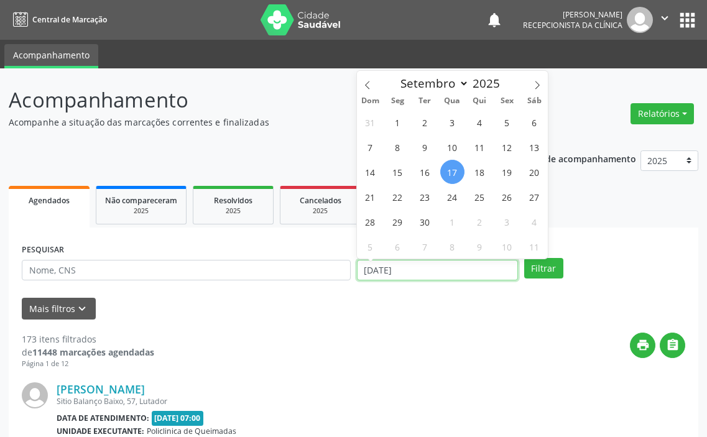
drag, startPoint x: 413, startPoint y: 267, endPoint x: 340, endPoint y: 267, distance: 73.4
click at [340, 267] on div "PESQUISAR DATA DE ATENDIMENTO [DATE] Filtrar" at bounding box center [354, 265] width 670 height 48
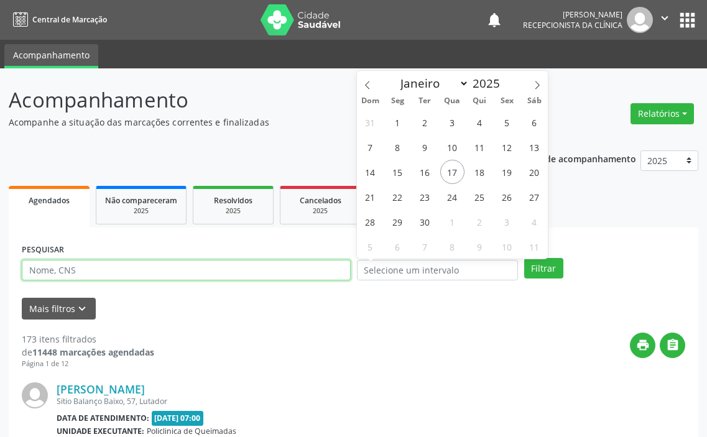
click at [279, 262] on input "text" at bounding box center [186, 270] width 329 height 21
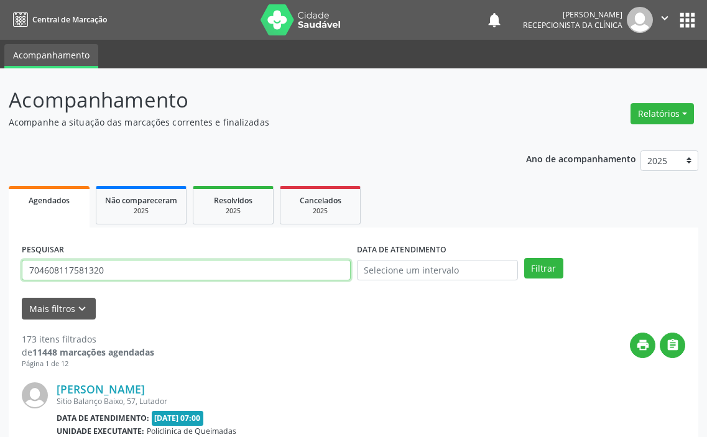
click at [524, 258] on button "Filtrar" at bounding box center [543, 268] width 39 height 21
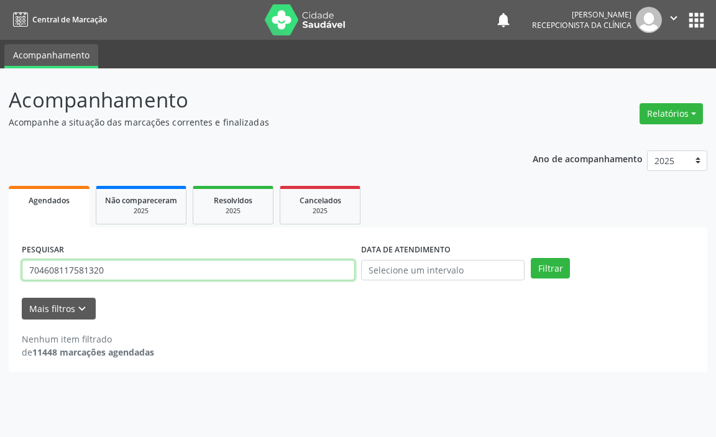
click at [176, 272] on input "704608117581320" at bounding box center [188, 270] width 333 height 21
click at [531, 258] on button "Filtrar" at bounding box center [550, 268] width 39 height 21
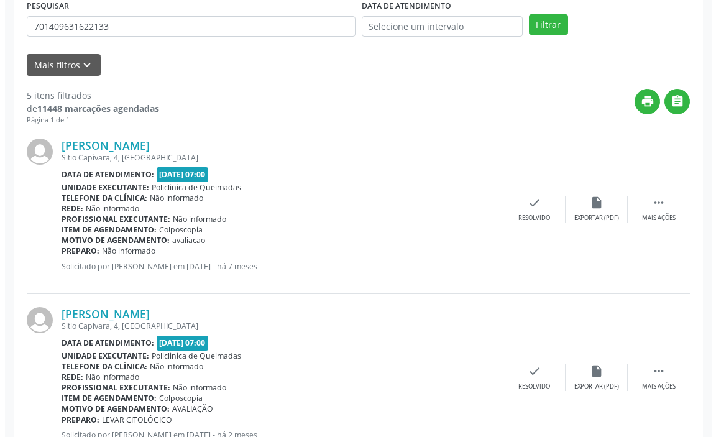
scroll to position [257, 0]
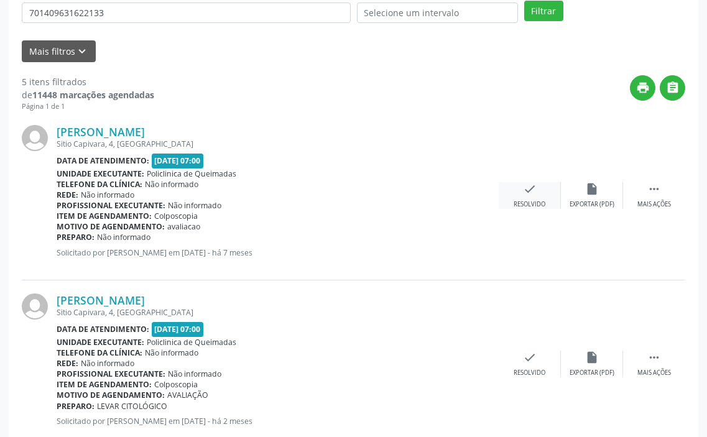
click at [527, 188] on icon "check" at bounding box center [530, 189] width 14 height 14
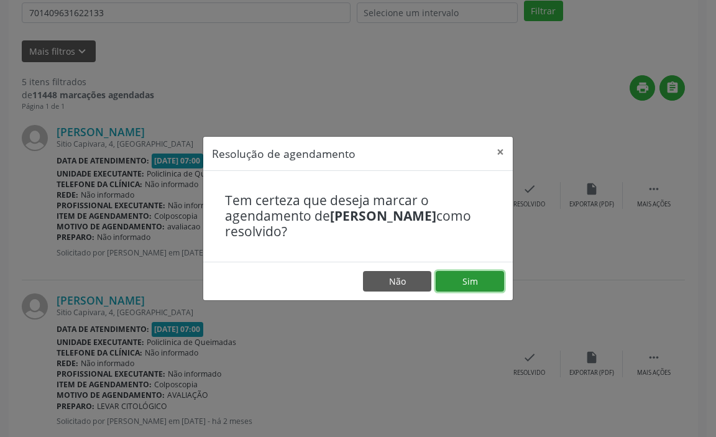
click at [465, 282] on button "Sim" at bounding box center [470, 281] width 68 height 21
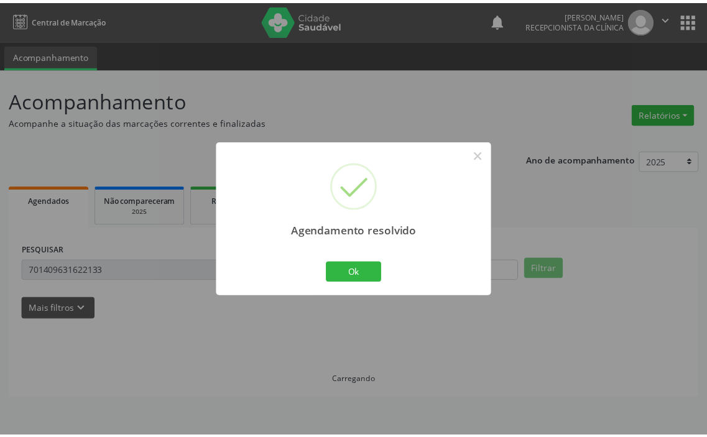
scroll to position [0, 0]
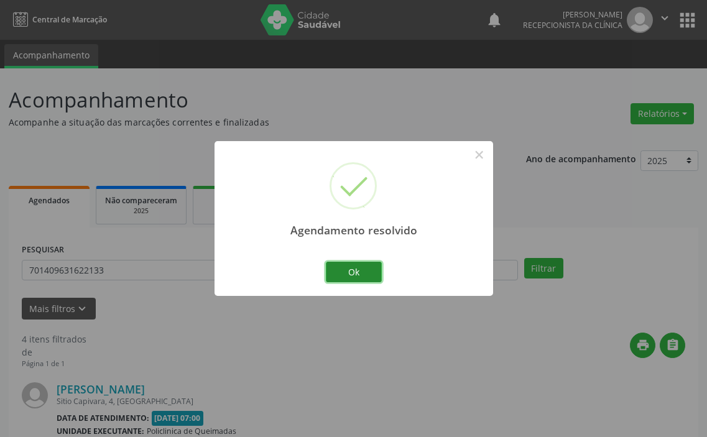
click at [359, 274] on button "Ok" at bounding box center [354, 272] width 56 height 21
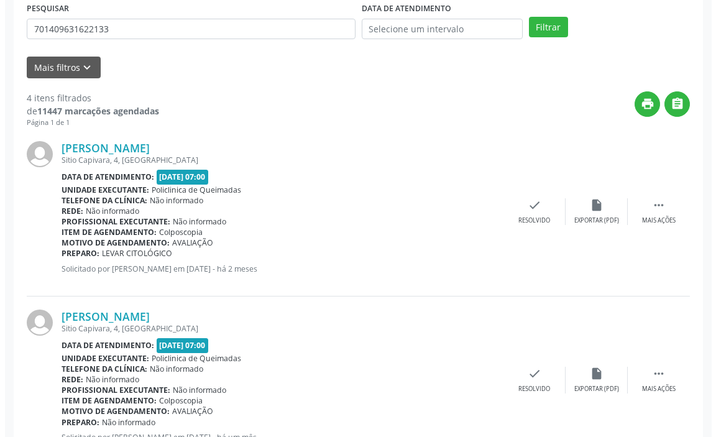
scroll to position [249, 0]
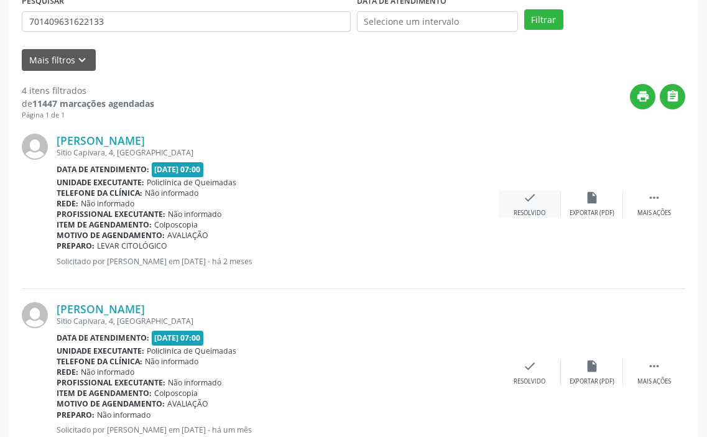
click at [539, 211] on div "Resolvido" at bounding box center [530, 213] width 32 height 9
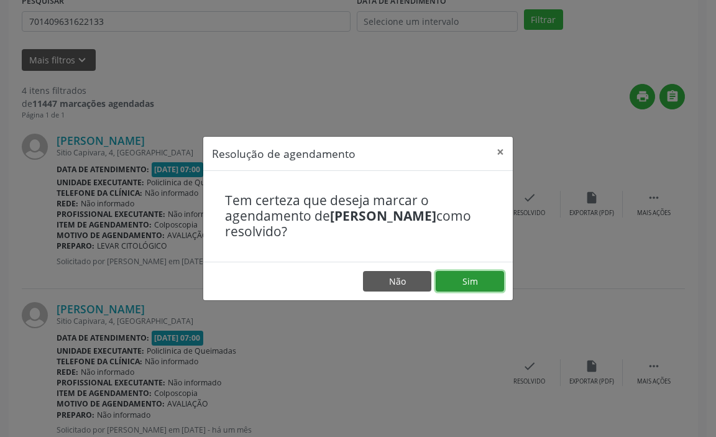
click at [465, 272] on button "Sim" at bounding box center [470, 281] width 68 height 21
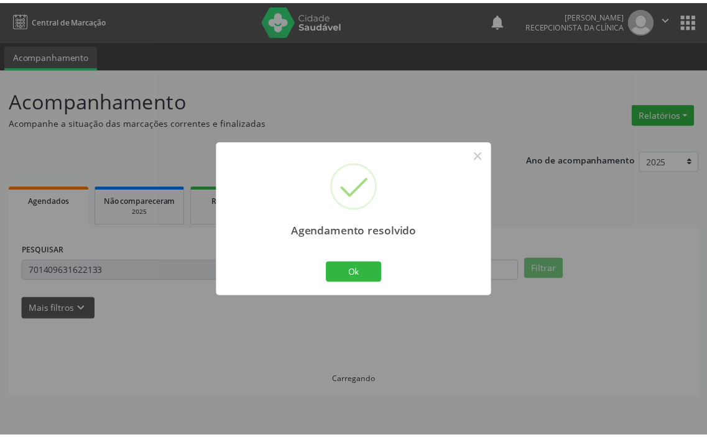
scroll to position [0, 0]
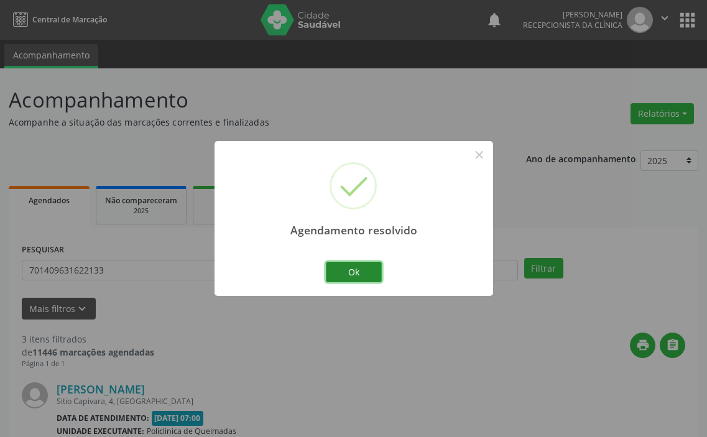
click at [367, 267] on button "Ok" at bounding box center [354, 272] width 56 height 21
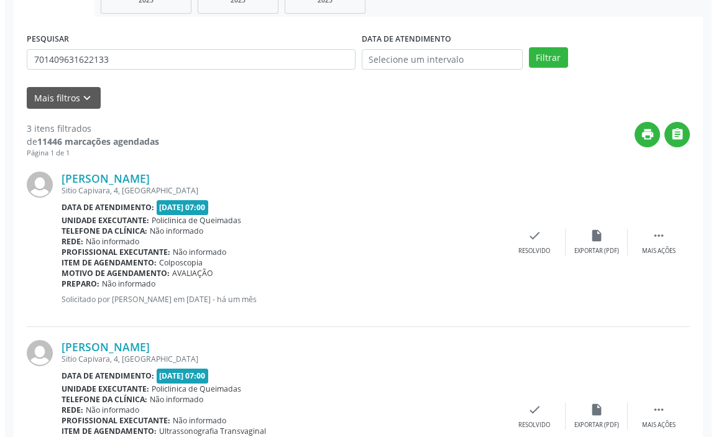
scroll to position [249, 0]
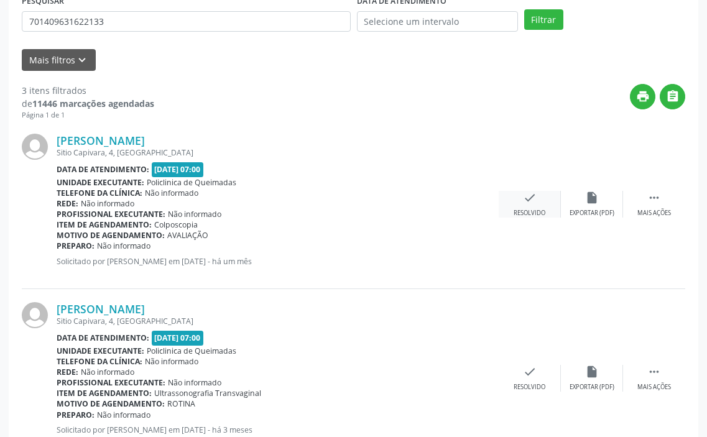
click at [530, 213] on div "Resolvido" at bounding box center [530, 213] width 32 height 9
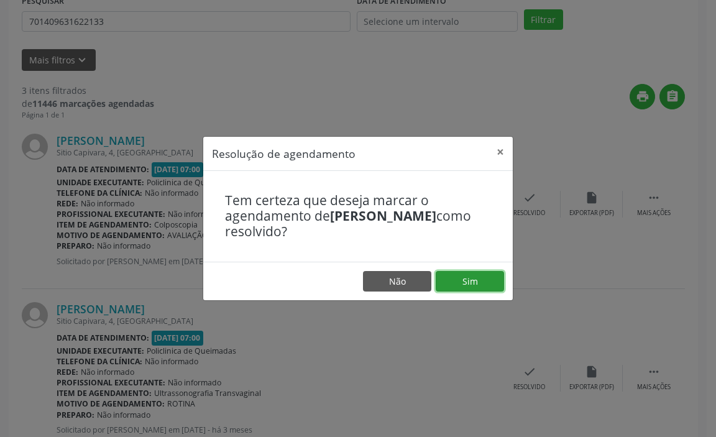
click at [461, 277] on button "Sim" at bounding box center [470, 281] width 68 height 21
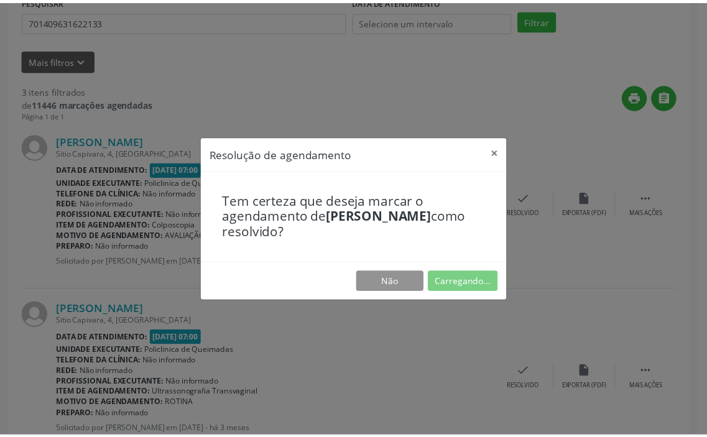
scroll to position [0, 0]
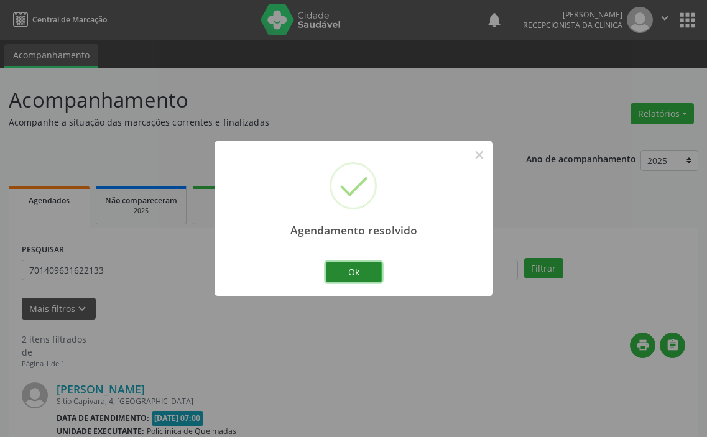
click at [358, 264] on button "Ok" at bounding box center [354, 272] width 56 height 21
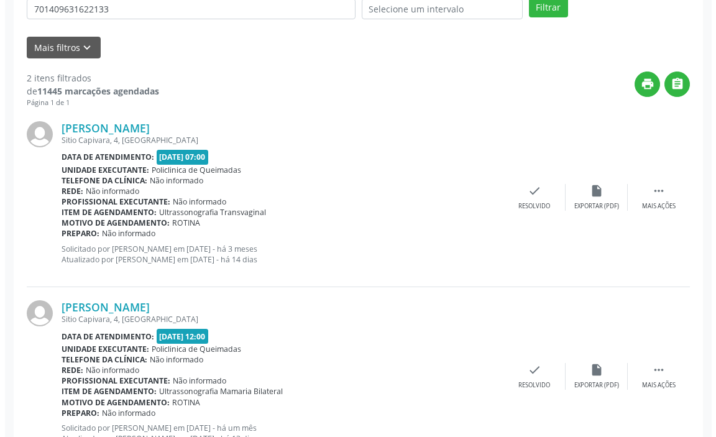
scroll to position [311, 0]
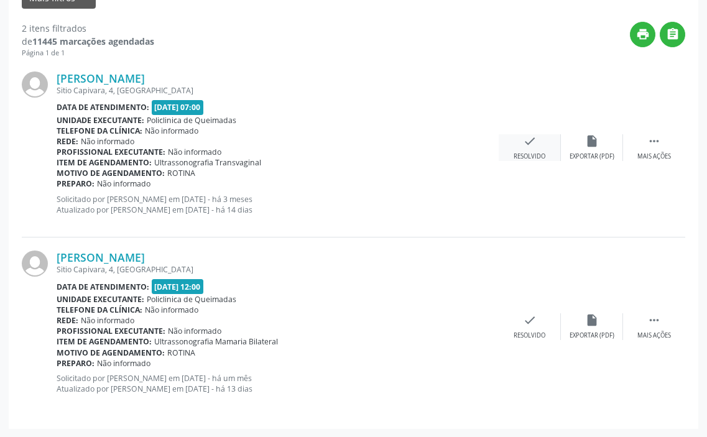
click at [527, 142] on icon "check" at bounding box center [530, 141] width 14 height 14
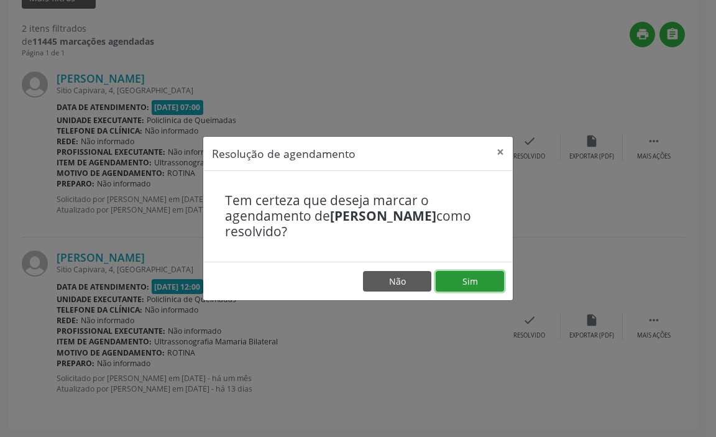
click at [459, 280] on button "Sim" at bounding box center [470, 281] width 68 height 21
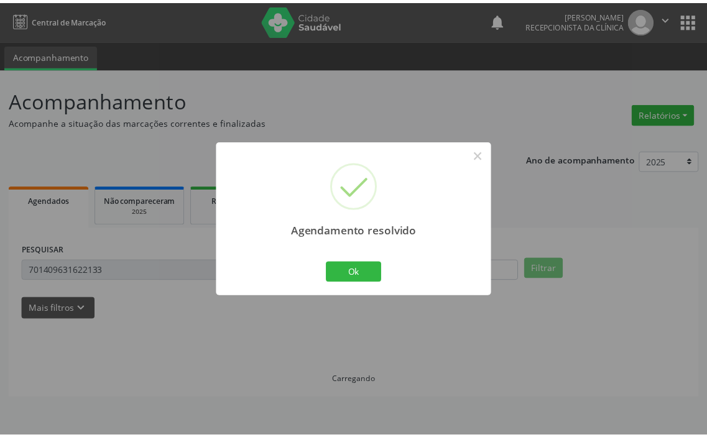
scroll to position [0, 0]
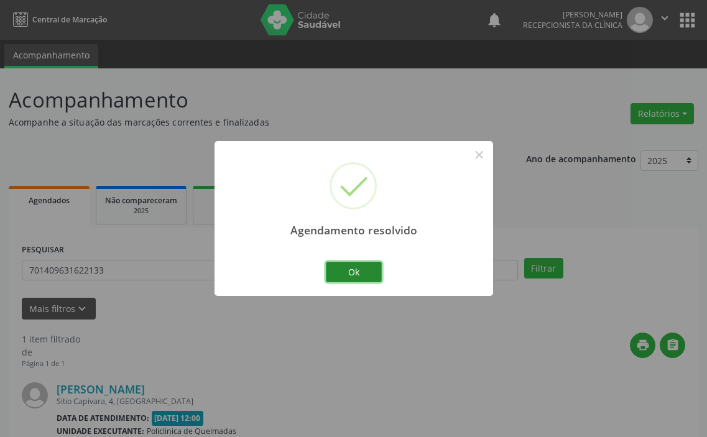
click at [350, 272] on button "Ok" at bounding box center [354, 272] width 56 height 21
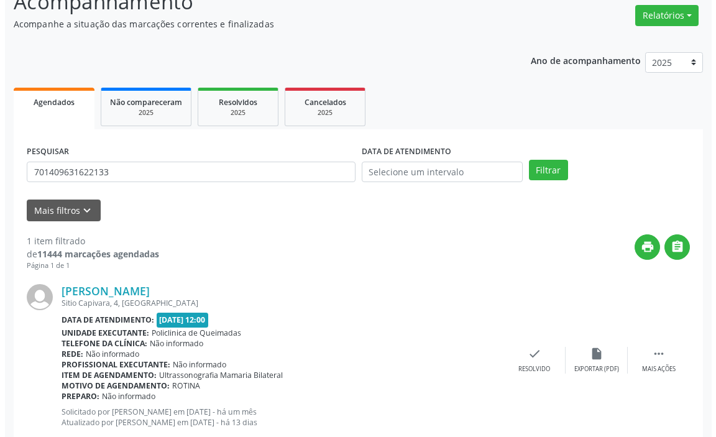
scroll to position [132, 0]
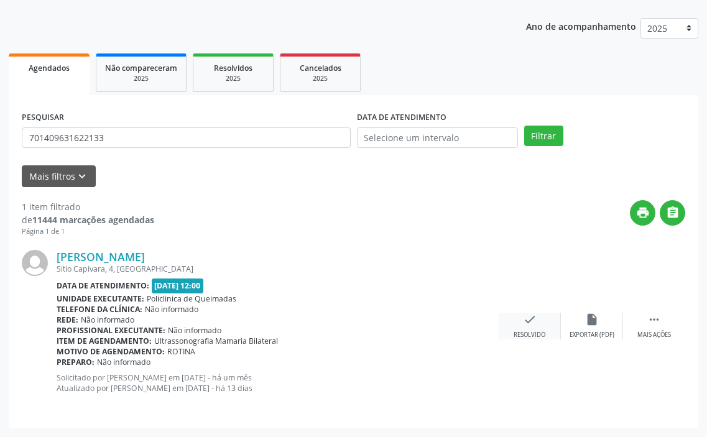
click at [535, 316] on icon "check" at bounding box center [530, 320] width 14 height 14
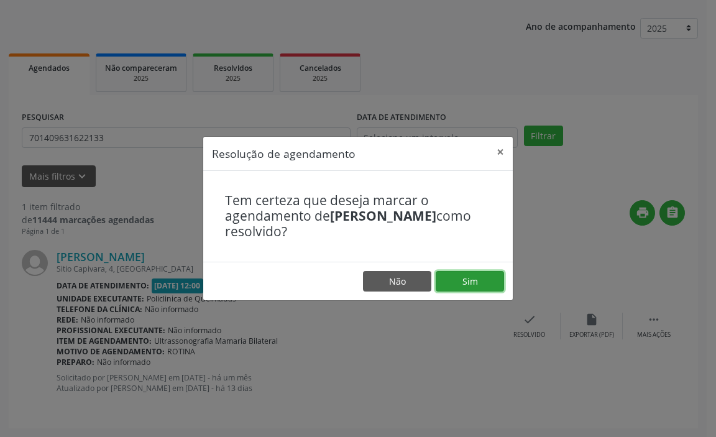
click at [474, 277] on button "Sim" at bounding box center [470, 281] width 68 height 21
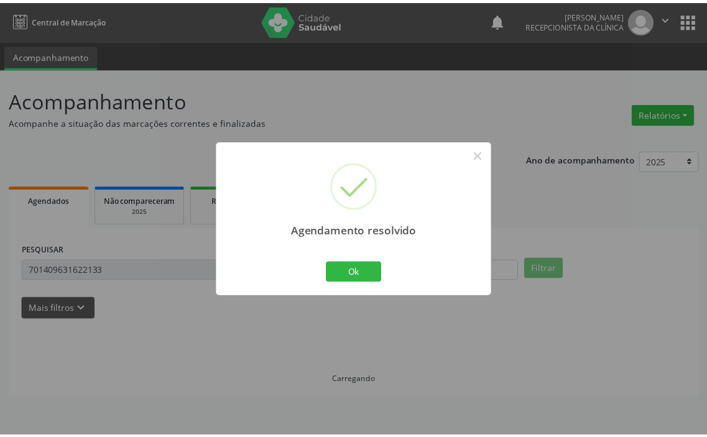
scroll to position [0, 0]
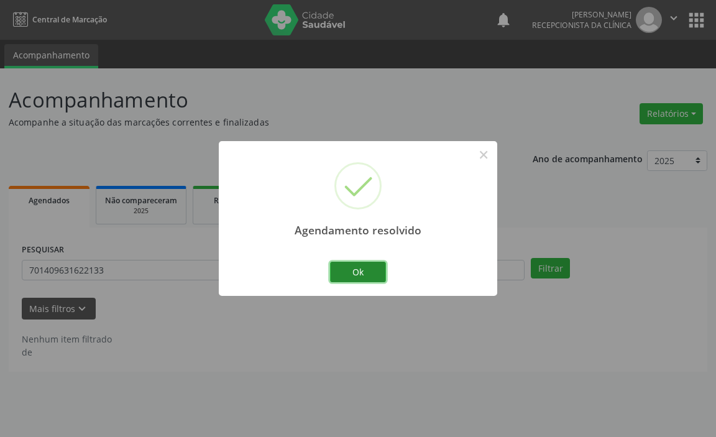
click at [364, 276] on button "Ok" at bounding box center [358, 272] width 56 height 21
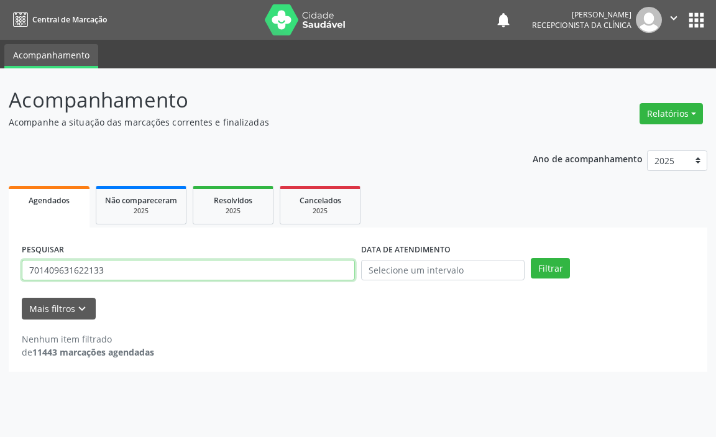
click at [326, 267] on input "701409631622133" at bounding box center [188, 270] width 333 height 21
click at [531, 258] on button "Filtrar" at bounding box center [550, 268] width 39 height 21
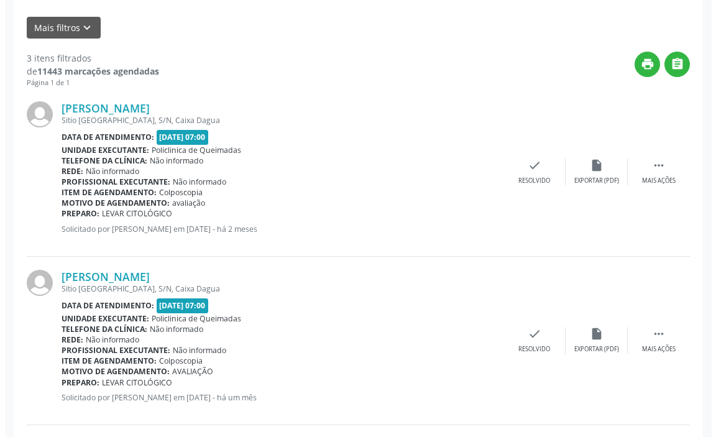
scroll to position [311, 0]
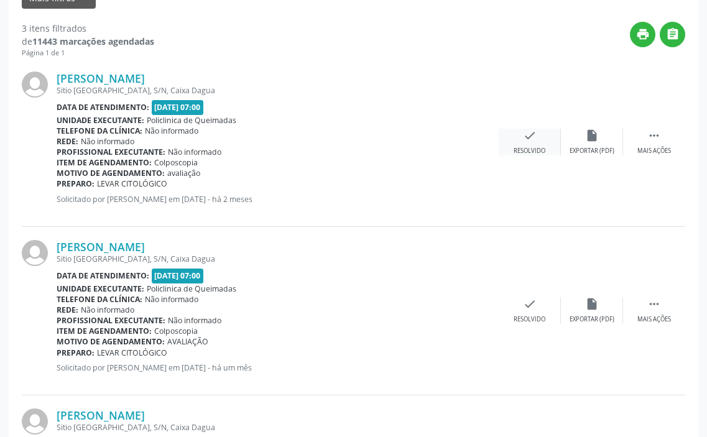
click at [528, 147] on div "Resolvido" at bounding box center [530, 151] width 32 height 9
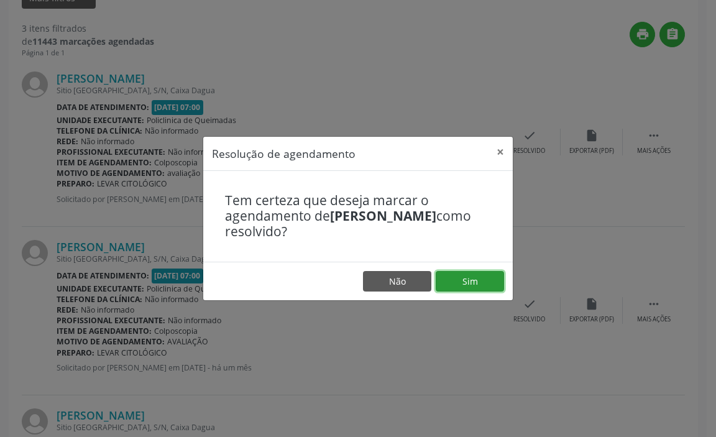
click at [469, 283] on button "Sim" at bounding box center [470, 281] width 68 height 21
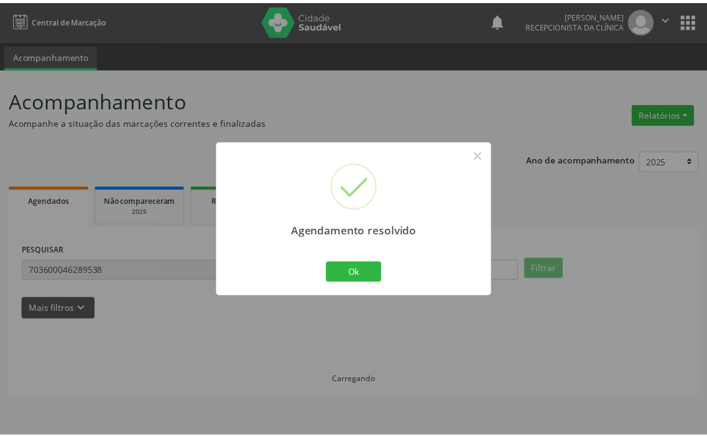
scroll to position [0, 0]
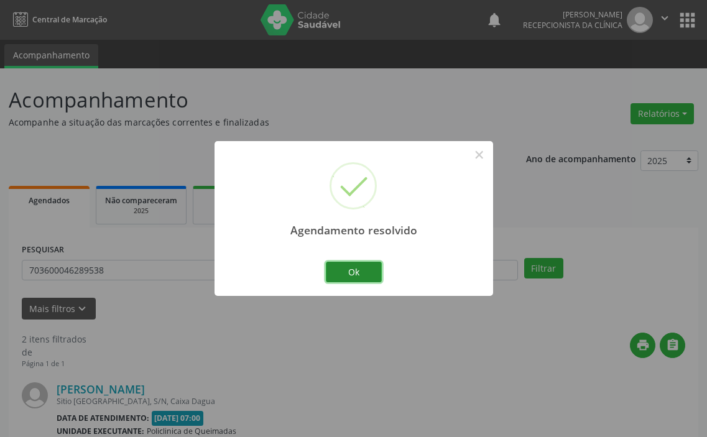
click at [361, 272] on button "Ok" at bounding box center [354, 272] width 56 height 21
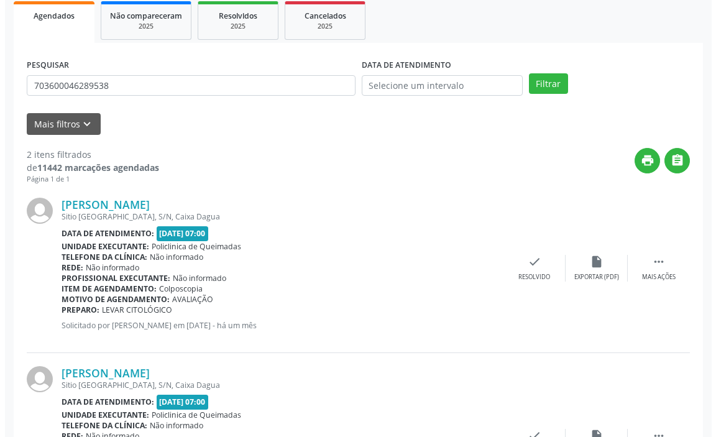
scroll to position [249, 0]
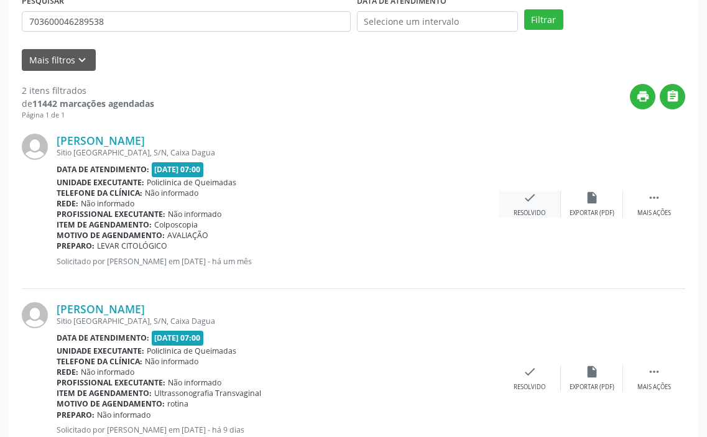
click at [527, 210] on div "Resolvido" at bounding box center [530, 213] width 32 height 9
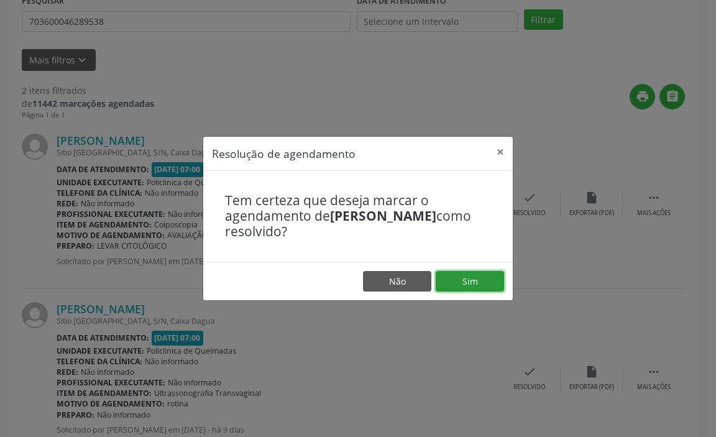
click at [443, 277] on button "Sim" at bounding box center [470, 281] width 68 height 21
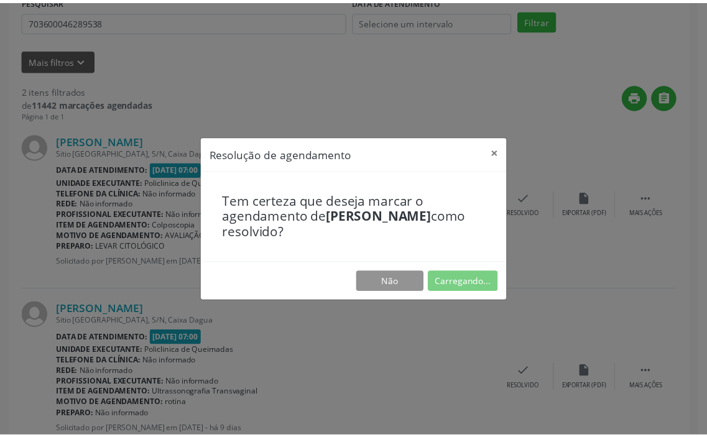
scroll to position [0, 0]
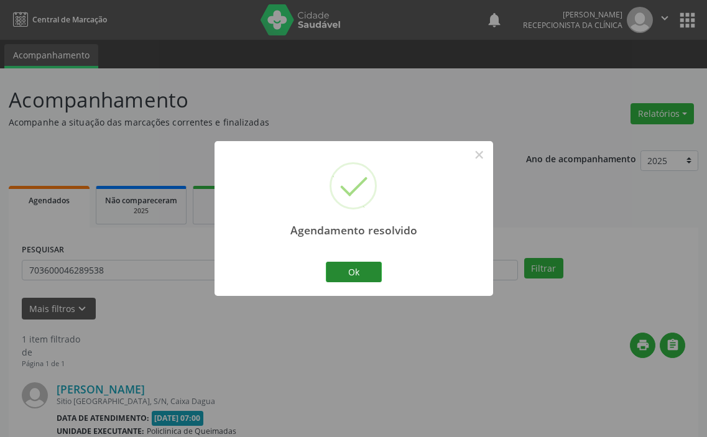
click at [382, 277] on div "Ok Cancel" at bounding box center [354, 272] width 62 height 26
click at [375, 277] on button "Ok" at bounding box center [354, 272] width 56 height 21
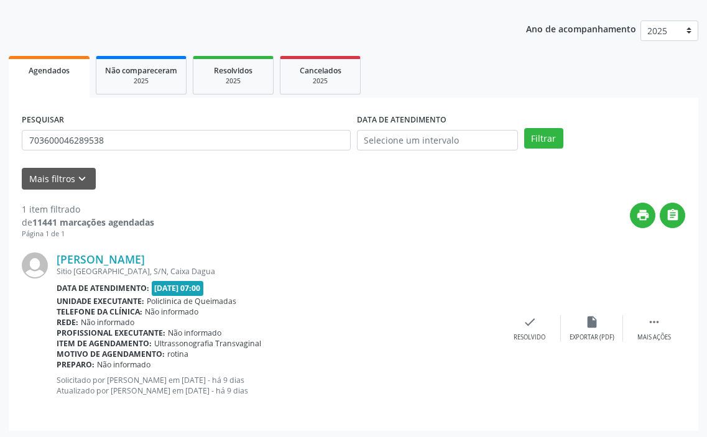
scroll to position [132, 0]
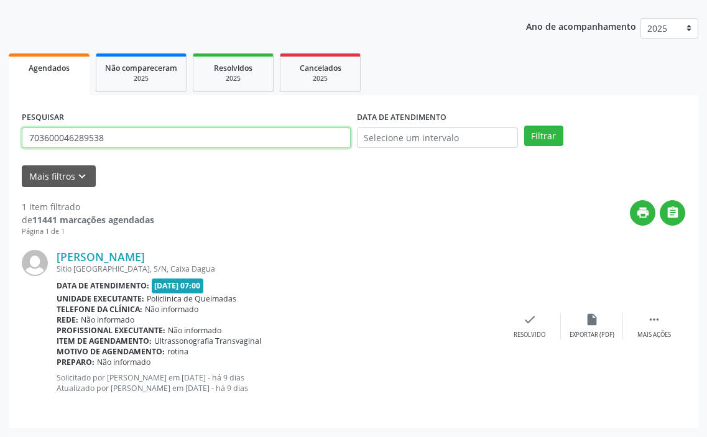
click at [162, 139] on input "703600046289538" at bounding box center [186, 137] width 329 height 21
click at [524, 126] on button "Filtrar" at bounding box center [543, 136] width 39 height 21
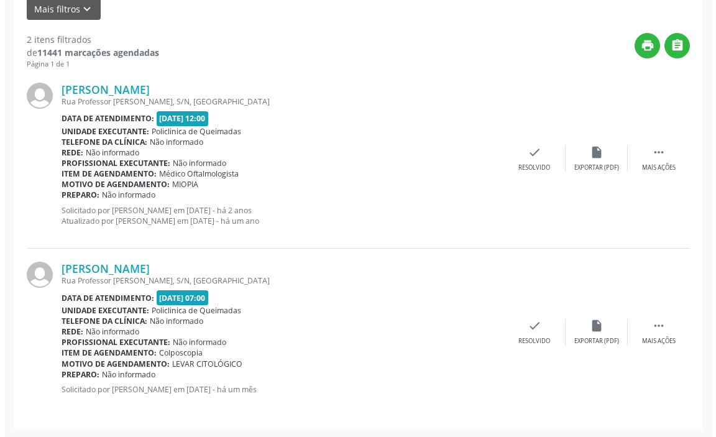
scroll to position [301, 0]
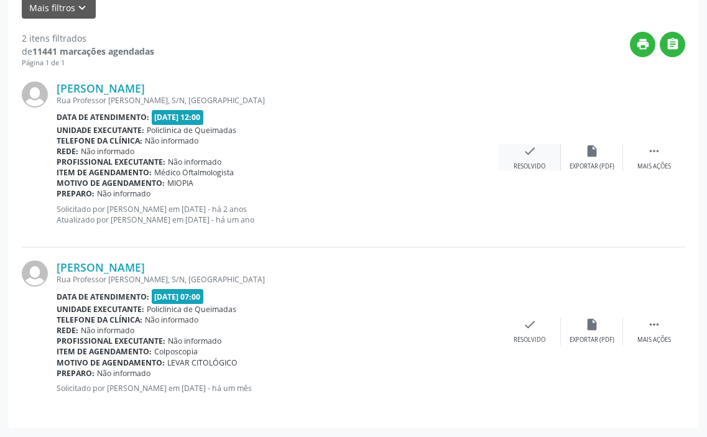
click at [527, 160] on div "check Resolvido" at bounding box center [530, 157] width 62 height 27
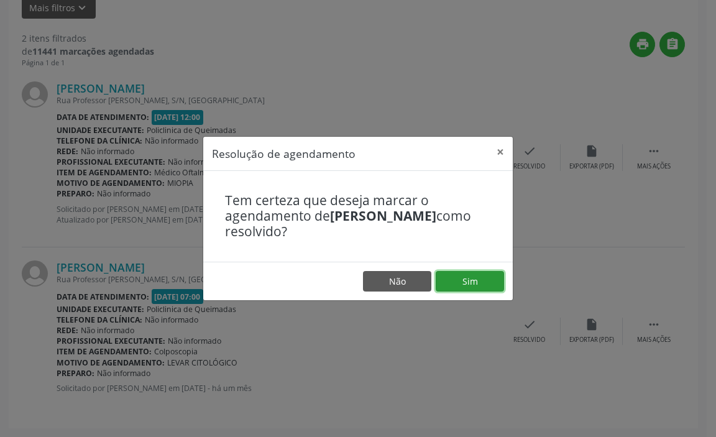
click at [467, 286] on button "Sim" at bounding box center [470, 281] width 68 height 21
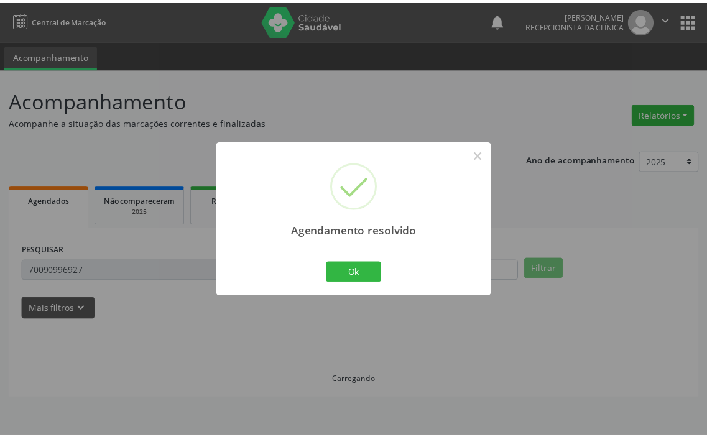
scroll to position [0, 0]
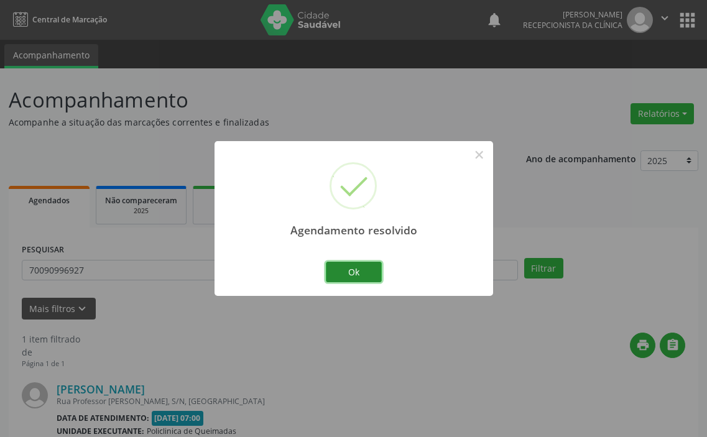
click at [343, 279] on button "Ok" at bounding box center [354, 272] width 56 height 21
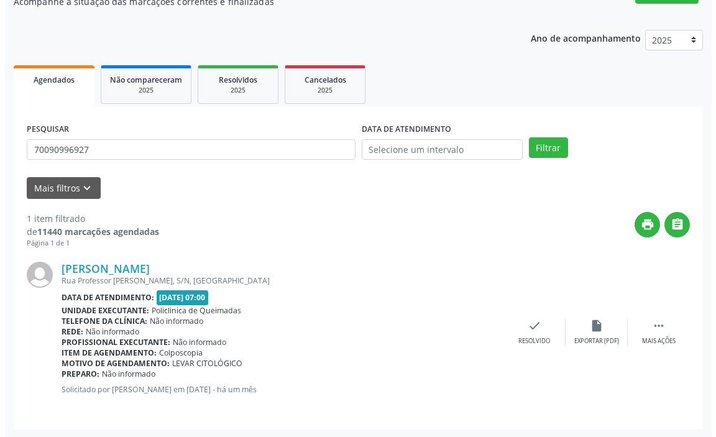
scroll to position [122, 0]
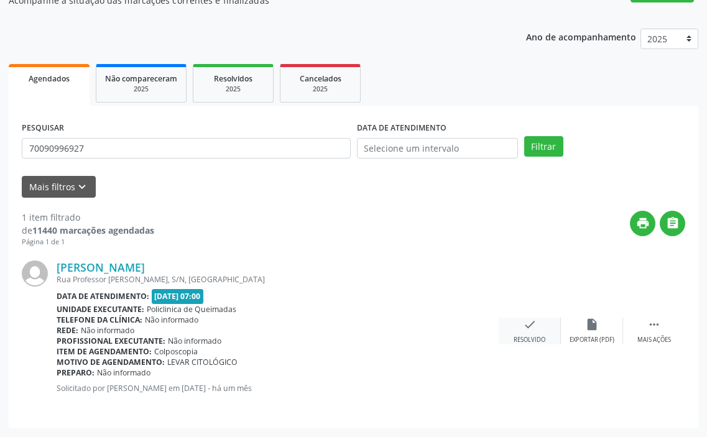
click at [519, 319] on div "check Resolvido" at bounding box center [530, 331] width 62 height 27
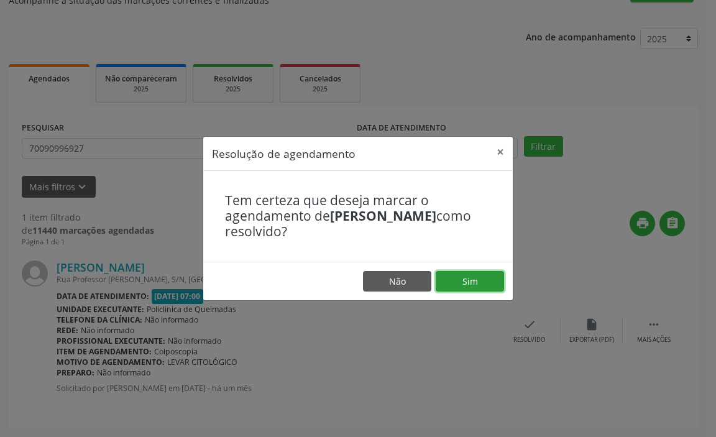
click at [458, 285] on button "Sim" at bounding box center [470, 281] width 68 height 21
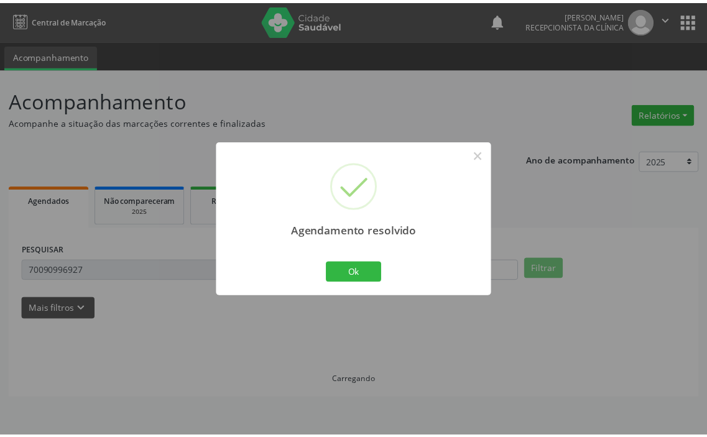
scroll to position [0, 0]
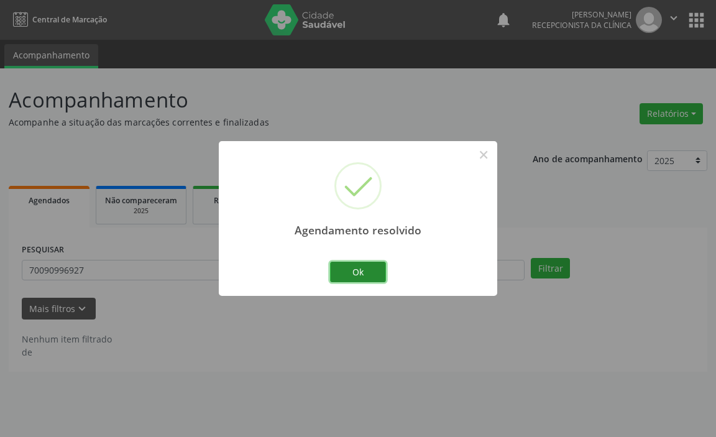
click at [345, 267] on button "Ok" at bounding box center [358, 272] width 56 height 21
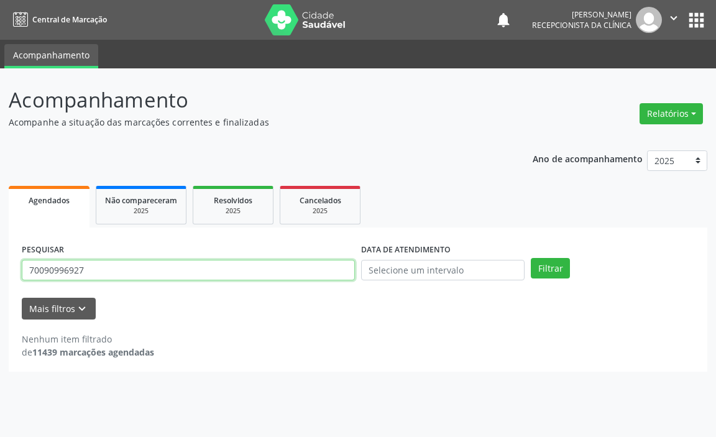
click at [121, 276] on input "70090996927" at bounding box center [188, 270] width 333 height 21
click at [531, 258] on button "Filtrar" at bounding box center [550, 268] width 39 height 21
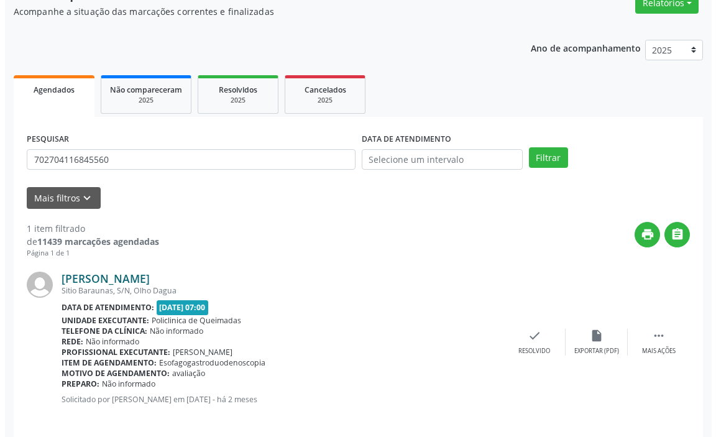
scroll to position [122, 0]
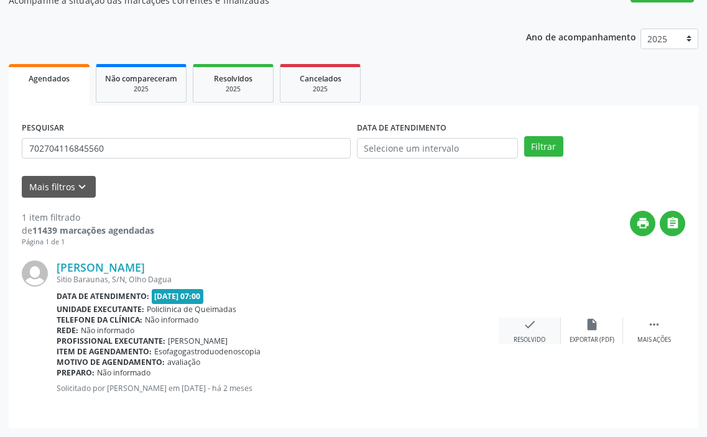
click at [531, 321] on icon "check" at bounding box center [530, 325] width 14 height 14
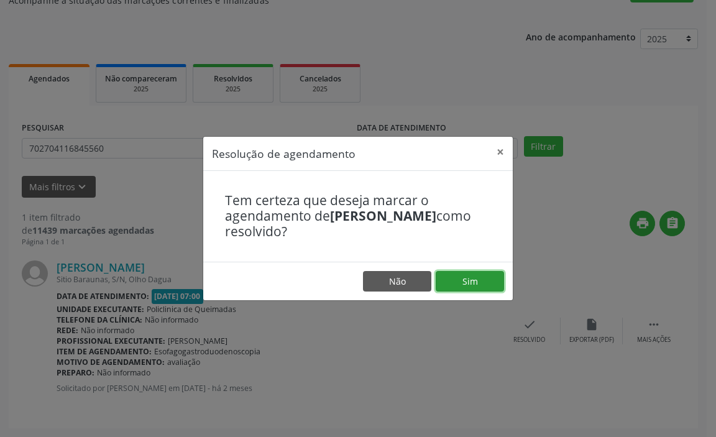
click at [468, 284] on button "Sim" at bounding box center [470, 281] width 68 height 21
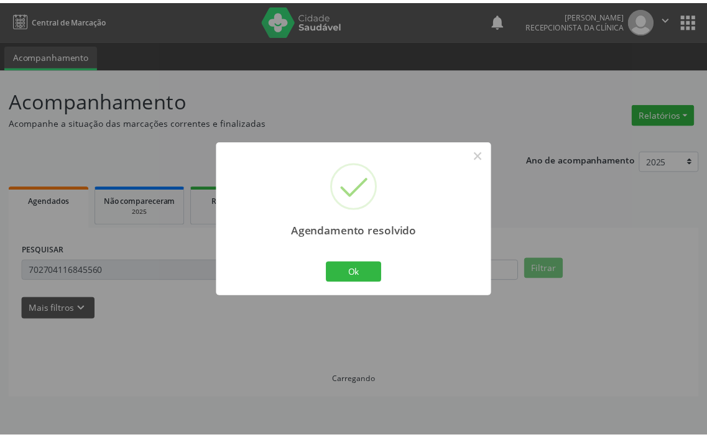
scroll to position [0, 0]
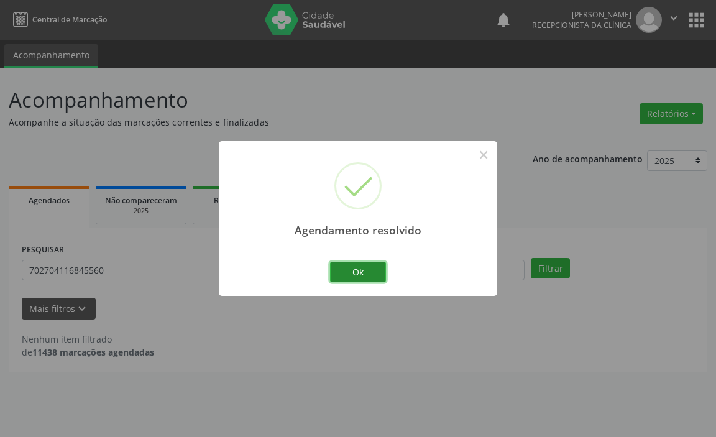
click at [347, 275] on button "Ok" at bounding box center [358, 272] width 56 height 21
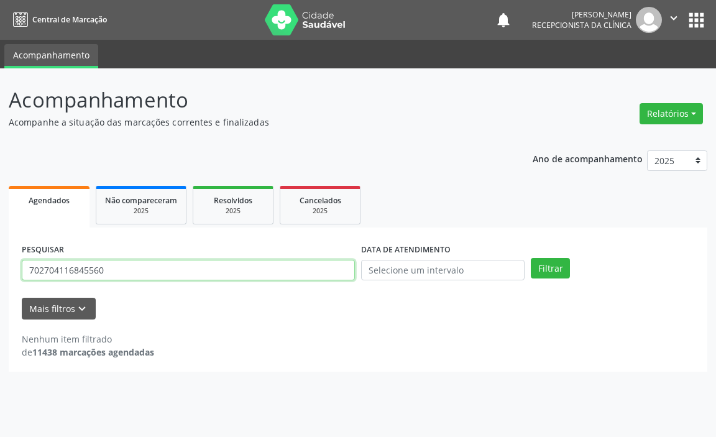
click at [308, 272] on input "702704116845560" at bounding box center [188, 270] width 333 height 21
click at [531, 258] on button "Filtrar" at bounding box center [550, 268] width 39 height 21
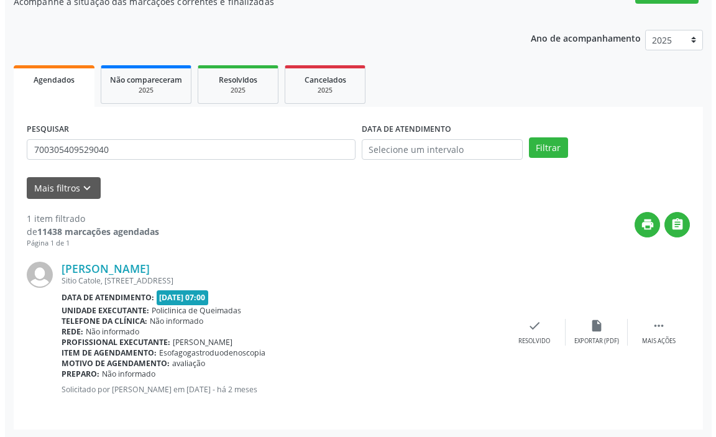
scroll to position [122, 0]
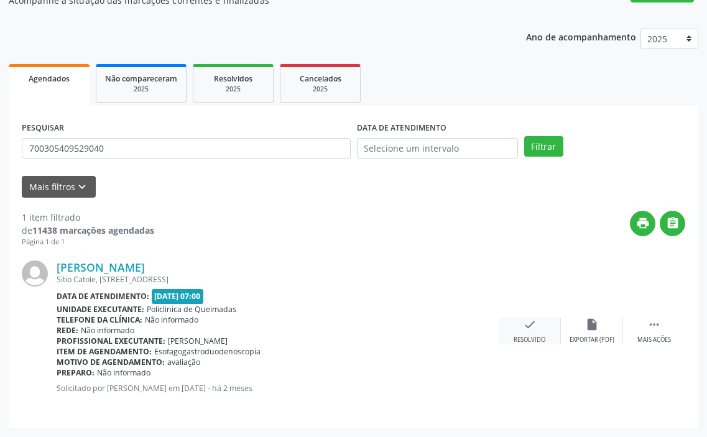
click at [536, 330] on icon "check" at bounding box center [530, 325] width 14 height 14
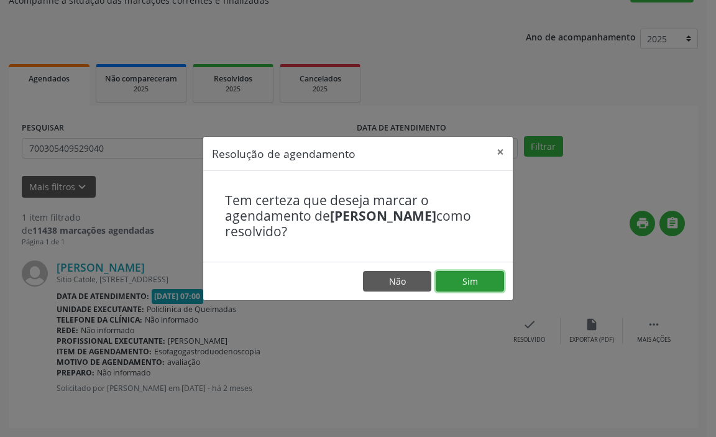
click at [472, 286] on button "Sim" at bounding box center [470, 281] width 68 height 21
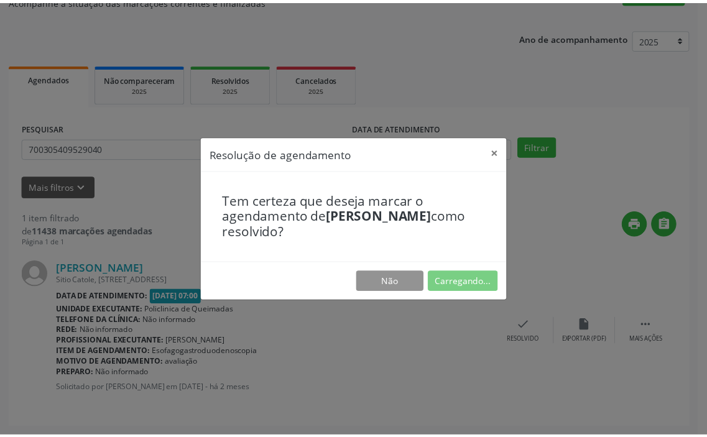
scroll to position [0, 0]
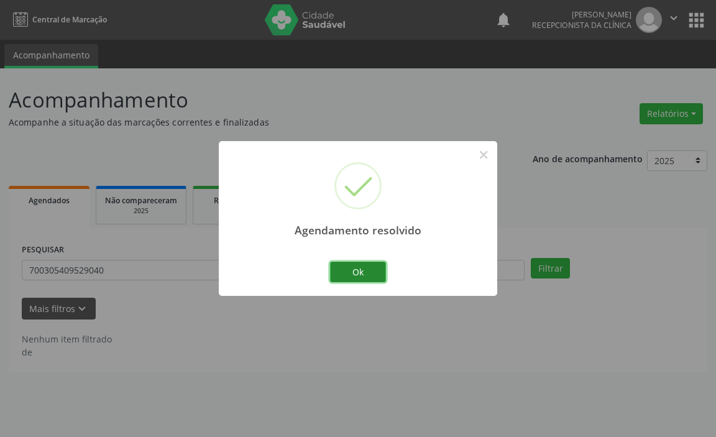
click at [360, 272] on button "Ok" at bounding box center [358, 272] width 56 height 21
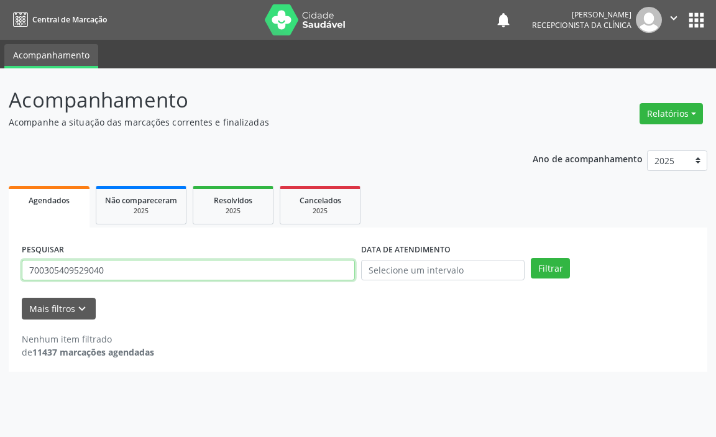
click at [313, 269] on input "700305409529040" at bounding box center [188, 270] width 333 height 21
click at [531, 258] on button "Filtrar" at bounding box center [550, 268] width 39 height 21
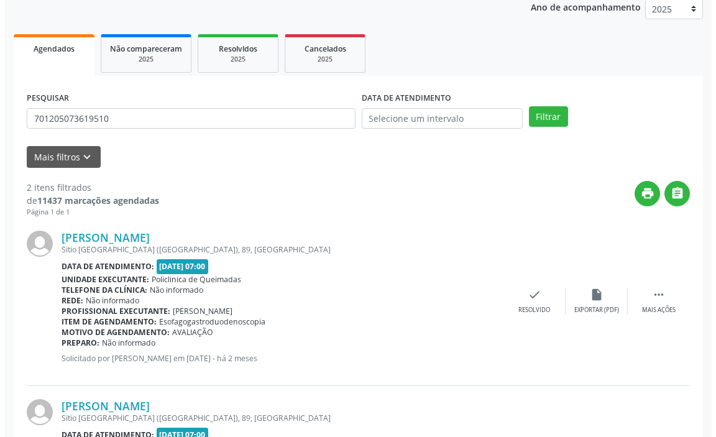
scroll to position [187, 0]
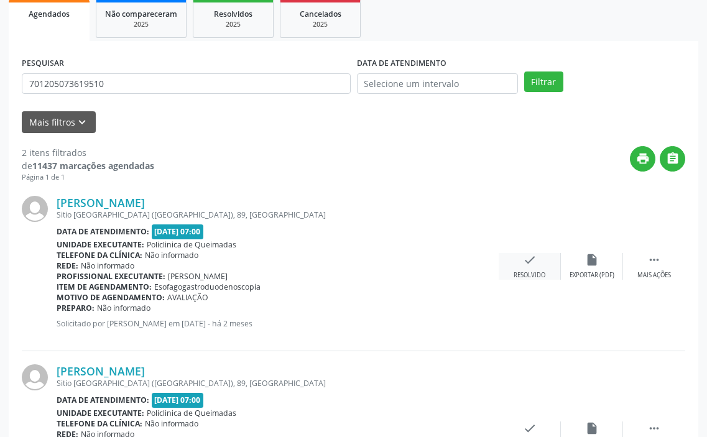
click at [530, 257] on icon "check" at bounding box center [530, 260] width 14 height 14
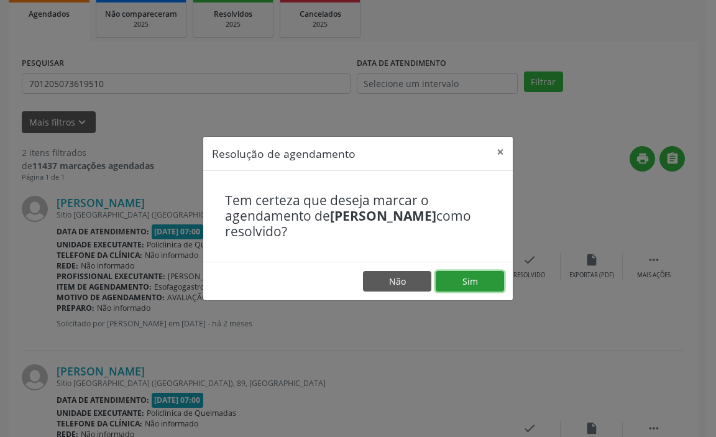
click at [473, 277] on button "Sim" at bounding box center [470, 281] width 68 height 21
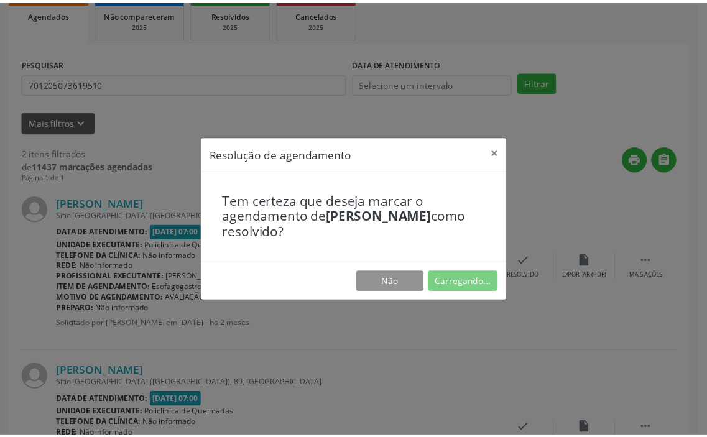
scroll to position [0, 0]
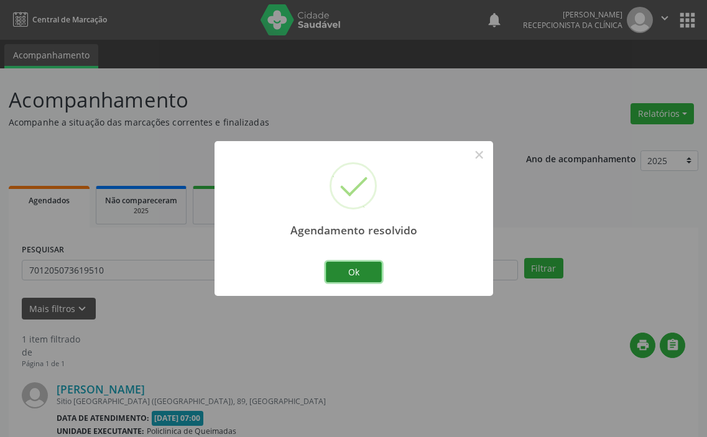
click at [350, 266] on button "Ok" at bounding box center [354, 272] width 56 height 21
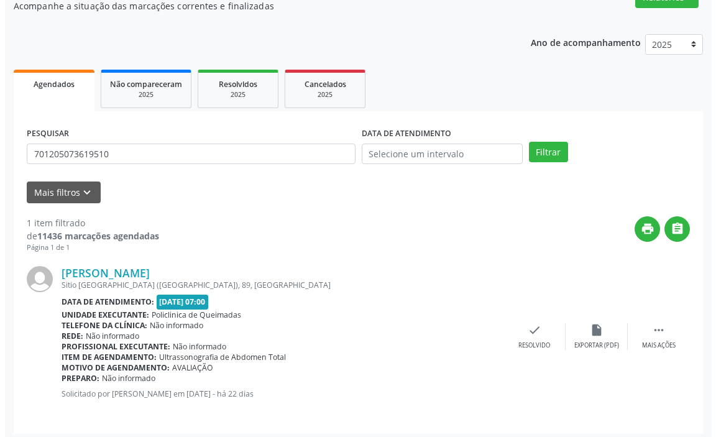
scroll to position [122, 0]
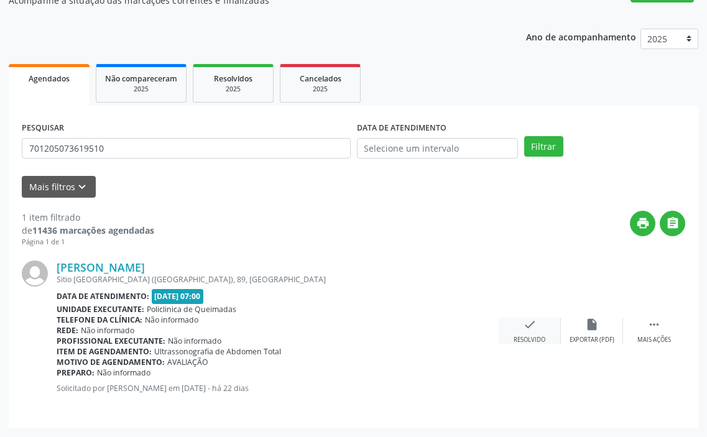
click at [539, 330] on div "check Resolvido" at bounding box center [530, 331] width 62 height 27
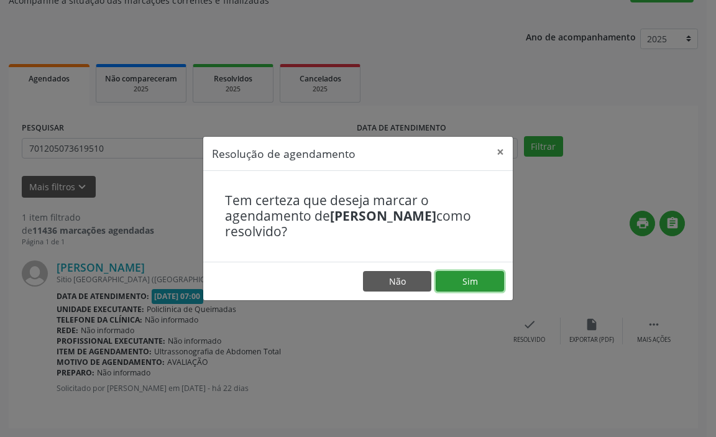
click at [471, 289] on button "Sim" at bounding box center [470, 281] width 68 height 21
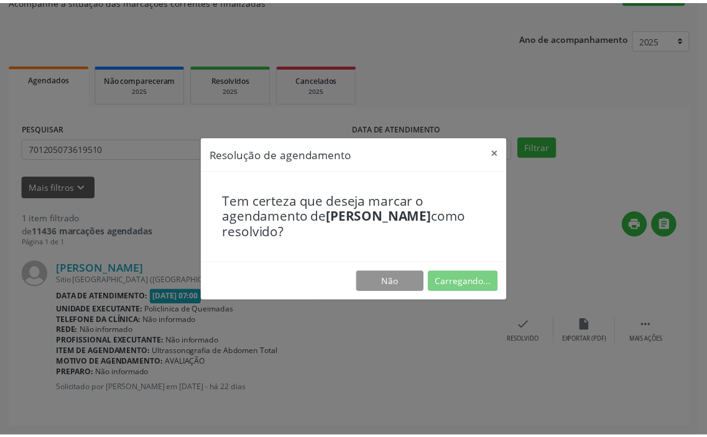
scroll to position [0, 0]
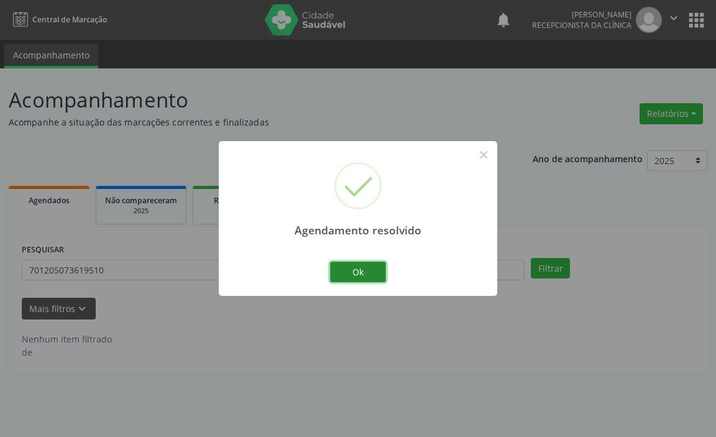
click at [369, 275] on button "Ok" at bounding box center [358, 272] width 56 height 21
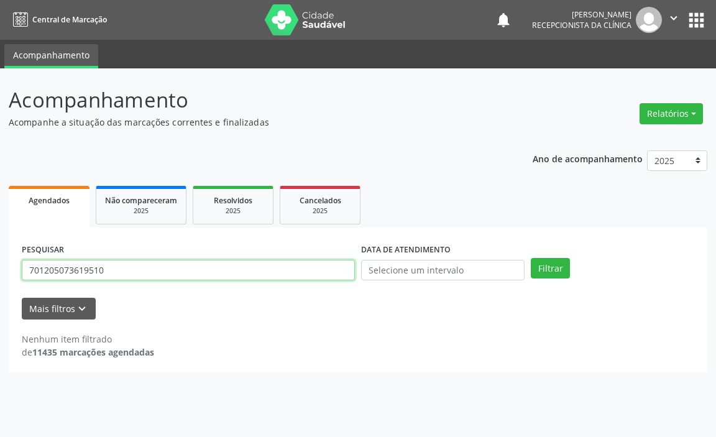
click at [274, 269] on input "701205073619510" at bounding box center [188, 270] width 333 height 21
click at [531, 258] on button "Filtrar" at bounding box center [550, 268] width 39 height 21
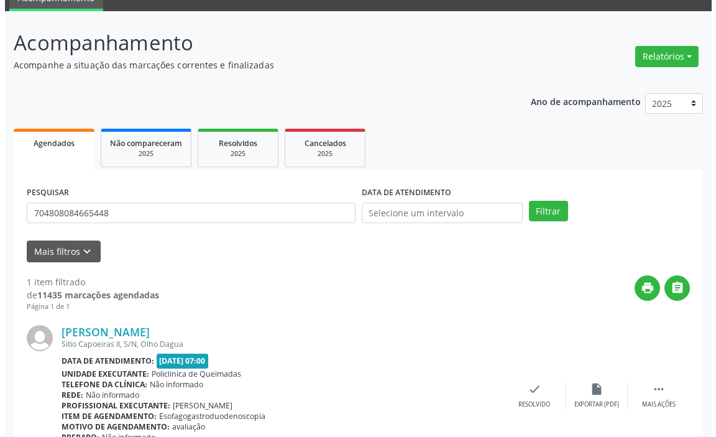
scroll to position [122, 0]
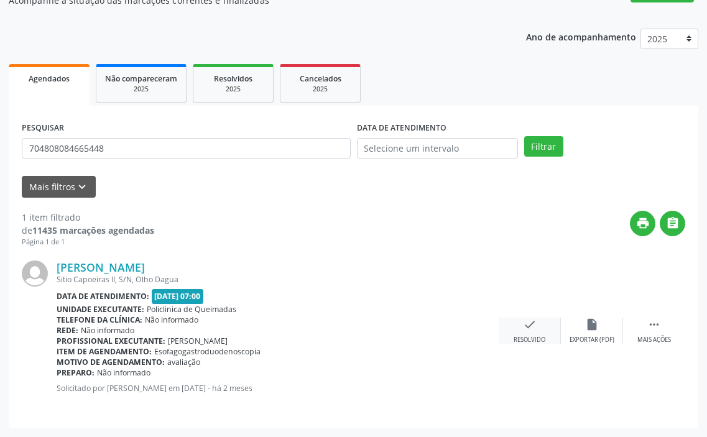
click at [527, 329] on icon "check" at bounding box center [530, 325] width 14 height 14
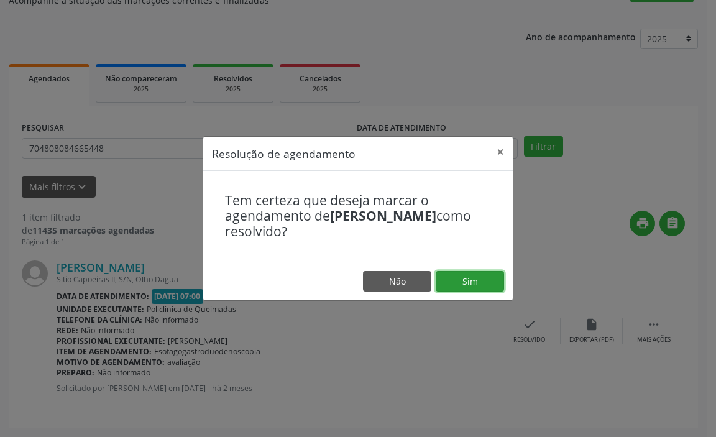
click at [475, 282] on button "Sim" at bounding box center [470, 281] width 68 height 21
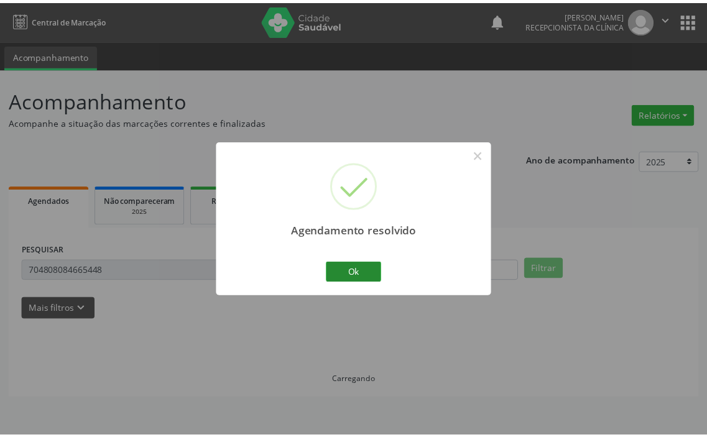
scroll to position [0, 0]
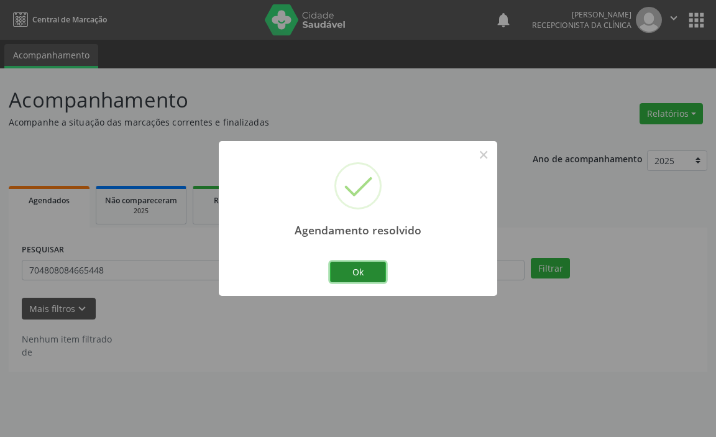
click at [367, 265] on button "Ok" at bounding box center [358, 272] width 56 height 21
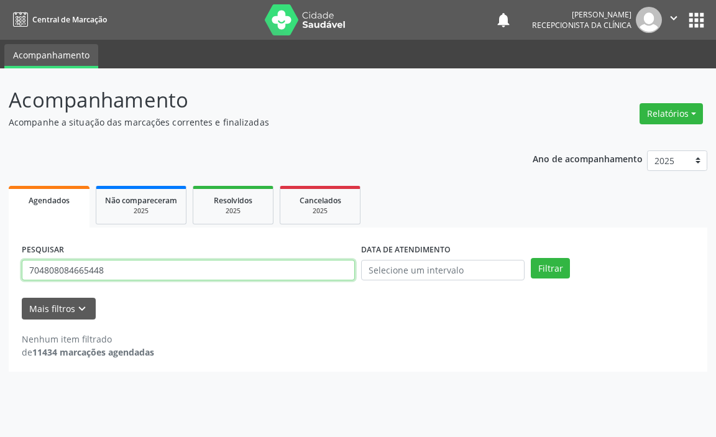
click at [325, 272] on input "704808084665448" at bounding box center [188, 270] width 333 height 21
click at [531, 258] on button "Filtrar" at bounding box center [550, 268] width 39 height 21
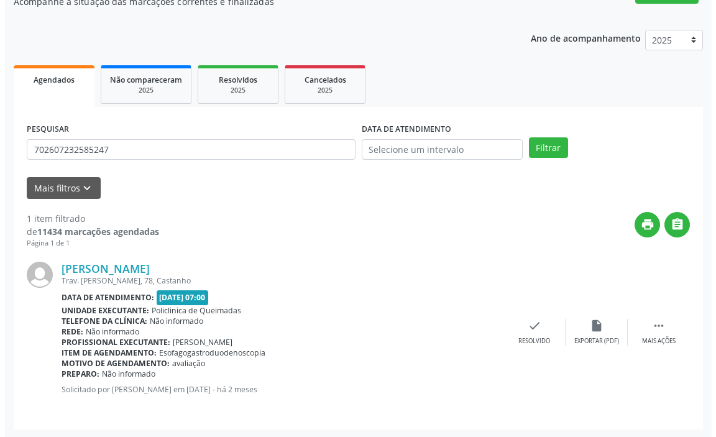
scroll to position [122, 0]
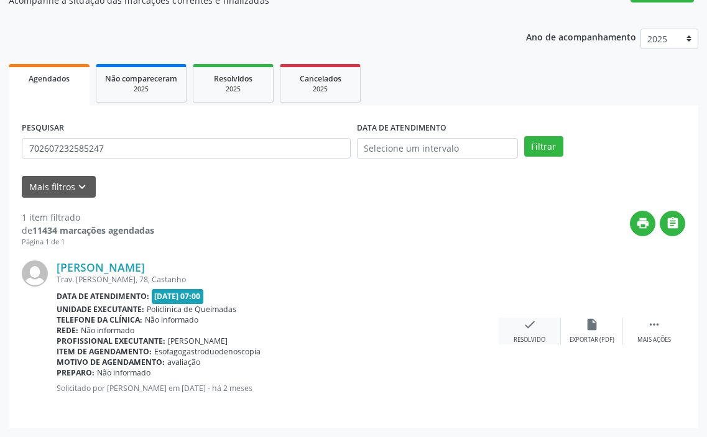
click at [535, 328] on icon "check" at bounding box center [530, 325] width 14 height 14
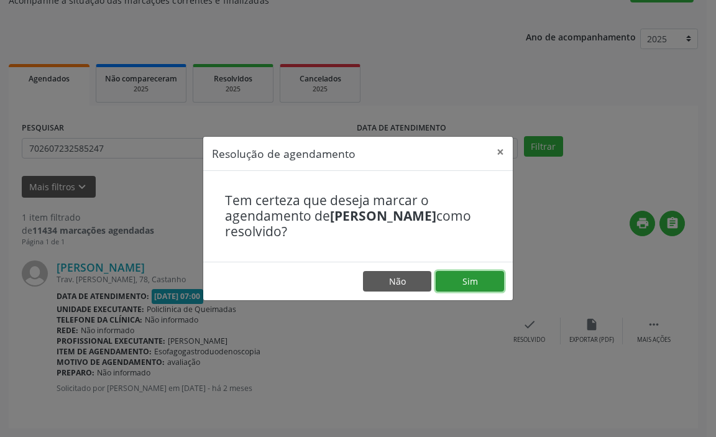
click at [471, 279] on button "Sim" at bounding box center [470, 281] width 68 height 21
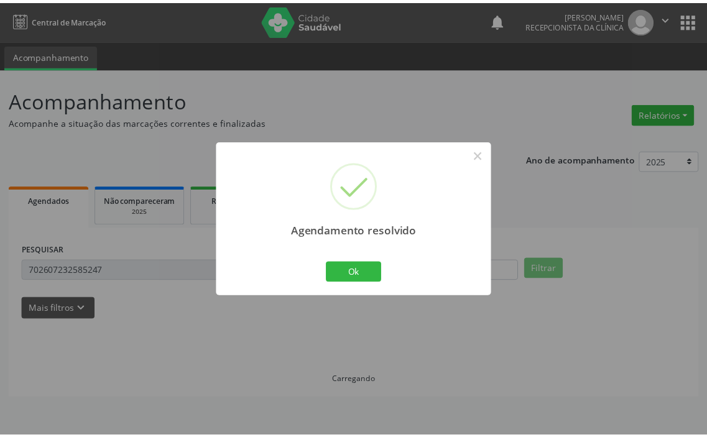
scroll to position [0, 0]
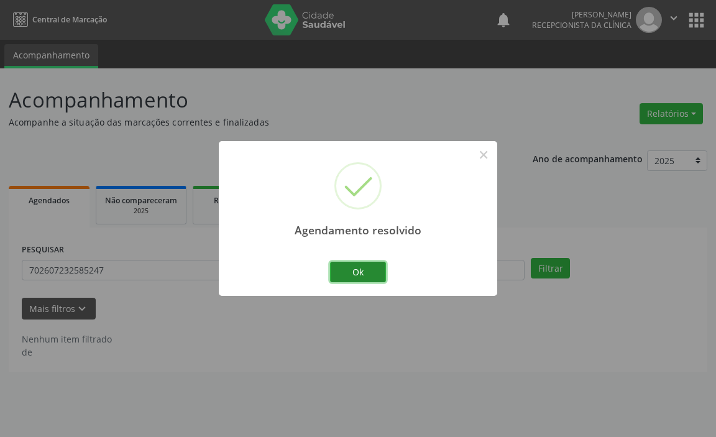
click at [362, 269] on button "Ok" at bounding box center [358, 272] width 56 height 21
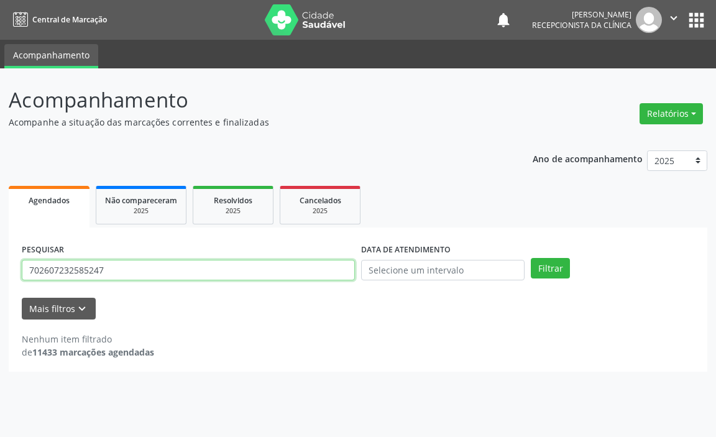
click at [305, 267] on input "702607232585247" at bounding box center [188, 270] width 333 height 21
click at [531, 258] on button "Filtrar" at bounding box center [550, 268] width 39 height 21
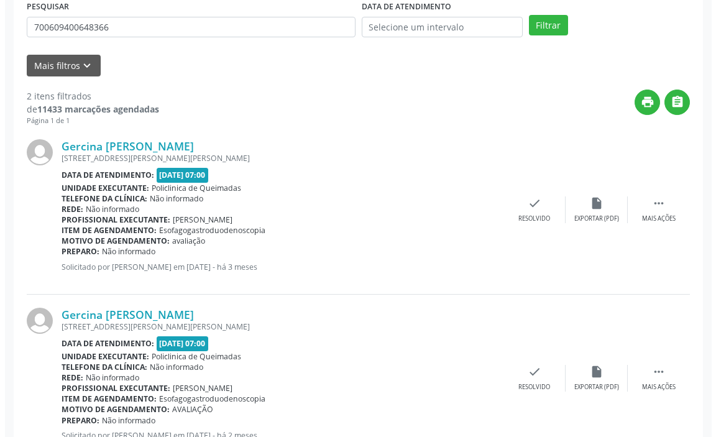
scroll to position [249, 0]
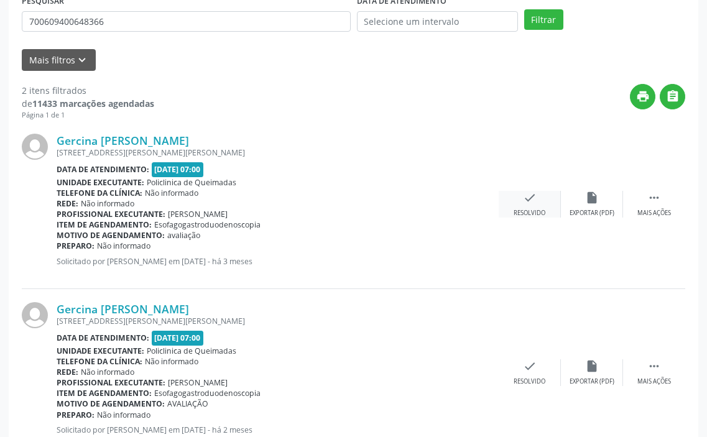
click at [529, 206] on div "check Resolvido" at bounding box center [530, 204] width 62 height 27
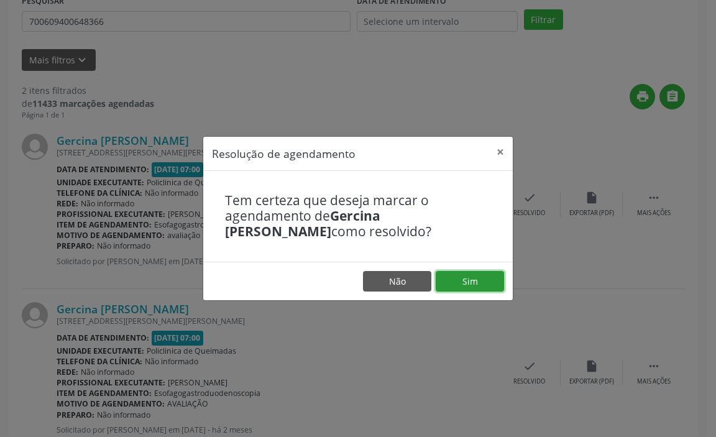
click at [483, 280] on button "Sim" at bounding box center [470, 281] width 68 height 21
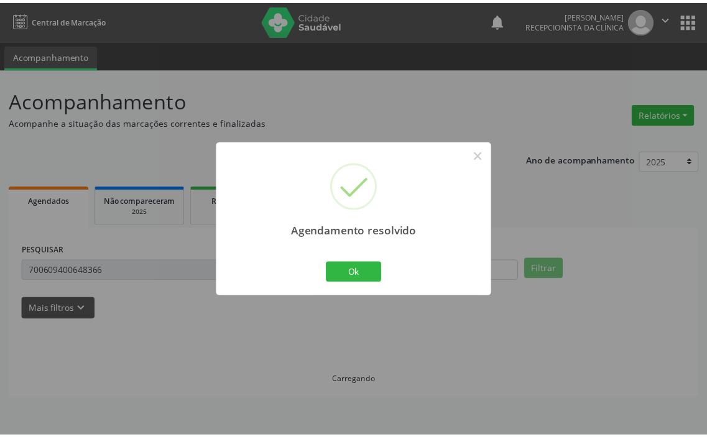
scroll to position [0, 0]
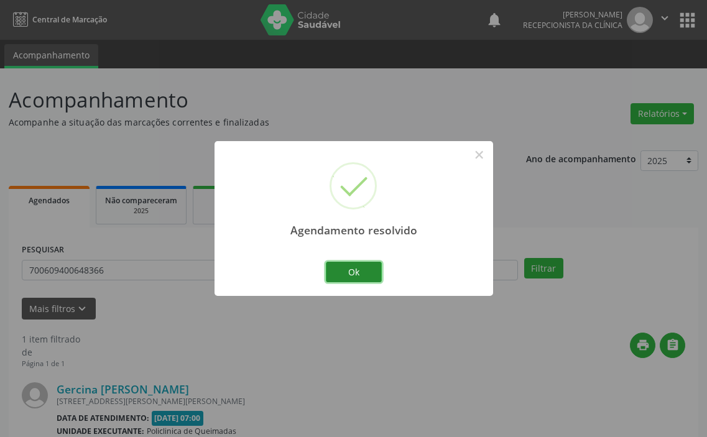
click at [373, 274] on button "Ok" at bounding box center [354, 272] width 56 height 21
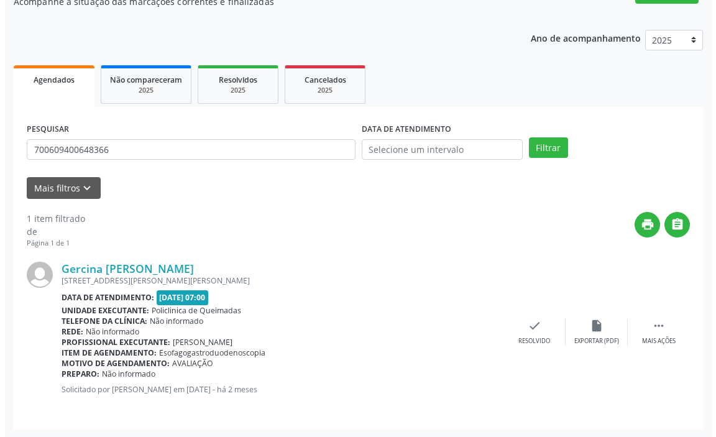
scroll to position [122, 0]
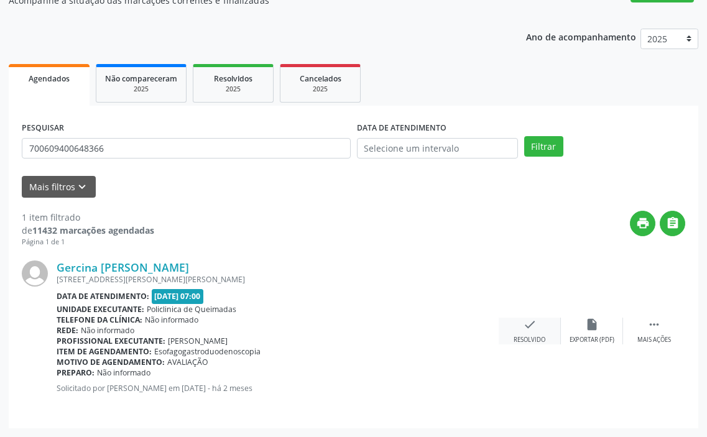
click at [533, 326] on icon "check" at bounding box center [530, 325] width 14 height 14
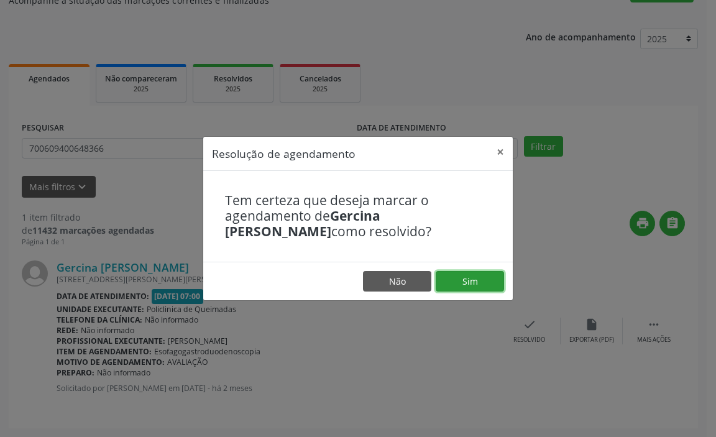
click at [454, 285] on button "Sim" at bounding box center [470, 281] width 68 height 21
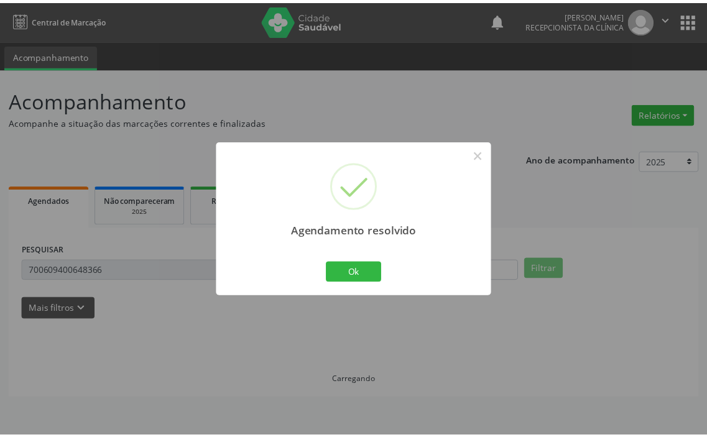
scroll to position [0, 0]
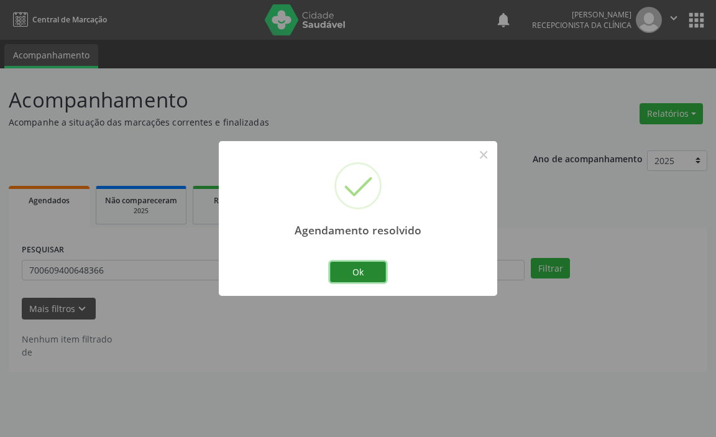
click at [354, 267] on button "Ok" at bounding box center [358, 272] width 56 height 21
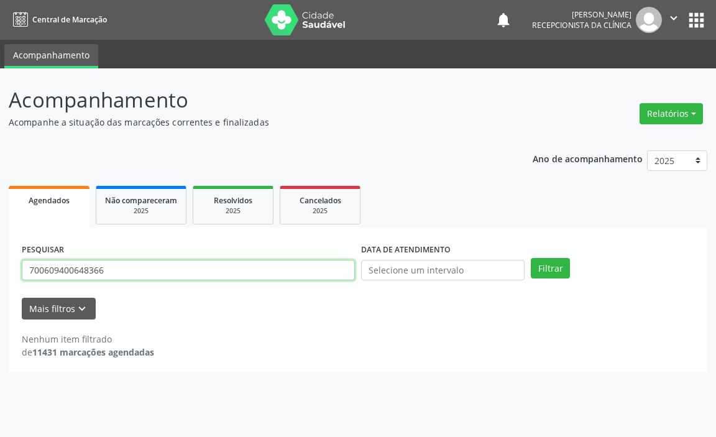
click at [325, 274] on input "700609400648366" at bounding box center [188, 270] width 333 height 21
click at [531, 258] on button "Filtrar" at bounding box center [550, 268] width 39 height 21
click at [295, 277] on input "708609552984585" at bounding box center [188, 270] width 333 height 21
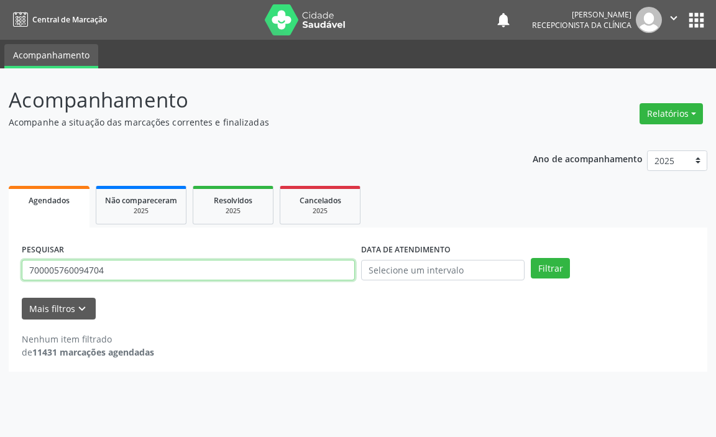
click at [531, 258] on button "Filtrar" at bounding box center [550, 268] width 39 height 21
click at [292, 277] on input "700005760094704" at bounding box center [188, 270] width 333 height 21
click at [531, 258] on button "Filtrar" at bounding box center [550, 268] width 39 height 21
click at [248, 269] on input "700005760094704" at bounding box center [188, 270] width 333 height 21
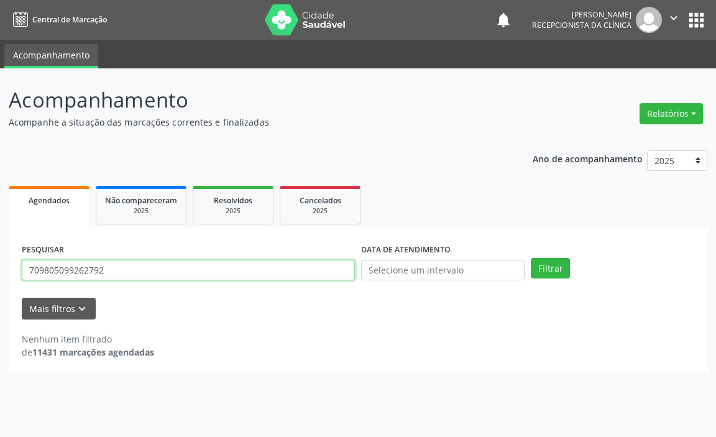
click at [531, 258] on button "Filtrar" at bounding box center [550, 268] width 39 height 21
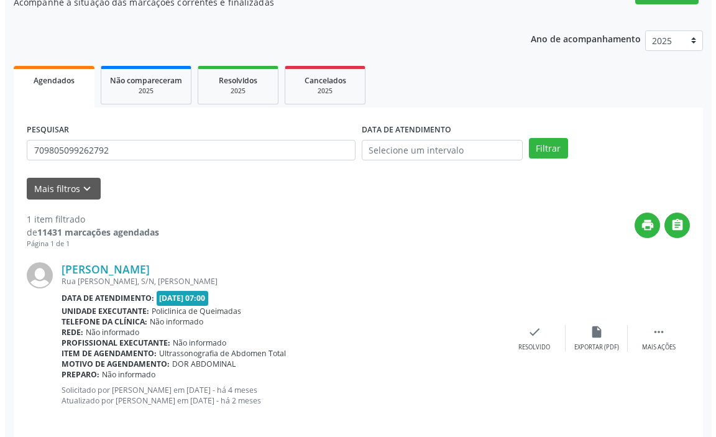
scroll to position [132, 0]
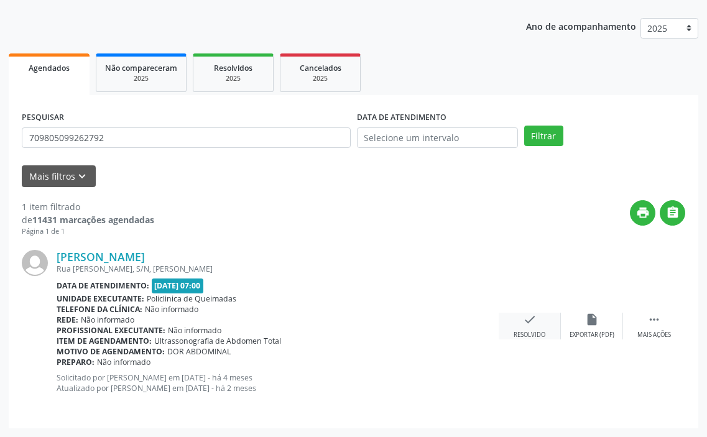
click at [539, 323] on div "check Resolvido" at bounding box center [530, 326] width 62 height 27
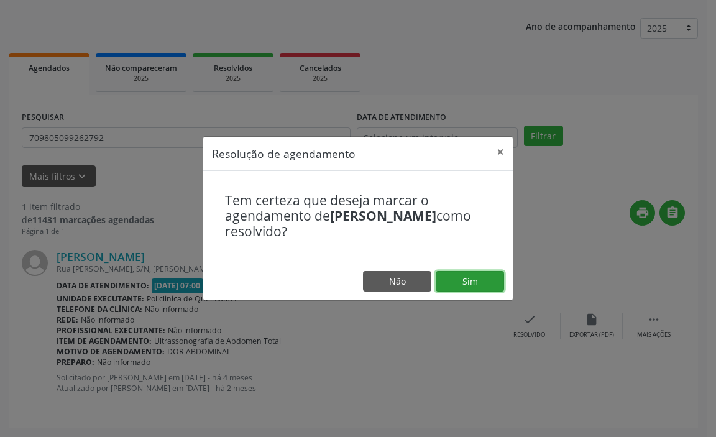
click at [489, 286] on button "Sim" at bounding box center [470, 281] width 68 height 21
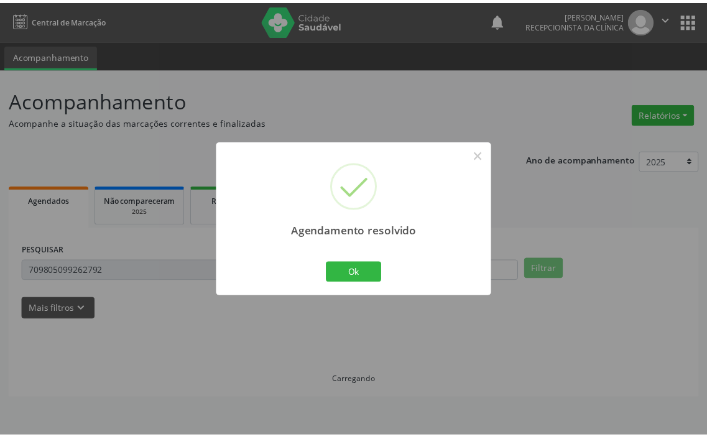
scroll to position [0, 0]
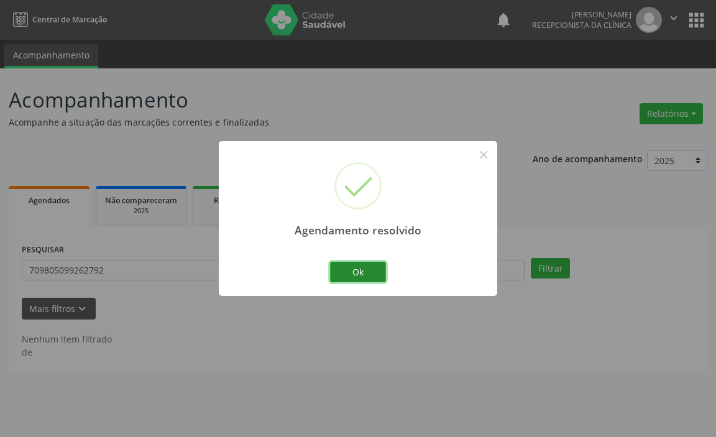
click at [371, 277] on button "Ok" at bounding box center [358, 272] width 56 height 21
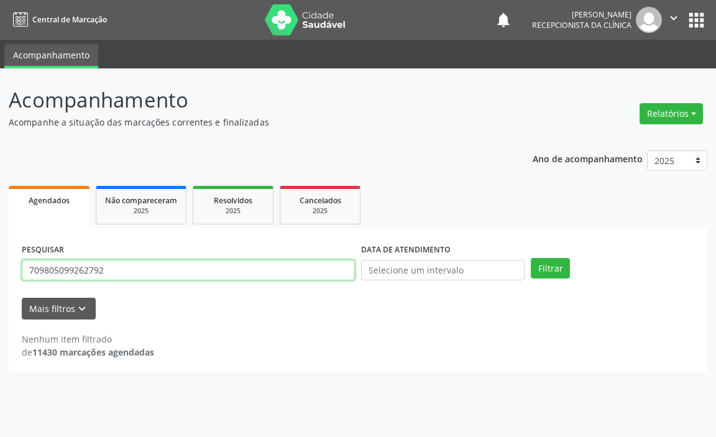
click at [150, 277] on input "709805099262792" at bounding box center [188, 270] width 333 height 21
click at [531, 258] on button "Filtrar" at bounding box center [550, 268] width 39 height 21
click at [150, 277] on input "700609410439263" at bounding box center [188, 270] width 333 height 21
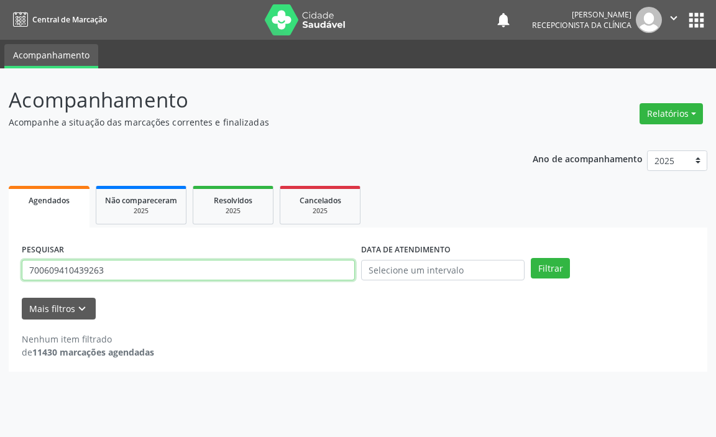
click at [531, 258] on button "Filtrar" at bounding box center [550, 268] width 39 height 21
click at [150, 277] on input "700609410439263" at bounding box center [188, 270] width 333 height 21
type input "700509520439757"
click at [531, 258] on button "Filtrar" at bounding box center [550, 268] width 39 height 21
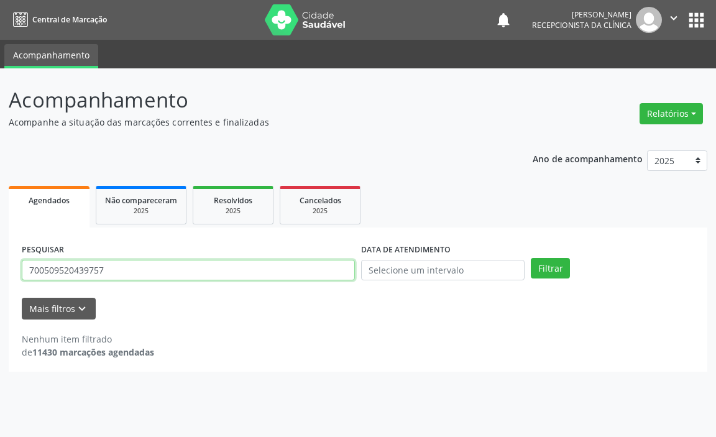
click at [150, 277] on input "700509520439757" at bounding box center [188, 270] width 333 height 21
click at [150, 277] on input "text" at bounding box center [188, 270] width 333 height 21
click at [141, 276] on input "text" at bounding box center [188, 270] width 333 height 21
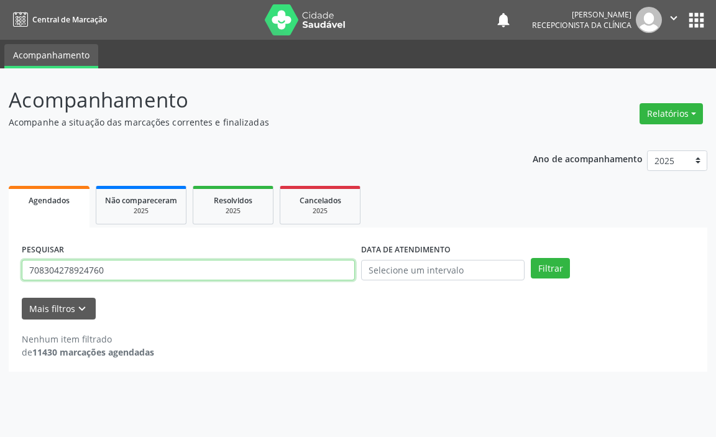
click at [531, 258] on button "Filtrar" at bounding box center [550, 268] width 39 height 21
click at [141, 276] on input "708304278924760" at bounding box center [188, 270] width 333 height 21
click at [531, 258] on button "Filtrar" at bounding box center [550, 268] width 39 height 21
click at [141, 276] on input "701400674715038" at bounding box center [188, 270] width 333 height 21
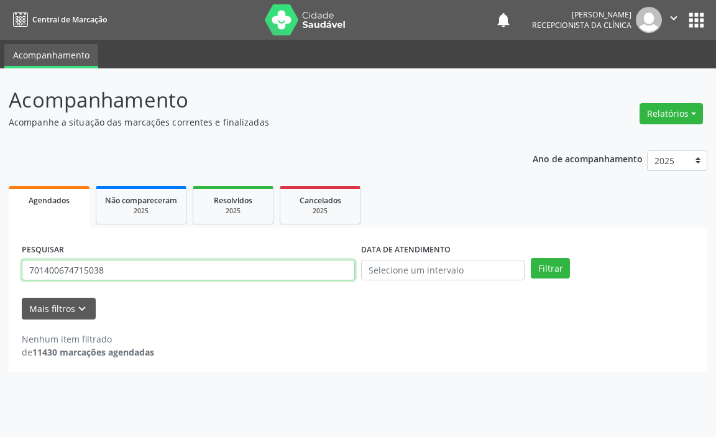
click at [141, 276] on input "701400674715038" at bounding box center [188, 270] width 333 height 21
click at [531, 258] on button "Filtrar" at bounding box center [550, 268] width 39 height 21
click at [141, 276] on input "708007806882227" at bounding box center [188, 270] width 333 height 21
click at [531, 258] on button "Filtrar" at bounding box center [550, 268] width 39 height 21
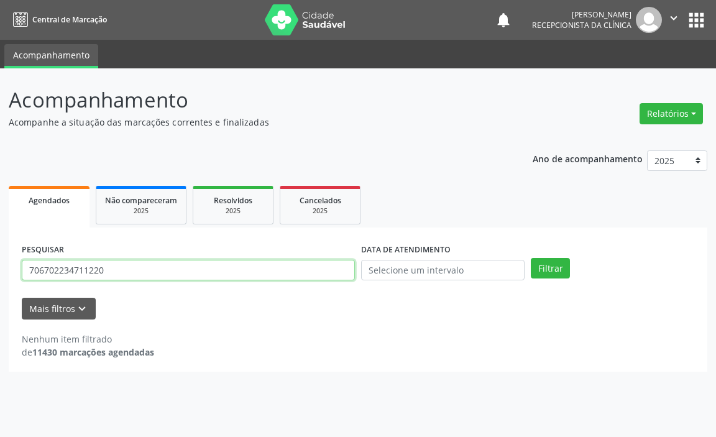
click at [141, 276] on input "706702234711220" at bounding box center [188, 270] width 333 height 21
click at [531, 258] on button "Filtrar" at bounding box center [550, 268] width 39 height 21
click at [131, 276] on input "700009740597801" at bounding box center [188, 270] width 333 height 21
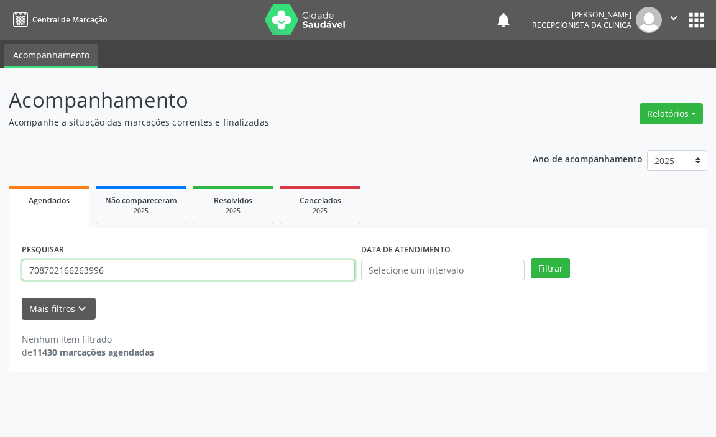
click at [531, 258] on button "Filtrar" at bounding box center [550, 268] width 39 height 21
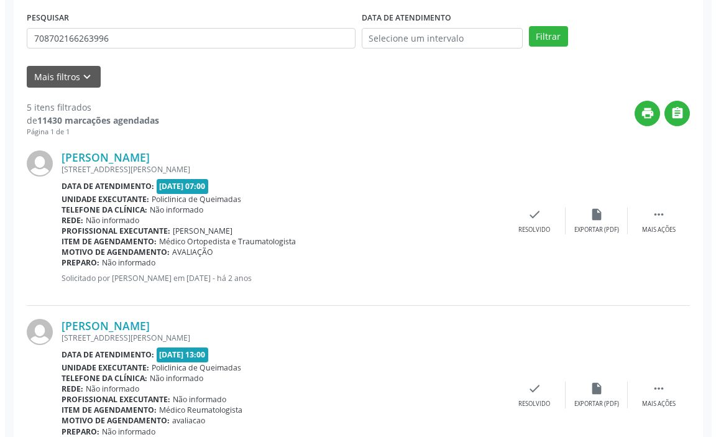
scroll to position [249, 0]
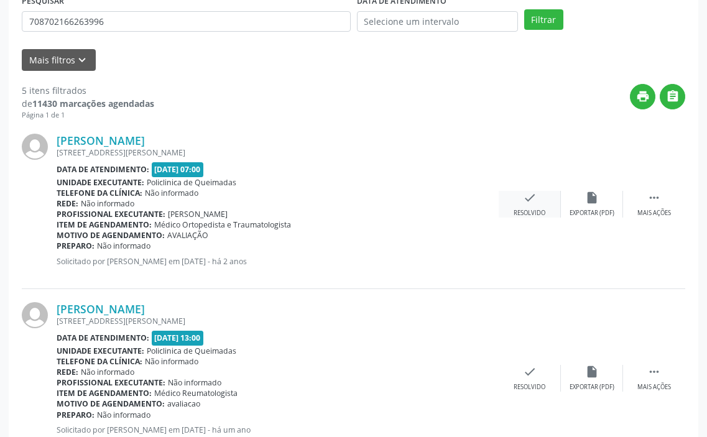
click at [532, 206] on div "check Resolvido" at bounding box center [530, 204] width 62 height 27
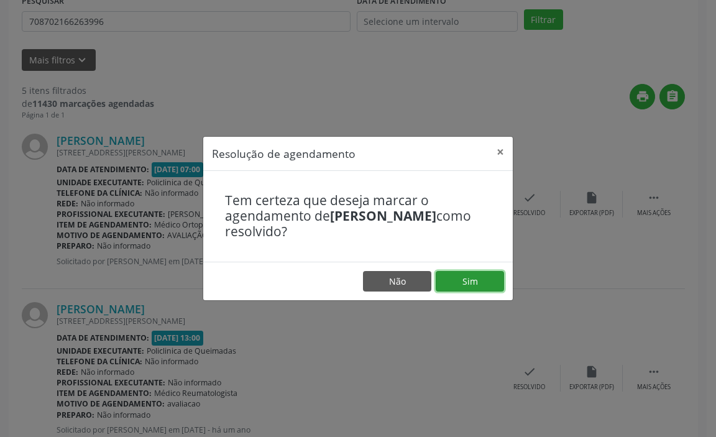
click at [466, 282] on button "Sim" at bounding box center [470, 281] width 68 height 21
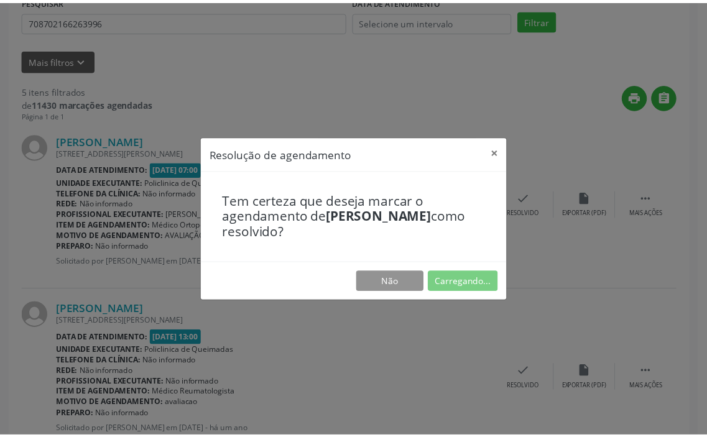
scroll to position [0, 0]
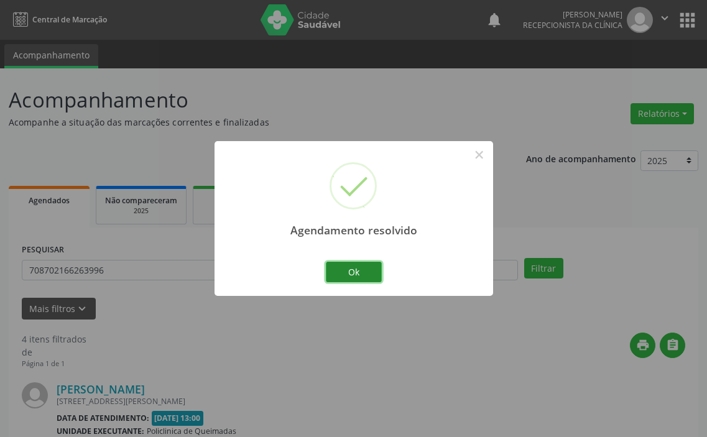
click at [380, 269] on button "Ok" at bounding box center [354, 272] width 56 height 21
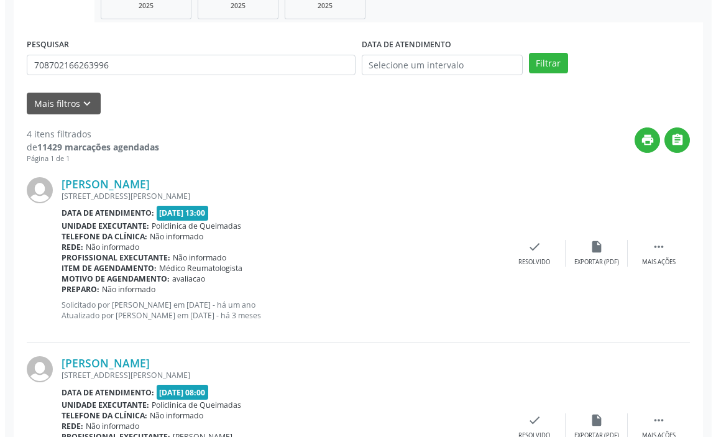
scroll to position [249, 0]
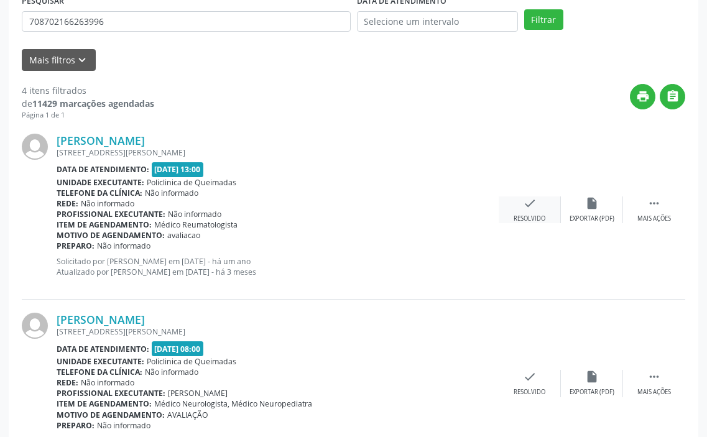
click at [530, 210] on icon "check" at bounding box center [530, 203] width 14 height 14
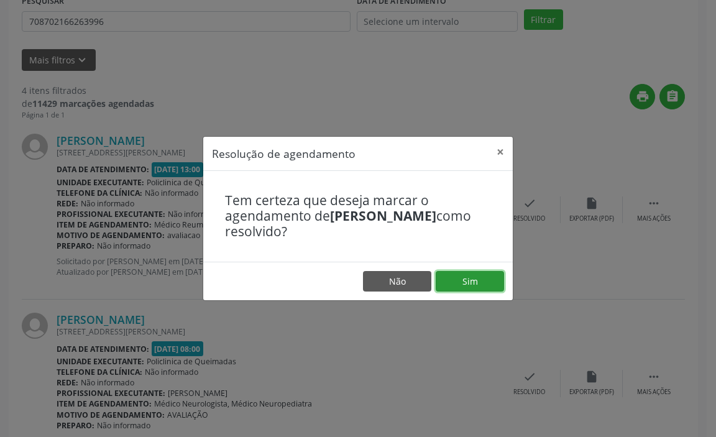
click at [454, 287] on button "Sim" at bounding box center [470, 281] width 68 height 21
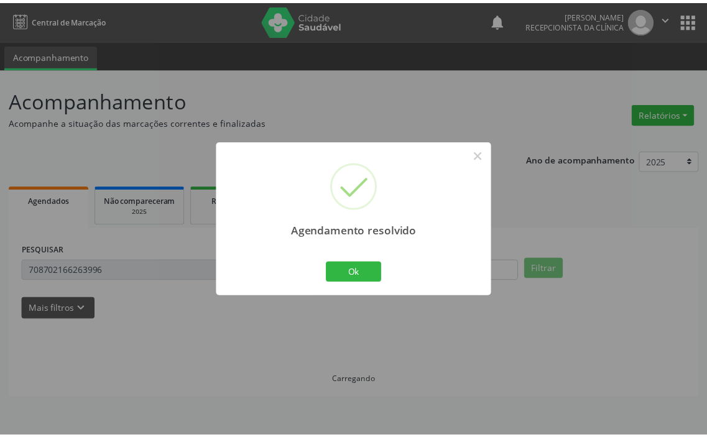
scroll to position [0, 0]
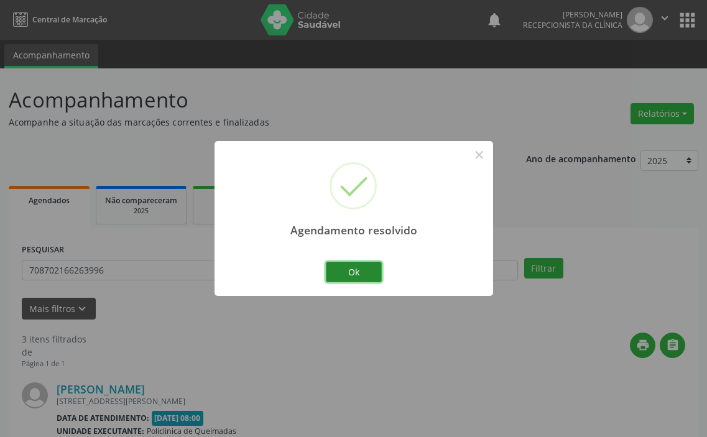
click at [362, 269] on button "Ok" at bounding box center [354, 272] width 56 height 21
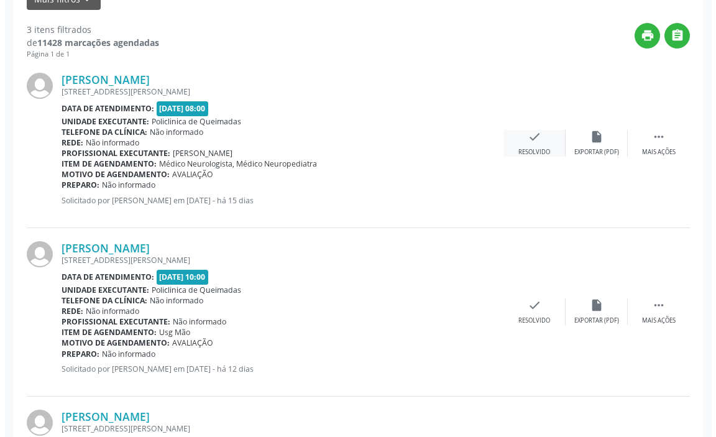
scroll to position [311, 0]
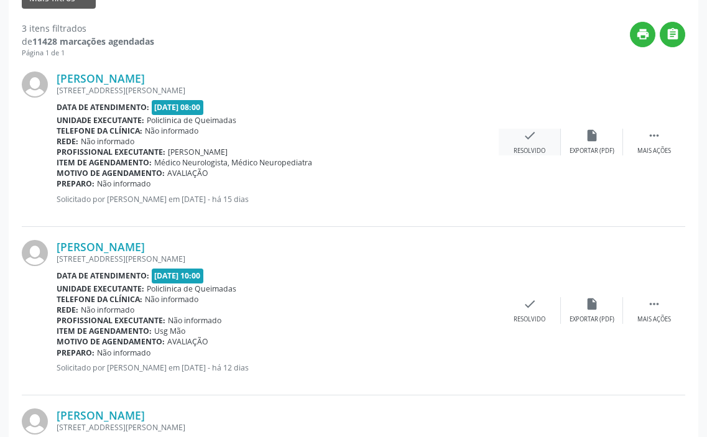
click at [522, 146] on div "check Resolvido" at bounding box center [530, 142] width 62 height 27
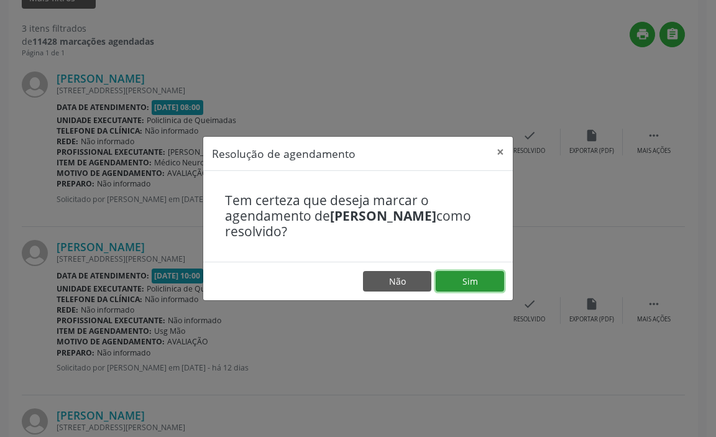
click at [469, 274] on button "Sim" at bounding box center [470, 281] width 68 height 21
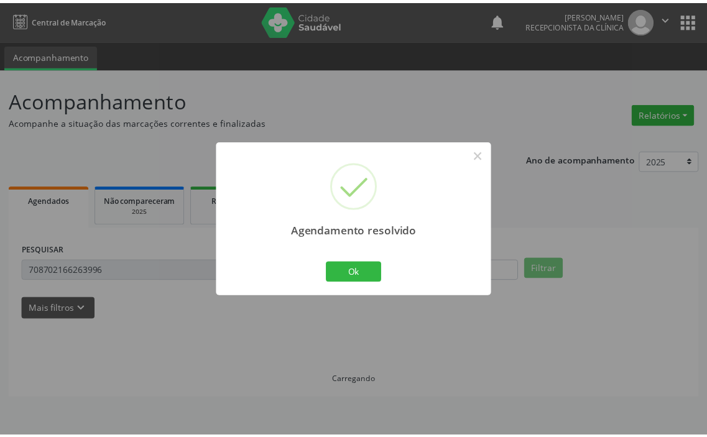
scroll to position [0, 0]
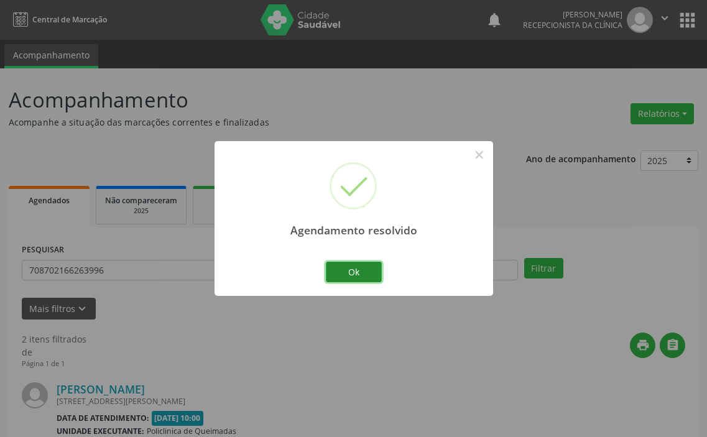
click at [371, 277] on button "Ok" at bounding box center [354, 272] width 56 height 21
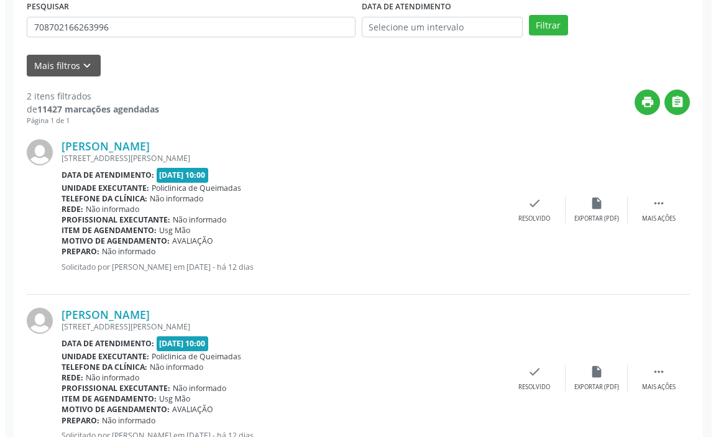
scroll to position [290, 0]
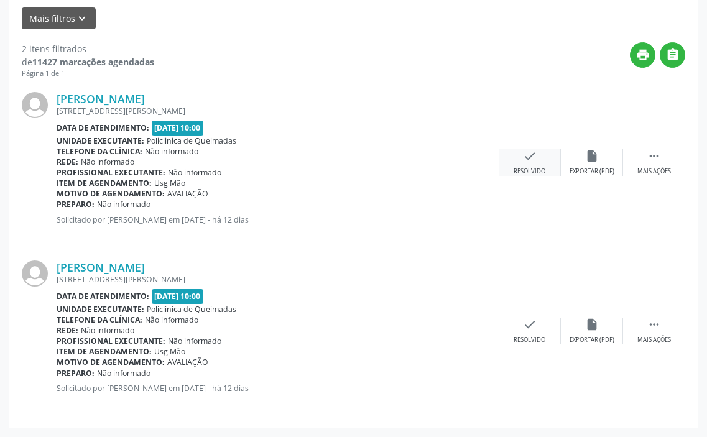
click at [536, 165] on div "check Resolvido" at bounding box center [530, 162] width 62 height 27
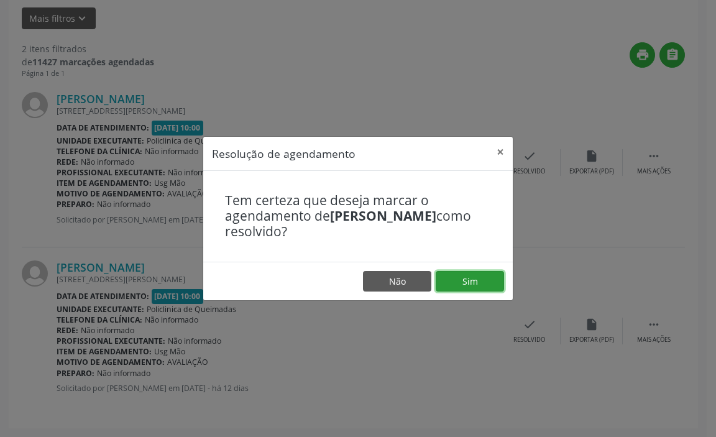
click at [451, 284] on button "Sim" at bounding box center [470, 281] width 68 height 21
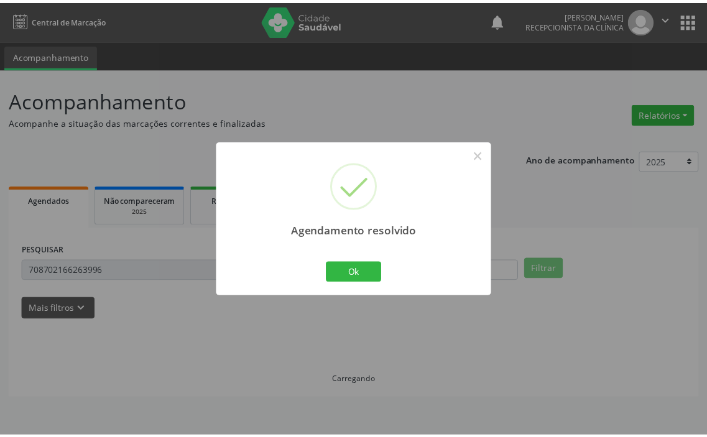
scroll to position [0, 0]
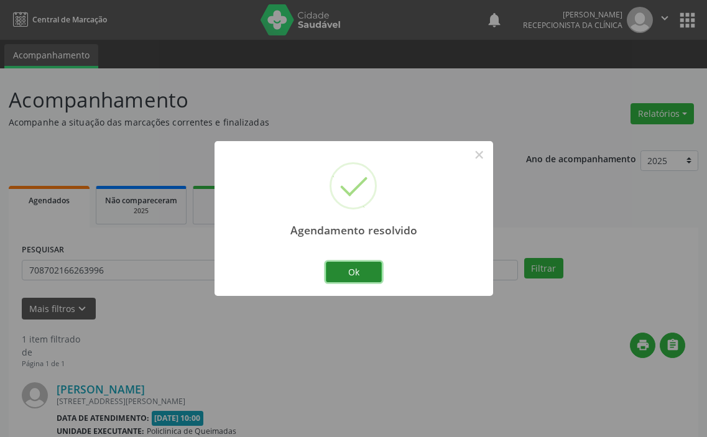
click at [344, 274] on button "Ok" at bounding box center [354, 272] width 56 height 21
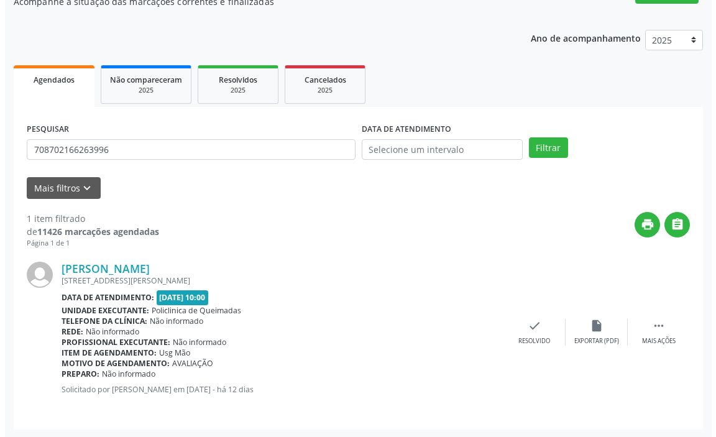
scroll to position [122, 0]
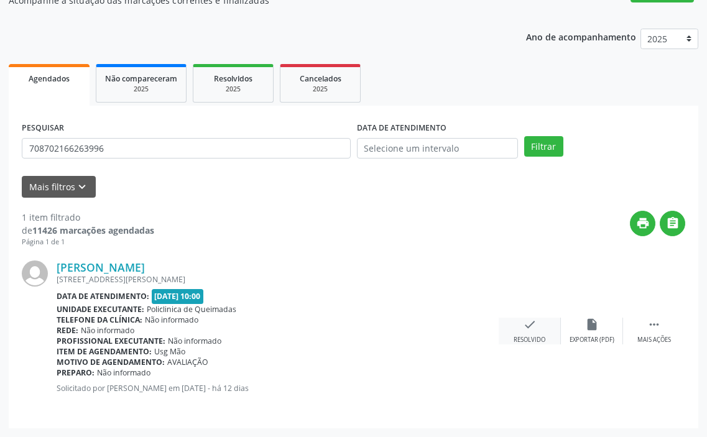
click at [533, 326] on icon "check" at bounding box center [530, 325] width 14 height 14
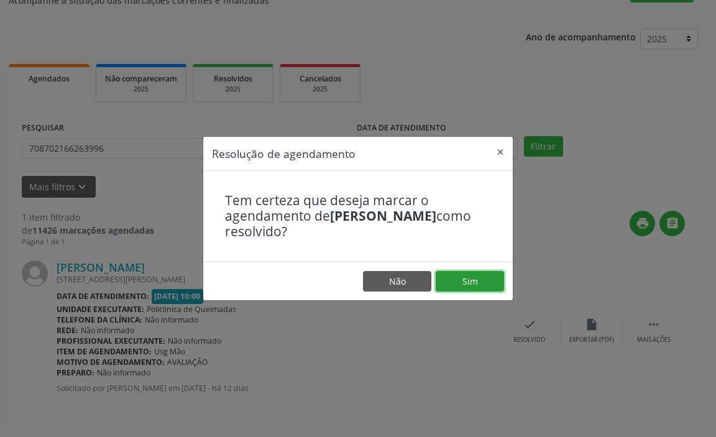
click at [454, 275] on button "Sim" at bounding box center [470, 281] width 68 height 21
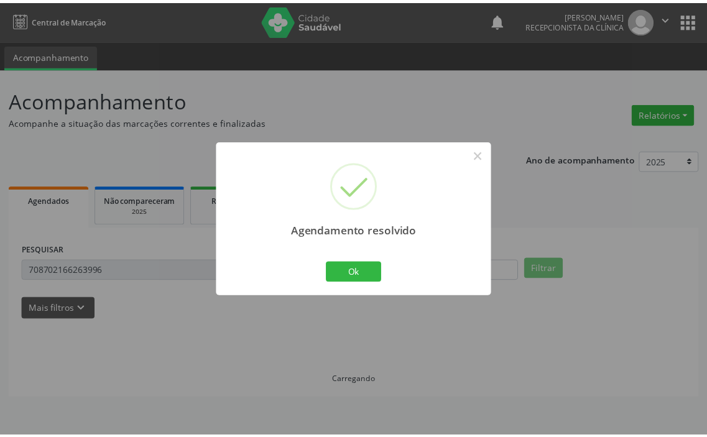
scroll to position [0, 0]
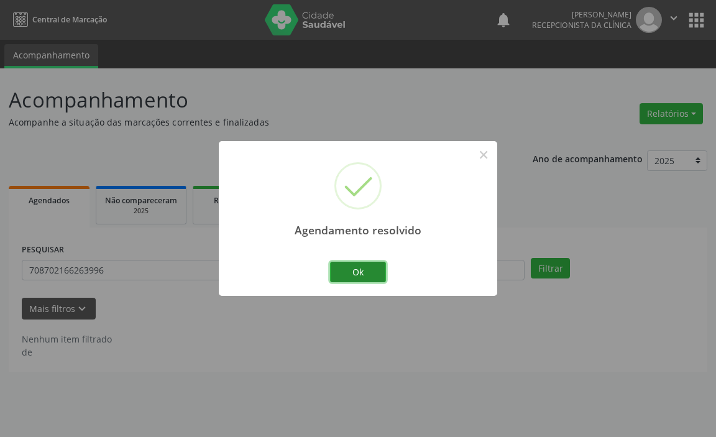
click at [374, 276] on button "Ok" at bounding box center [358, 272] width 56 height 21
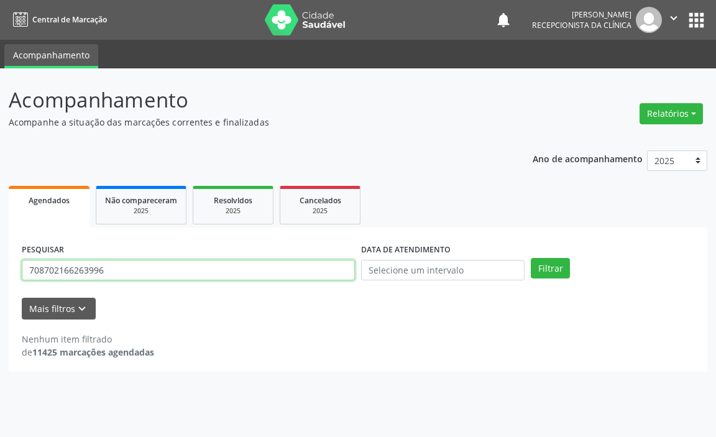
click at [337, 276] on input "708702166263996" at bounding box center [188, 270] width 333 height 21
click at [531, 258] on button "Filtrar" at bounding box center [550, 268] width 39 height 21
click at [337, 276] on input "704304539428297" at bounding box center [188, 270] width 333 height 21
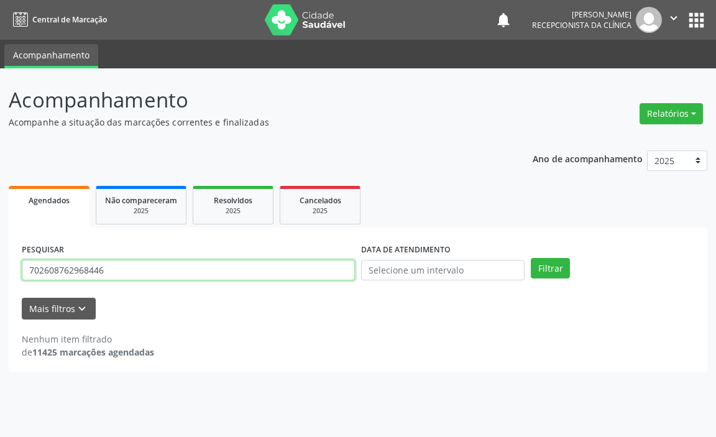
click at [531, 258] on button "Filtrar" at bounding box center [550, 268] width 39 height 21
click at [335, 275] on input "702608762968446" at bounding box center [188, 270] width 333 height 21
click at [531, 258] on button "Filtrar" at bounding box center [550, 268] width 39 height 21
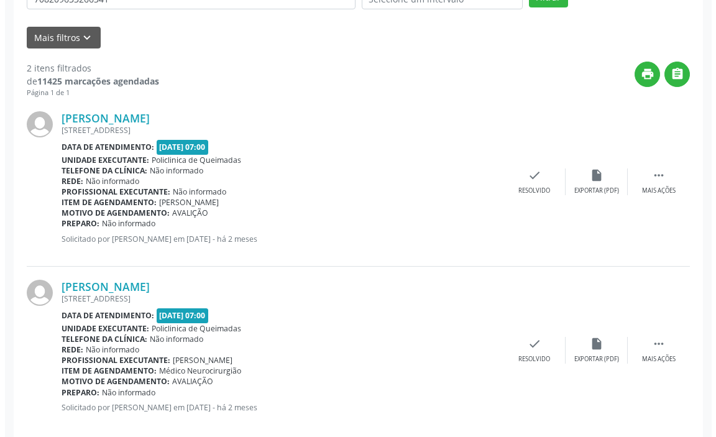
scroll to position [290, 0]
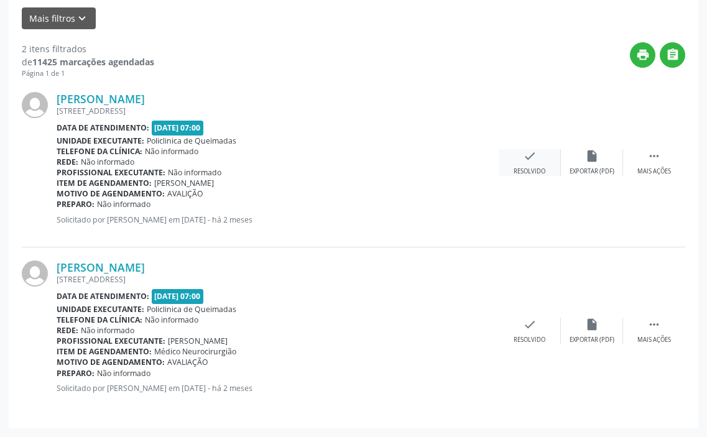
click at [542, 166] on div "check Resolvido" at bounding box center [530, 162] width 62 height 27
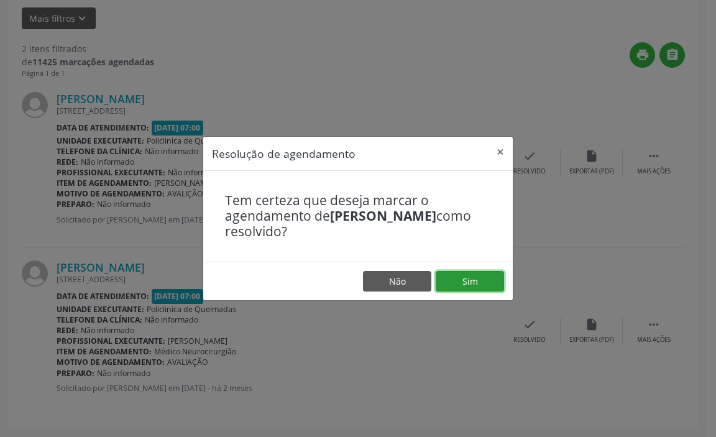
click at [473, 285] on button "Sim" at bounding box center [470, 281] width 68 height 21
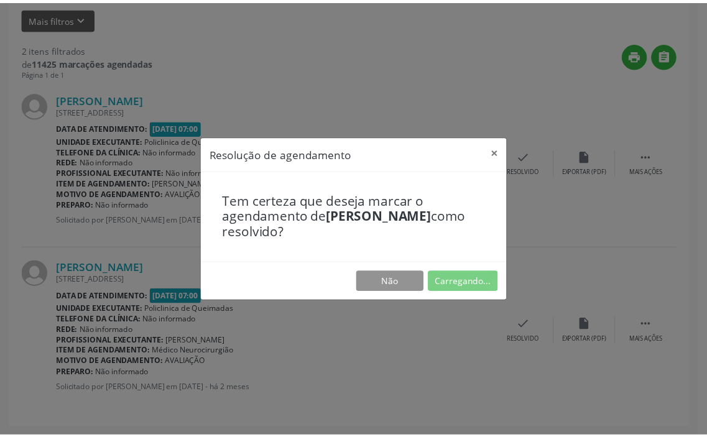
scroll to position [0, 0]
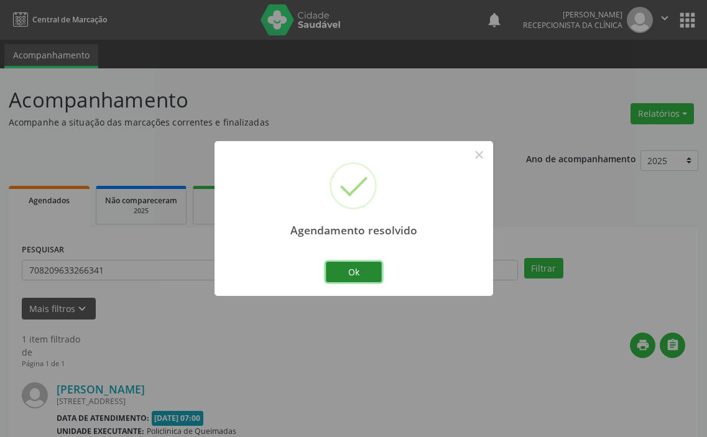
click at [361, 264] on button "Ok" at bounding box center [354, 272] width 56 height 21
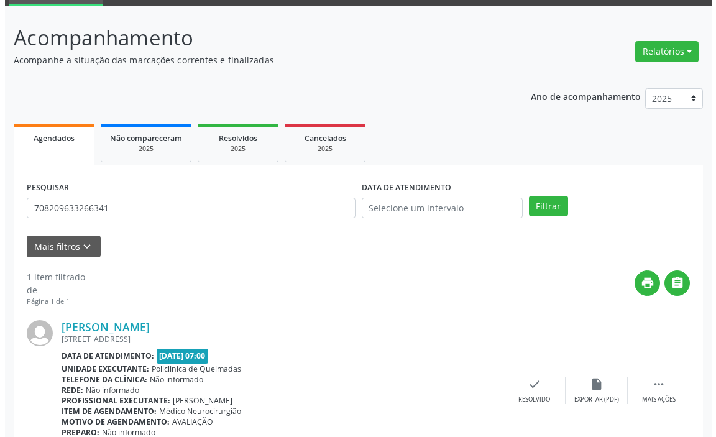
scroll to position [122, 0]
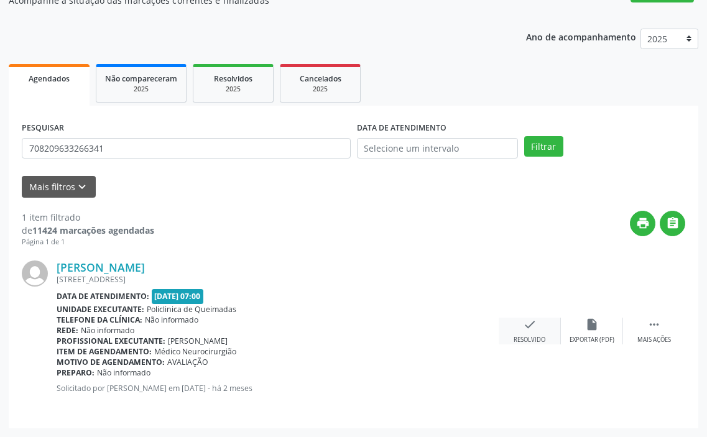
click at [528, 334] on div "check Resolvido" at bounding box center [530, 331] width 62 height 27
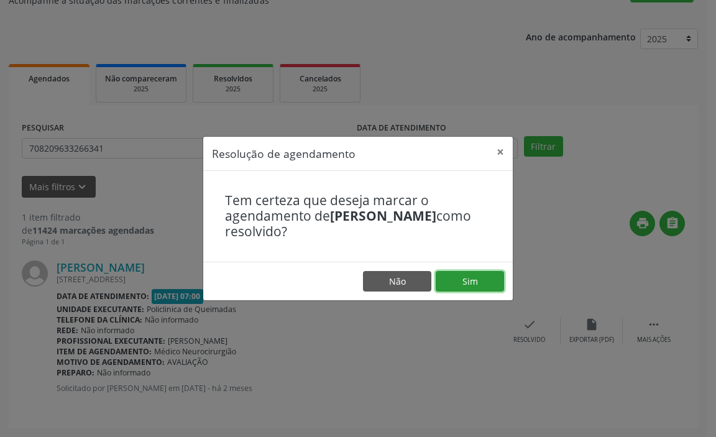
click at [471, 282] on button "Sim" at bounding box center [470, 281] width 68 height 21
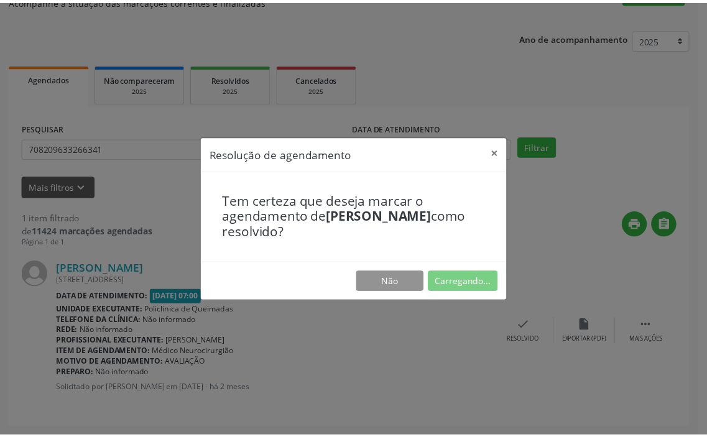
scroll to position [0, 0]
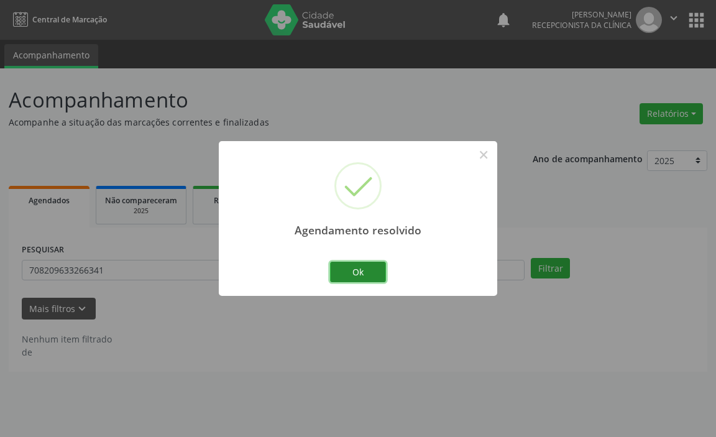
click at [367, 269] on button "Ok" at bounding box center [358, 272] width 56 height 21
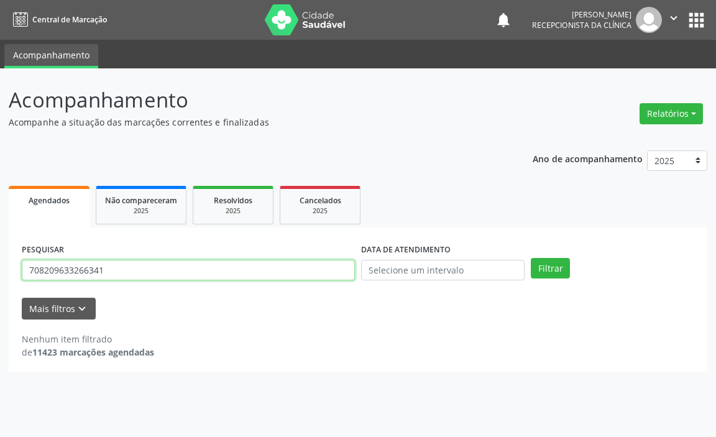
click at [345, 270] on input "708209633266341" at bounding box center [188, 270] width 333 height 21
click at [531, 258] on button "Filtrar" at bounding box center [550, 268] width 39 height 21
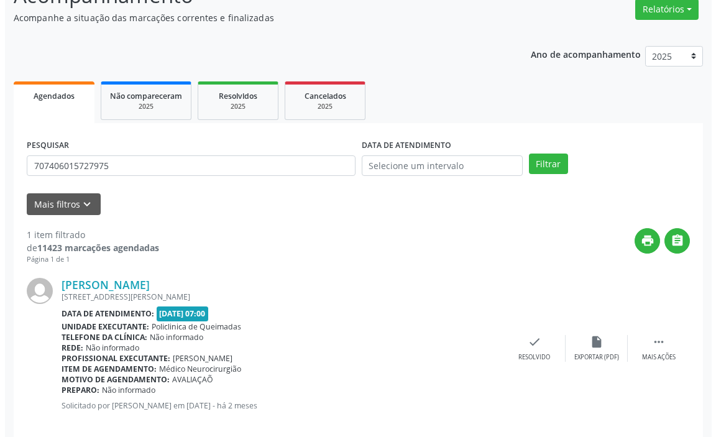
scroll to position [122, 0]
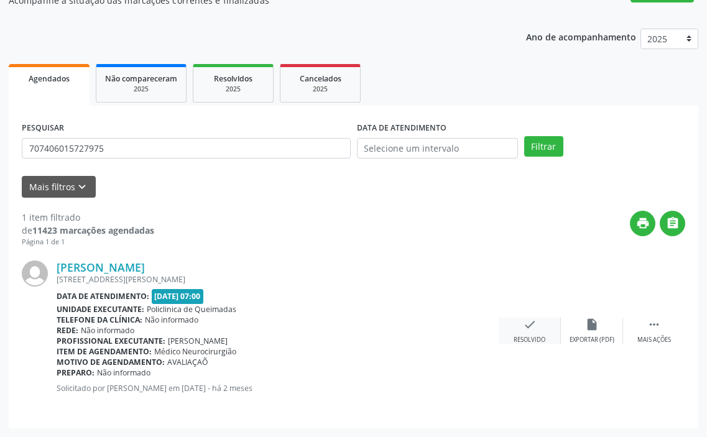
click at [533, 334] on div "check Resolvido" at bounding box center [530, 331] width 62 height 27
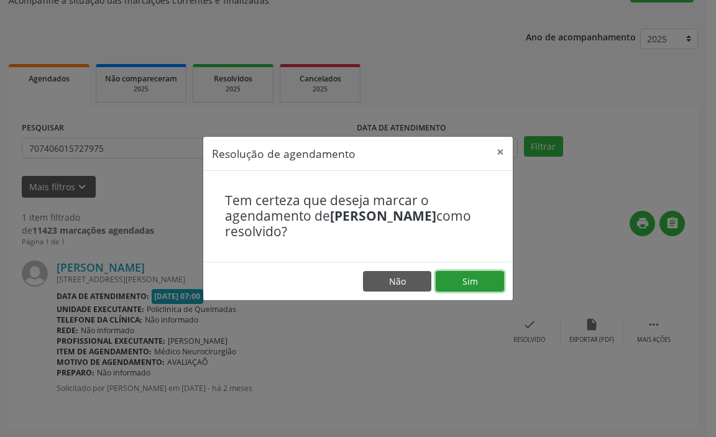
click at [477, 276] on button "Sim" at bounding box center [470, 281] width 68 height 21
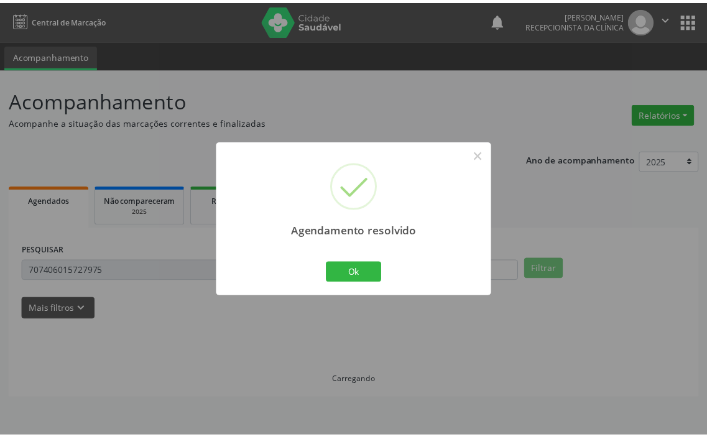
scroll to position [0, 0]
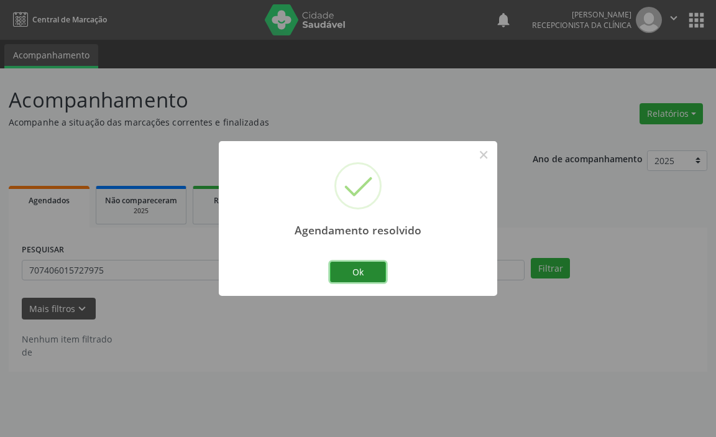
click at [353, 270] on button "Ok" at bounding box center [358, 272] width 56 height 21
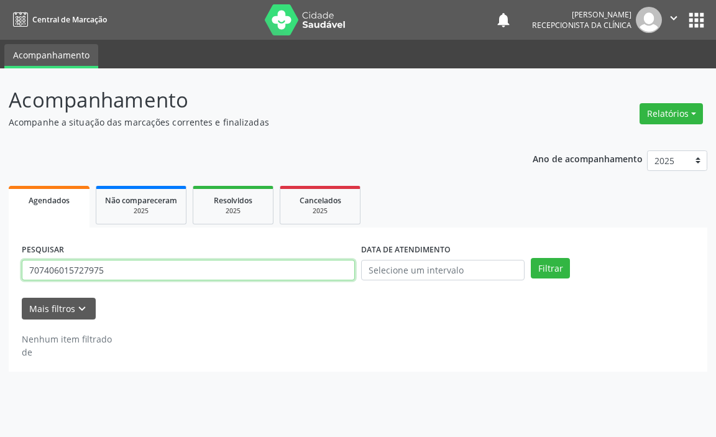
click at [344, 270] on input "707406015727975" at bounding box center [188, 270] width 333 height 21
click at [531, 258] on button "Filtrar" at bounding box center [550, 268] width 39 height 21
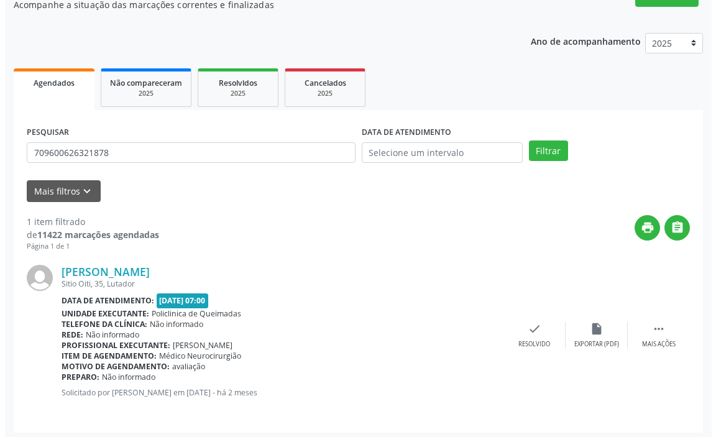
scroll to position [122, 0]
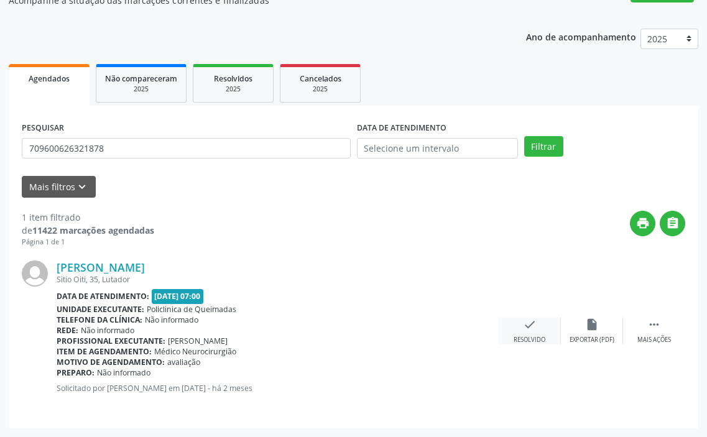
click at [533, 340] on div "Resolvido" at bounding box center [530, 340] width 32 height 9
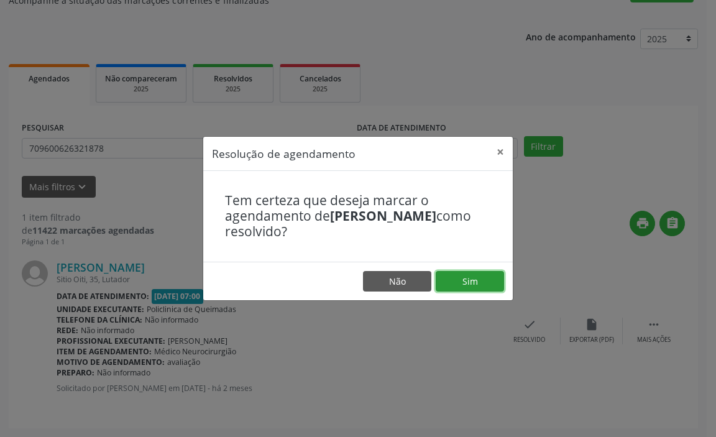
click at [455, 283] on button "Sim" at bounding box center [470, 281] width 68 height 21
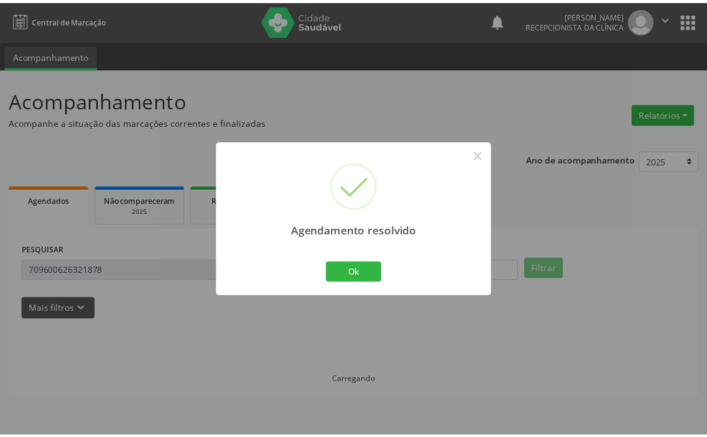
scroll to position [0, 0]
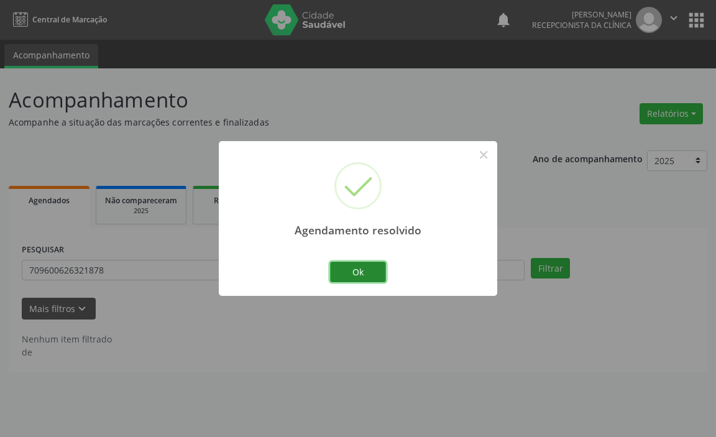
click at [348, 269] on button "Ok" at bounding box center [358, 272] width 56 height 21
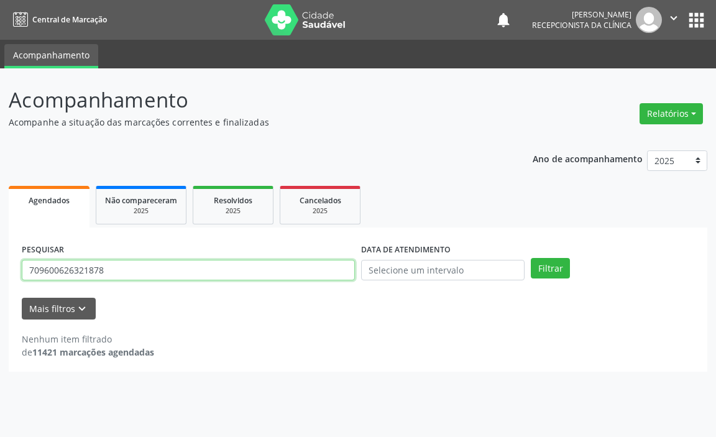
click at [285, 279] on input "709600626321878" at bounding box center [188, 270] width 333 height 21
click at [531, 258] on button "Filtrar" at bounding box center [550, 268] width 39 height 21
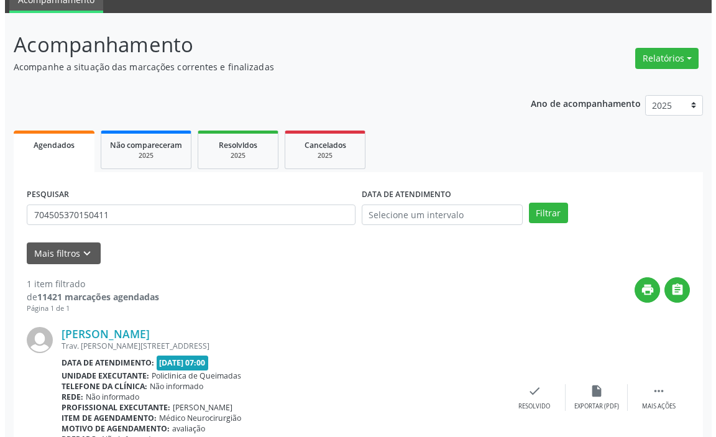
scroll to position [122, 0]
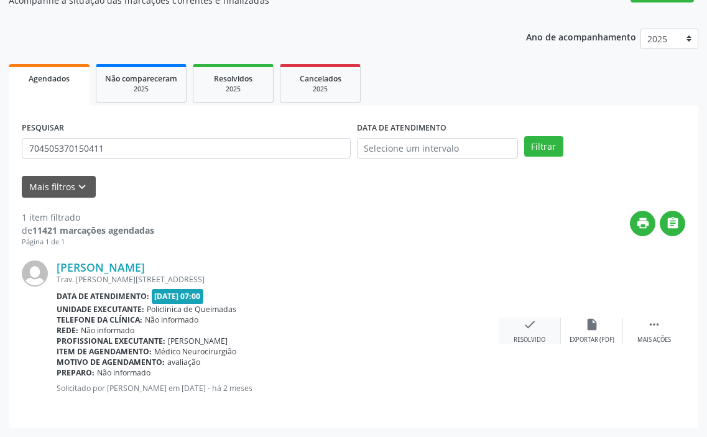
click at [535, 331] on icon "check" at bounding box center [530, 325] width 14 height 14
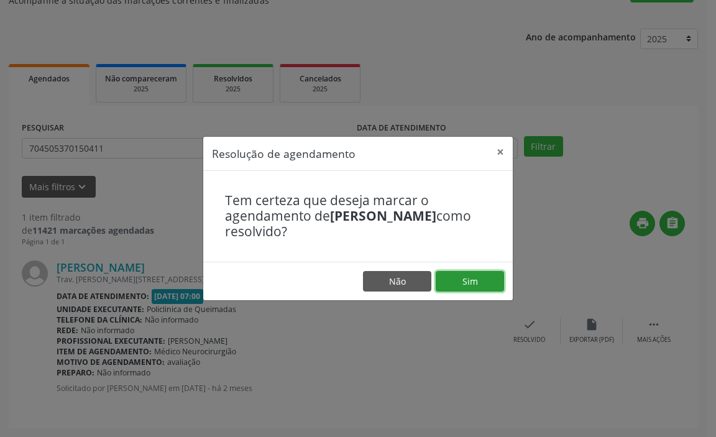
click at [481, 285] on button "Sim" at bounding box center [470, 281] width 68 height 21
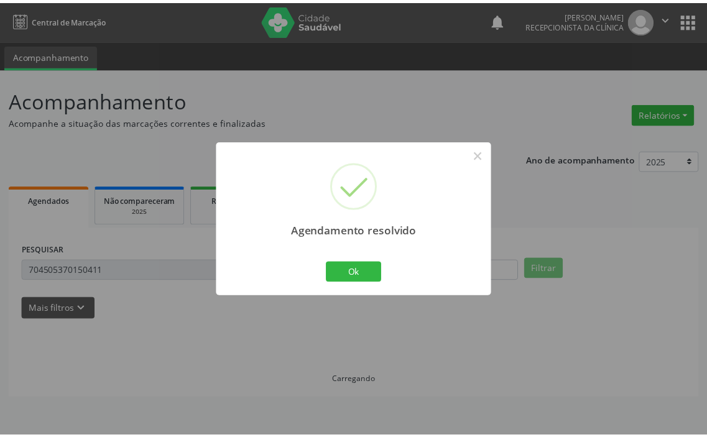
scroll to position [0, 0]
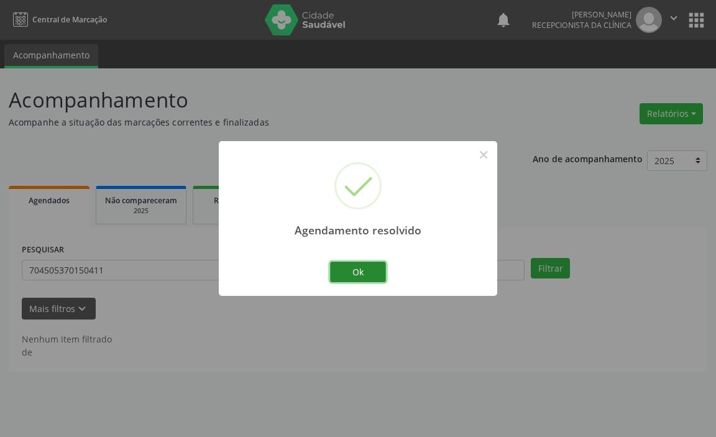
click at [372, 272] on button "Ok" at bounding box center [358, 272] width 56 height 21
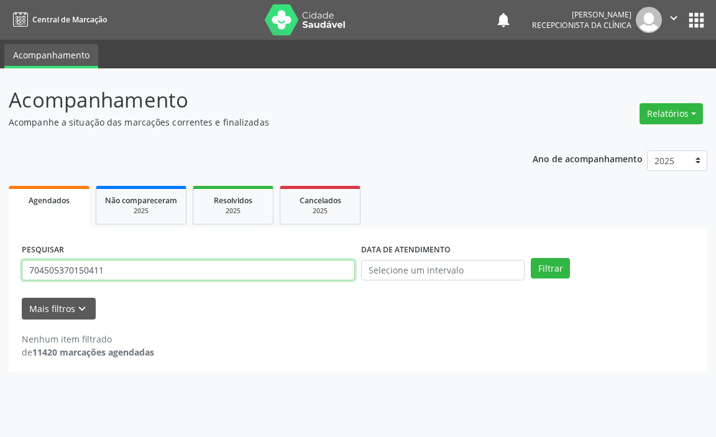
click at [133, 275] on input "704505370150411" at bounding box center [188, 270] width 333 height 21
click at [531, 258] on button "Filtrar" at bounding box center [550, 268] width 39 height 21
click at [134, 274] on input "703409249940314" at bounding box center [188, 270] width 333 height 21
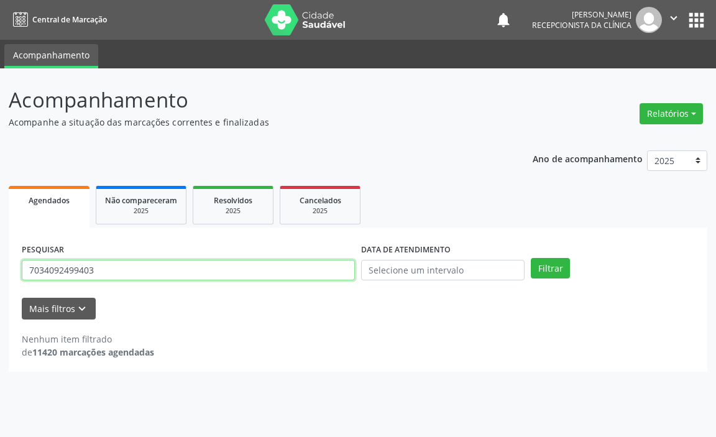
click at [134, 274] on input "7034092499403" at bounding box center [188, 270] width 333 height 21
click at [134, 273] on input "7034092499403" at bounding box center [188, 270] width 333 height 21
click at [531, 258] on button "Filtrar" at bounding box center [550, 268] width 39 height 21
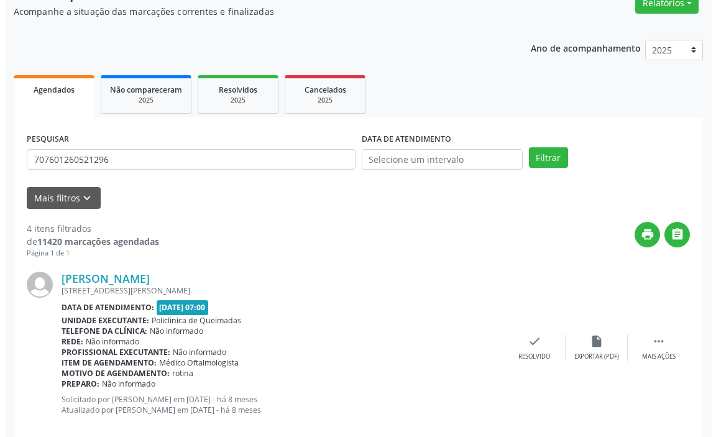
scroll to position [187, 0]
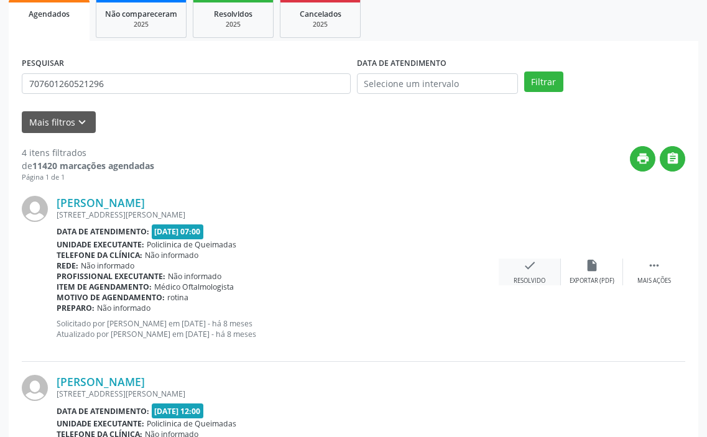
click at [523, 267] on icon "check" at bounding box center [530, 266] width 14 height 14
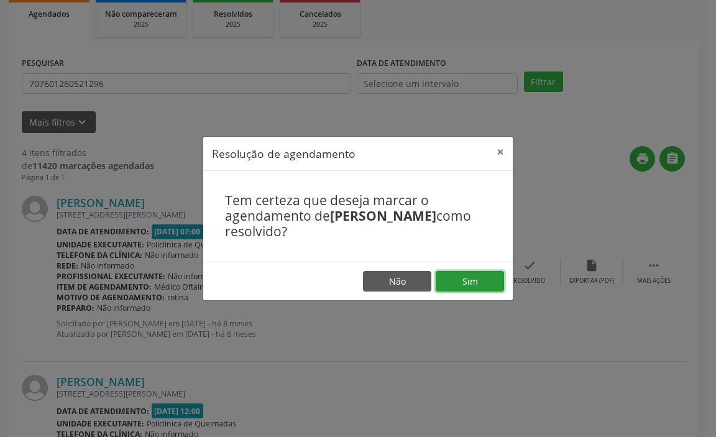
click at [465, 275] on button "Sim" at bounding box center [470, 281] width 68 height 21
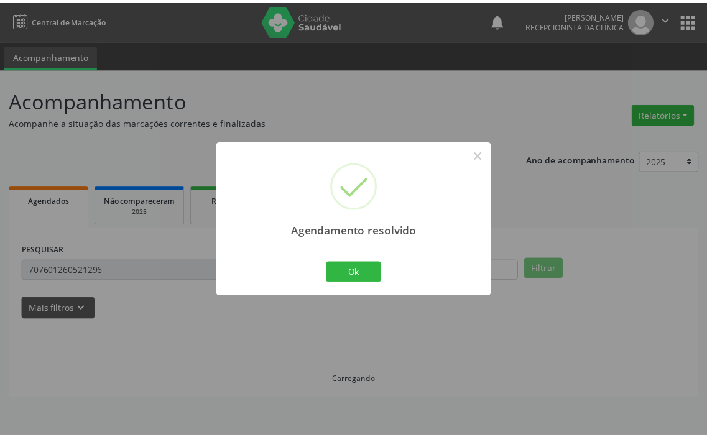
scroll to position [0, 0]
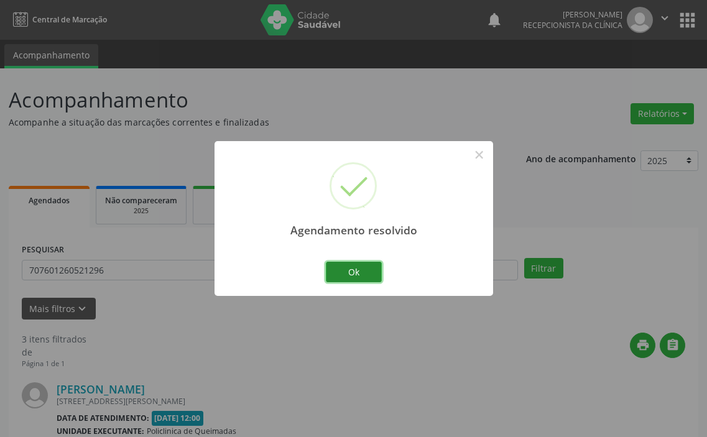
click at [367, 270] on button "Ok" at bounding box center [354, 272] width 56 height 21
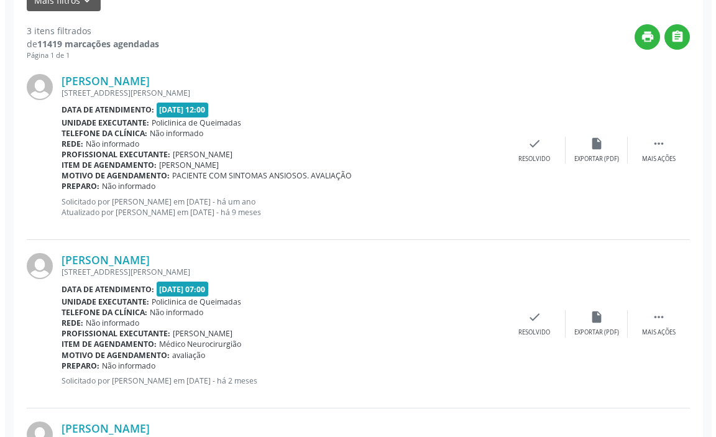
scroll to position [311, 0]
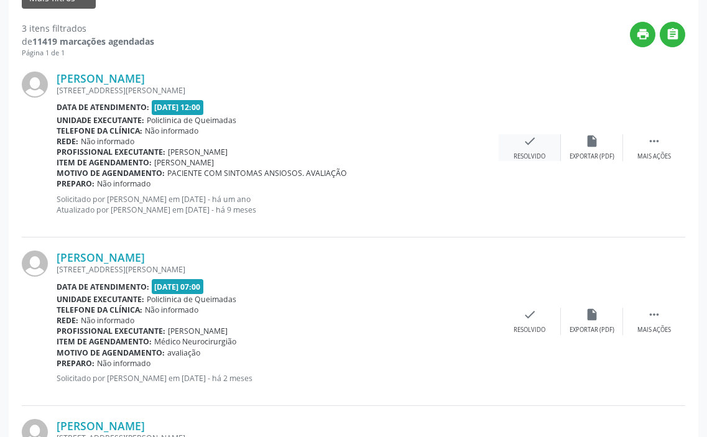
click at [526, 150] on div "check Resolvido" at bounding box center [530, 147] width 62 height 27
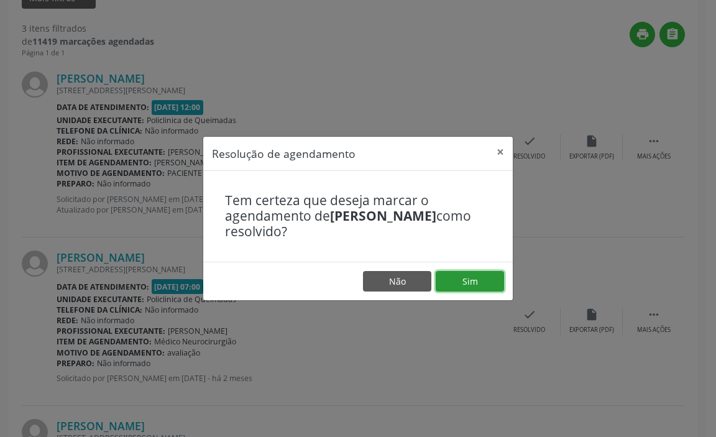
click at [451, 285] on button "Sim" at bounding box center [470, 281] width 68 height 21
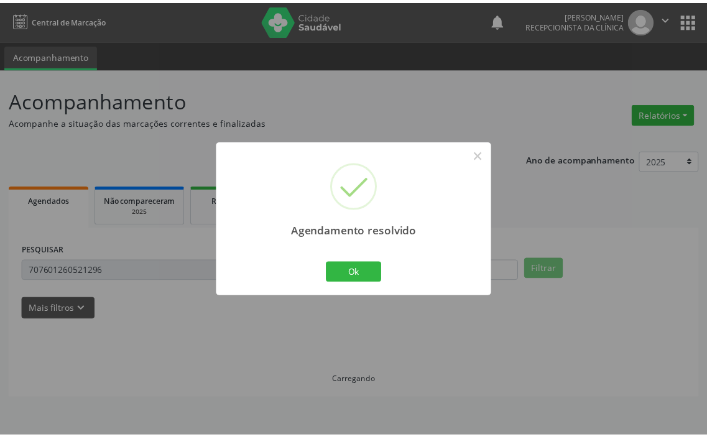
scroll to position [0, 0]
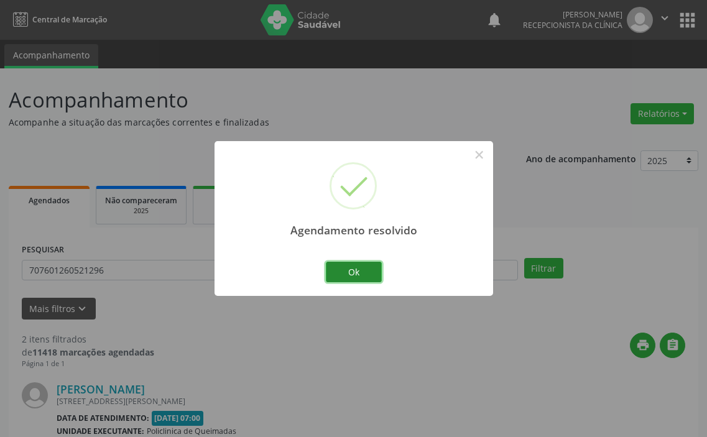
click at [362, 269] on button "Ok" at bounding box center [354, 272] width 56 height 21
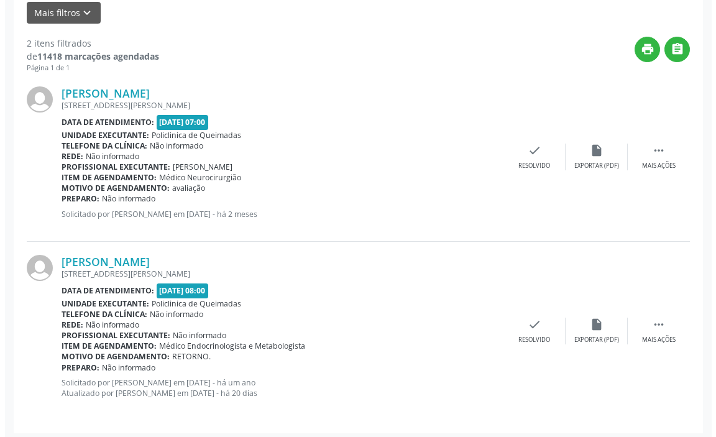
scroll to position [301, 0]
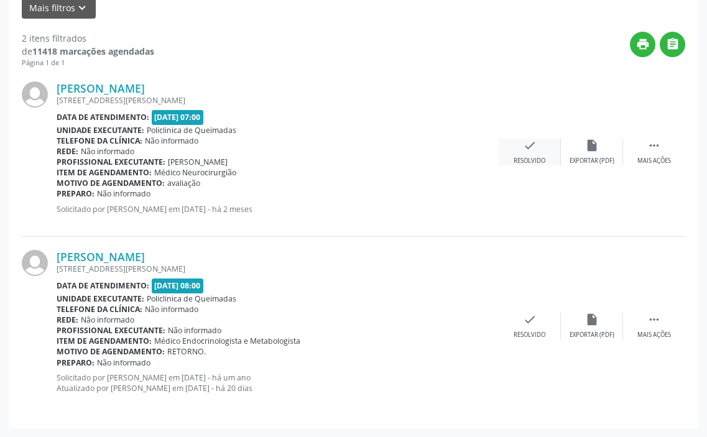
click at [536, 151] on icon "check" at bounding box center [530, 146] width 14 height 14
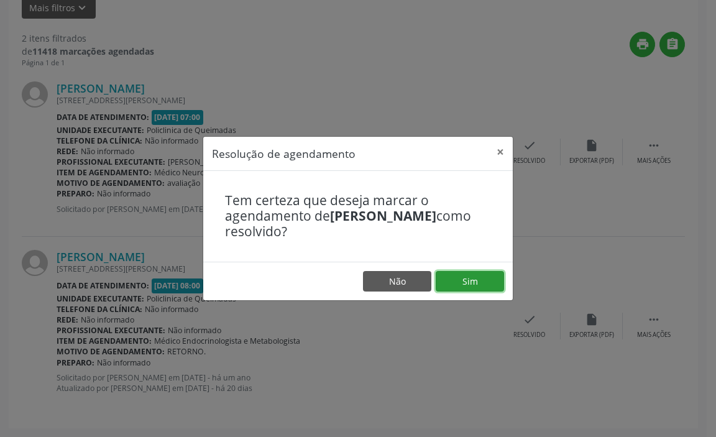
click at [465, 273] on button "Sim" at bounding box center [470, 281] width 68 height 21
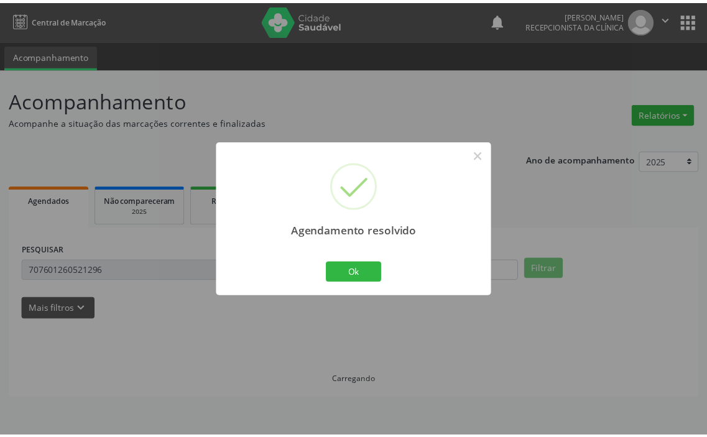
scroll to position [0, 0]
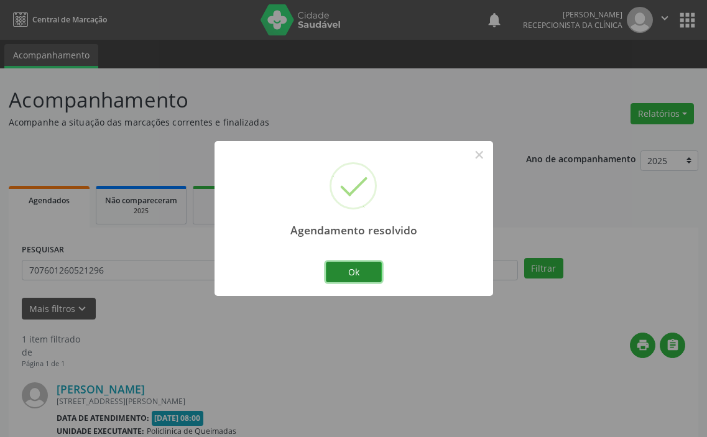
click at [333, 262] on button "Ok" at bounding box center [354, 272] width 56 height 21
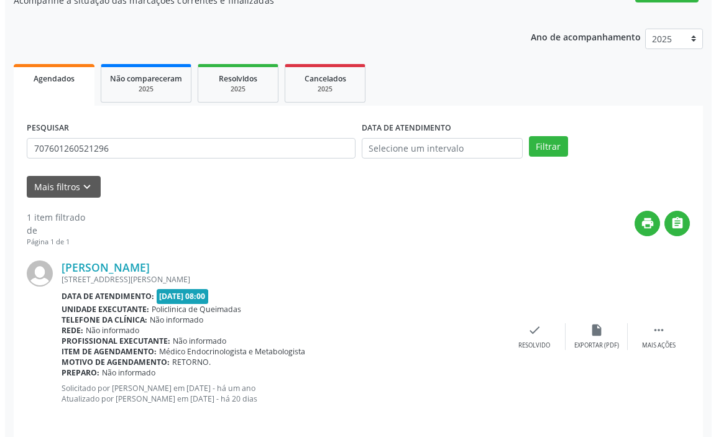
scroll to position [132, 0]
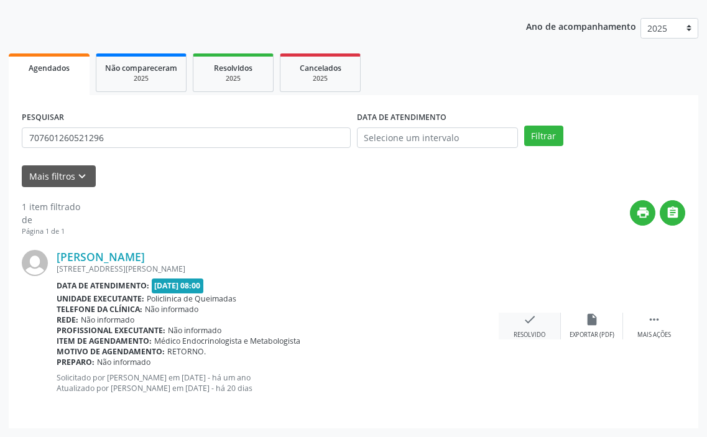
click at [525, 318] on icon "check" at bounding box center [530, 320] width 14 height 14
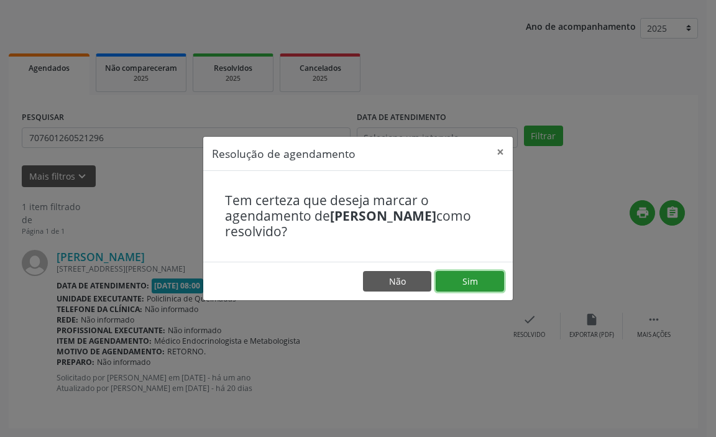
click at [474, 289] on button "Sim" at bounding box center [470, 281] width 68 height 21
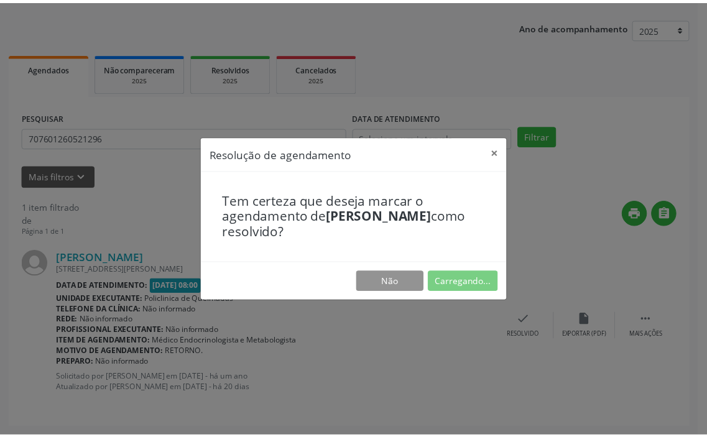
scroll to position [0, 0]
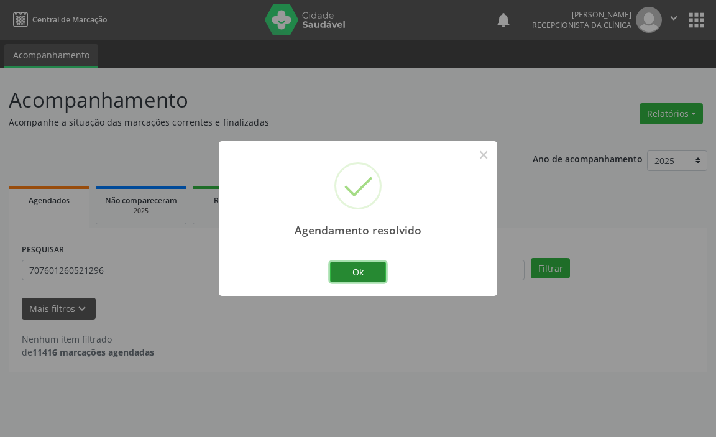
click at [350, 273] on button "Ok" at bounding box center [358, 272] width 56 height 21
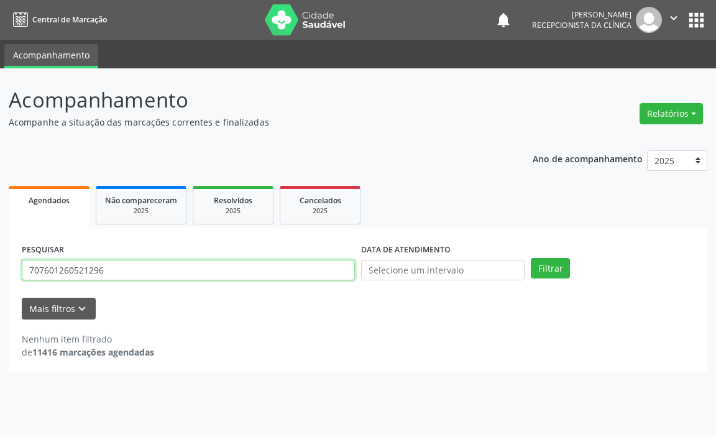
click at [348, 274] on input "707601260521296" at bounding box center [188, 270] width 333 height 21
click at [531, 258] on button "Filtrar" at bounding box center [550, 268] width 39 height 21
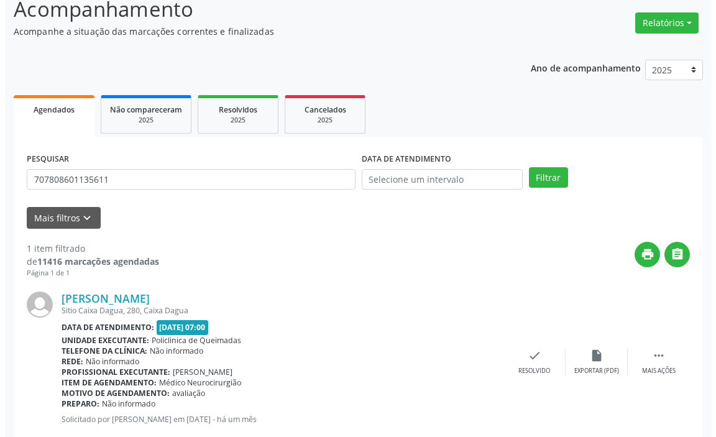
scroll to position [122, 0]
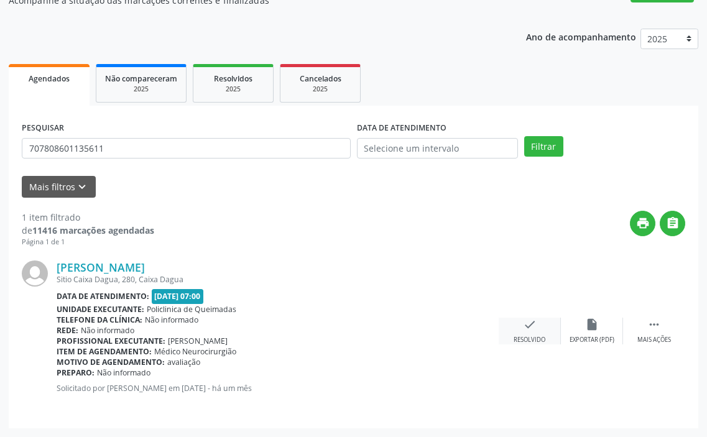
click at [527, 334] on div "check Resolvido" at bounding box center [530, 331] width 62 height 27
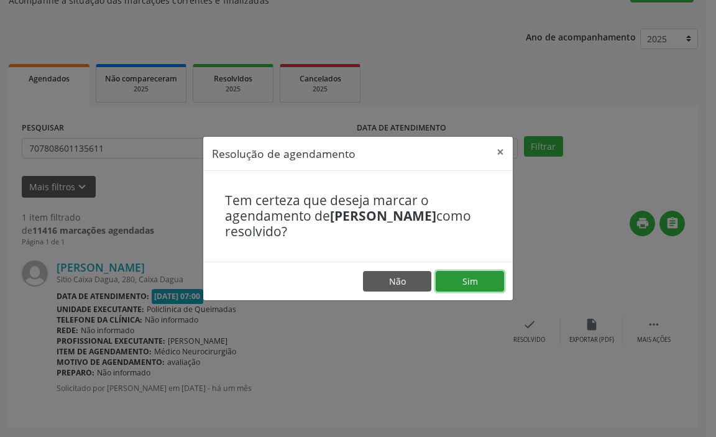
click at [461, 277] on button "Sim" at bounding box center [470, 281] width 68 height 21
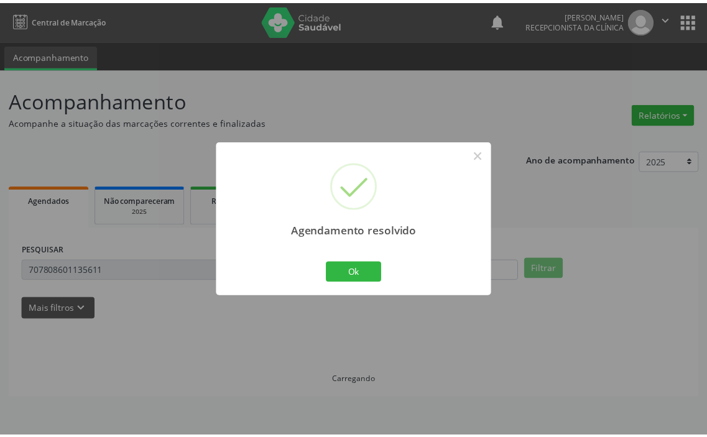
scroll to position [0, 0]
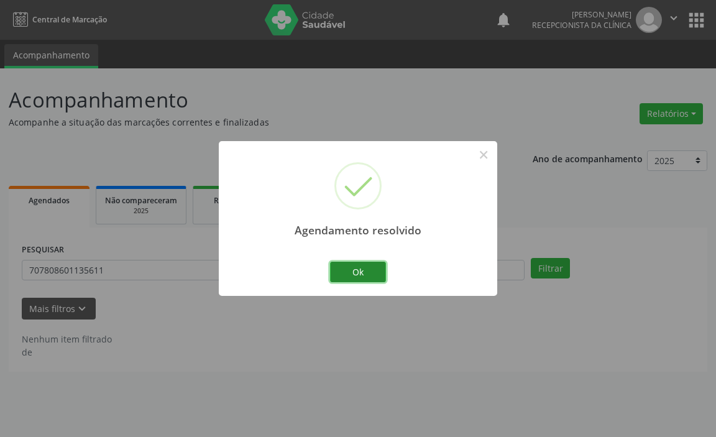
click at [359, 265] on button "Ok" at bounding box center [358, 272] width 56 height 21
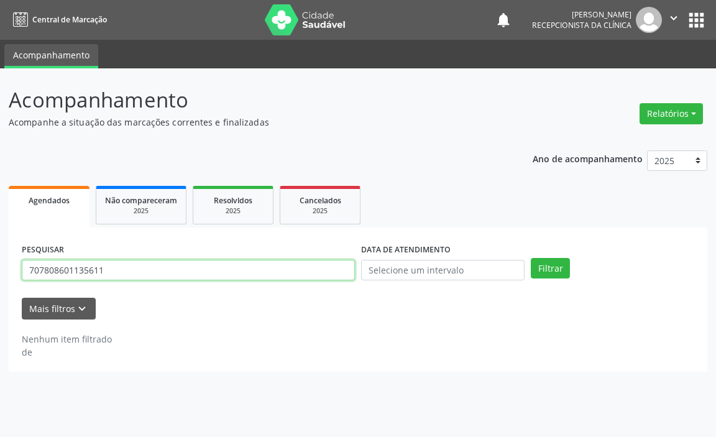
click at [315, 269] on input "707808601135611" at bounding box center [188, 270] width 333 height 21
click at [531, 258] on button "Filtrar" at bounding box center [550, 268] width 39 height 21
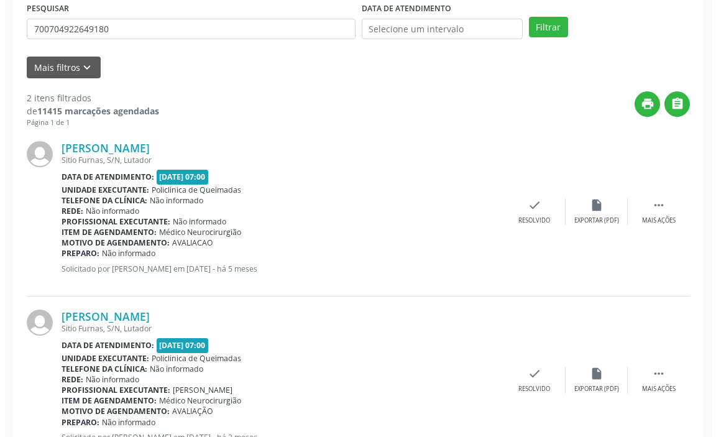
scroll to position [249, 0]
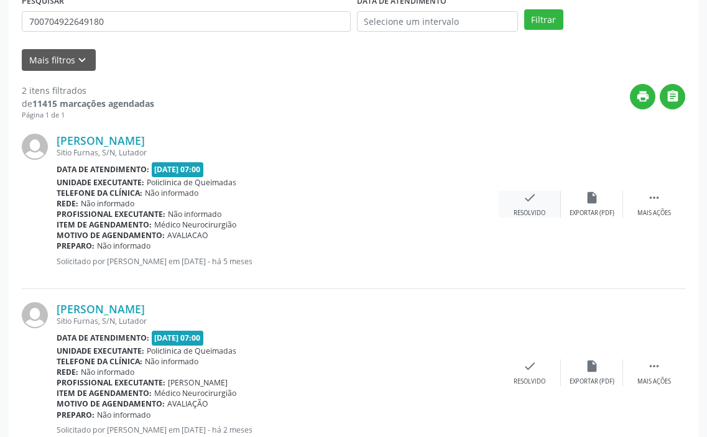
click at [533, 205] on icon "check" at bounding box center [530, 198] width 14 height 14
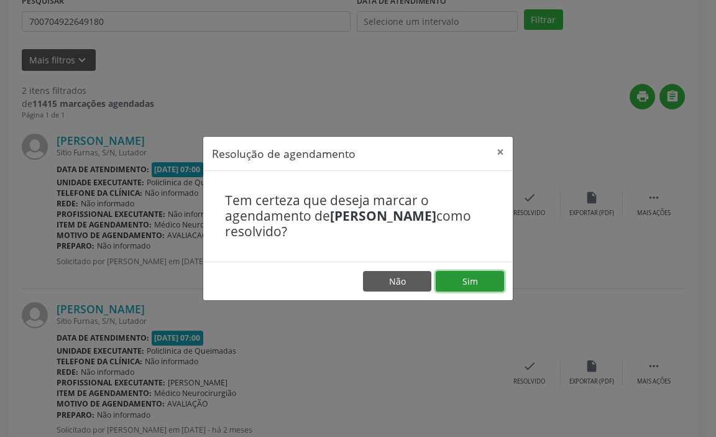
click at [471, 284] on button "Sim" at bounding box center [470, 281] width 68 height 21
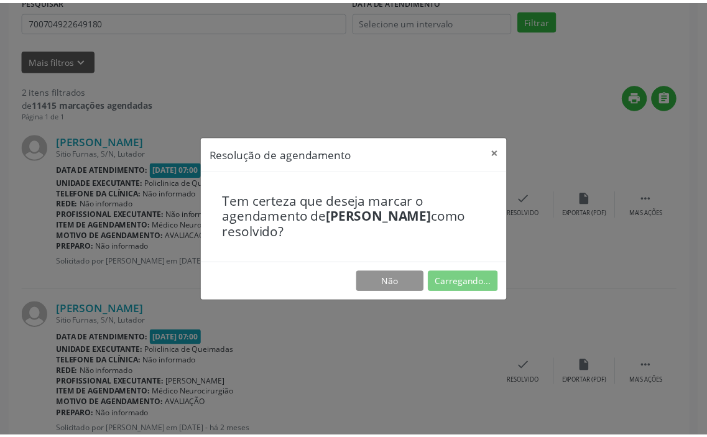
scroll to position [0, 0]
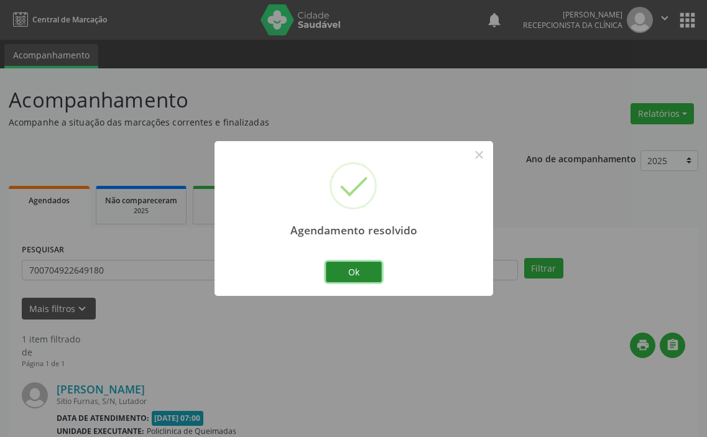
click at [361, 272] on button "Ok" at bounding box center [354, 272] width 56 height 21
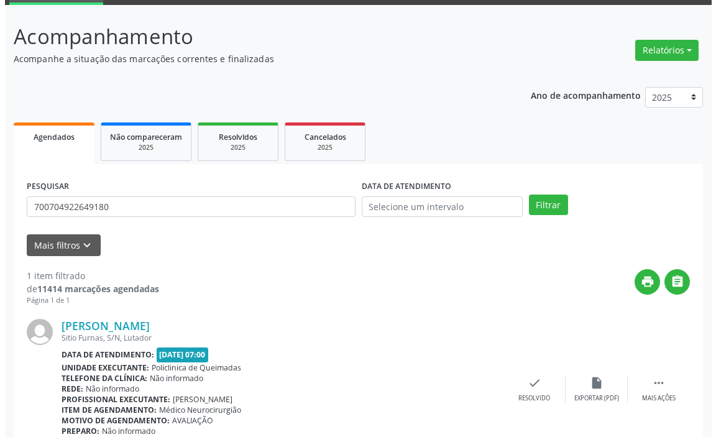
scroll to position [122, 0]
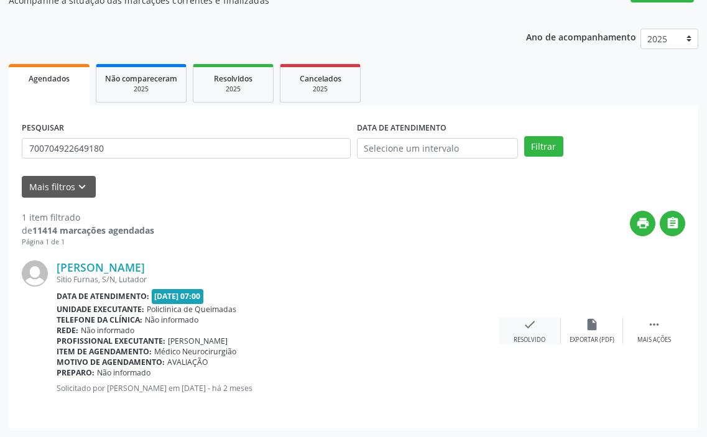
click at [530, 327] on icon "check" at bounding box center [530, 325] width 14 height 14
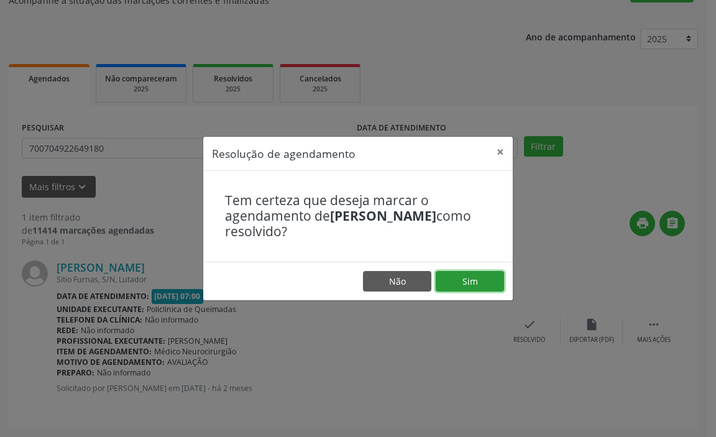
click at [461, 284] on button "Sim" at bounding box center [470, 281] width 68 height 21
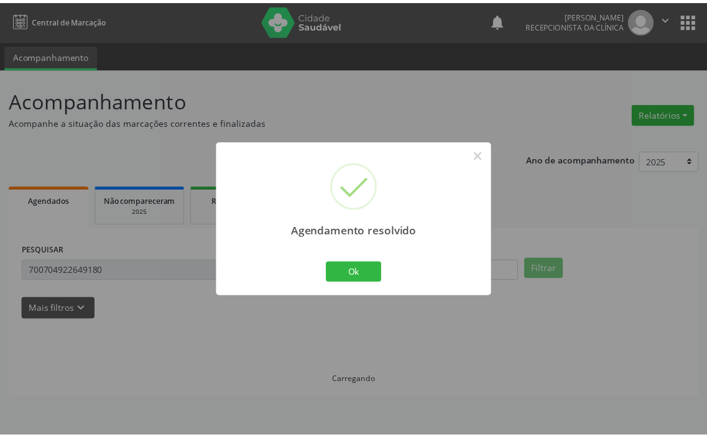
scroll to position [0, 0]
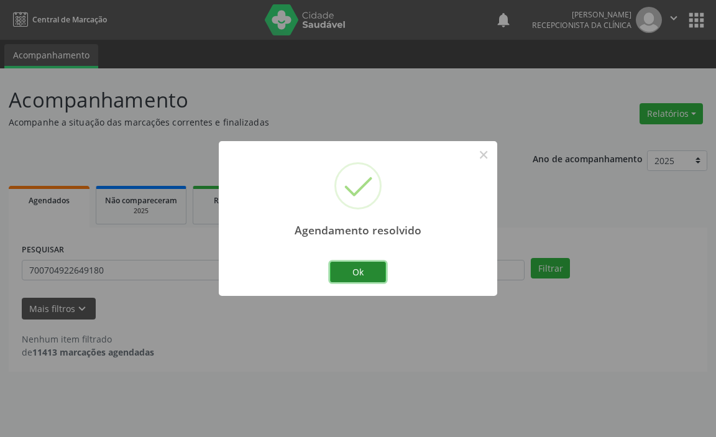
click at [369, 274] on button "Ok" at bounding box center [358, 272] width 56 height 21
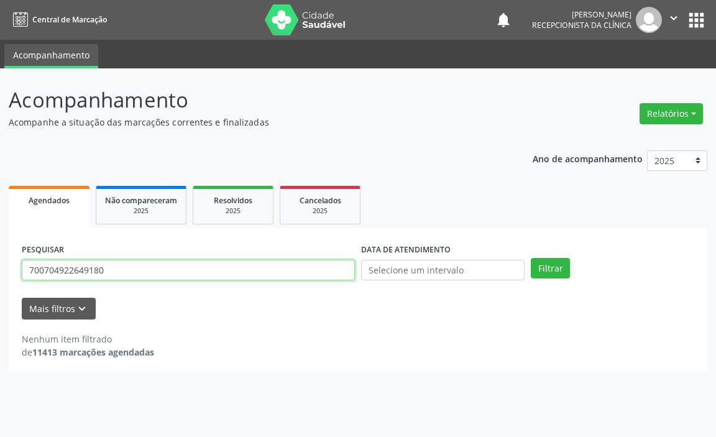
click at [326, 265] on input "700704922649180" at bounding box center [188, 270] width 333 height 21
type input "707405090015773"
click at [531, 258] on button "Filtrar" at bounding box center [550, 268] width 39 height 21
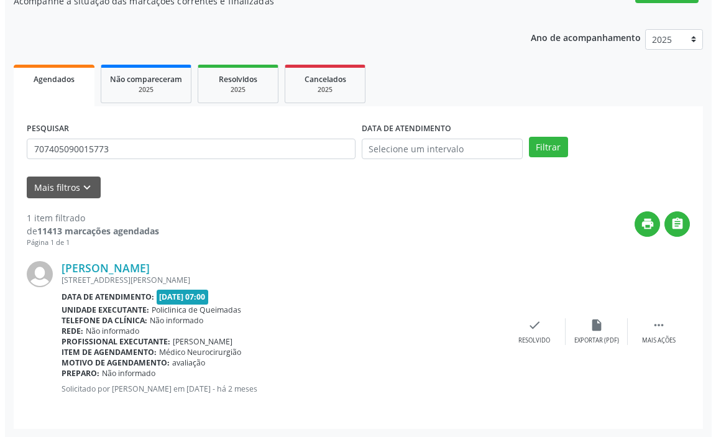
scroll to position [122, 0]
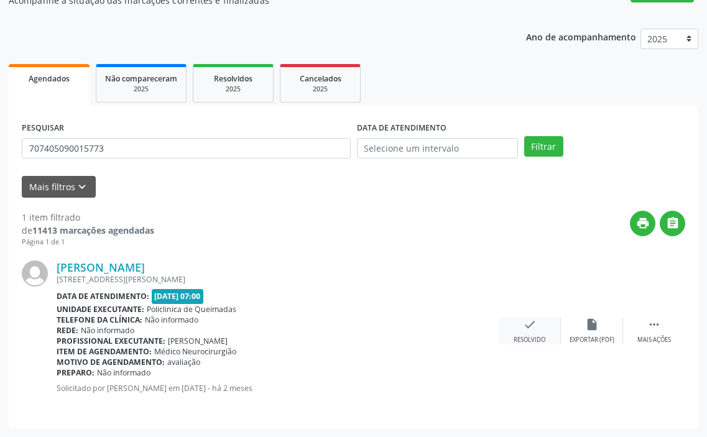
click at [530, 321] on icon "check" at bounding box center [530, 325] width 14 height 14
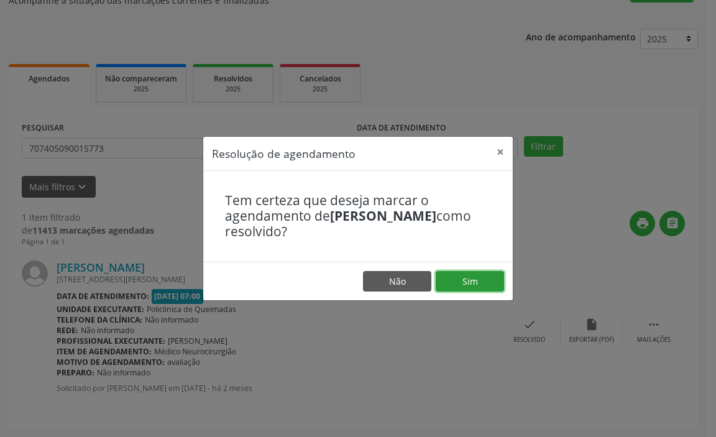
click at [476, 285] on button "Sim" at bounding box center [470, 281] width 68 height 21
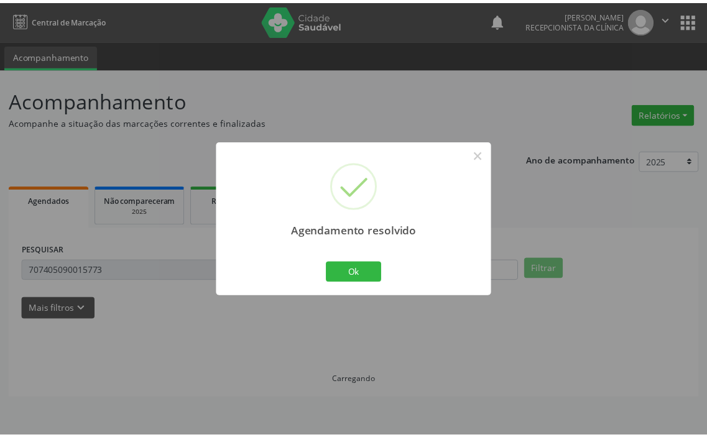
scroll to position [0, 0]
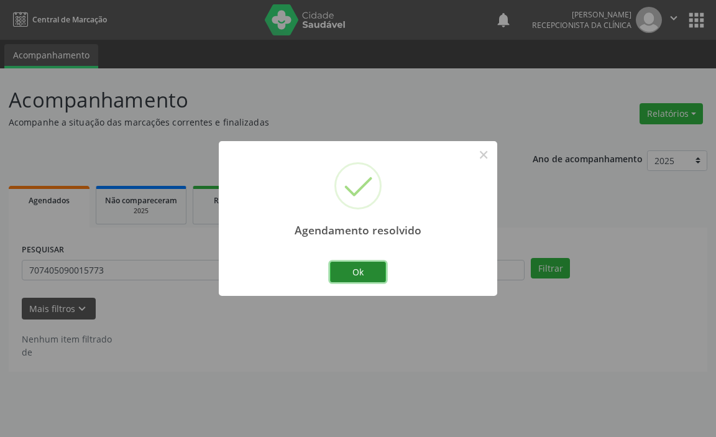
click at [350, 268] on button "Ok" at bounding box center [358, 272] width 56 height 21
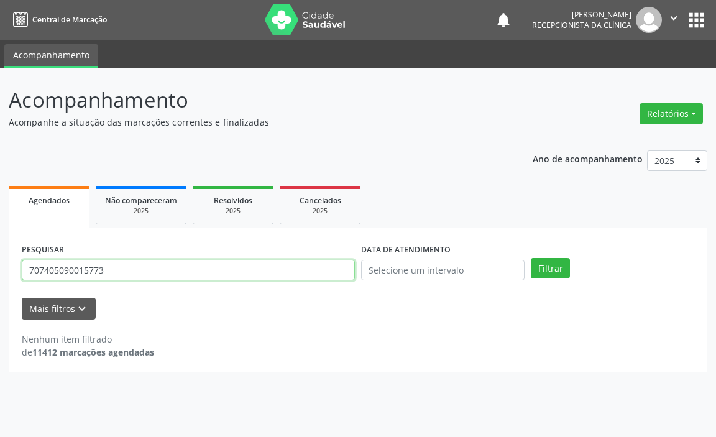
click at [325, 269] on input "707405090015773" at bounding box center [188, 270] width 333 height 21
click at [531, 258] on button "Filtrar" at bounding box center [550, 268] width 39 height 21
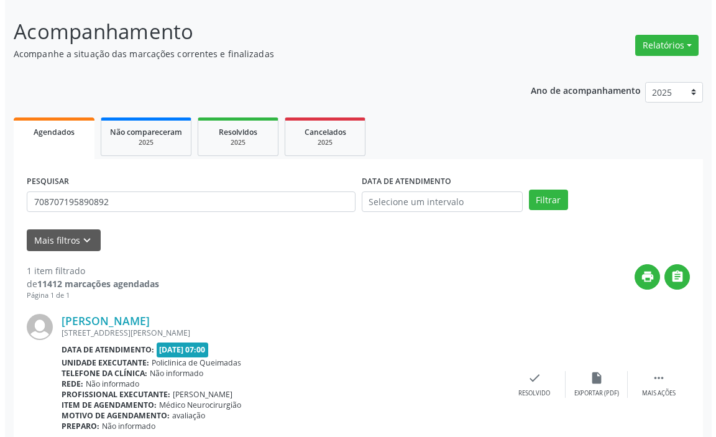
scroll to position [122, 0]
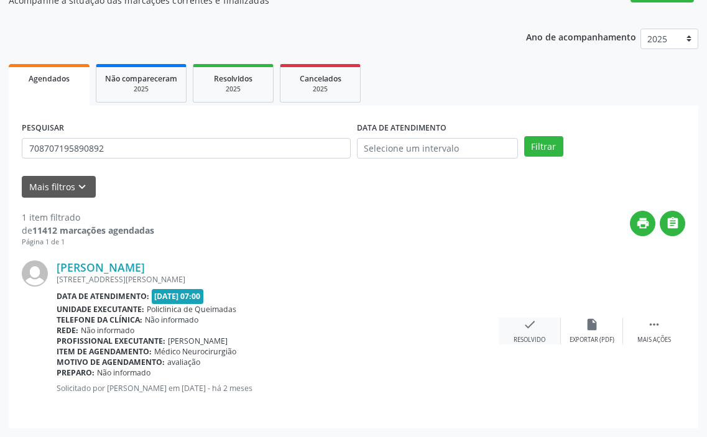
click at [532, 334] on div "check Resolvido" at bounding box center [530, 331] width 62 height 27
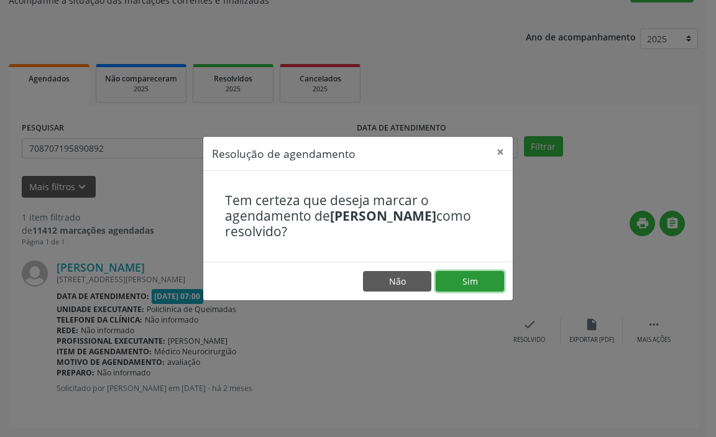
click at [474, 282] on button "Sim" at bounding box center [470, 281] width 68 height 21
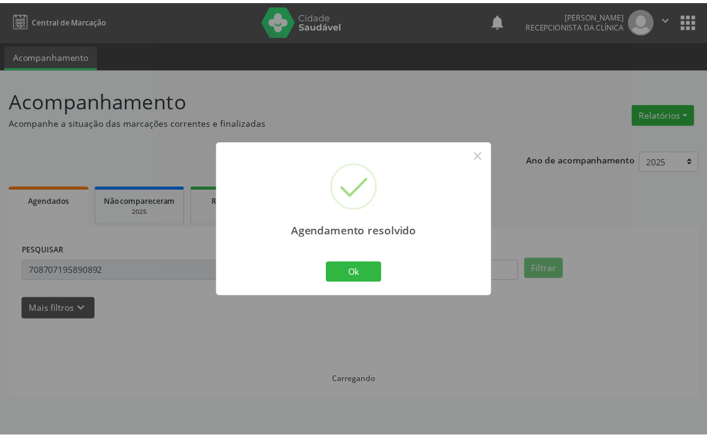
scroll to position [0, 0]
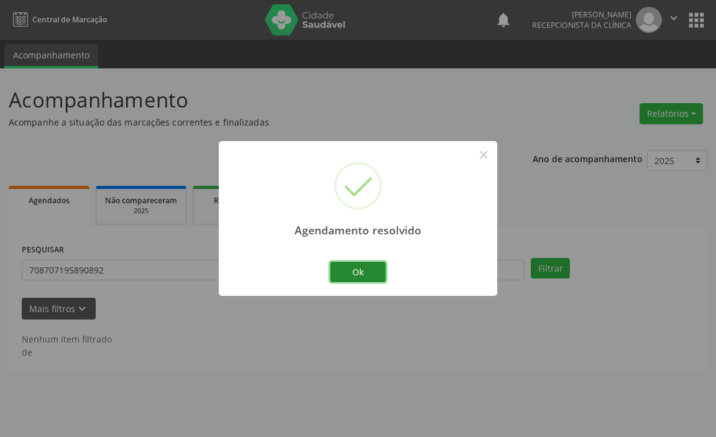
click at [351, 267] on button "Ok" at bounding box center [358, 272] width 56 height 21
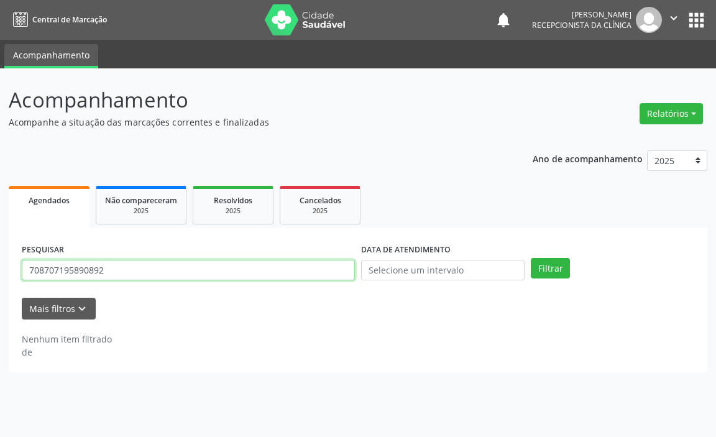
click at [300, 267] on input "708707195890892" at bounding box center [188, 270] width 333 height 21
click at [531, 258] on button "Filtrar" at bounding box center [550, 268] width 39 height 21
click at [298, 269] on input "705605439941010" at bounding box center [188, 270] width 333 height 21
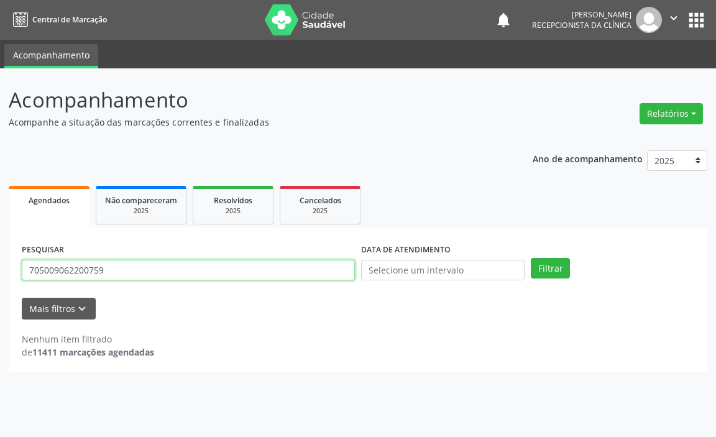
type input "705009062200759"
click at [531, 258] on button "Filtrar" at bounding box center [550, 268] width 39 height 21
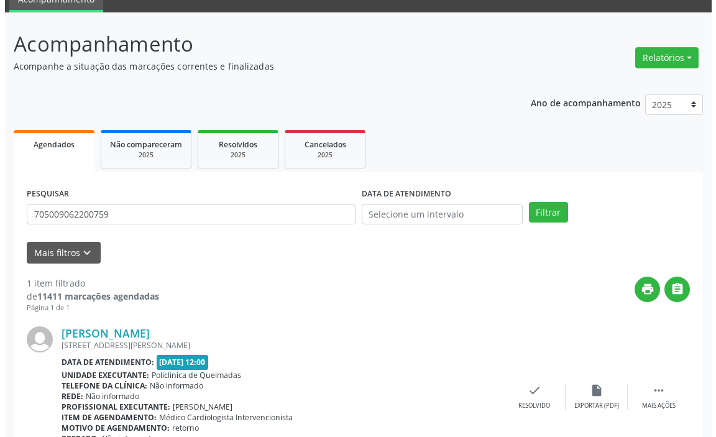
scroll to position [122, 0]
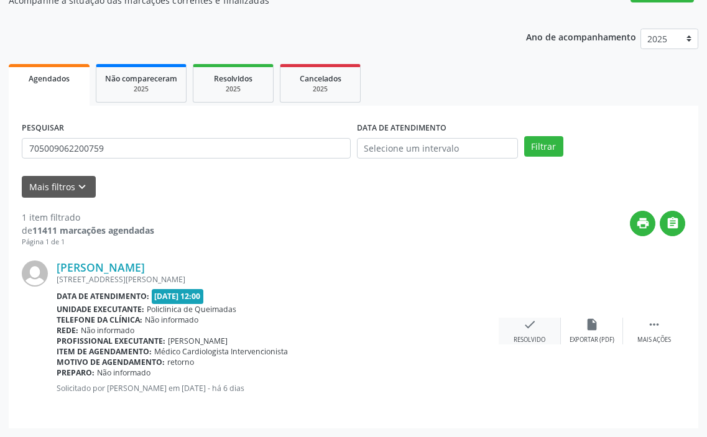
click at [520, 324] on div "check Resolvido" at bounding box center [530, 331] width 62 height 27
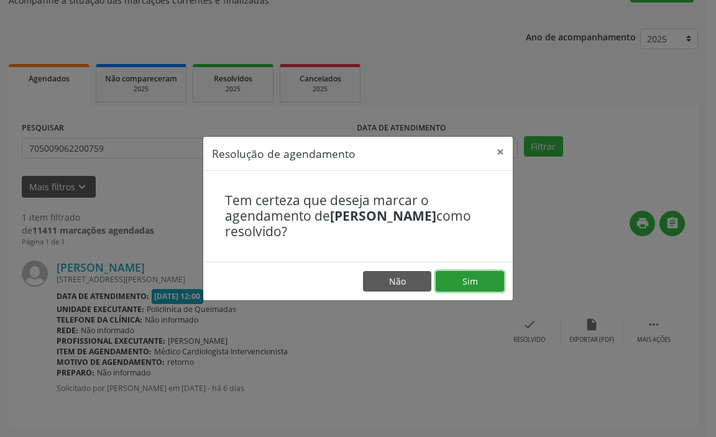
click at [471, 284] on button "Sim" at bounding box center [470, 281] width 68 height 21
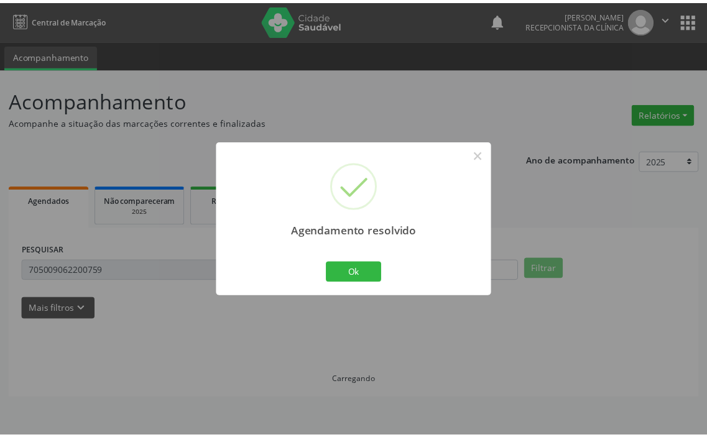
scroll to position [0, 0]
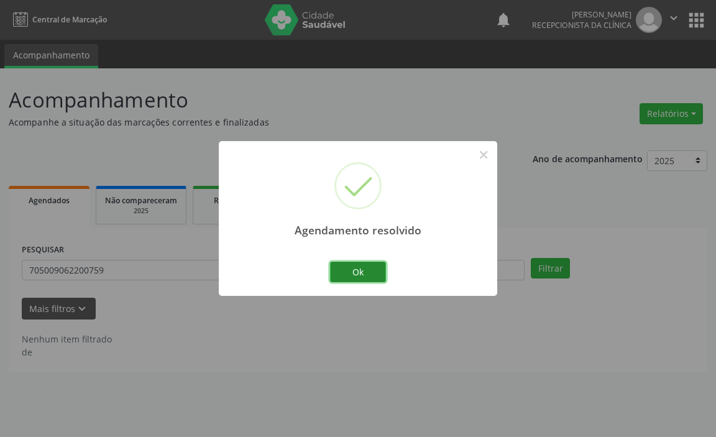
click at [363, 274] on button "Ok" at bounding box center [358, 272] width 56 height 21
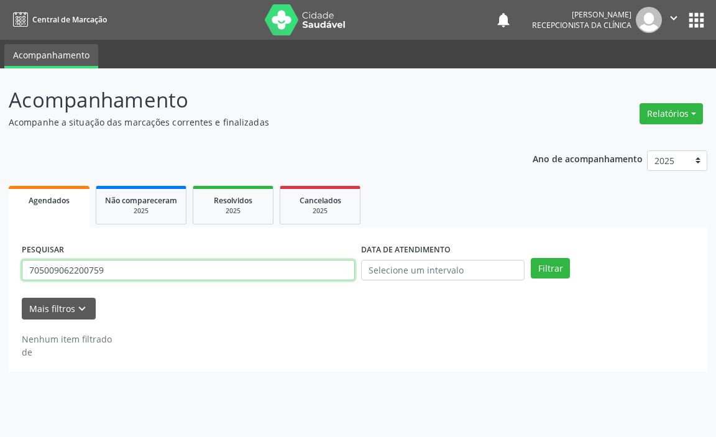
click at [288, 272] on input "705009062200759" at bounding box center [188, 270] width 333 height 21
click at [531, 258] on button "Filtrar" at bounding box center [550, 268] width 39 height 21
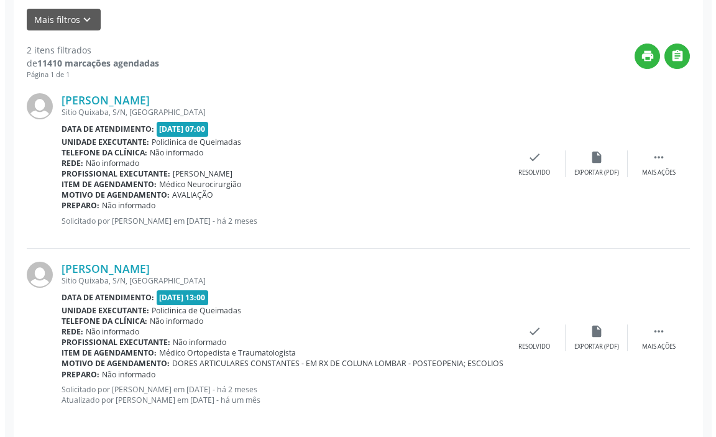
scroll to position [301, 0]
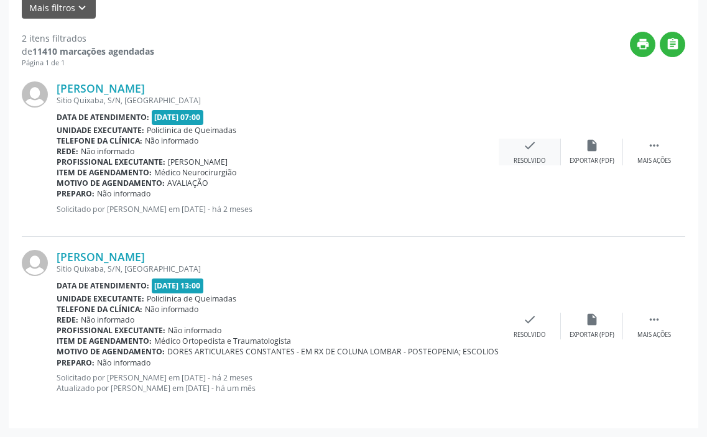
click at [533, 154] on div "check Resolvido" at bounding box center [530, 152] width 62 height 27
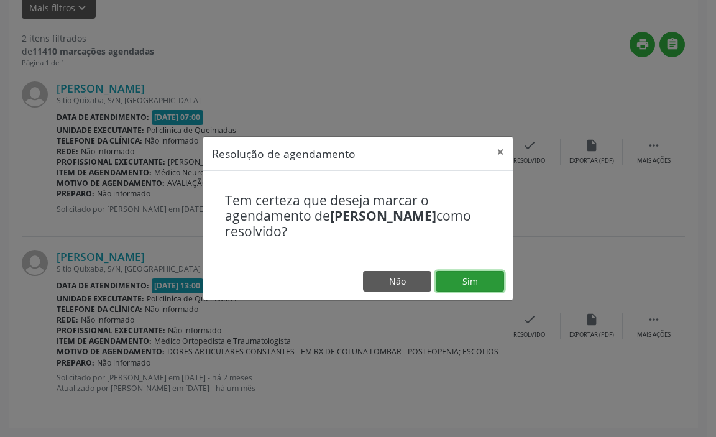
click at [454, 280] on button "Sim" at bounding box center [470, 281] width 68 height 21
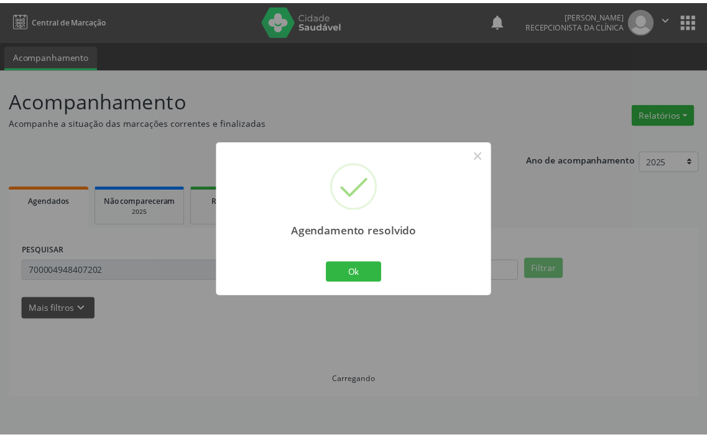
scroll to position [0, 0]
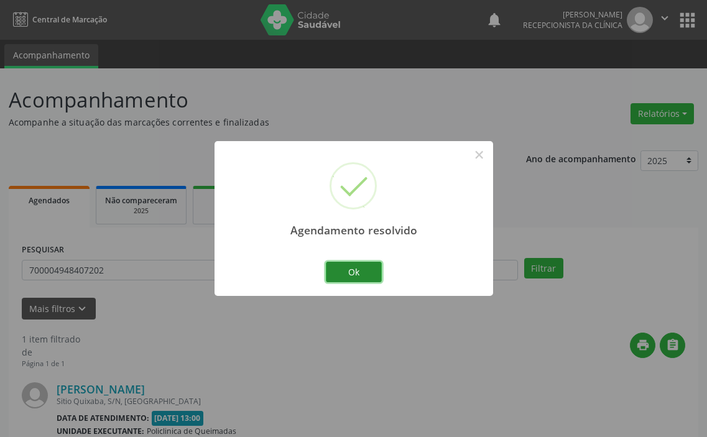
click at [365, 271] on button "Ok" at bounding box center [354, 272] width 56 height 21
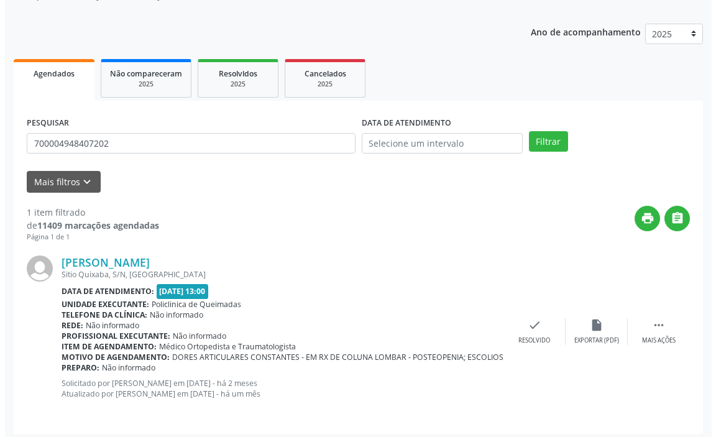
scroll to position [132, 0]
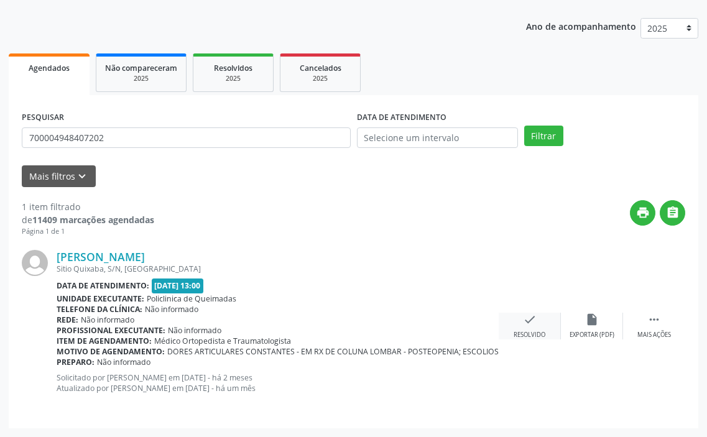
click at [536, 316] on icon "check" at bounding box center [530, 320] width 14 height 14
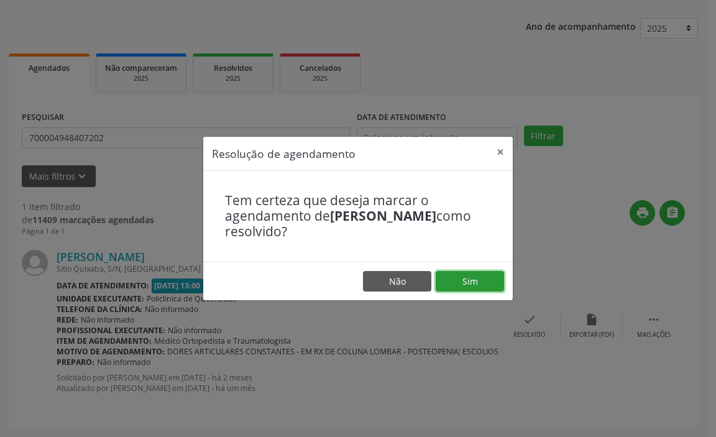
click at [474, 285] on button "Sim" at bounding box center [470, 281] width 68 height 21
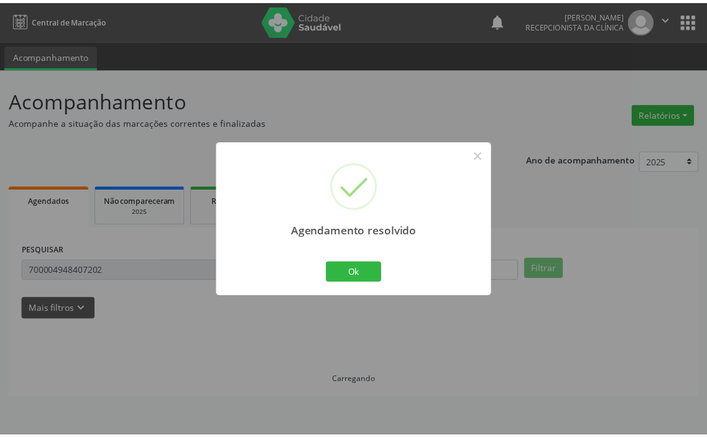
scroll to position [0, 0]
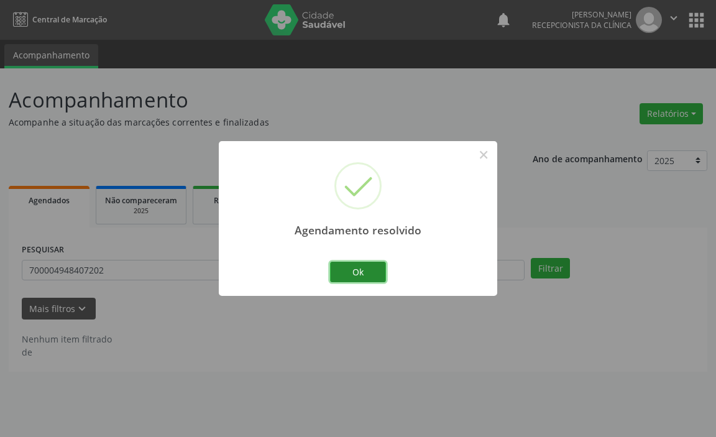
click at [380, 273] on button "Ok" at bounding box center [358, 272] width 56 height 21
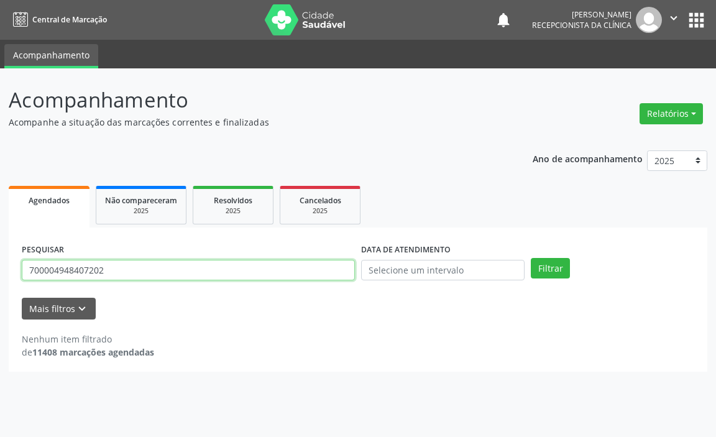
click at [308, 267] on input "700004948407202" at bounding box center [188, 270] width 333 height 21
type input "705009644214558"
click at [531, 258] on button "Filtrar" at bounding box center [550, 268] width 39 height 21
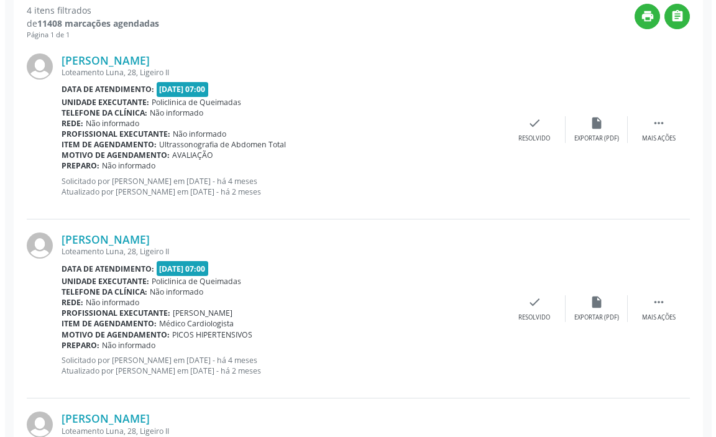
scroll to position [373, 0]
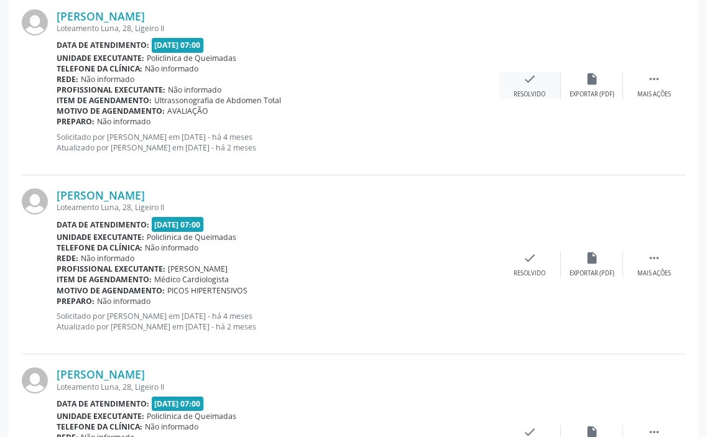
click at [534, 83] on icon "check" at bounding box center [530, 79] width 14 height 14
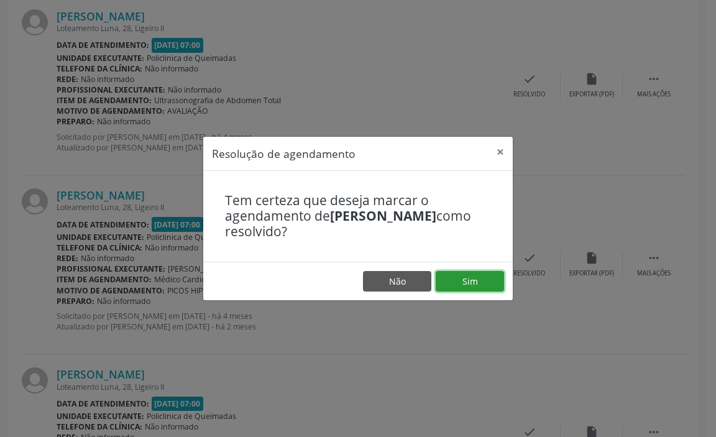
click at [468, 272] on button "Sim" at bounding box center [470, 281] width 68 height 21
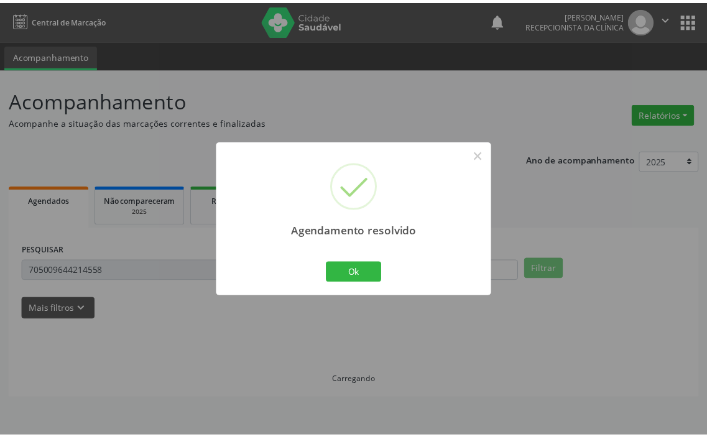
scroll to position [0, 0]
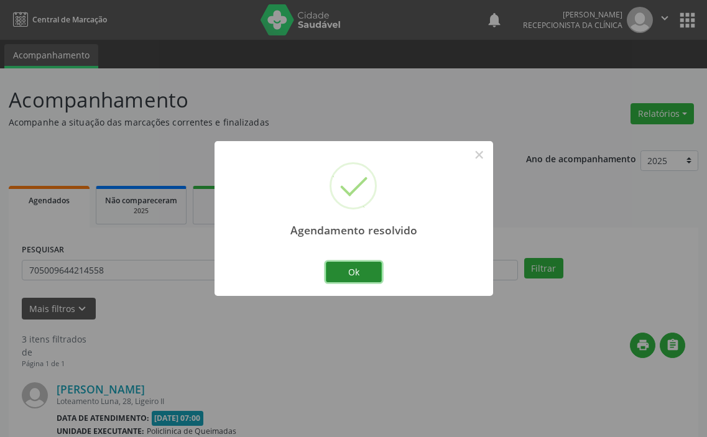
click at [362, 272] on button "Ok" at bounding box center [354, 272] width 56 height 21
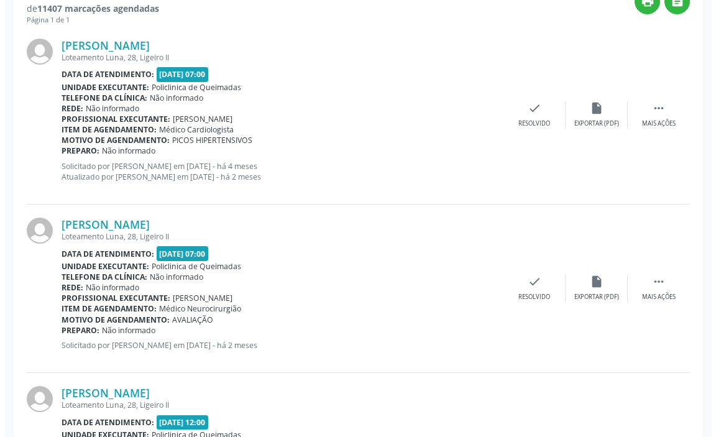
scroll to position [373, 0]
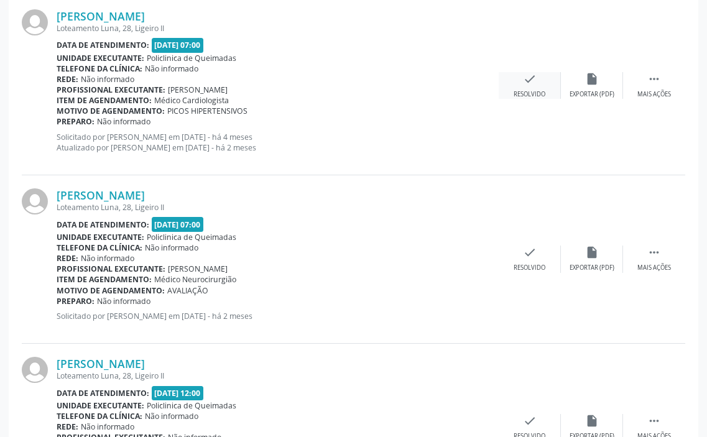
click at [517, 95] on div "Resolvido" at bounding box center [530, 94] width 32 height 9
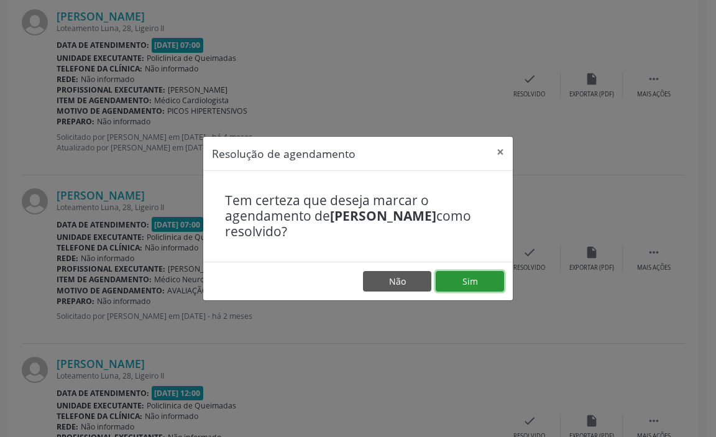
click at [456, 288] on button "Sim" at bounding box center [470, 281] width 68 height 21
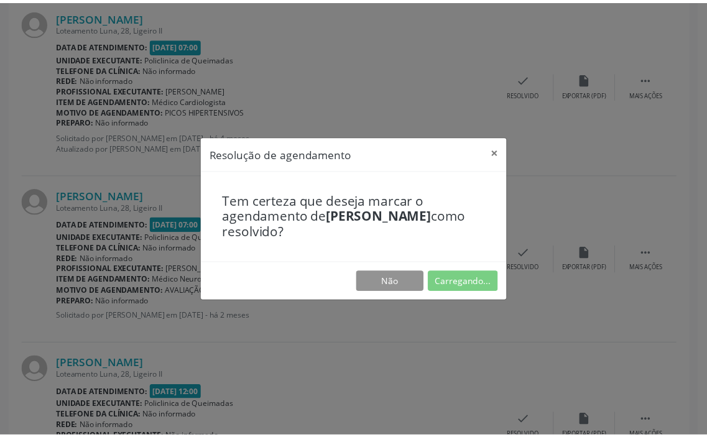
scroll to position [0, 0]
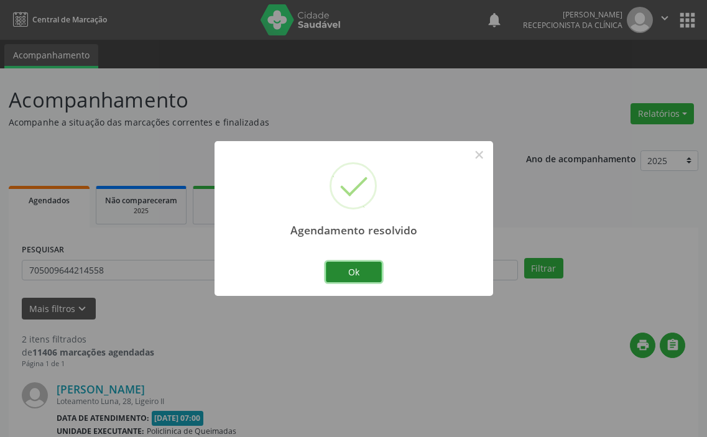
click at [371, 273] on button "Ok" at bounding box center [354, 272] width 56 height 21
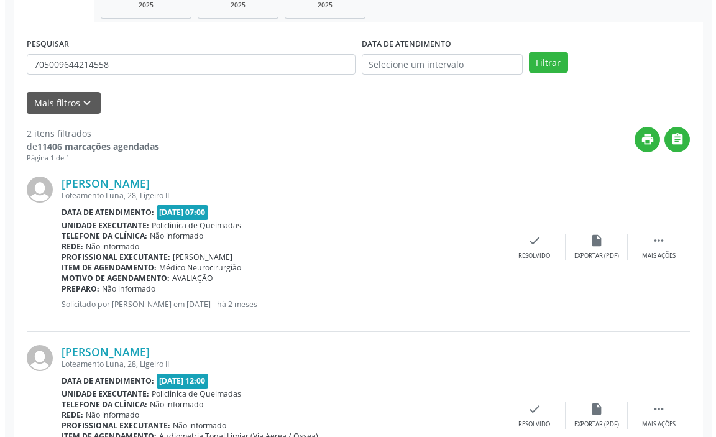
scroll to position [249, 0]
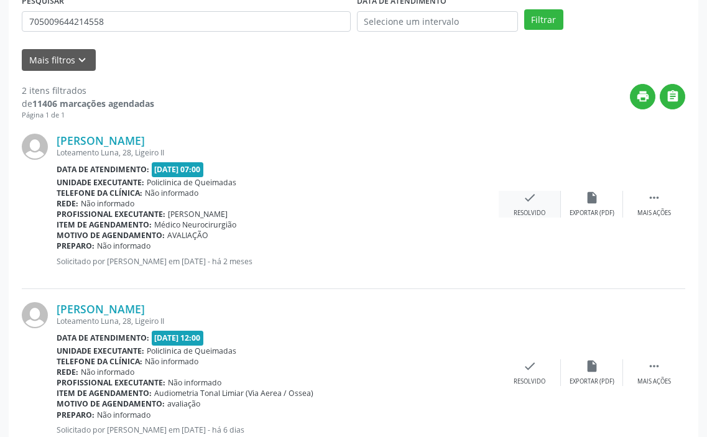
click at [522, 210] on div "Resolvido" at bounding box center [530, 213] width 32 height 9
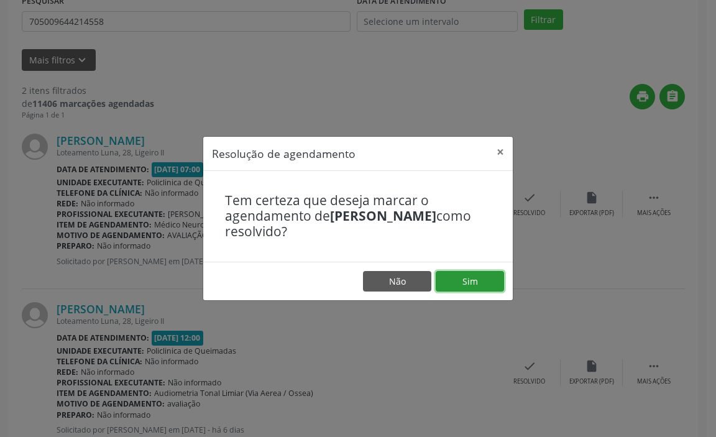
click at [471, 273] on button "Sim" at bounding box center [470, 281] width 68 height 21
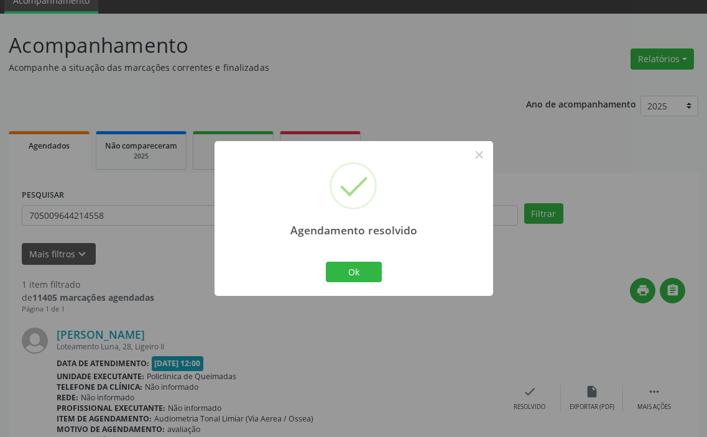
scroll to position [122, 0]
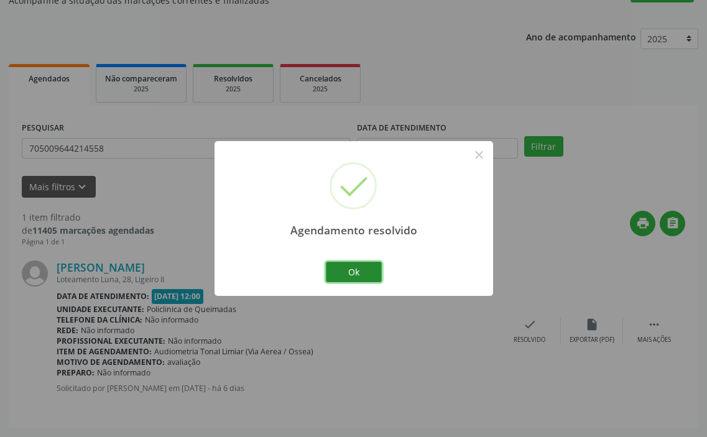
click at [351, 272] on button "Ok" at bounding box center [354, 272] width 56 height 21
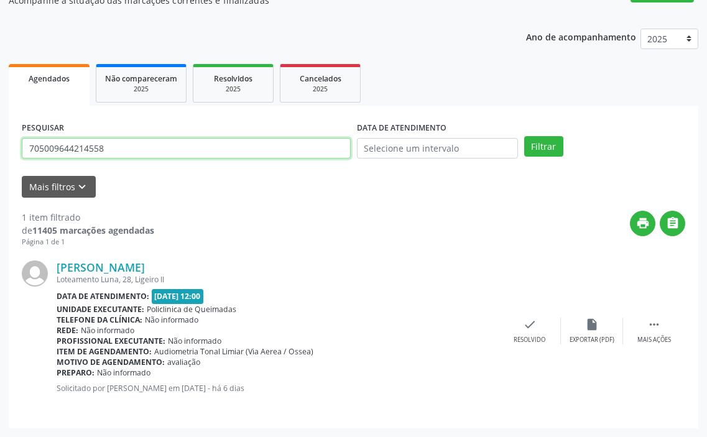
click at [298, 153] on input "705009644214558" at bounding box center [186, 148] width 329 height 21
click at [524, 136] on button "Filtrar" at bounding box center [543, 146] width 39 height 21
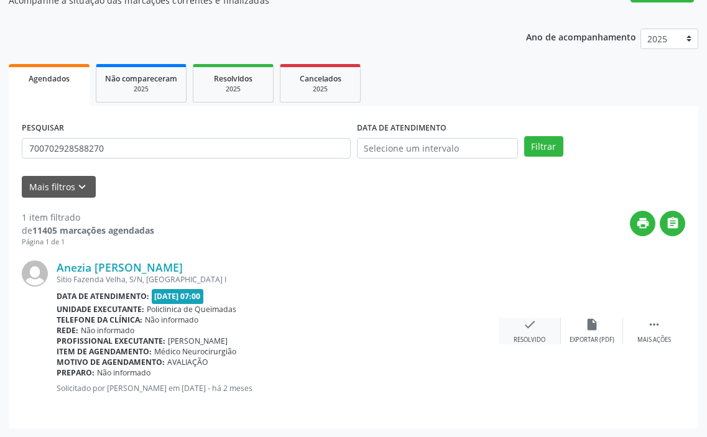
click at [532, 335] on div "check Resolvido" at bounding box center [530, 331] width 62 height 27
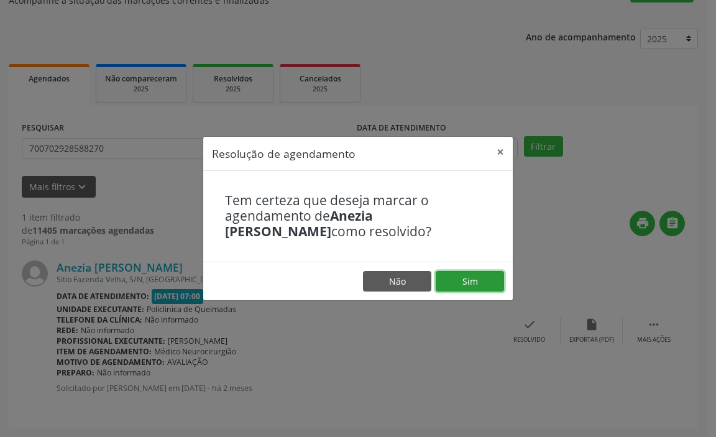
click at [484, 276] on button "Sim" at bounding box center [470, 281] width 68 height 21
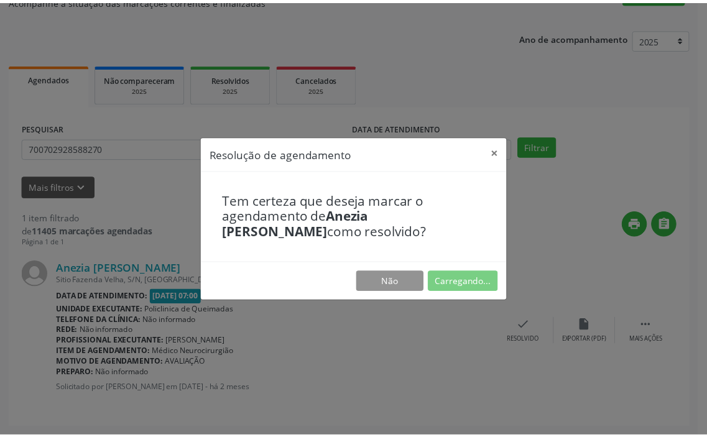
scroll to position [0, 0]
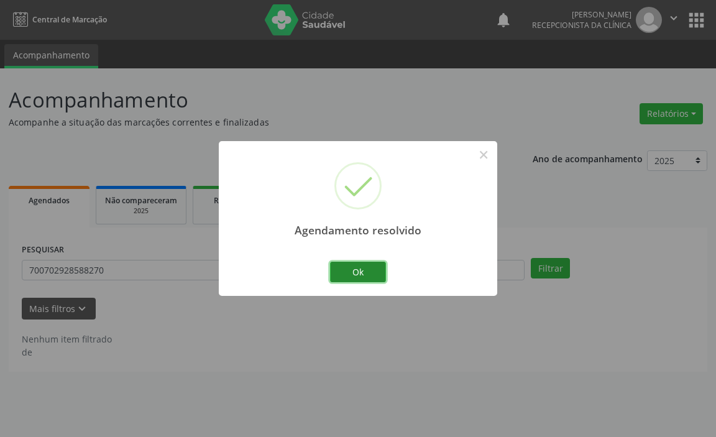
click at [353, 268] on button "Ok" at bounding box center [358, 272] width 56 height 21
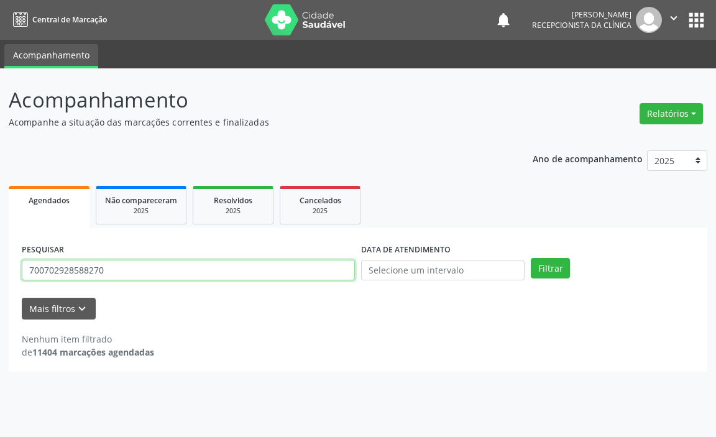
click at [352, 268] on input "700702928588270" at bounding box center [188, 270] width 333 height 21
click at [531, 258] on button "Filtrar" at bounding box center [550, 268] width 39 height 21
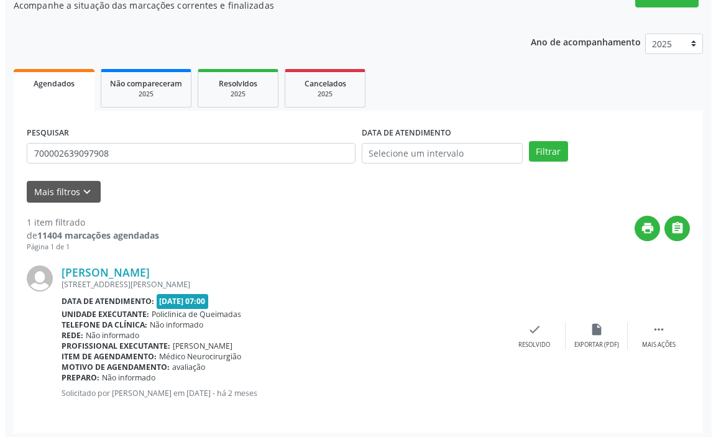
scroll to position [122, 0]
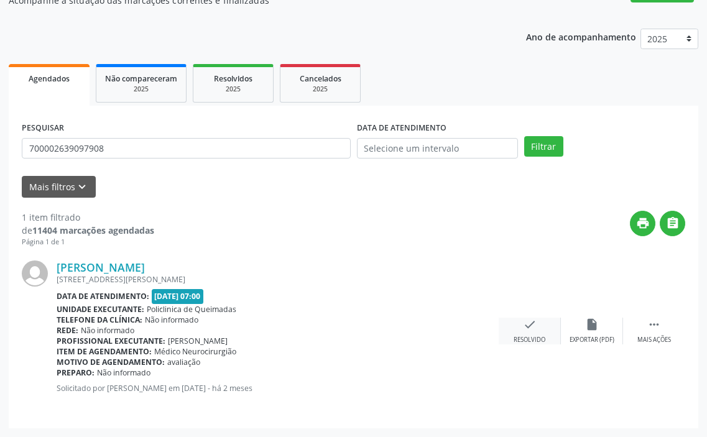
click at [537, 332] on div "check Resolvido" at bounding box center [530, 331] width 62 height 27
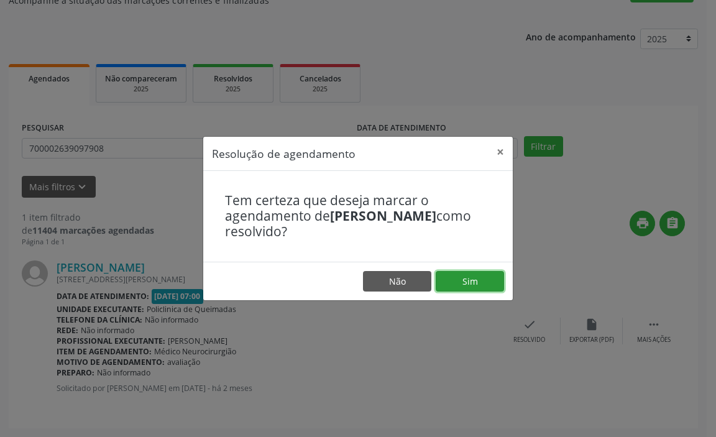
click at [496, 272] on button "Sim" at bounding box center [470, 281] width 68 height 21
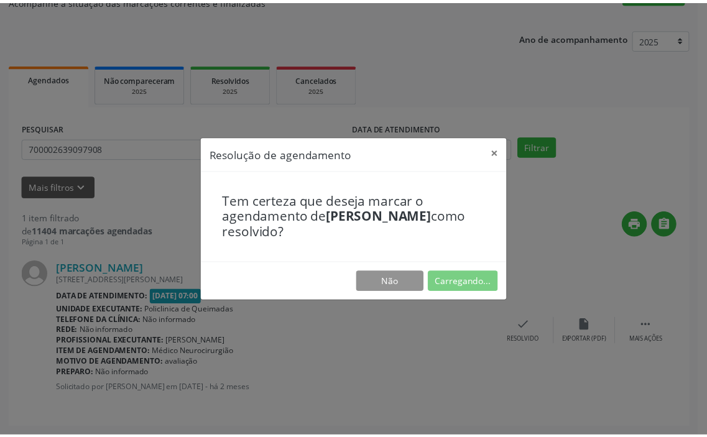
scroll to position [0, 0]
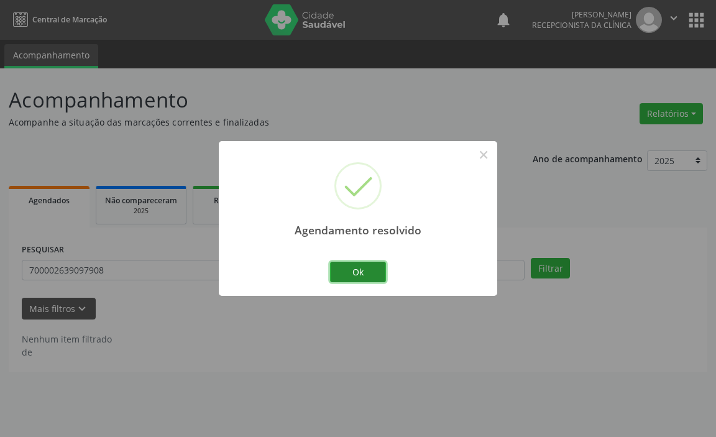
click at [363, 273] on button "Ok" at bounding box center [358, 272] width 56 height 21
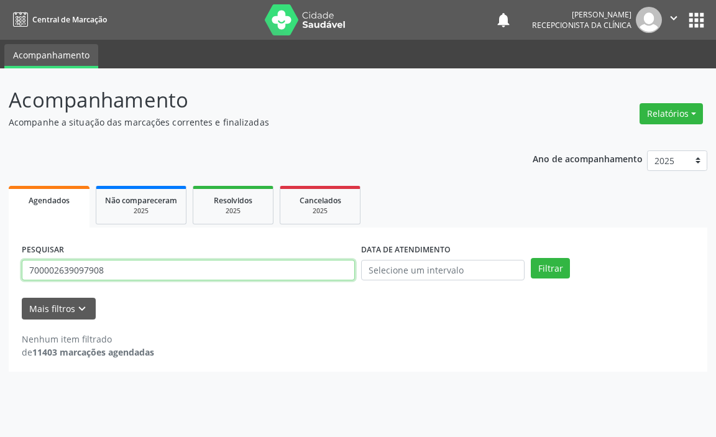
click at [321, 274] on input "700002639097908" at bounding box center [188, 270] width 333 height 21
click at [531, 258] on button "Filtrar" at bounding box center [550, 268] width 39 height 21
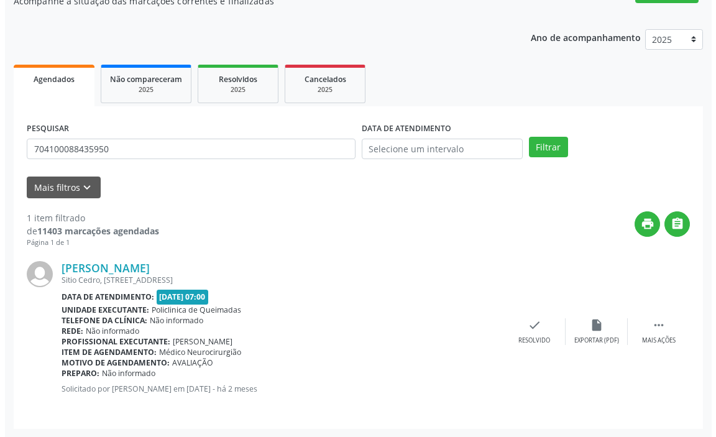
scroll to position [122, 0]
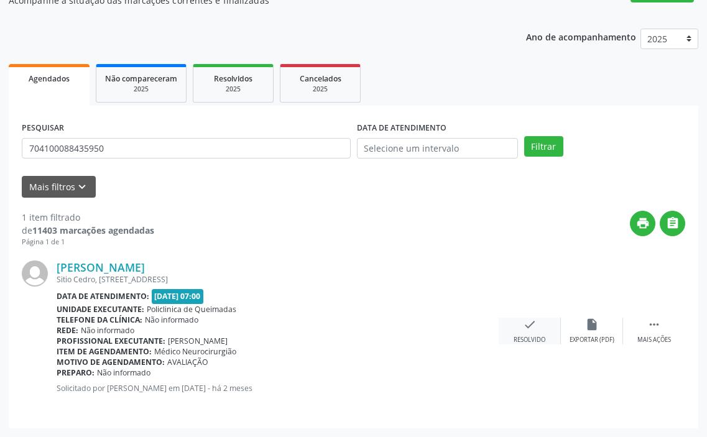
click at [537, 331] on div "check Resolvido" at bounding box center [530, 331] width 62 height 27
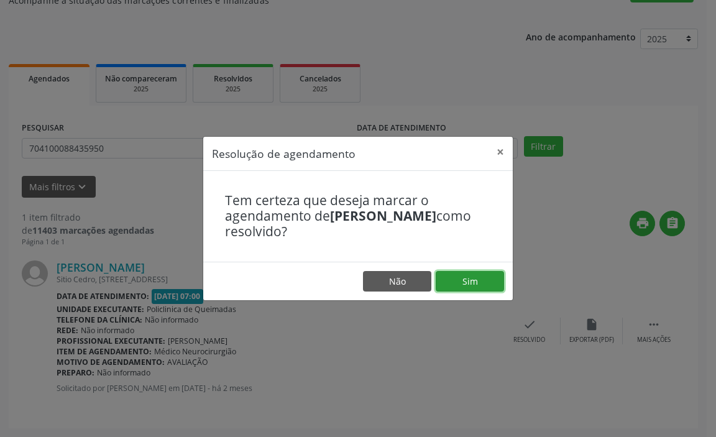
click at [477, 287] on button "Sim" at bounding box center [470, 281] width 68 height 21
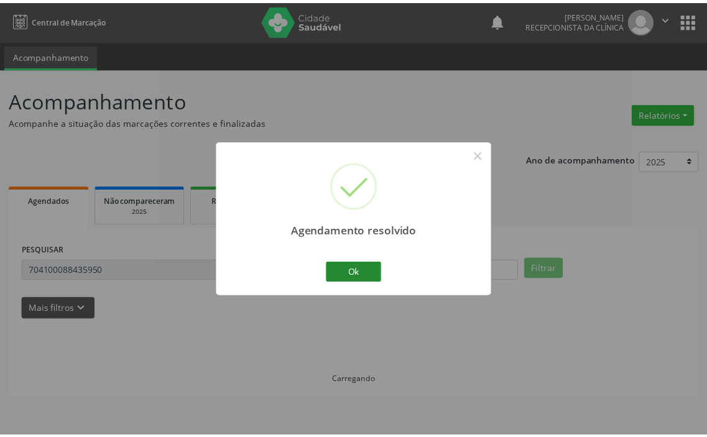
scroll to position [0, 0]
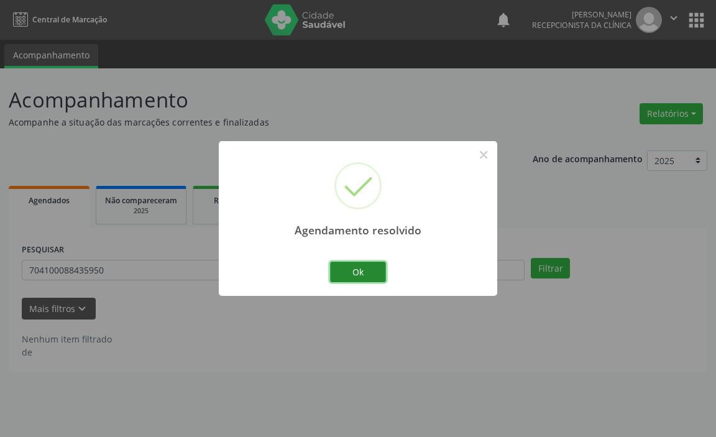
click at [356, 272] on button "Ok" at bounding box center [358, 272] width 56 height 21
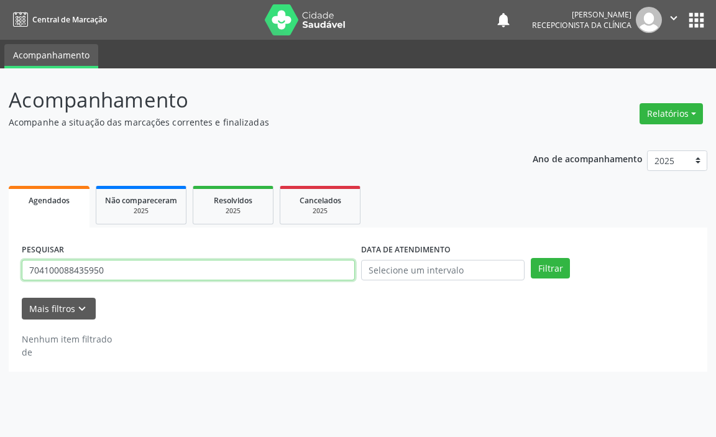
click at [333, 275] on input "704100088435950" at bounding box center [188, 270] width 333 height 21
click at [531, 258] on button "Filtrar" at bounding box center [550, 268] width 39 height 21
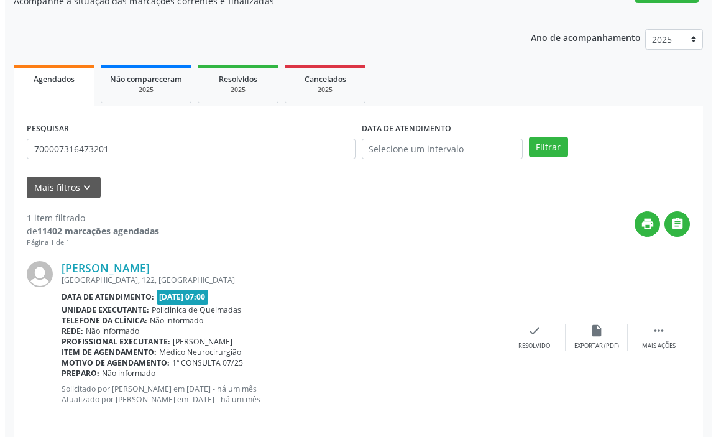
scroll to position [132, 0]
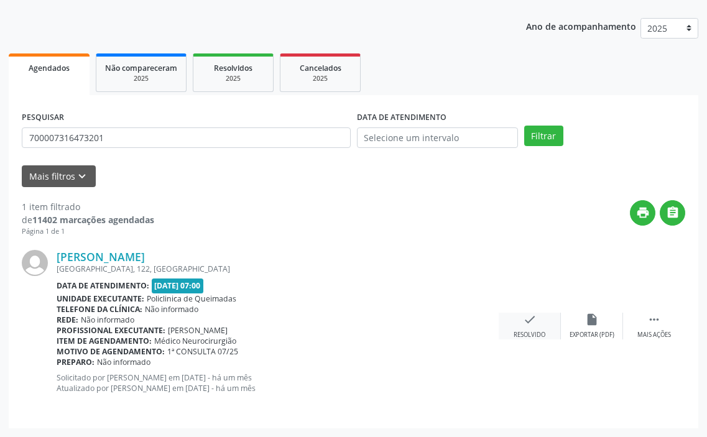
click at [529, 322] on icon "check" at bounding box center [530, 320] width 14 height 14
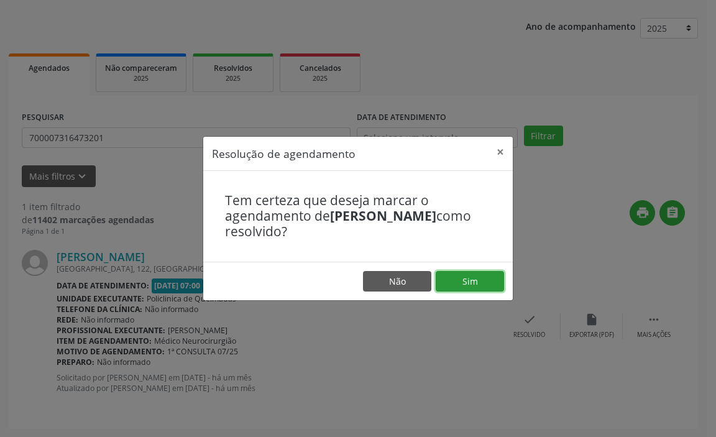
click at [468, 275] on button "Sim" at bounding box center [470, 281] width 68 height 21
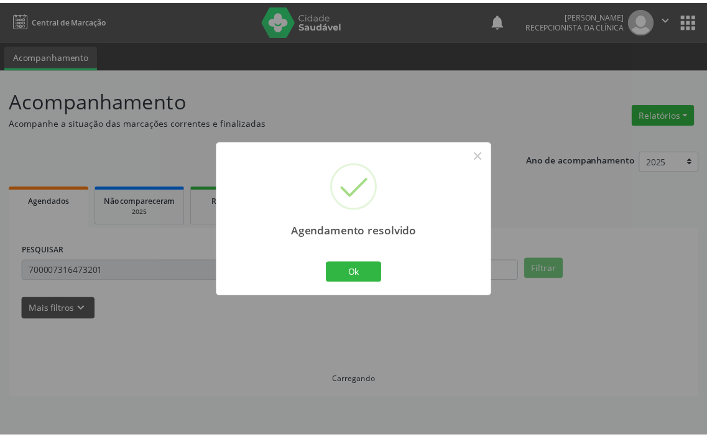
scroll to position [0, 0]
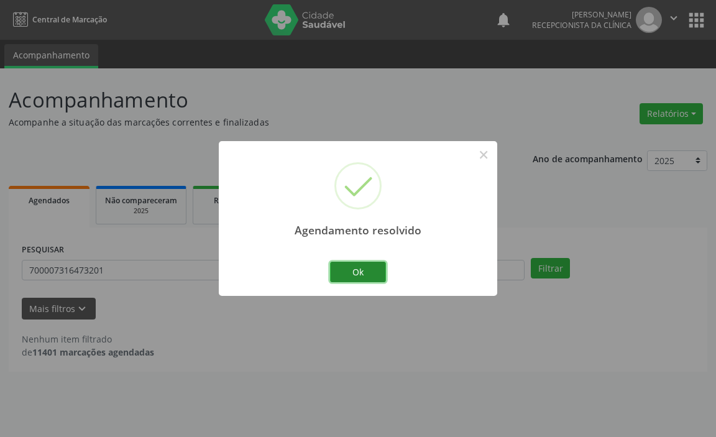
click at [375, 273] on button "Ok" at bounding box center [358, 272] width 56 height 21
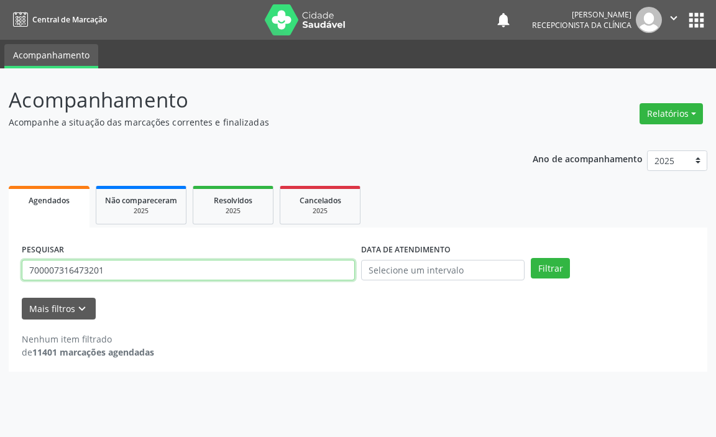
click at [239, 274] on input "700007316473201" at bounding box center [188, 270] width 333 height 21
click at [531, 258] on button "Filtrar" at bounding box center [550, 268] width 39 height 21
click at [239, 274] on input "700607927190066" at bounding box center [188, 270] width 333 height 21
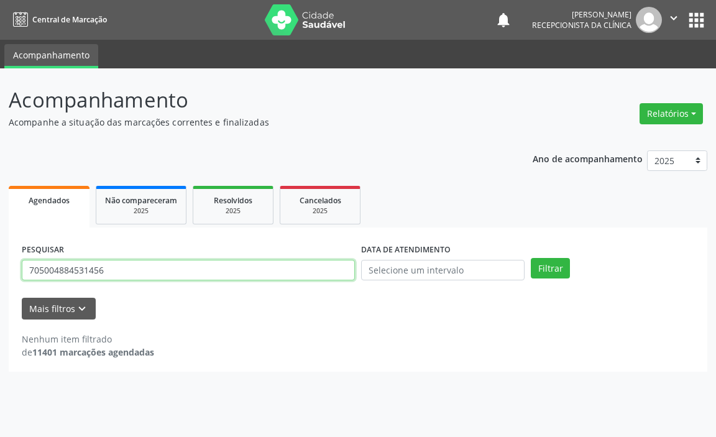
type input "705004884531456"
click at [531, 258] on button "Filtrar" at bounding box center [550, 268] width 39 height 21
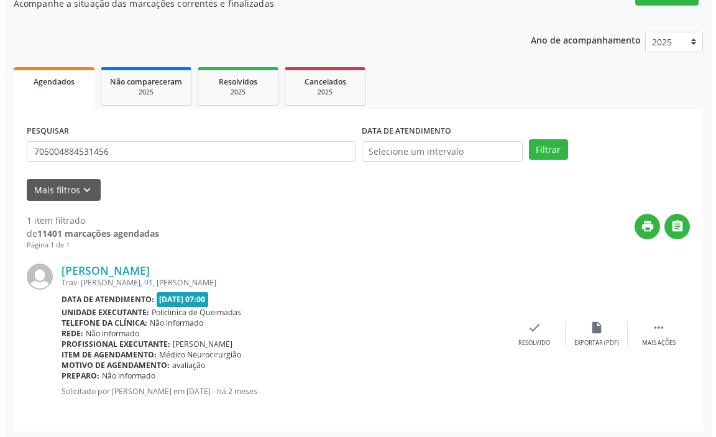
scroll to position [122, 0]
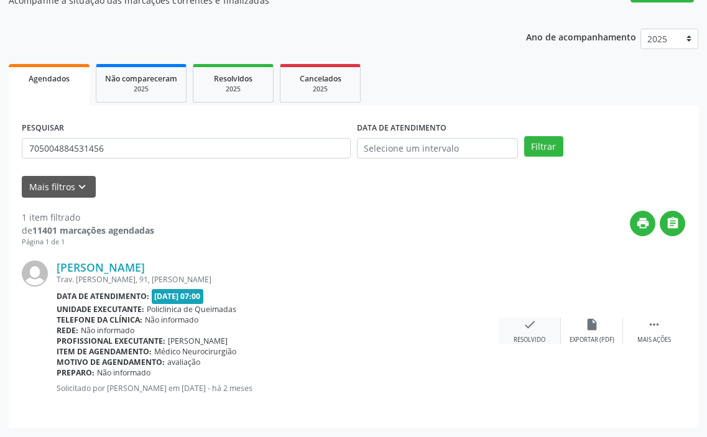
click at [530, 329] on icon "check" at bounding box center [530, 325] width 14 height 14
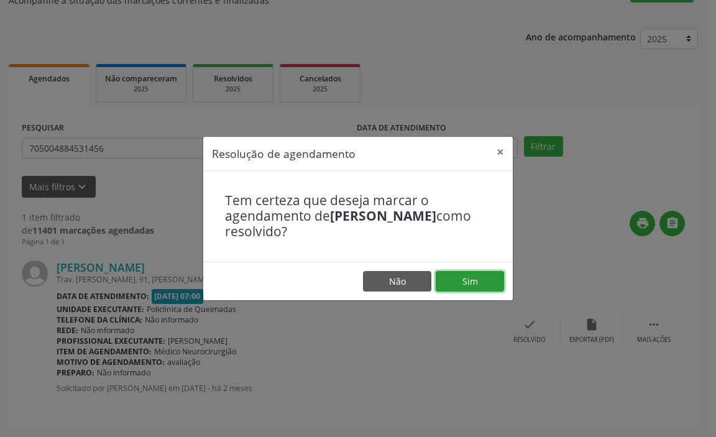
click at [477, 275] on button "Sim" at bounding box center [470, 281] width 68 height 21
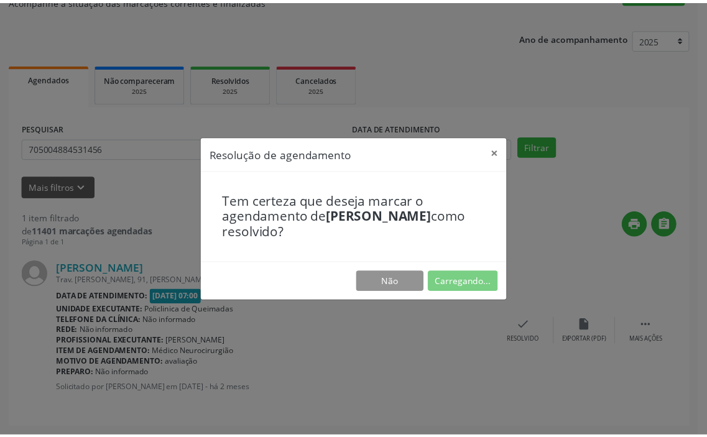
scroll to position [0, 0]
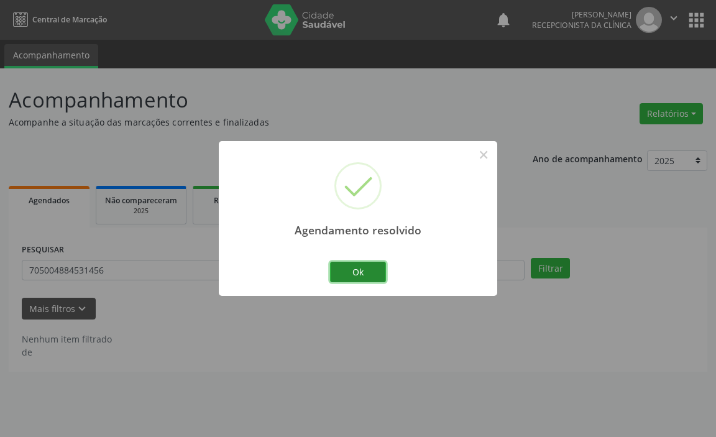
click at [376, 270] on button "Ok" at bounding box center [358, 272] width 56 height 21
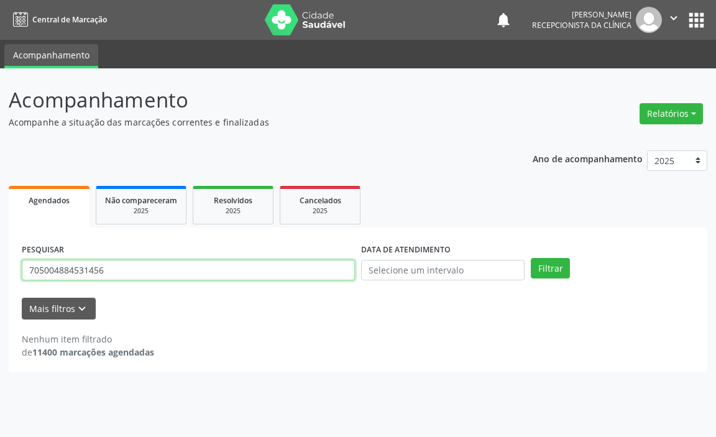
click at [292, 277] on input "705004884531456" at bounding box center [188, 270] width 333 height 21
click at [531, 258] on button "Filtrar" at bounding box center [550, 268] width 39 height 21
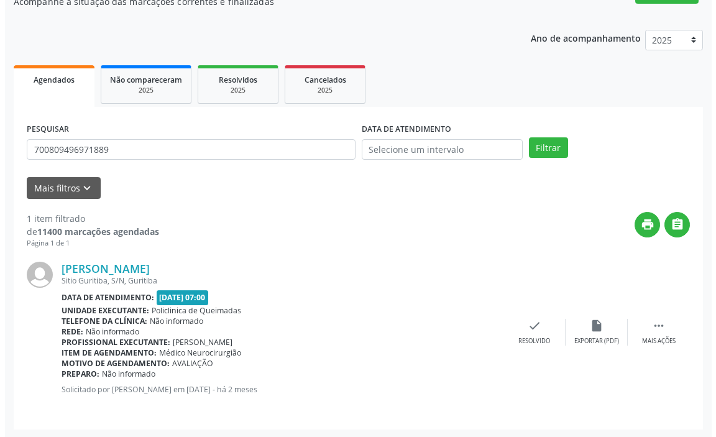
scroll to position [122, 0]
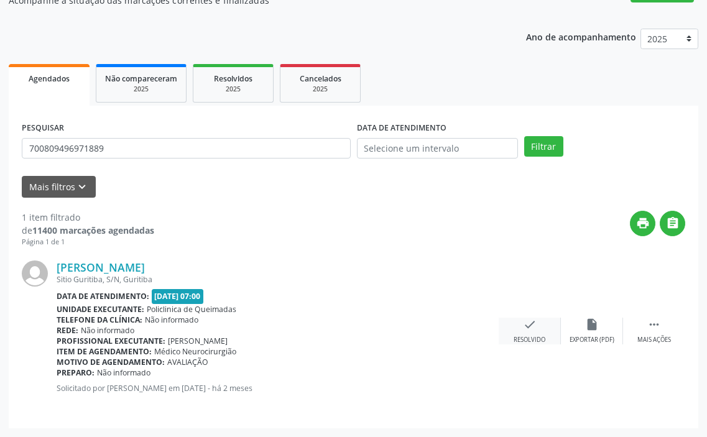
click at [531, 337] on div "Resolvido" at bounding box center [530, 340] width 32 height 9
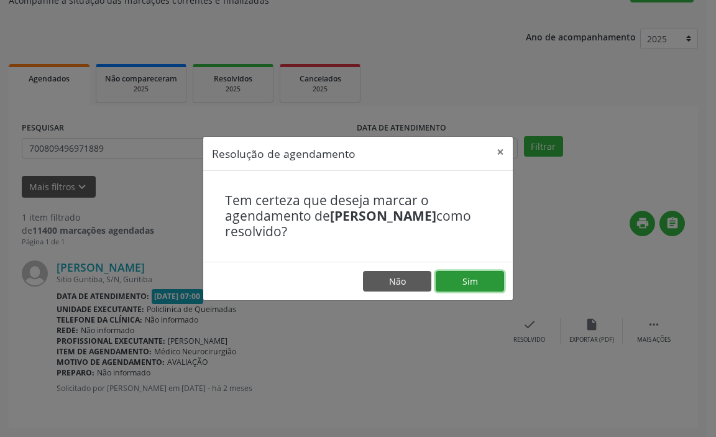
click at [470, 285] on button "Sim" at bounding box center [470, 281] width 68 height 21
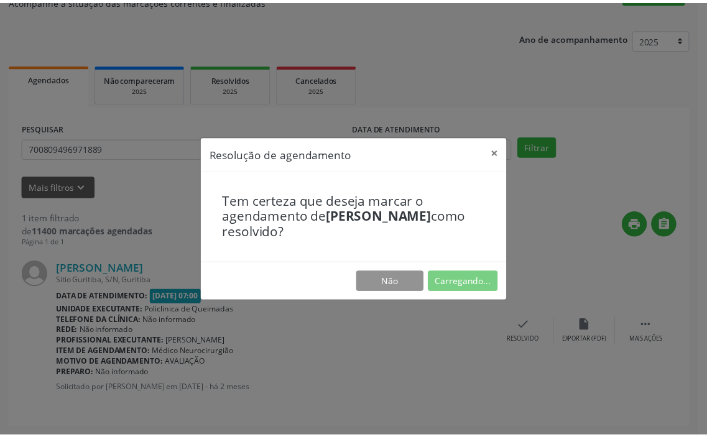
scroll to position [0, 0]
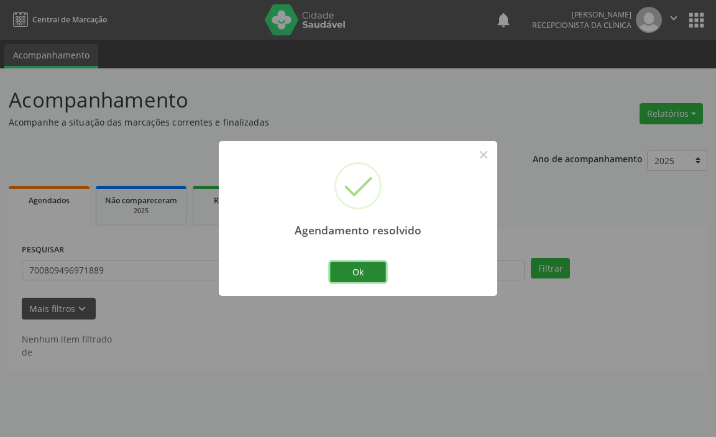
click at [372, 264] on button "Ok" at bounding box center [358, 272] width 56 height 21
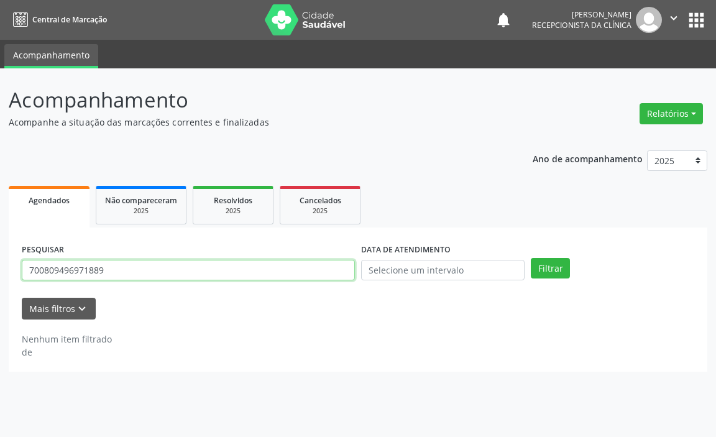
click at [280, 271] on input "700809496971889" at bounding box center [188, 270] width 333 height 21
click at [531, 258] on button "Filtrar" at bounding box center [550, 268] width 39 height 21
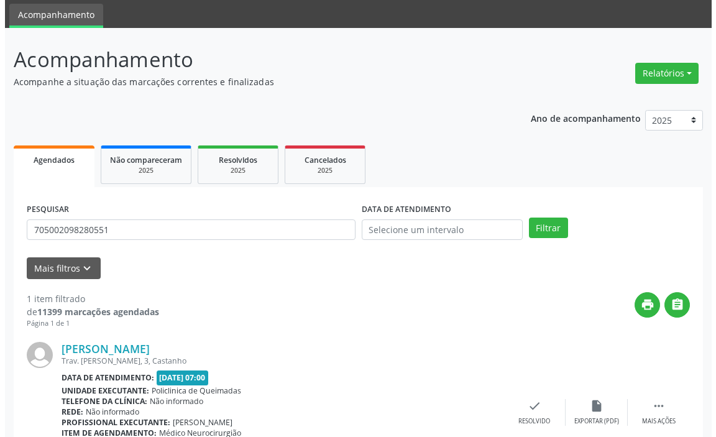
scroll to position [122, 0]
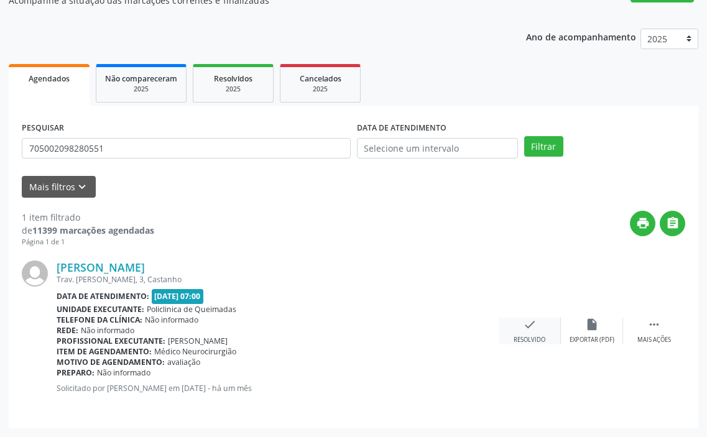
click at [536, 328] on icon "check" at bounding box center [530, 325] width 14 height 14
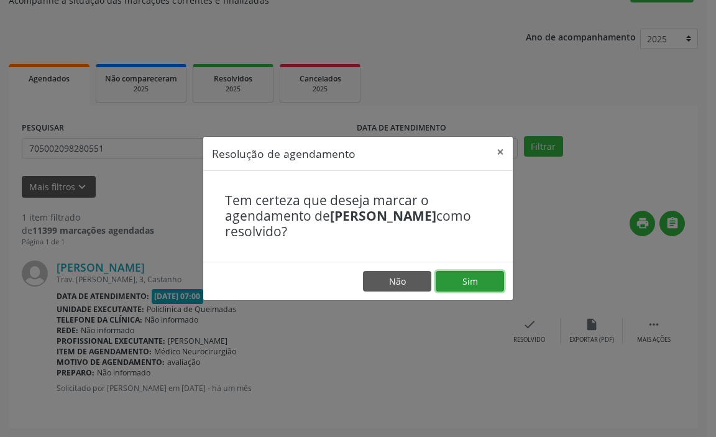
click at [487, 274] on button "Sim" at bounding box center [470, 281] width 68 height 21
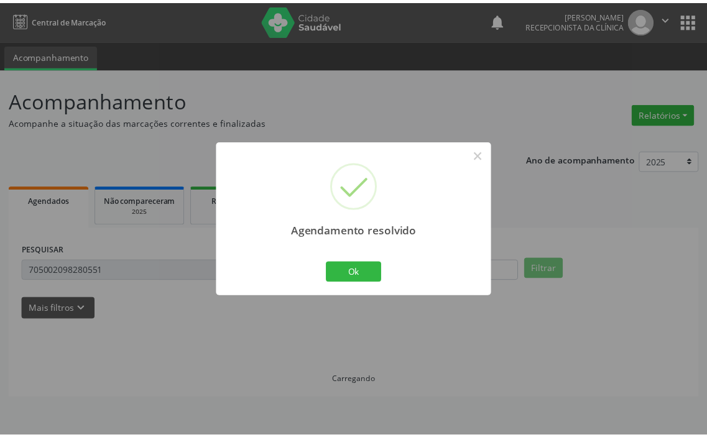
scroll to position [0, 0]
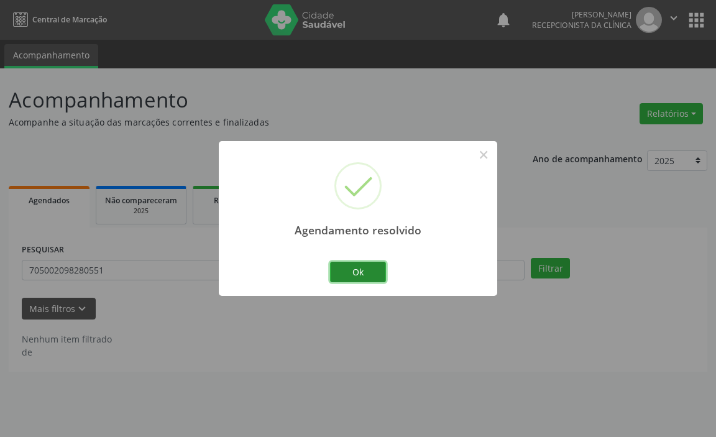
click at [362, 270] on button "Ok" at bounding box center [358, 272] width 56 height 21
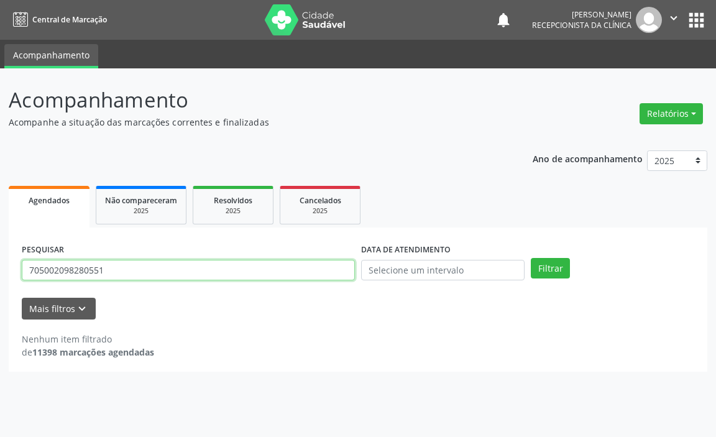
click at [344, 268] on input "705002098280551" at bounding box center [188, 270] width 333 height 21
click at [531, 258] on button "Filtrar" at bounding box center [550, 268] width 39 height 21
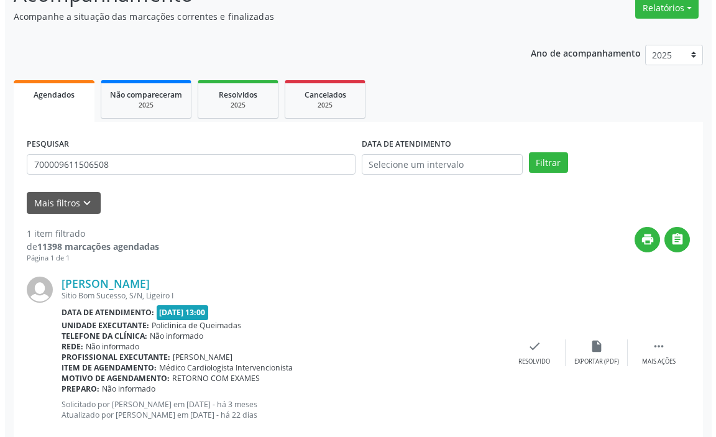
scroll to position [132, 0]
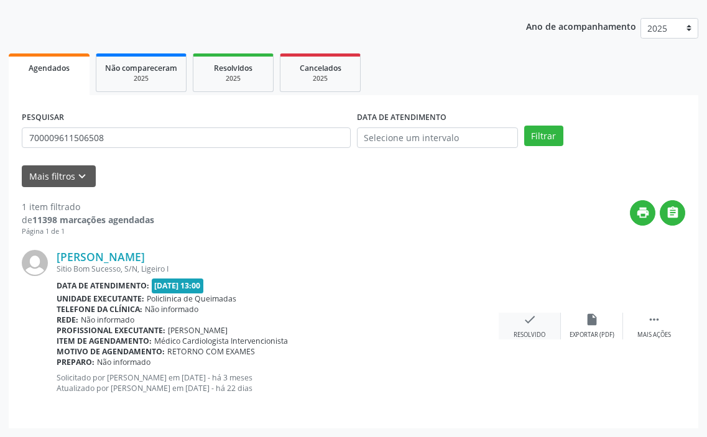
click at [533, 327] on div "check Resolvido" at bounding box center [530, 326] width 62 height 27
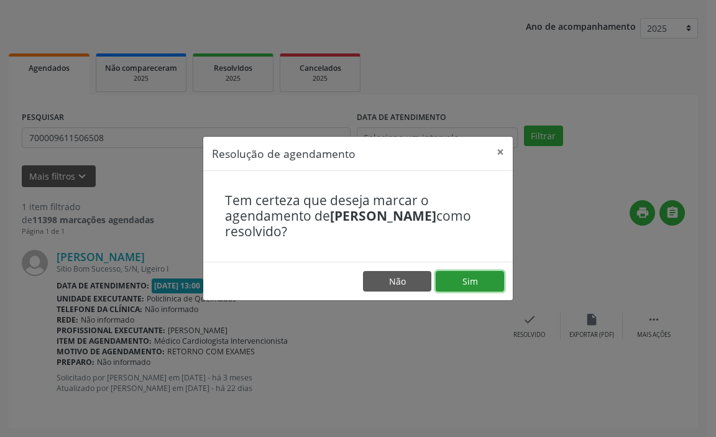
click at [468, 284] on button "Sim" at bounding box center [470, 281] width 68 height 21
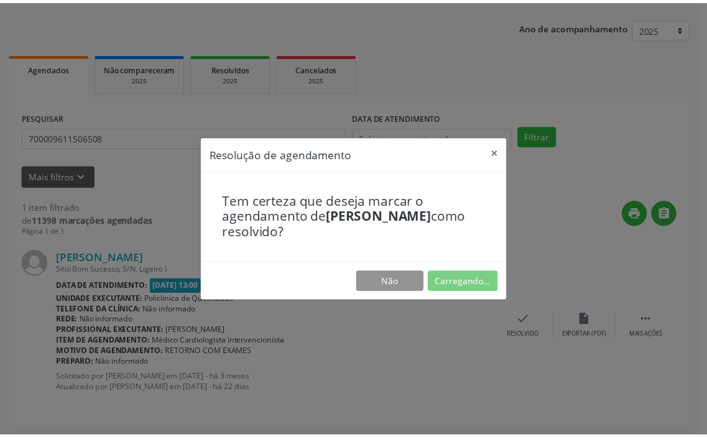
scroll to position [0, 0]
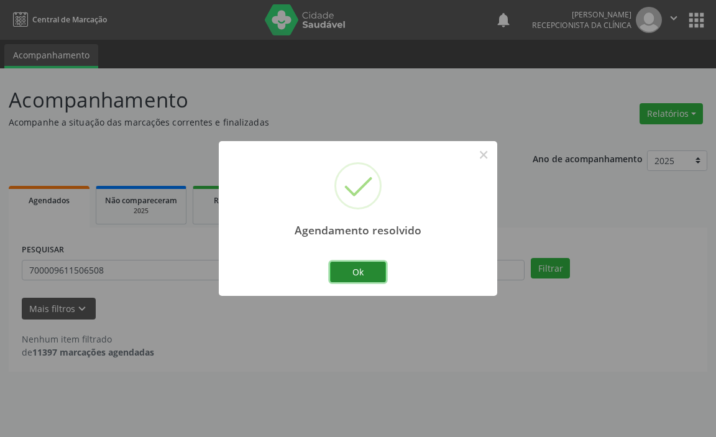
click at [362, 270] on button "Ok" at bounding box center [358, 272] width 56 height 21
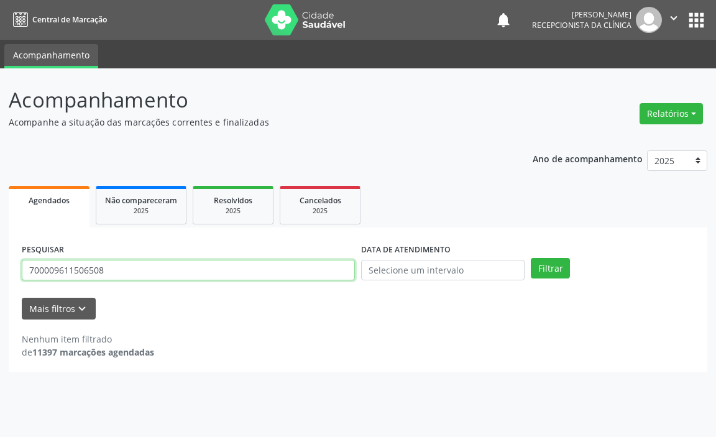
click at [318, 272] on input "700009611506508" at bounding box center [188, 270] width 333 height 21
type input "7"
click at [531, 258] on button "Filtrar" at bounding box center [550, 268] width 39 height 21
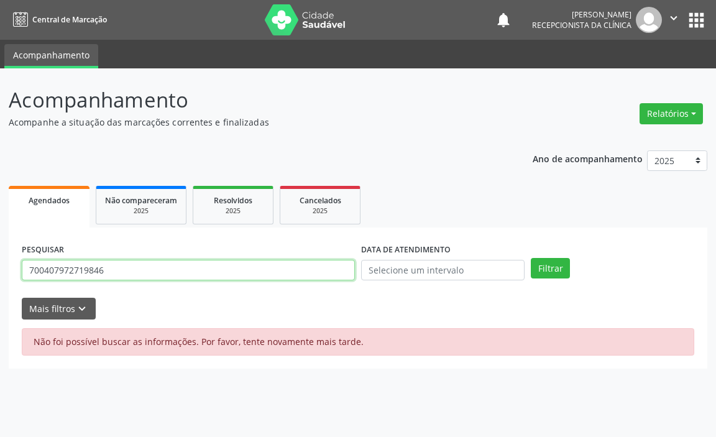
click at [297, 275] on input "700407972719846" at bounding box center [188, 270] width 333 height 21
click at [531, 258] on button "Filtrar" at bounding box center [550, 268] width 39 height 21
click at [295, 271] on input "700407972719846" at bounding box center [188, 270] width 333 height 21
click at [295, 272] on input "700407972719846" at bounding box center [188, 270] width 333 height 21
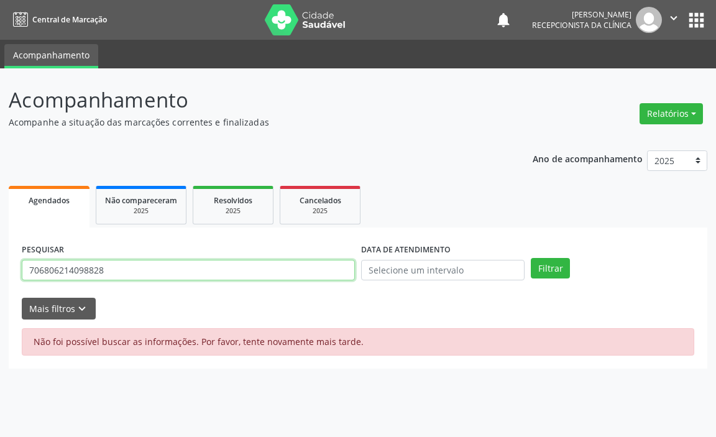
click at [531, 258] on button "Filtrar" at bounding box center [550, 268] width 39 height 21
click at [272, 267] on input "706806214098828" at bounding box center [188, 270] width 333 height 21
click at [531, 258] on button "Filtrar" at bounding box center [550, 268] width 39 height 21
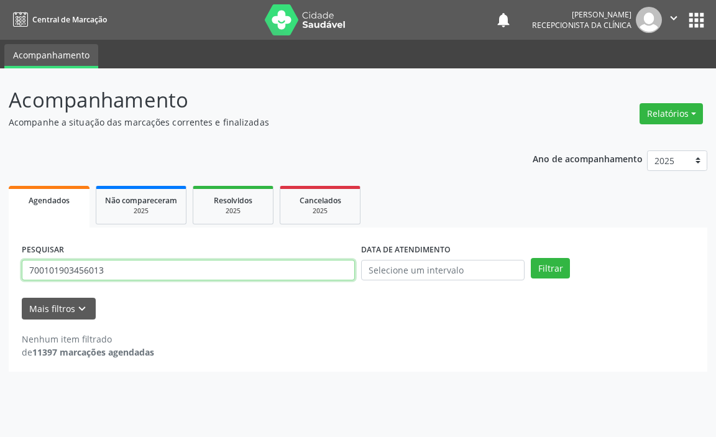
click at [277, 266] on input "700101903456013" at bounding box center [188, 270] width 333 height 21
type input "7"
click at [531, 258] on button "Filtrar" at bounding box center [550, 268] width 39 height 21
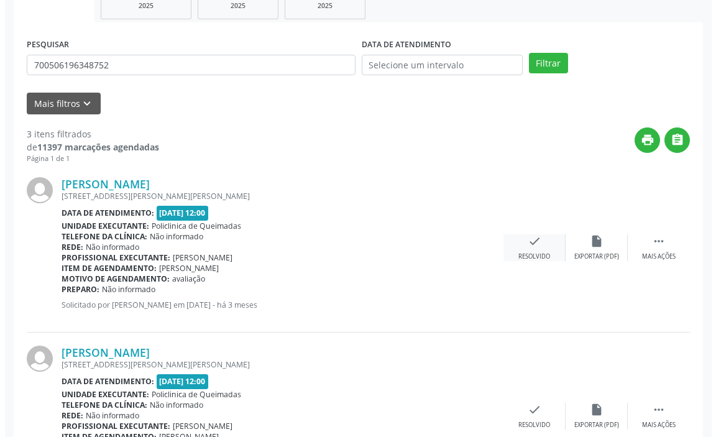
scroll to position [210, 0]
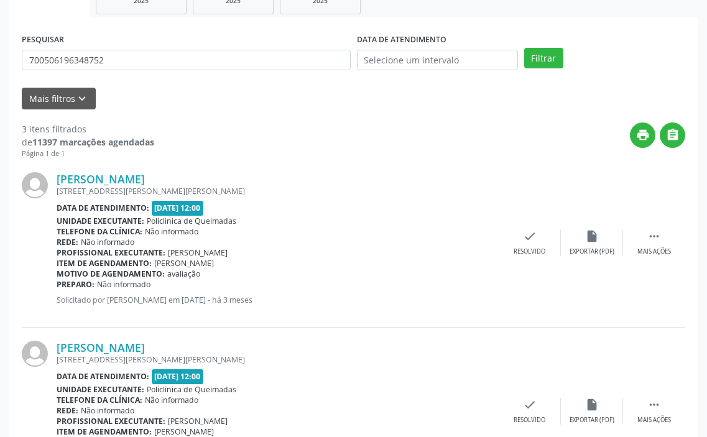
click at [529, 229] on div "[PERSON_NAME] [STREET_ADDRESS][PERSON_NAME][PERSON_NAME] Data de atendimento: […" at bounding box center [353, 243] width 663 height 168
click at [530, 236] on icon "check" at bounding box center [530, 236] width 14 height 14
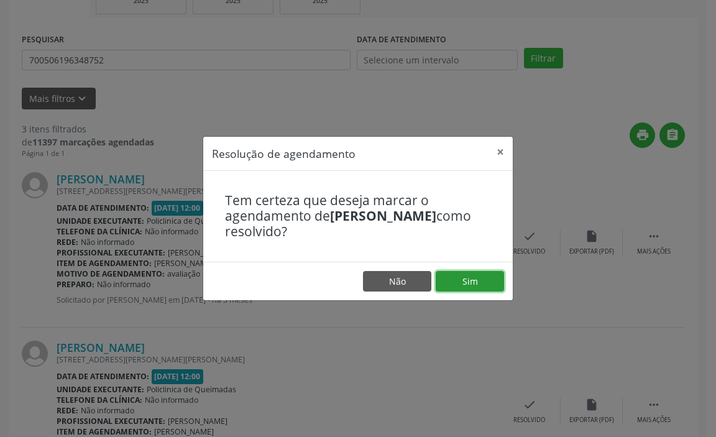
click at [470, 274] on button "Sim" at bounding box center [470, 281] width 68 height 21
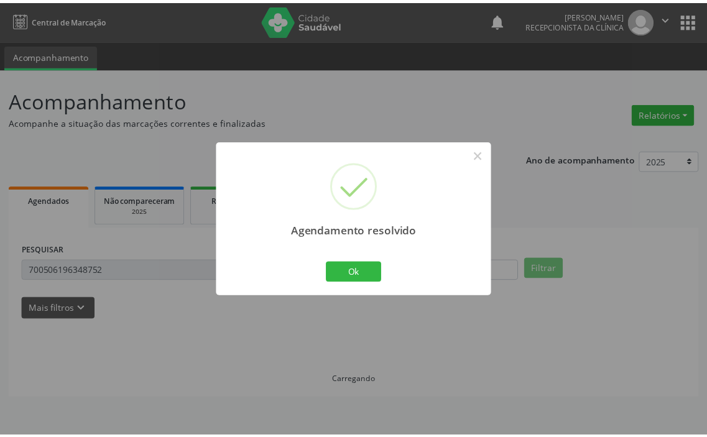
scroll to position [0, 0]
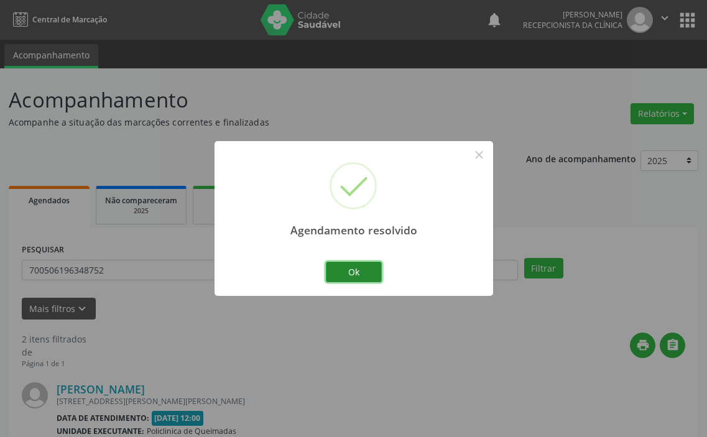
click at [359, 268] on button "Ok" at bounding box center [354, 272] width 56 height 21
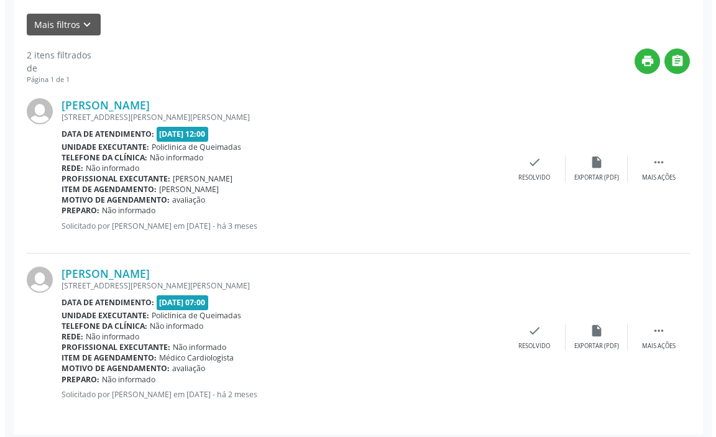
scroll to position [290, 0]
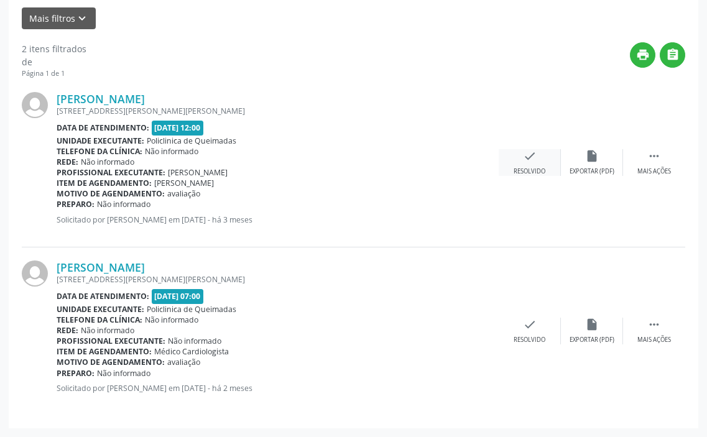
click at [527, 159] on icon "check" at bounding box center [530, 156] width 14 height 14
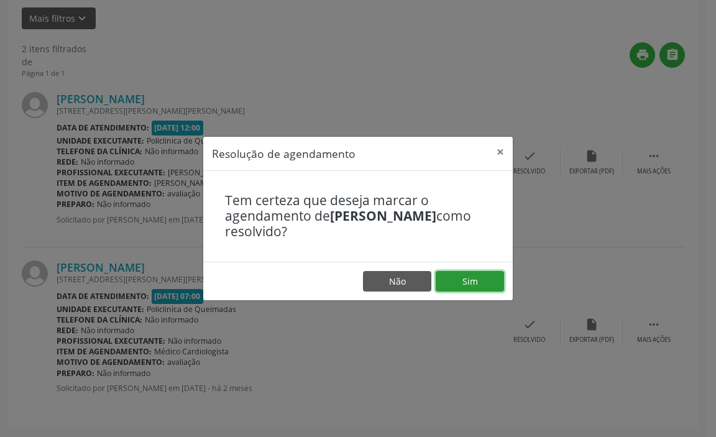
click at [459, 279] on button "Sim" at bounding box center [470, 281] width 68 height 21
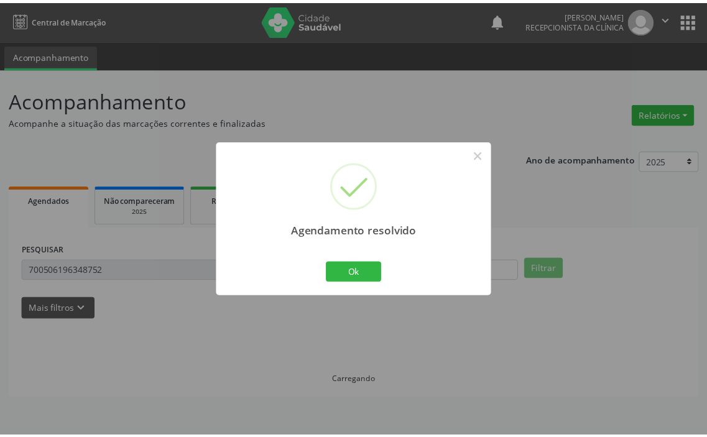
scroll to position [0, 0]
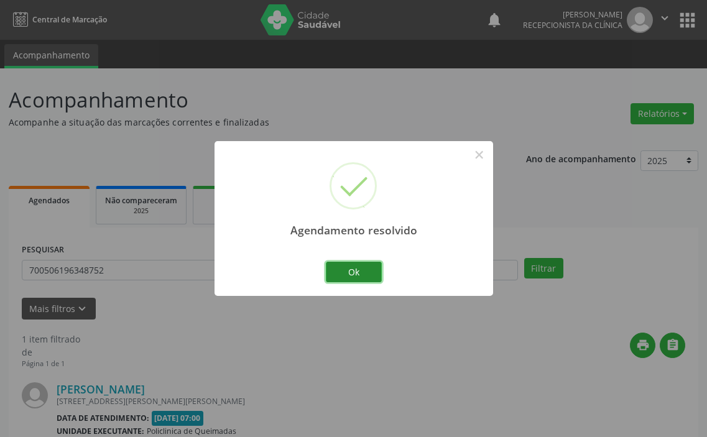
click at [353, 267] on button "Ok" at bounding box center [354, 272] width 56 height 21
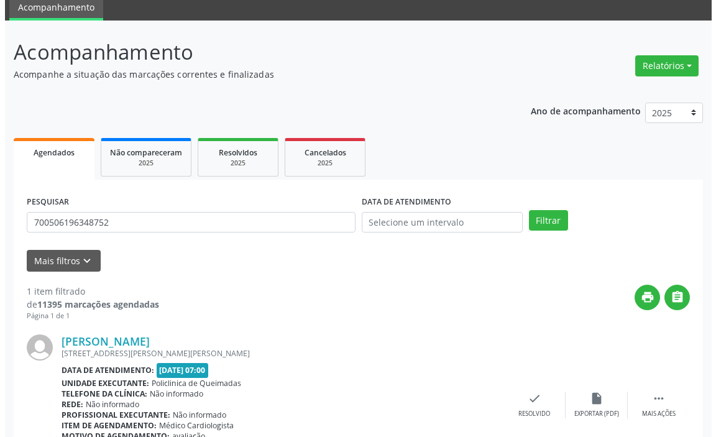
scroll to position [122, 0]
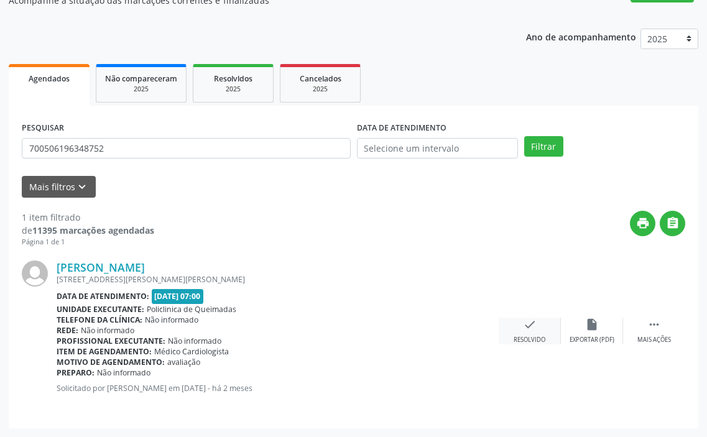
click at [532, 330] on icon "check" at bounding box center [530, 325] width 14 height 14
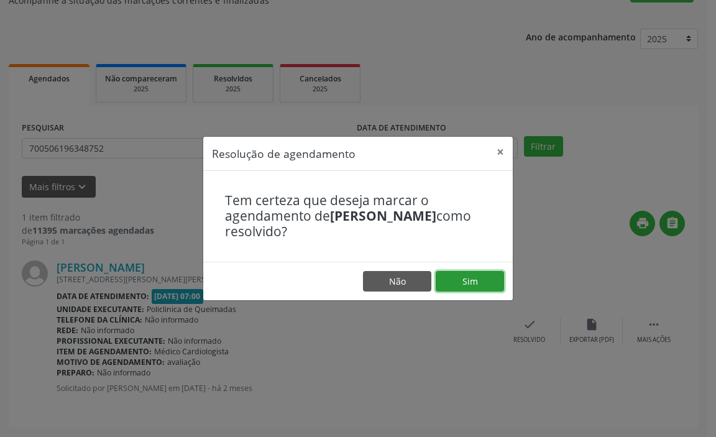
click at [464, 287] on button "Sim" at bounding box center [470, 281] width 68 height 21
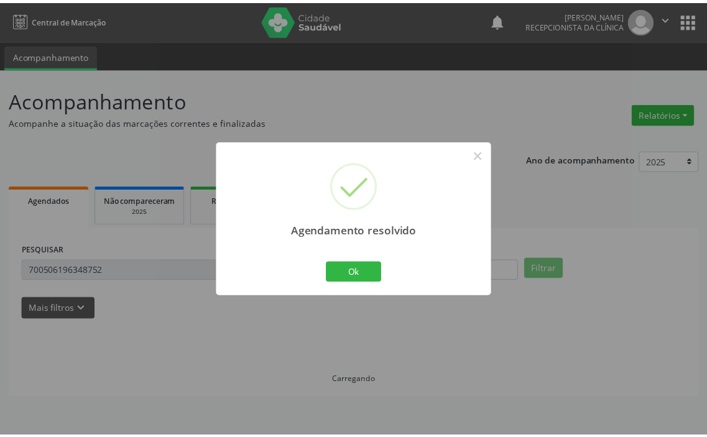
scroll to position [0, 0]
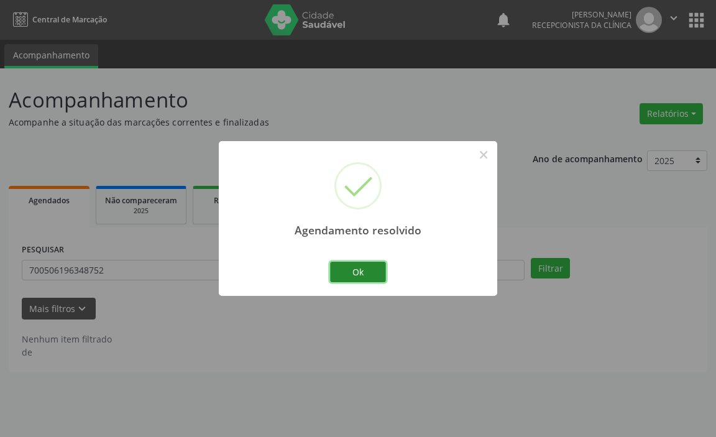
click at [366, 273] on button "Ok" at bounding box center [358, 272] width 56 height 21
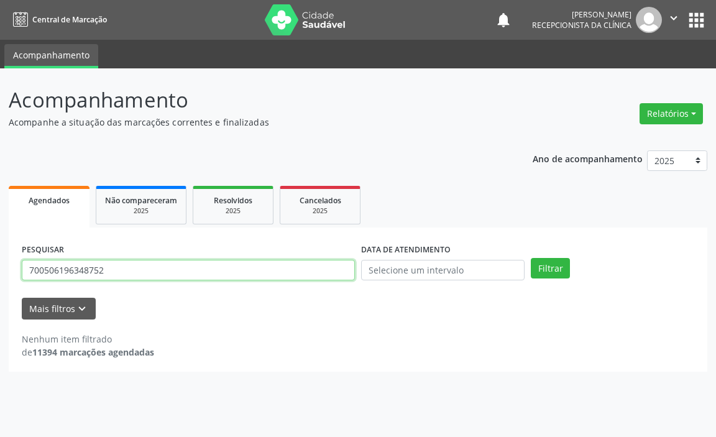
click at [265, 272] on input "700506196348752" at bounding box center [188, 270] width 333 height 21
click at [531, 258] on button "Filtrar" at bounding box center [550, 268] width 39 height 21
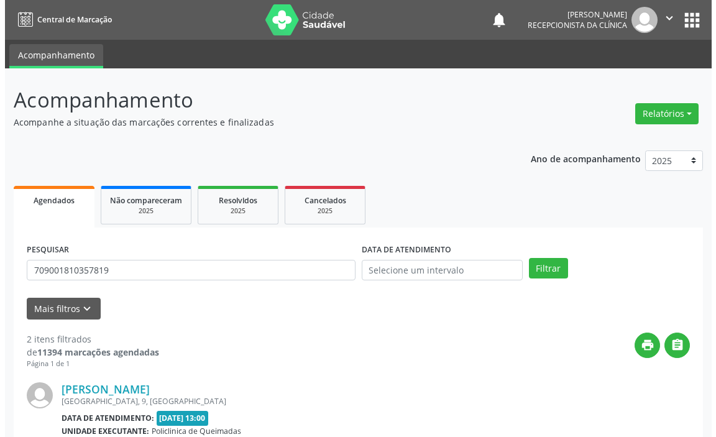
scroll to position [249, 0]
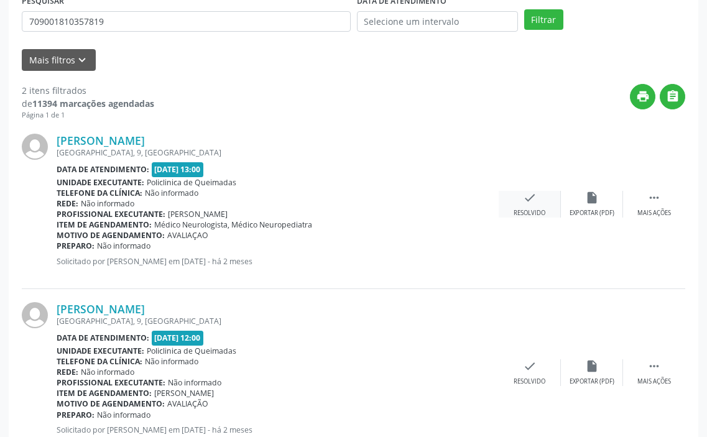
click at [528, 203] on icon "check" at bounding box center [530, 198] width 14 height 14
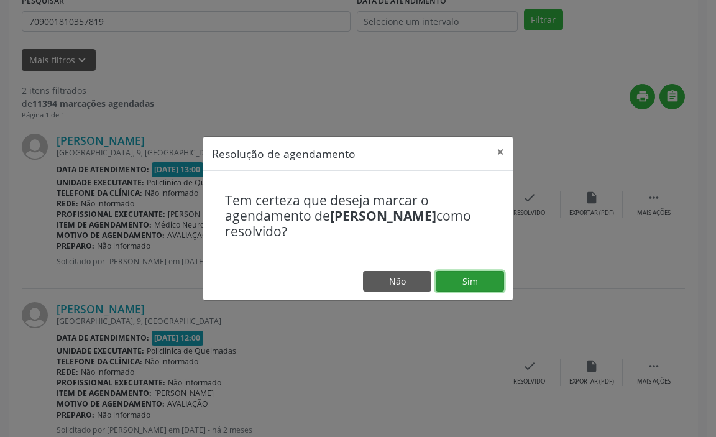
click at [477, 277] on button "Sim" at bounding box center [470, 281] width 68 height 21
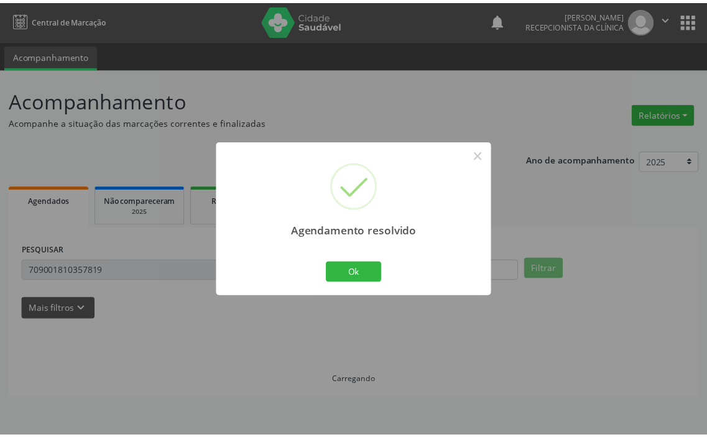
scroll to position [0, 0]
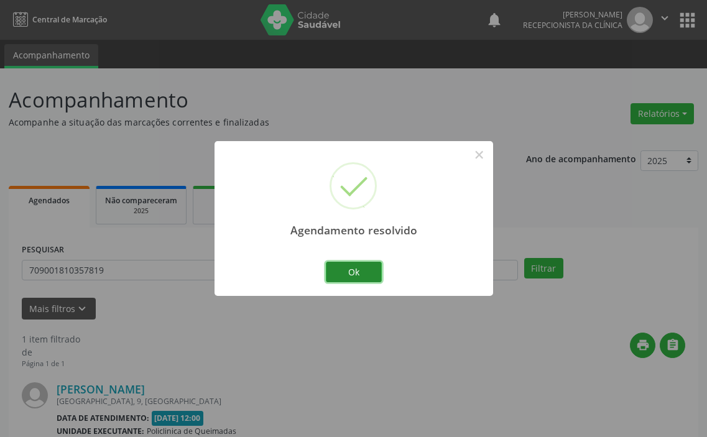
click at [378, 272] on button "Ok" at bounding box center [354, 272] width 56 height 21
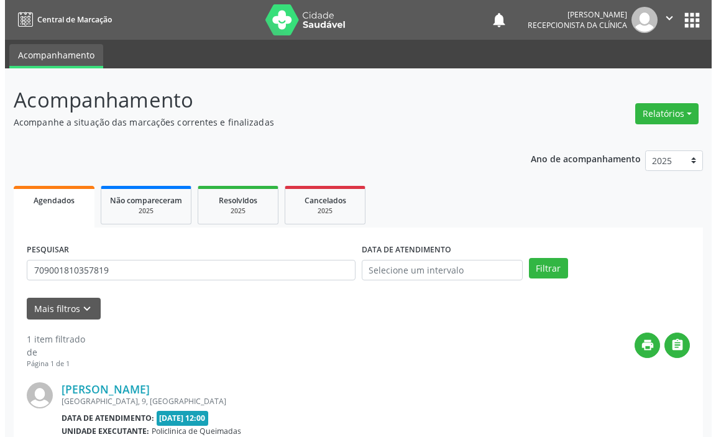
scroll to position [122, 0]
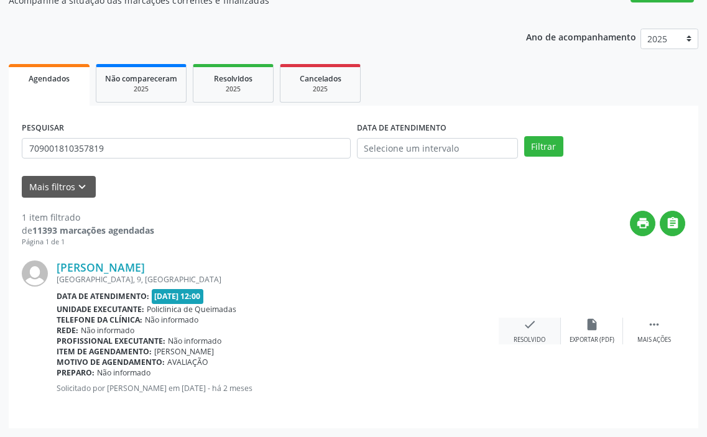
click at [528, 341] on div "Resolvido" at bounding box center [530, 340] width 32 height 9
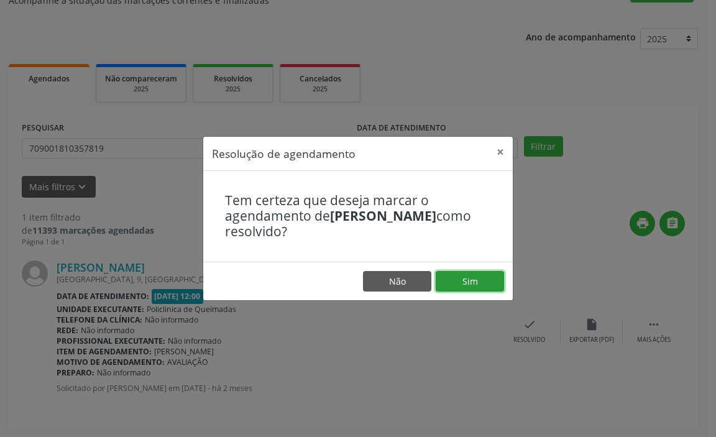
click at [456, 282] on button "Sim" at bounding box center [470, 281] width 68 height 21
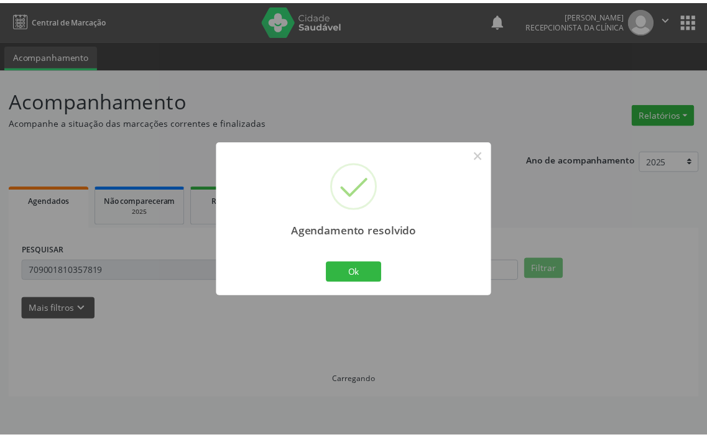
scroll to position [0, 0]
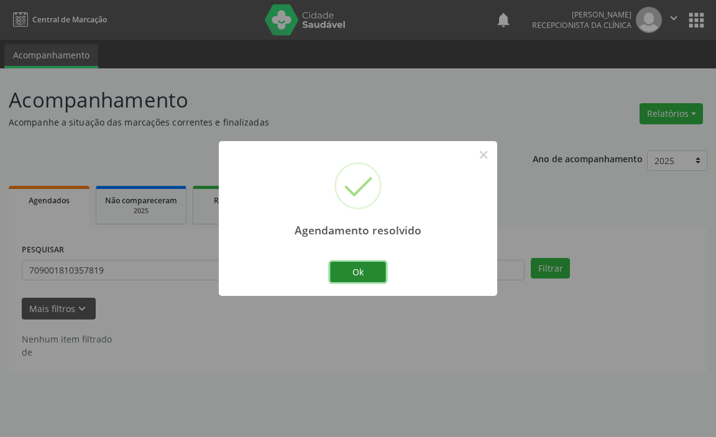
click at [358, 277] on button "Ok" at bounding box center [358, 272] width 56 height 21
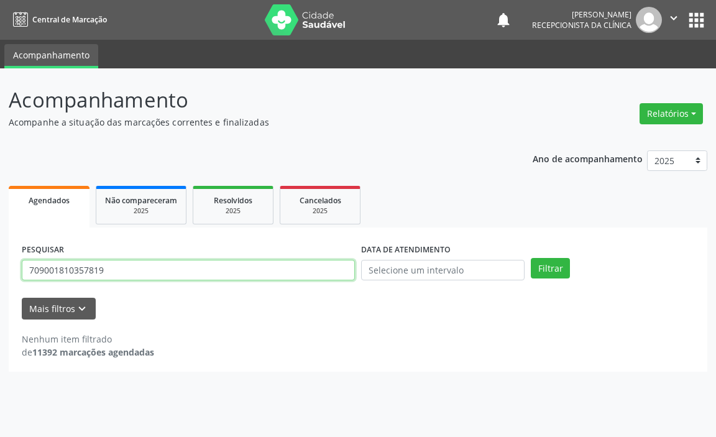
click at [285, 270] on input "709001810357819" at bounding box center [188, 270] width 333 height 21
click at [285, 271] on input "709001810357819" at bounding box center [188, 270] width 333 height 21
click at [531, 258] on button "Filtrar" at bounding box center [550, 268] width 39 height 21
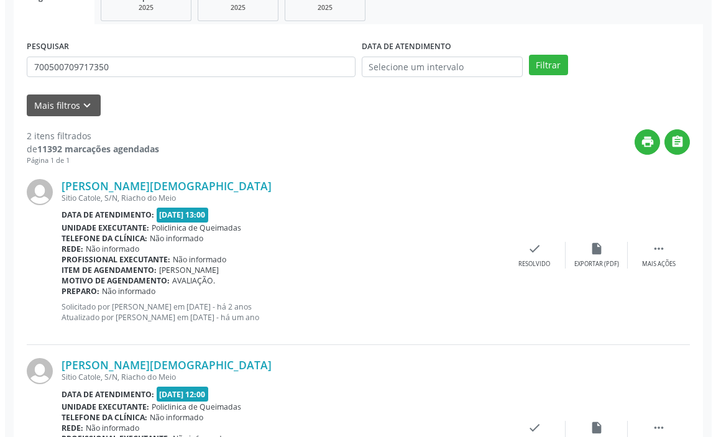
scroll to position [249, 0]
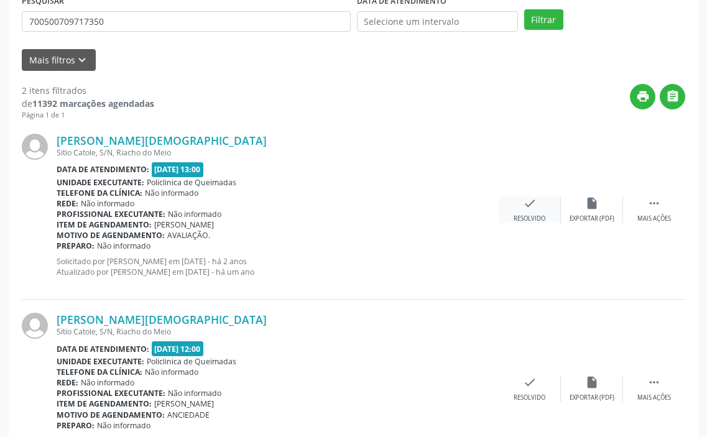
click at [535, 213] on div "check Resolvido" at bounding box center [530, 209] width 62 height 27
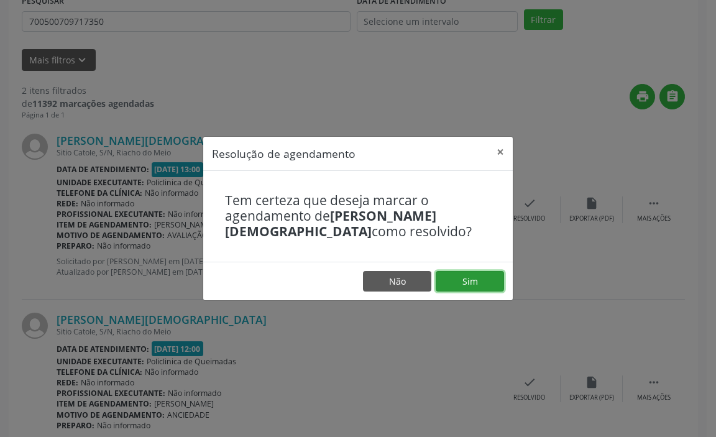
click at [468, 284] on button "Sim" at bounding box center [470, 281] width 68 height 21
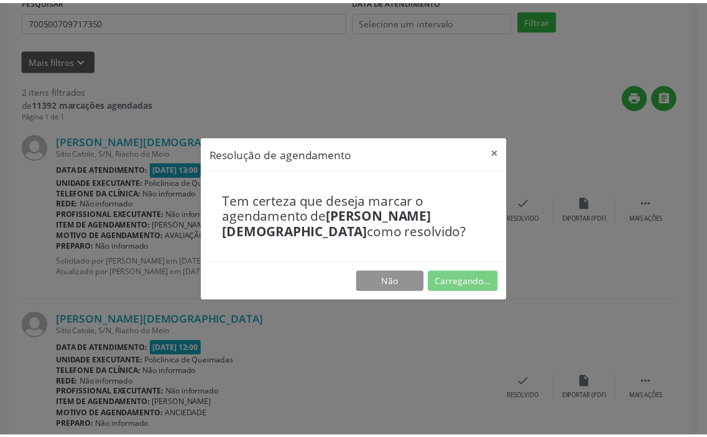
scroll to position [0, 0]
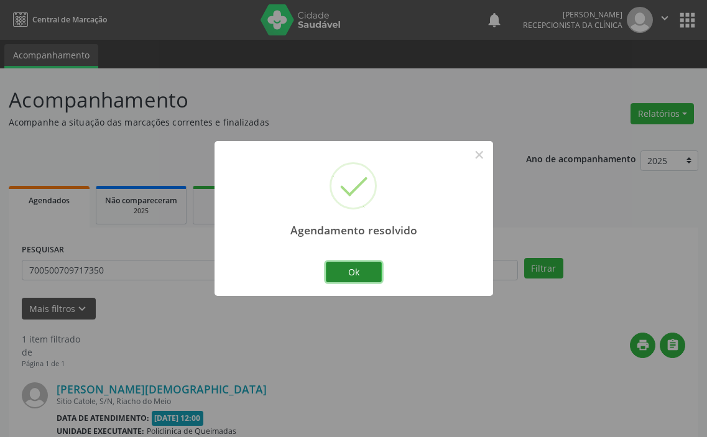
click at [364, 272] on button "Ok" at bounding box center [354, 272] width 56 height 21
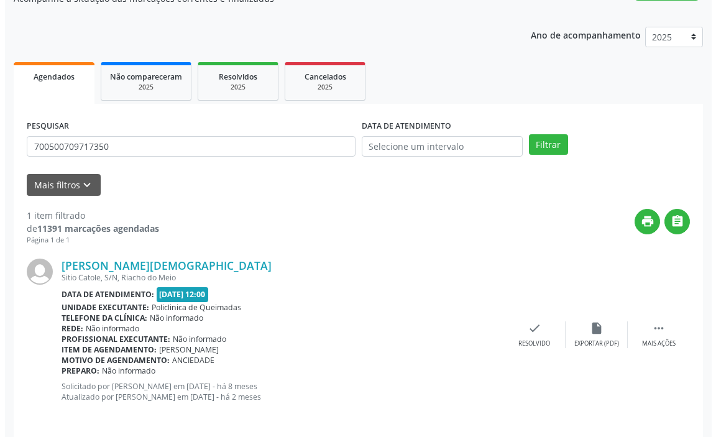
scroll to position [132, 0]
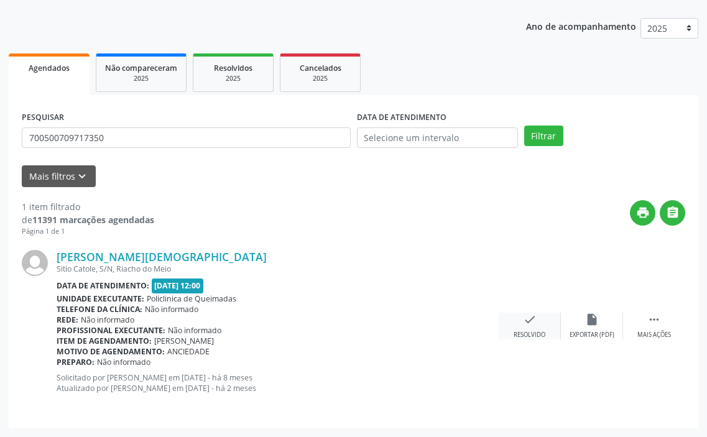
click at [536, 326] on icon "check" at bounding box center [530, 320] width 14 height 14
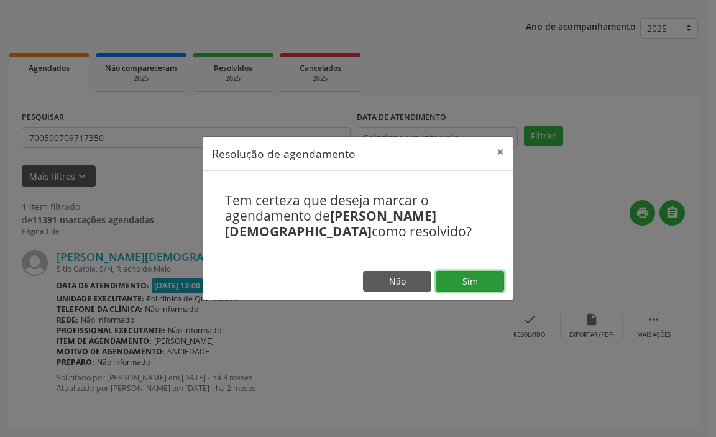
click at [468, 284] on button "Sim" at bounding box center [470, 281] width 68 height 21
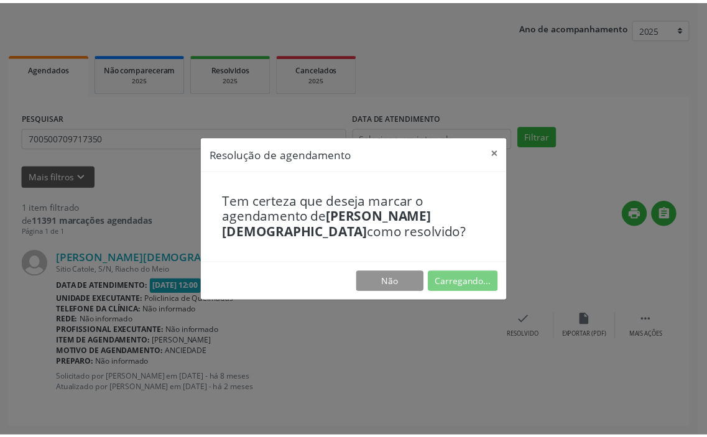
scroll to position [0, 0]
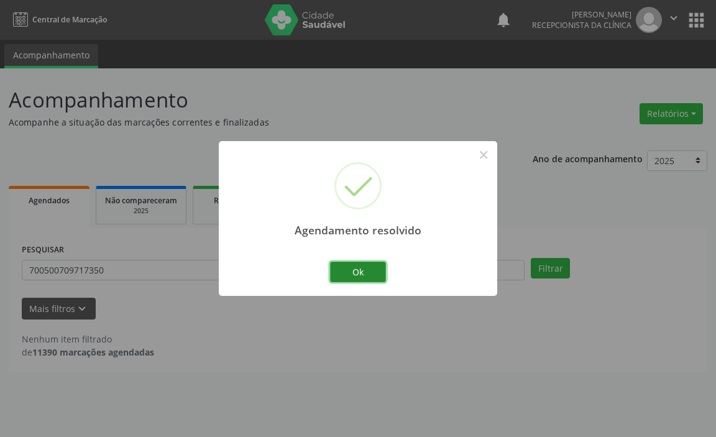
click at [354, 270] on button "Ok" at bounding box center [358, 272] width 56 height 21
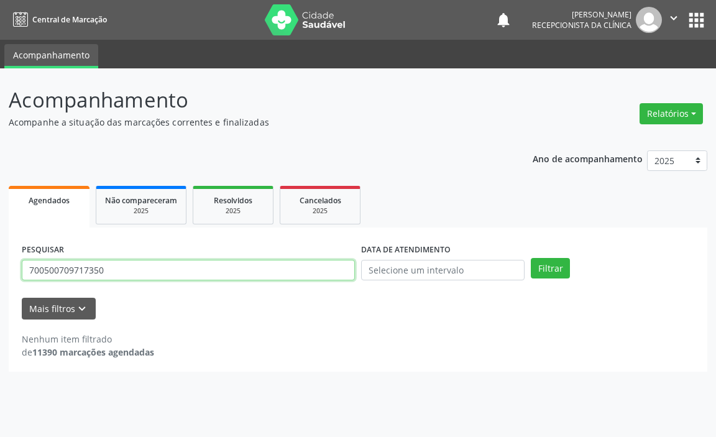
click at [332, 275] on input "700500709717350" at bounding box center [188, 270] width 333 height 21
click at [531, 258] on button "Filtrar" at bounding box center [550, 268] width 39 height 21
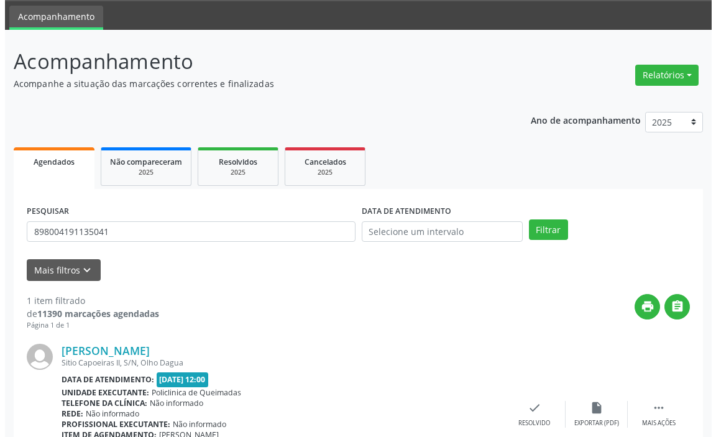
scroll to position [122, 0]
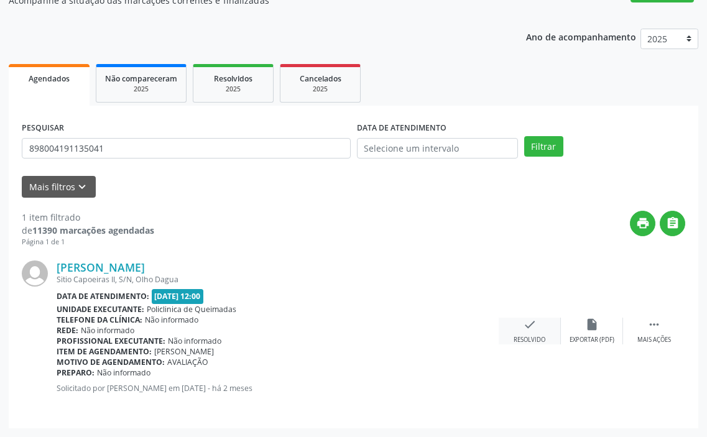
click at [524, 330] on icon "check" at bounding box center [530, 325] width 14 height 14
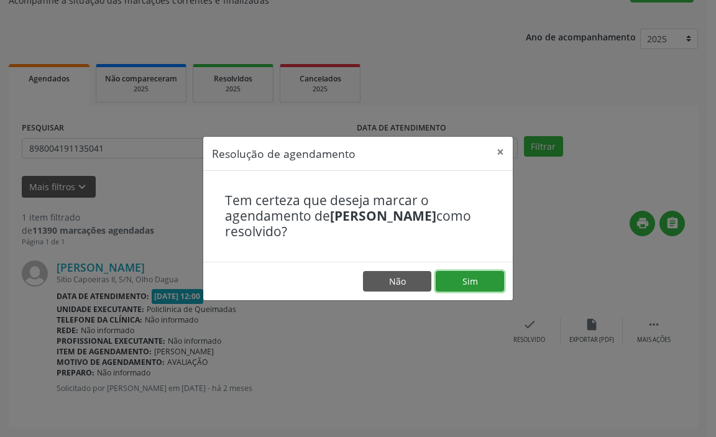
click at [467, 285] on button "Sim" at bounding box center [470, 281] width 68 height 21
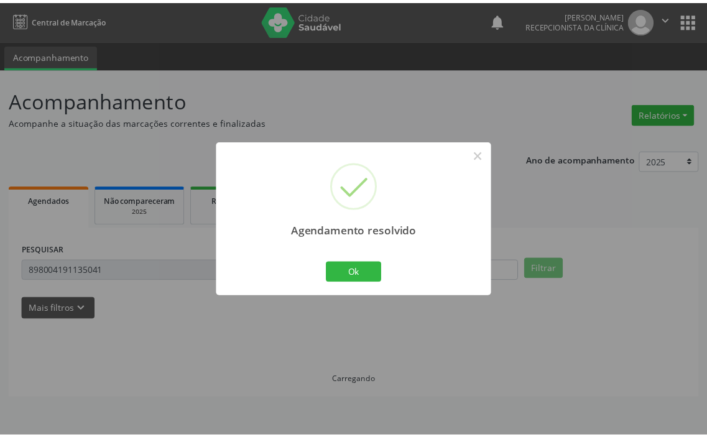
scroll to position [0, 0]
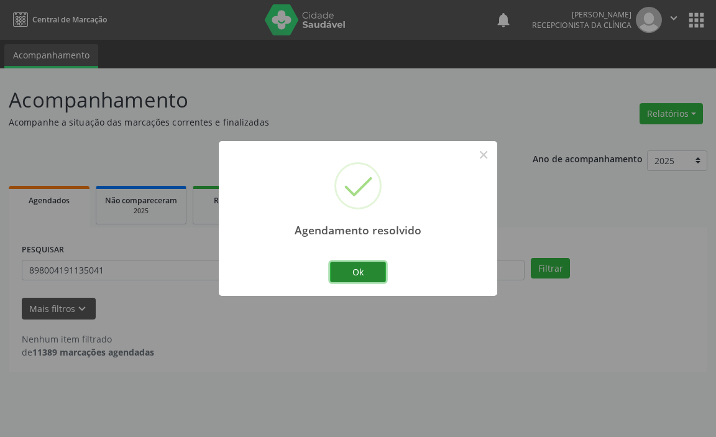
click at [377, 272] on button "Ok" at bounding box center [358, 272] width 56 height 21
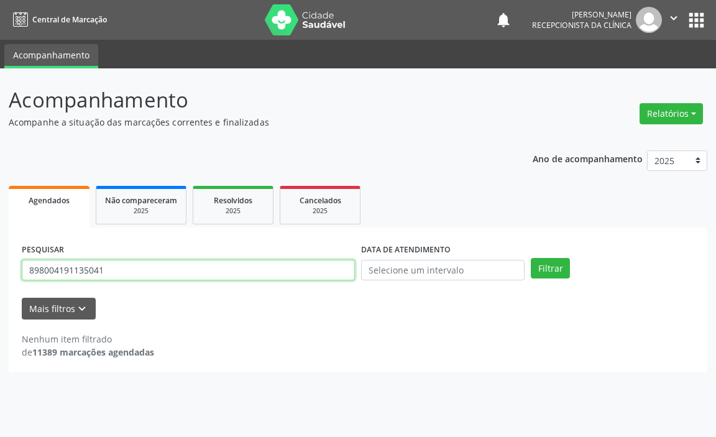
click at [329, 277] on input "898004191135041" at bounding box center [188, 270] width 333 height 21
click at [531, 258] on button "Filtrar" at bounding box center [550, 268] width 39 height 21
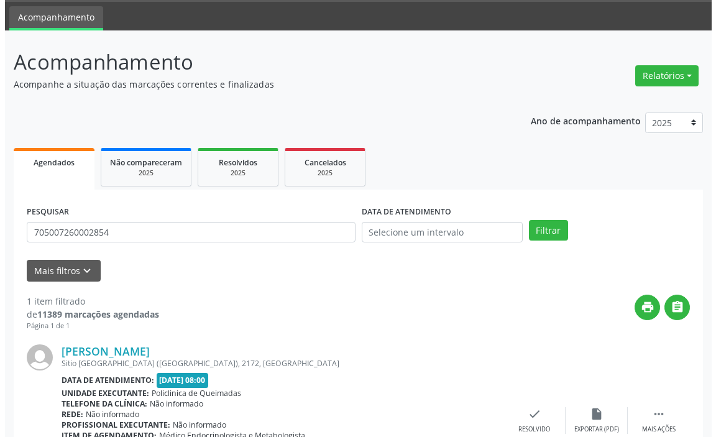
scroll to position [132, 0]
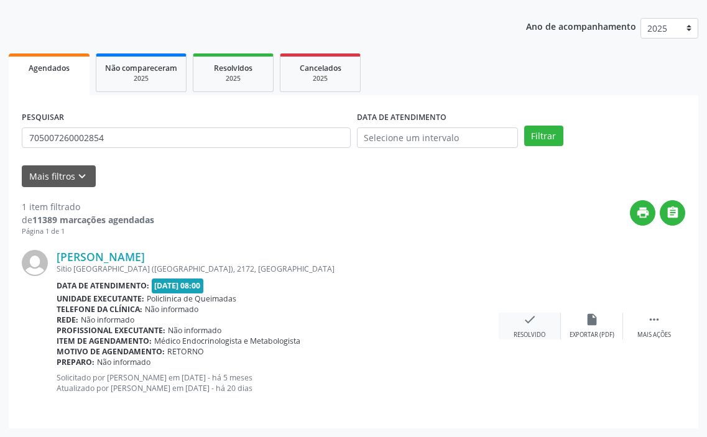
click at [537, 331] on div "Resolvido" at bounding box center [530, 335] width 32 height 9
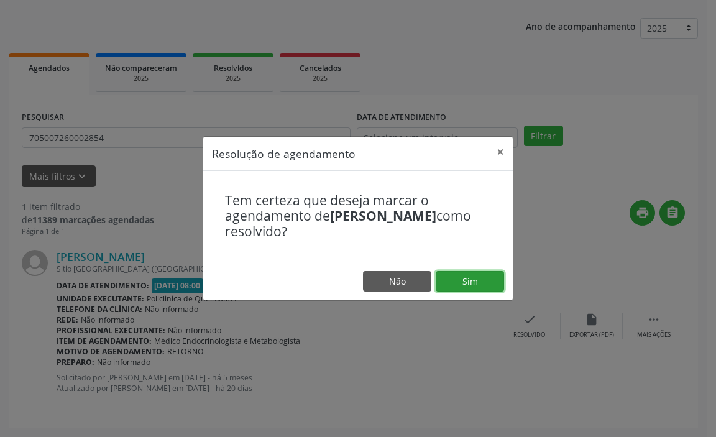
click at [469, 277] on button "Sim" at bounding box center [470, 281] width 68 height 21
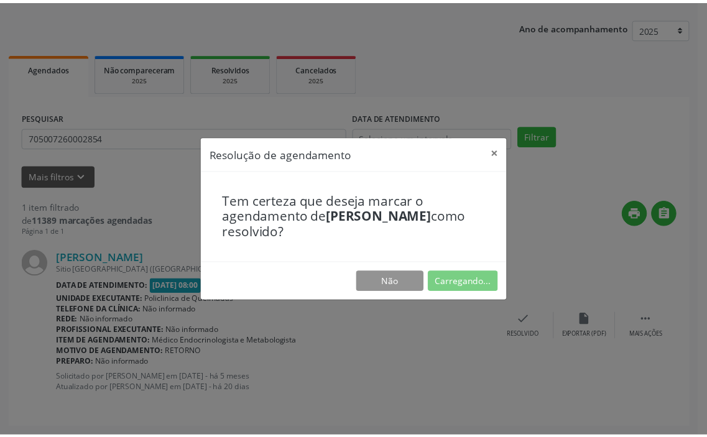
scroll to position [0, 0]
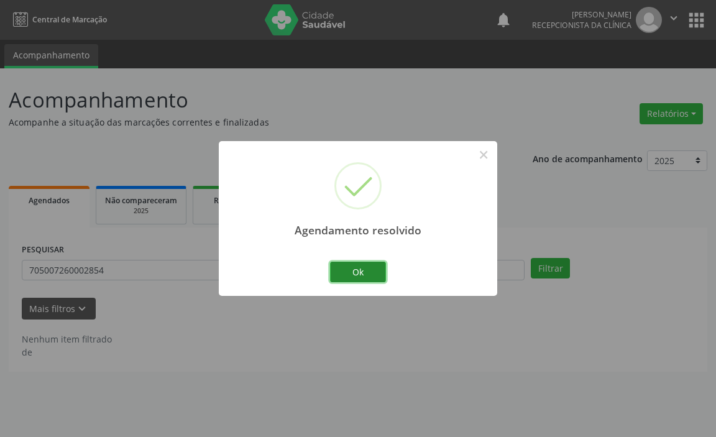
click at [365, 264] on button "Ok" at bounding box center [358, 272] width 56 height 21
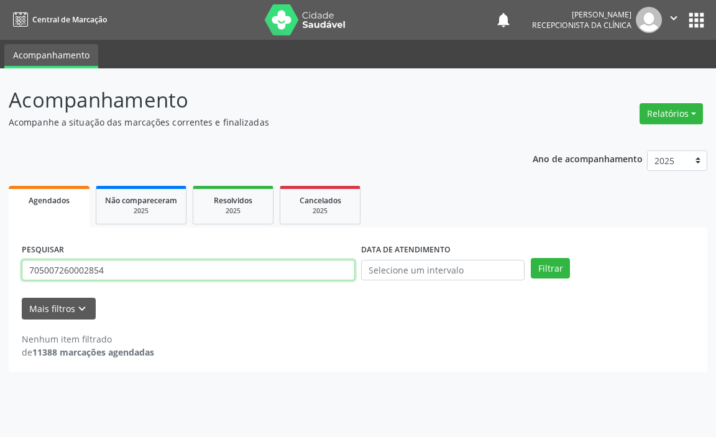
click at [321, 268] on input "705007260002854" at bounding box center [188, 270] width 333 height 21
type input "7"
click at [531, 258] on button "Filtrar" at bounding box center [550, 268] width 39 height 21
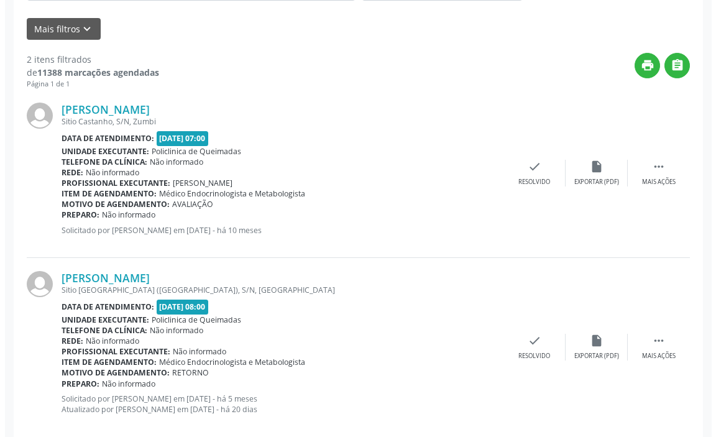
scroll to position [301, 0]
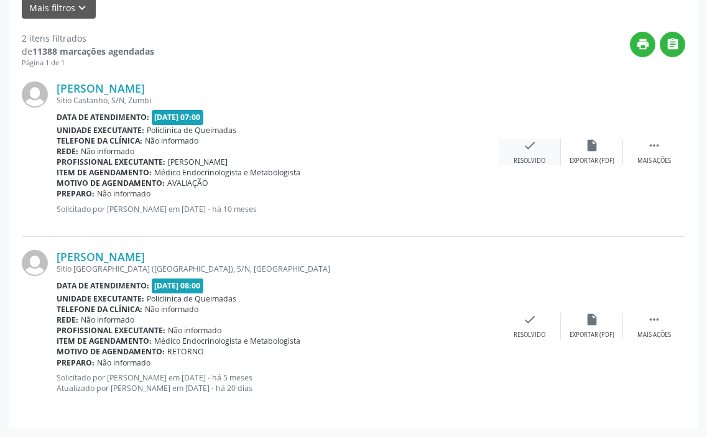
click at [540, 160] on div "Resolvido" at bounding box center [530, 161] width 32 height 9
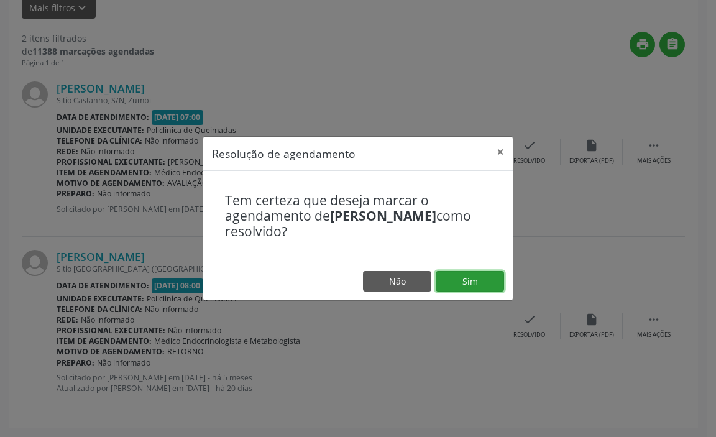
click at [471, 279] on button "Sim" at bounding box center [470, 281] width 68 height 21
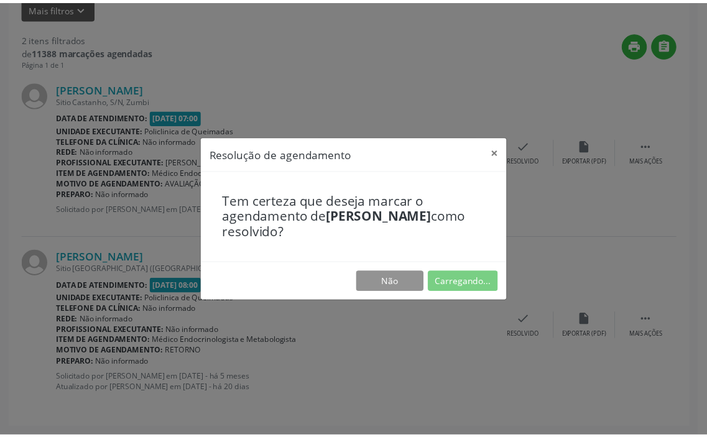
scroll to position [0, 0]
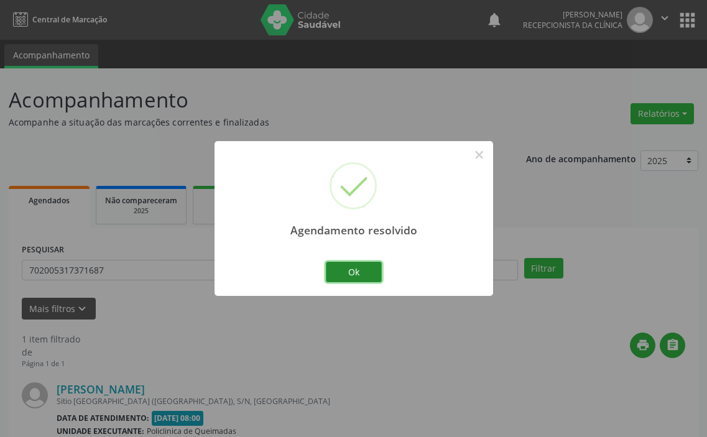
click at [365, 263] on button "Ok" at bounding box center [354, 272] width 56 height 21
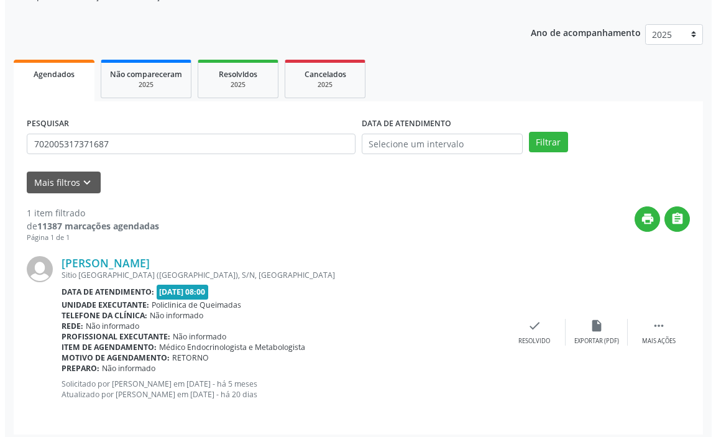
scroll to position [132, 0]
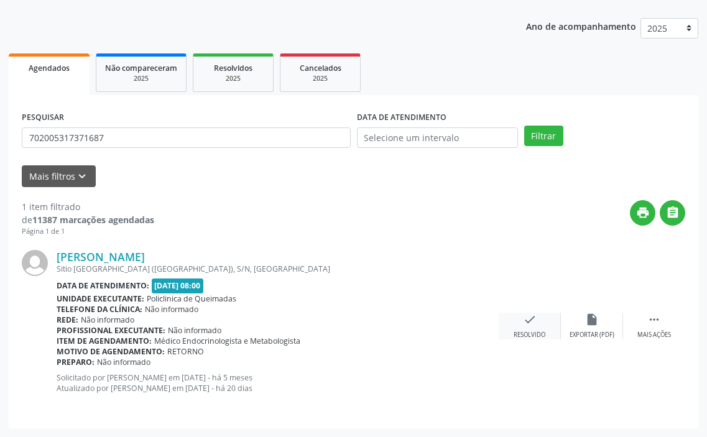
click at [530, 319] on icon "check" at bounding box center [530, 320] width 14 height 14
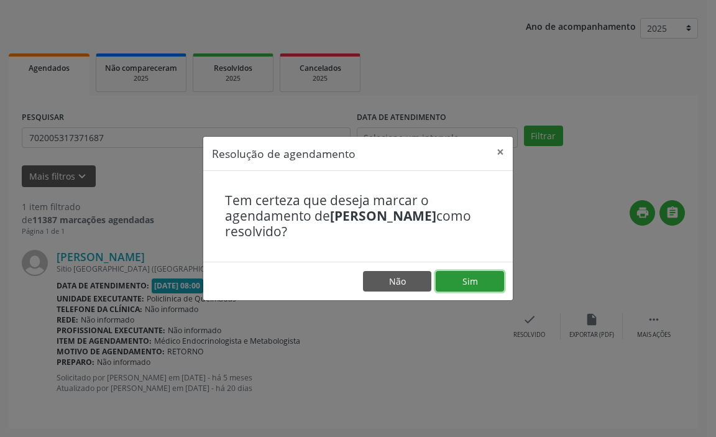
click at [460, 284] on button "Sim" at bounding box center [470, 281] width 68 height 21
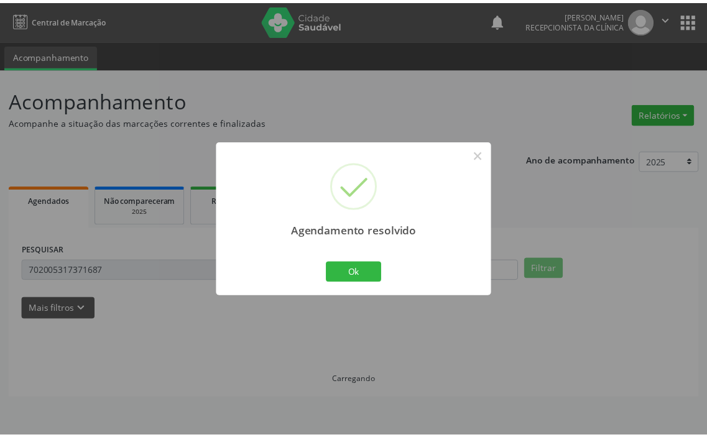
scroll to position [0, 0]
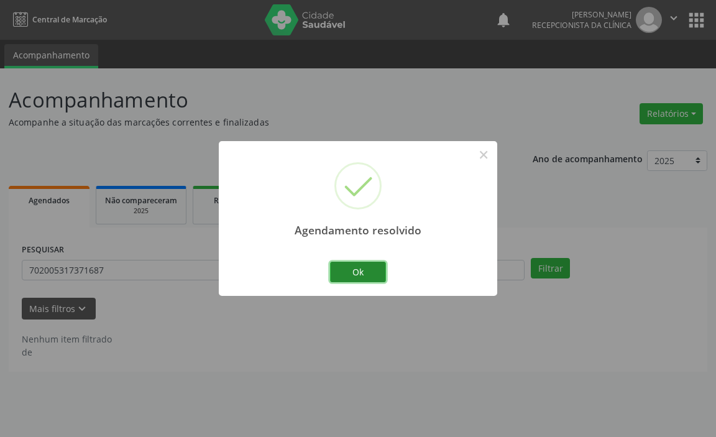
click at [367, 269] on button "Ok" at bounding box center [358, 272] width 56 height 21
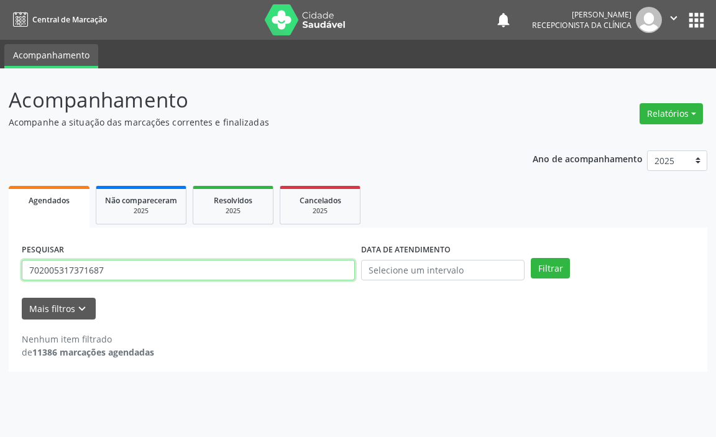
click at [328, 269] on input "702005317371687" at bounding box center [188, 270] width 333 height 21
click at [531, 258] on button "Filtrar" at bounding box center [550, 268] width 39 height 21
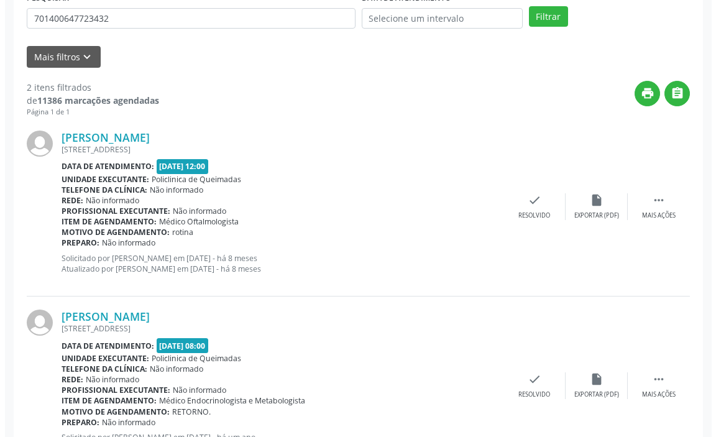
scroll to position [311, 0]
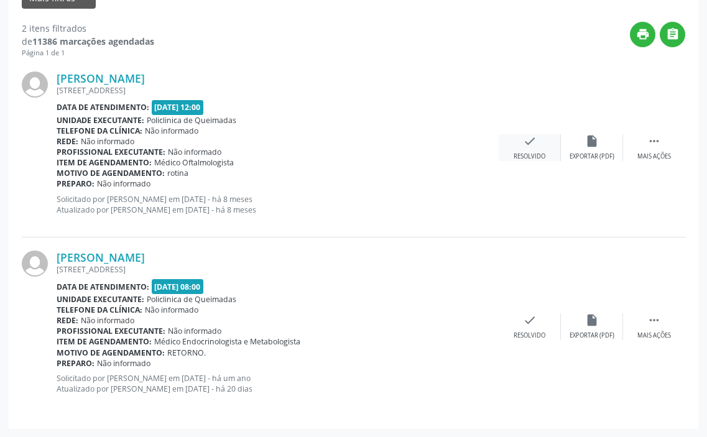
click at [527, 155] on div "Resolvido" at bounding box center [530, 156] width 32 height 9
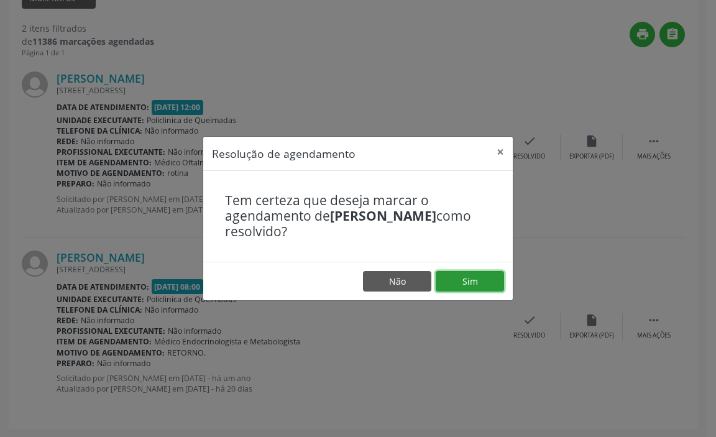
click at [480, 274] on button "Sim" at bounding box center [470, 281] width 68 height 21
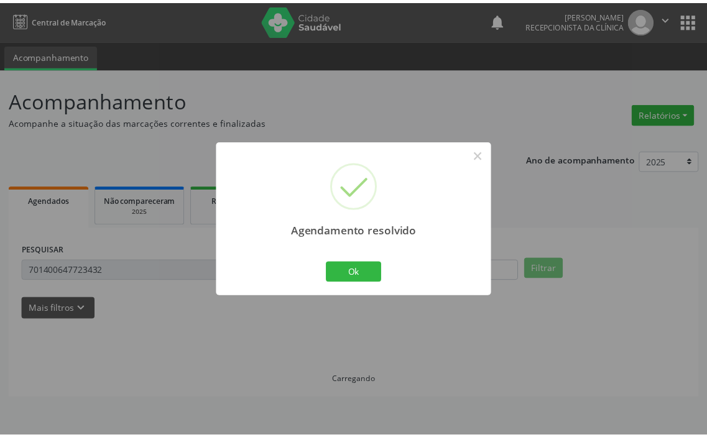
scroll to position [0, 0]
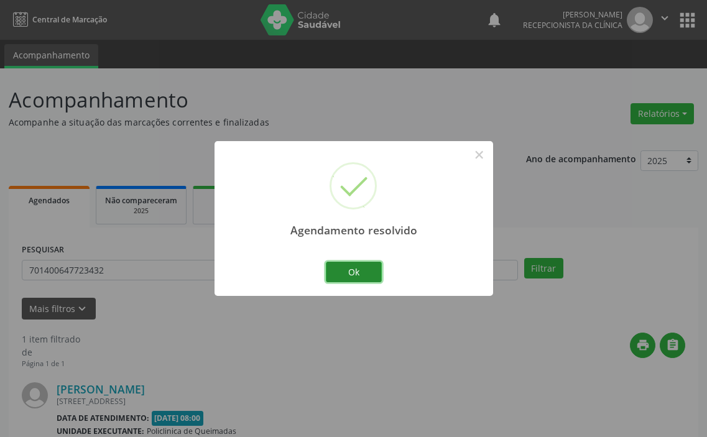
click at [366, 267] on button "Ok" at bounding box center [354, 272] width 56 height 21
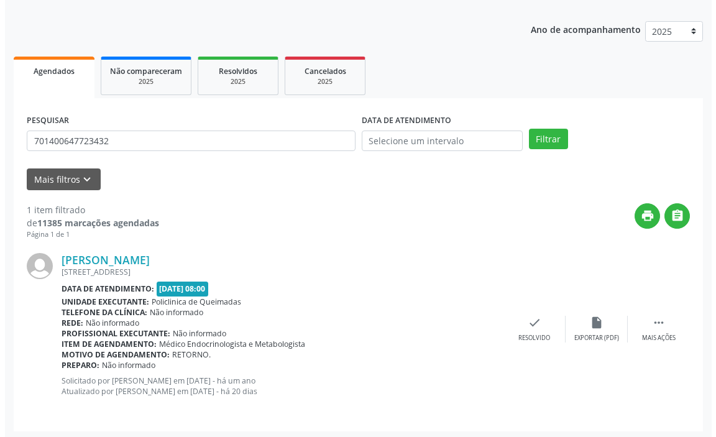
scroll to position [132, 0]
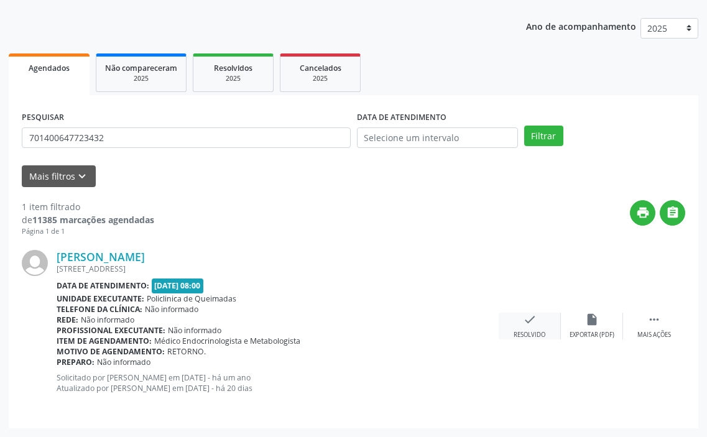
click at [525, 321] on icon "check" at bounding box center [530, 320] width 14 height 14
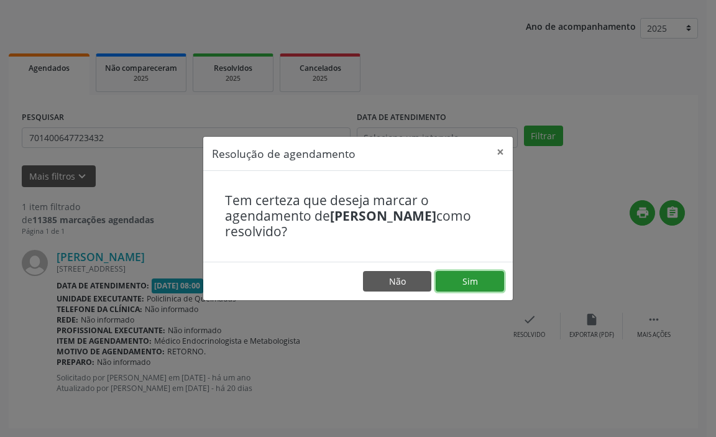
click at [456, 284] on button "Sim" at bounding box center [470, 281] width 68 height 21
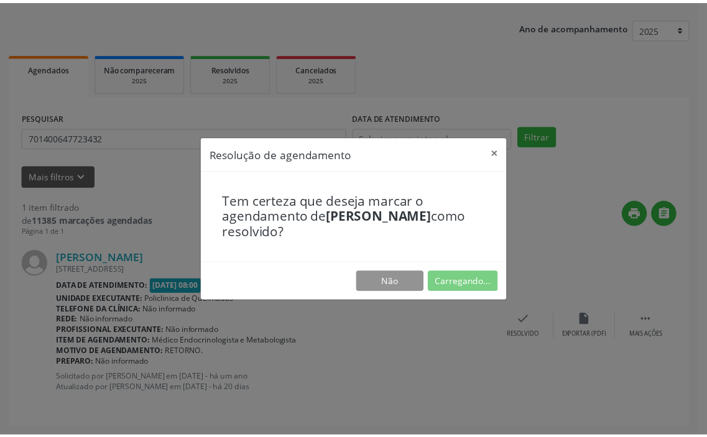
scroll to position [0, 0]
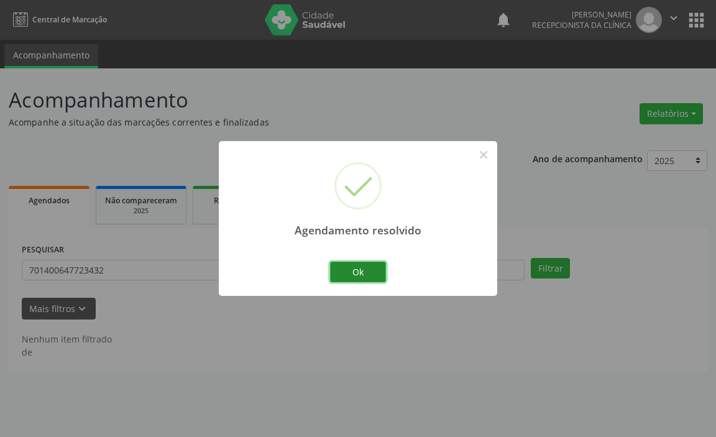
click at [351, 269] on button "Ok" at bounding box center [358, 272] width 56 height 21
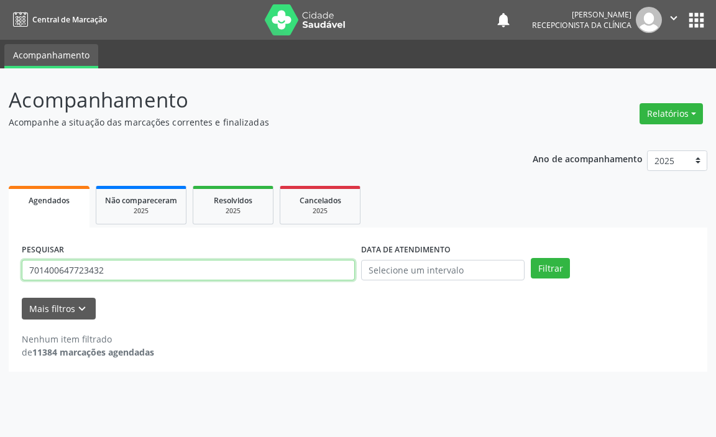
click at [321, 271] on input "701400647723432" at bounding box center [188, 270] width 333 height 21
click at [531, 258] on button "Filtrar" at bounding box center [550, 268] width 39 height 21
click at [300, 265] on input "707601260521296" at bounding box center [188, 270] width 333 height 21
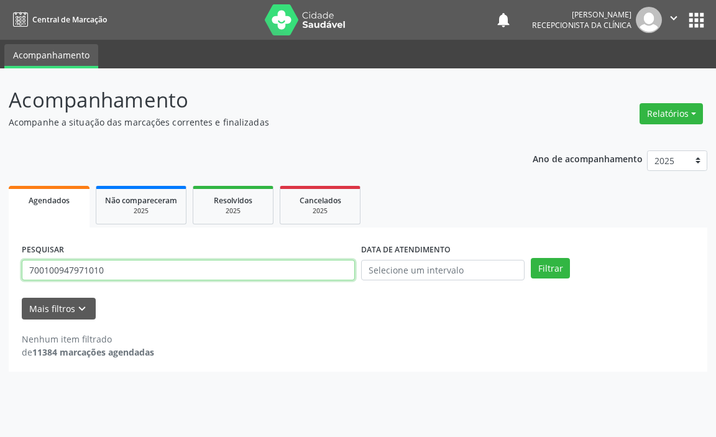
click at [531, 258] on button "Filtrar" at bounding box center [550, 268] width 39 height 21
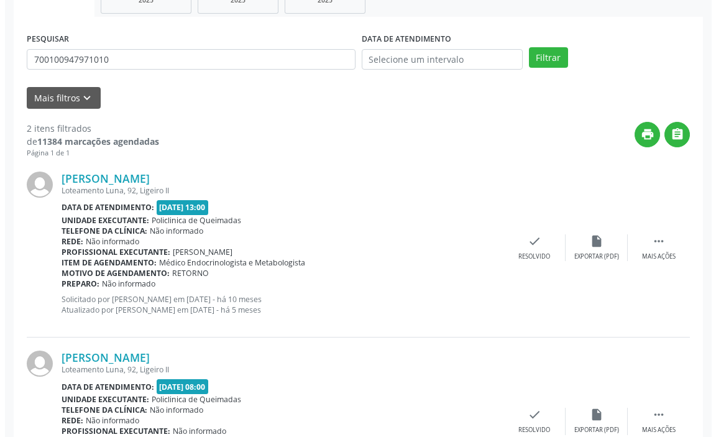
scroll to position [301, 0]
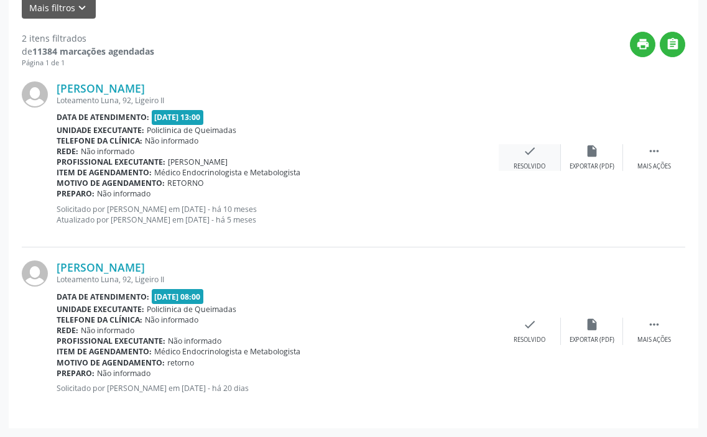
click at [530, 155] on icon "check" at bounding box center [530, 151] width 14 height 14
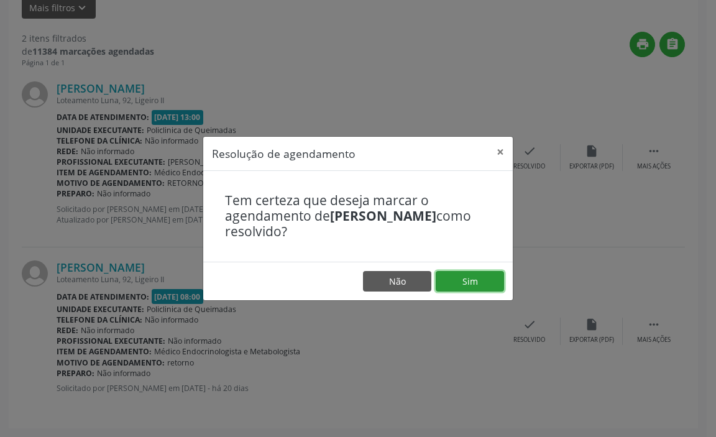
click at [454, 276] on button "Sim" at bounding box center [470, 281] width 68 height 21
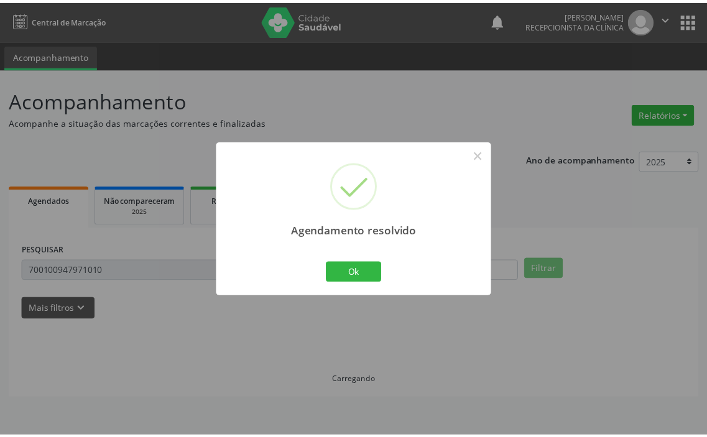
scroll to position [0, 0]
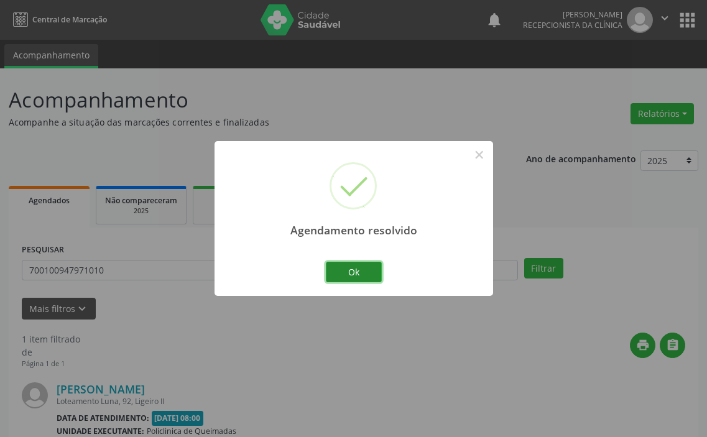
click at [365, 264] on button "Ok" at bounding box center [354, 272] width 56 height 21
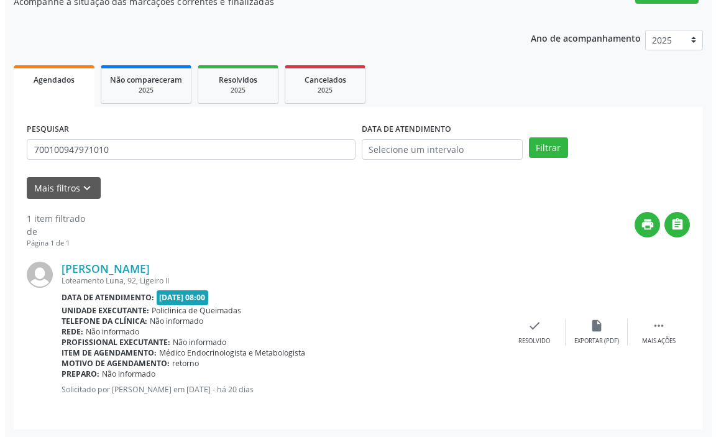
scroll to position [122, 0]
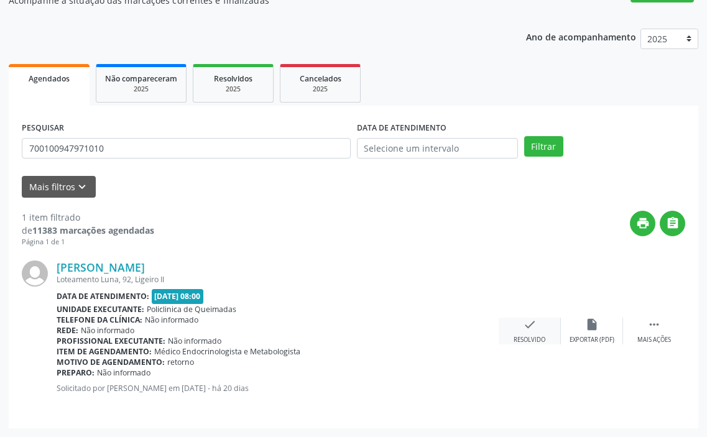
click at [536, 337] on div "Resolvido" at bounding box center [530, 340] width 32 height 9
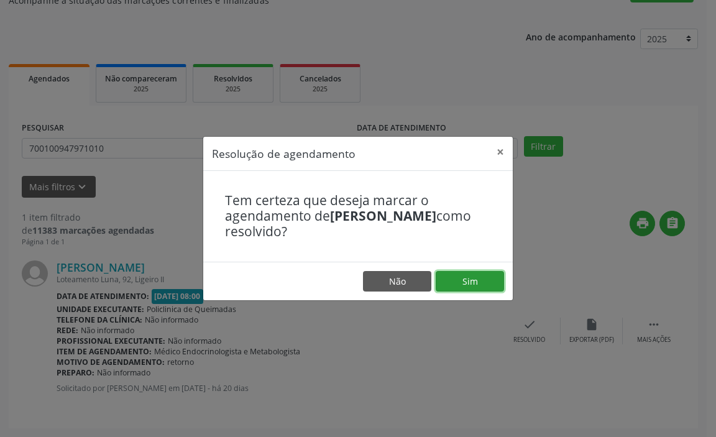
click at [453, 289] on button "Sim" at bounding box center [470, 281] width 68 height 21
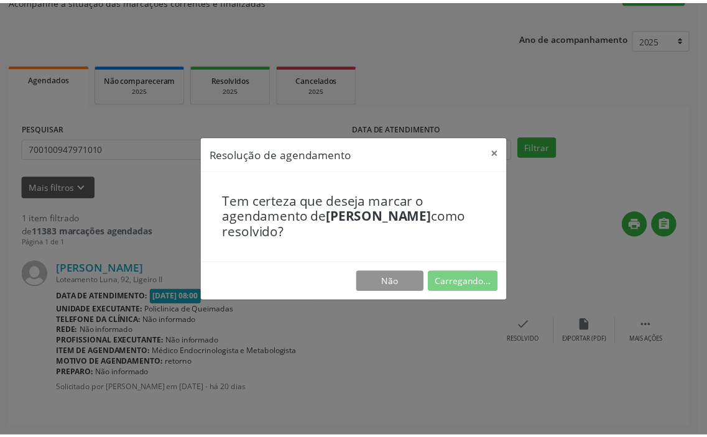
scroll to position [0, 0]
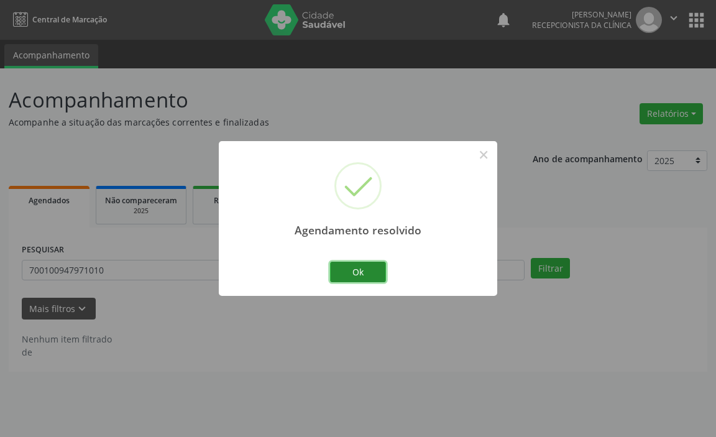
click at [368, 279] on button "Ok" at bounding box center [358, 272] width 56 height 21
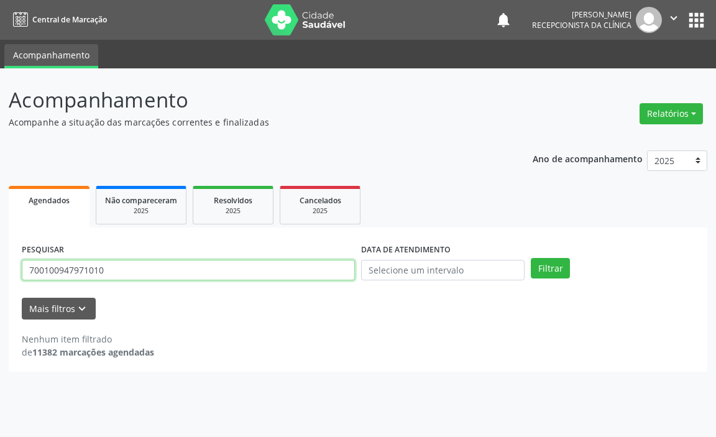
click at [321, 267] on input "700100947971010" at bounding box center [188, 270] width 333 height 21
click at [531, 258] on button "Filtrar" at bounding box center [550, 268] width 39 height 21
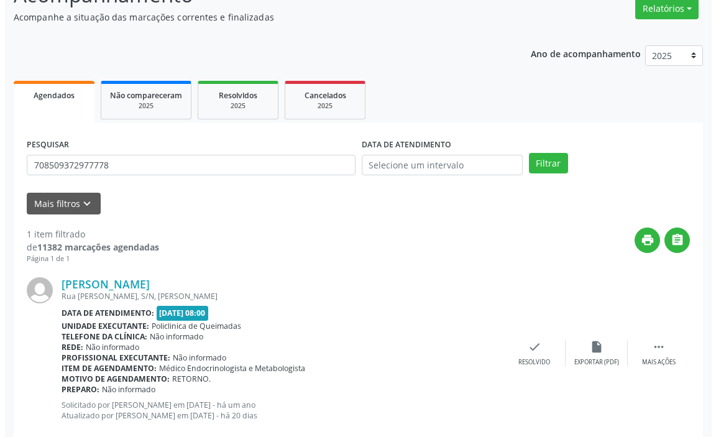
scroll to position [132, 0]
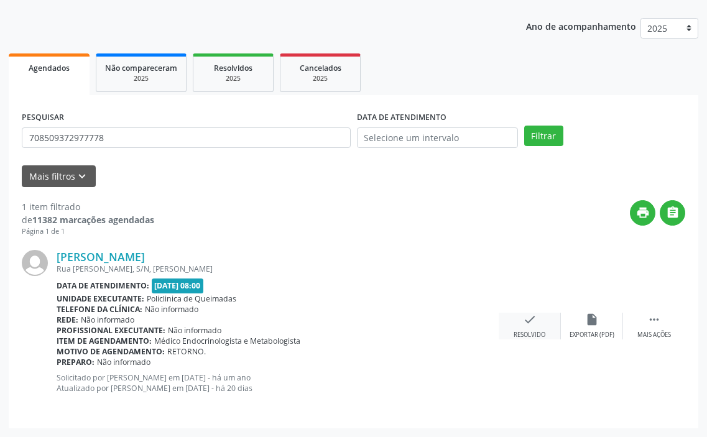
click at [537, 328] on div "check Resolvido" at bounding box center [530, 326] width 62 height 27
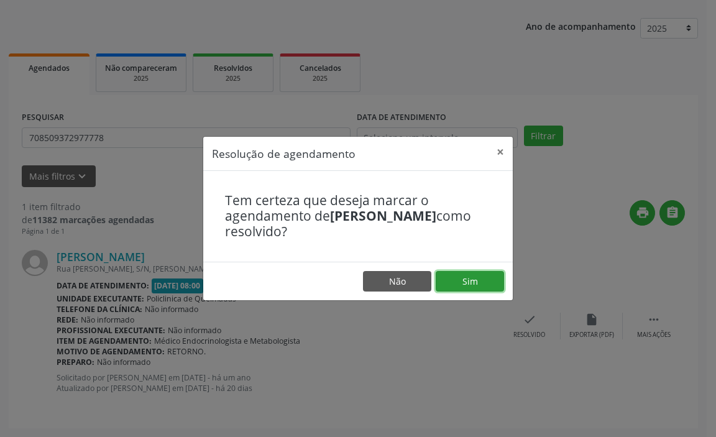
click at [489, 284] on button "Sim" at bounding box center [470, 281] width 68 height 21
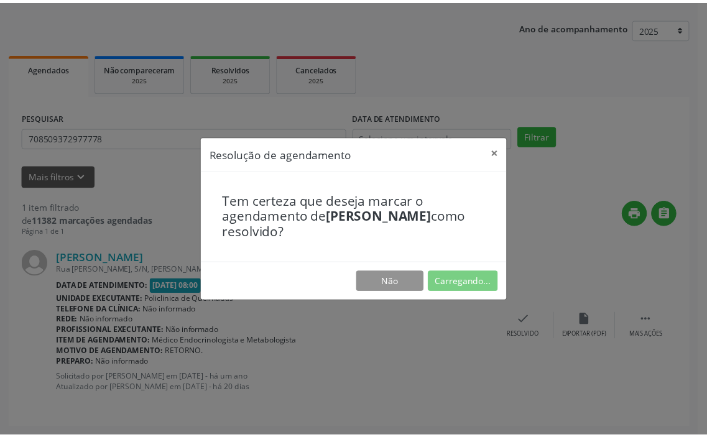
scroll to position [0, 0]
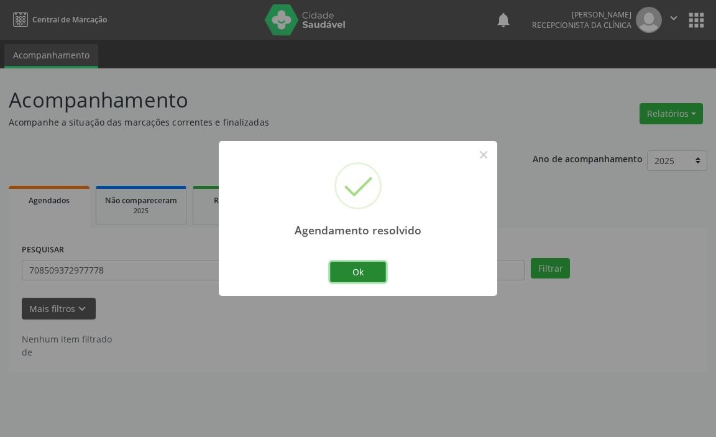
click at [352, 271] on button "Ok" at bounding box center [358, 272] width 56 height 21
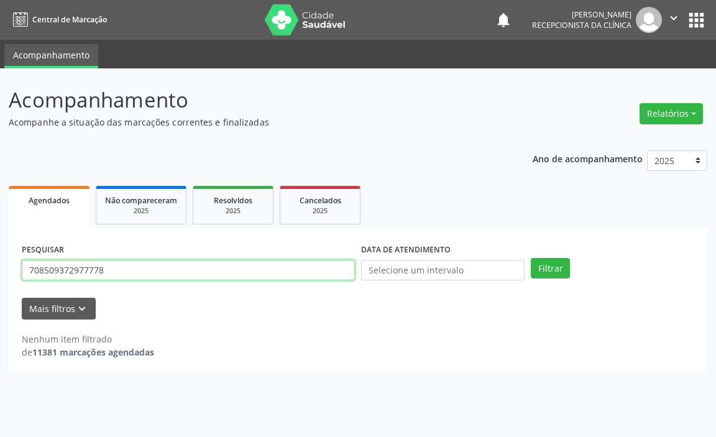
click at [337, 270] on input "708509372977778" at bounding box center [188, 270] width 333 height 21
click at [531, 258] on button "Filtrar" at bounding box center [550, 268] width 39 height 21
click at [337, 269] on input "706409194922489" at bounding box center [188, 270] width 333 height 21
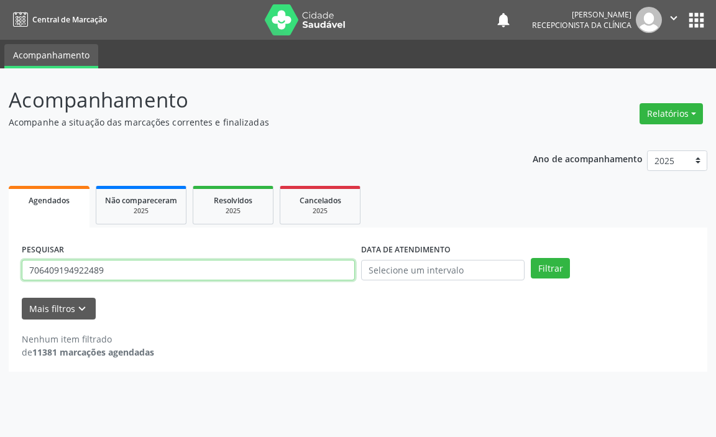
click at [336, 269] on input "706409194922489" at bounding box center [188, 270] width 333 height 21
click at [531, 258] on button "Filtrar" at bounding box center [550, 268] width 39 height 21
click at [292, 269] on input "705201444543079" at bounding box center [188, 270] width 333 height 21
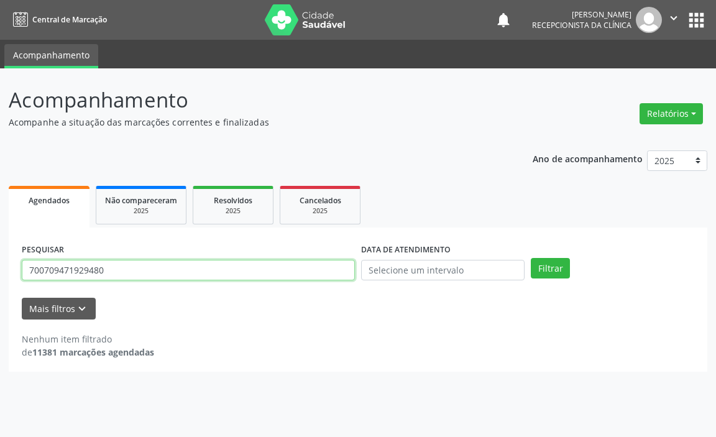
click at [531, 258] on button "Filtrar" at bounding box center [550, 268] width 39 height 21
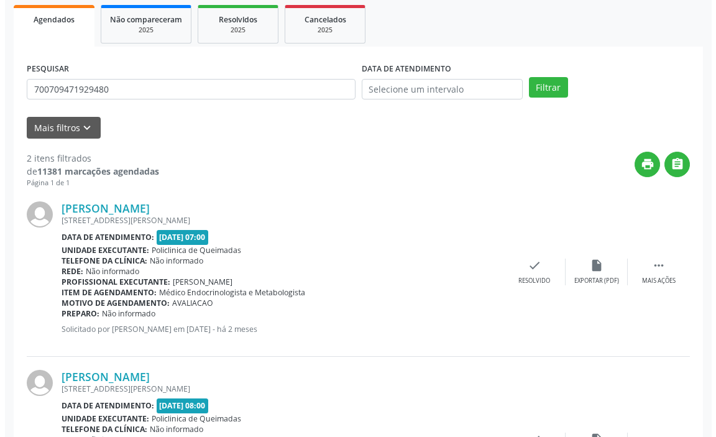
scroll to position [187, 0]
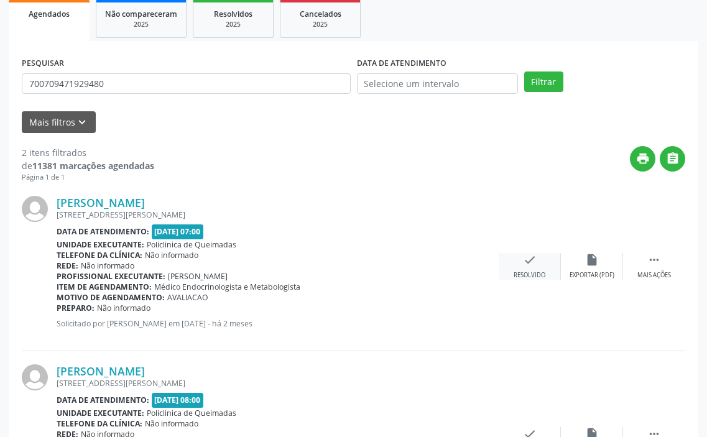
click at [532, 269] on div "check Resolvido" at bounding box center [530, 266] width 62 height 27
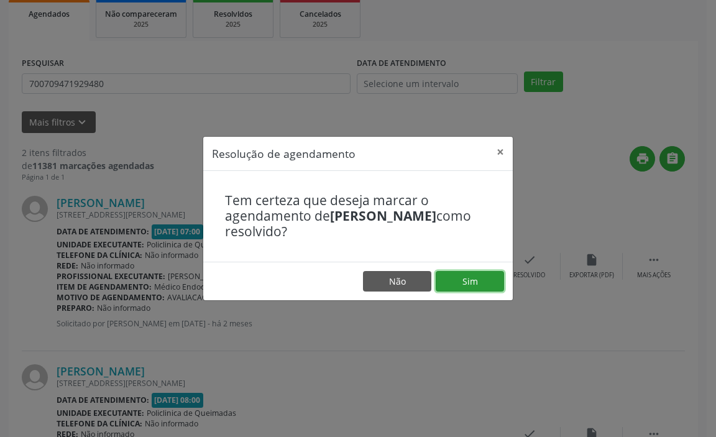
click at [477, 285] on button "Sim" at bounding box center [470, 281] width 68 height 21
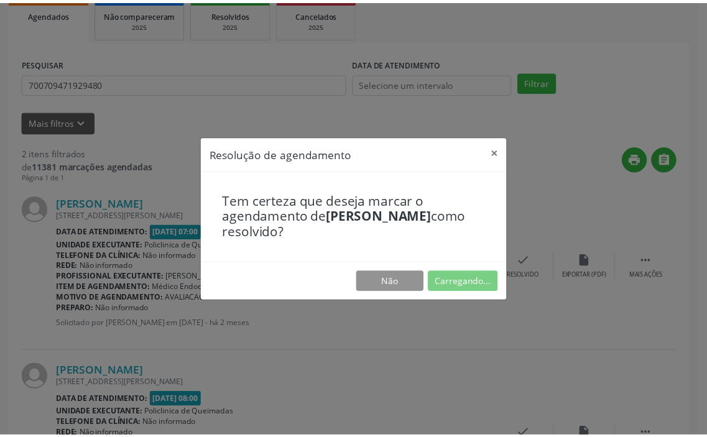
scroll to position [0, 0]
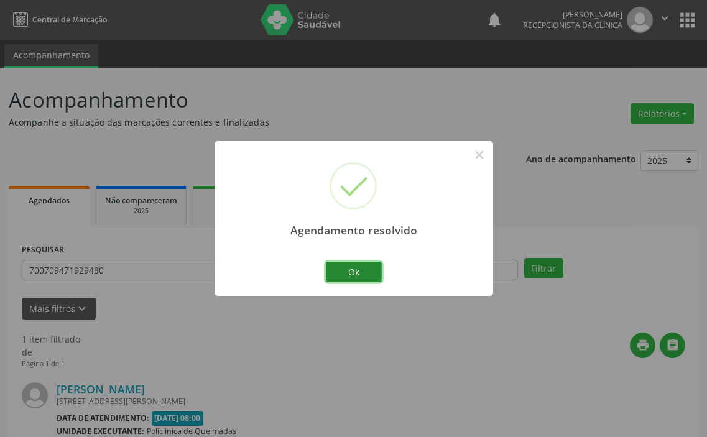
click at [366, 272] on button "Ok" at bounding box center [354, 272] width 56 height 21
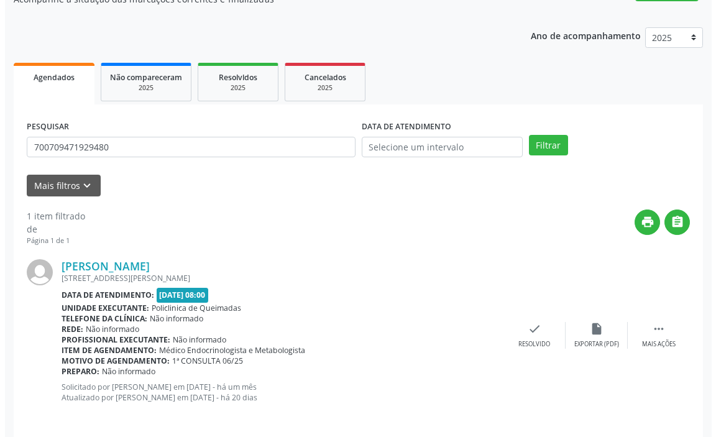
scroll to position [132, 0]
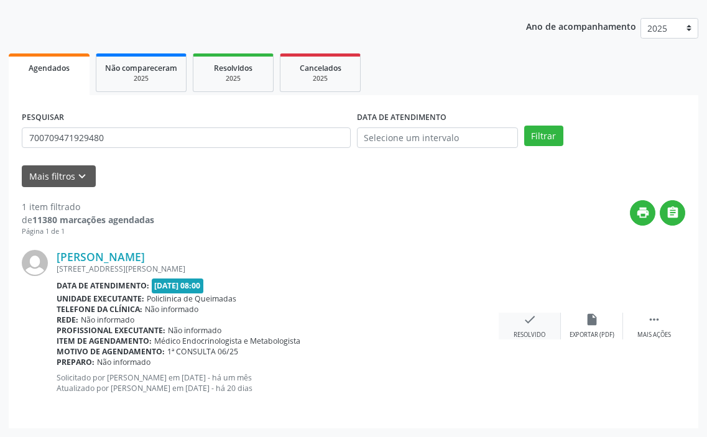
click at [525, 325] on icon "check" at bounding box center [530, 320] width 14 height 14
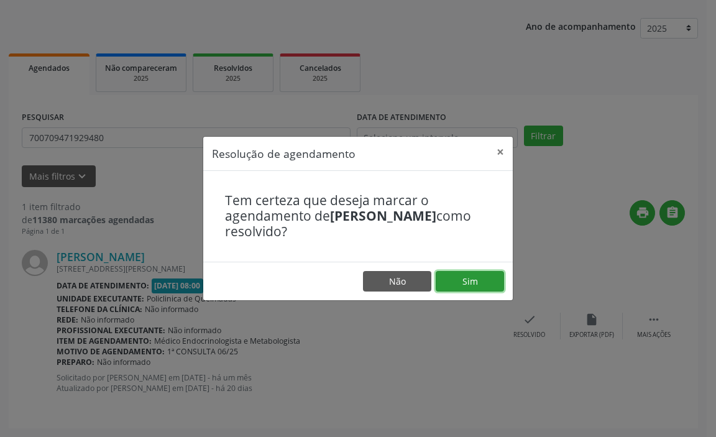
click at [462, 281] on button "Sim" at bounding box center [470, 281] width 68 height 21
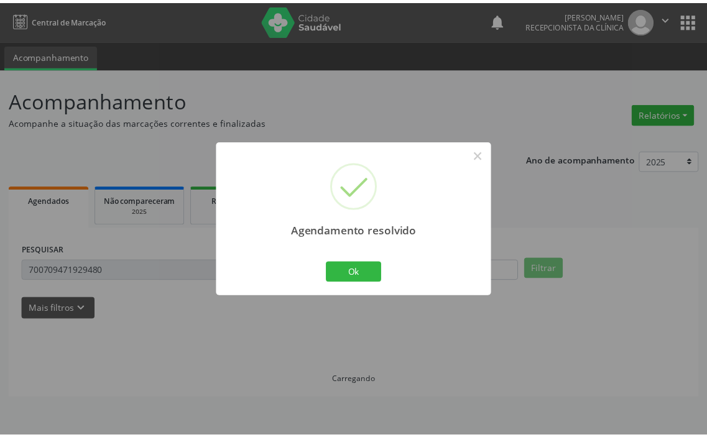
scroll to position [0, 0]
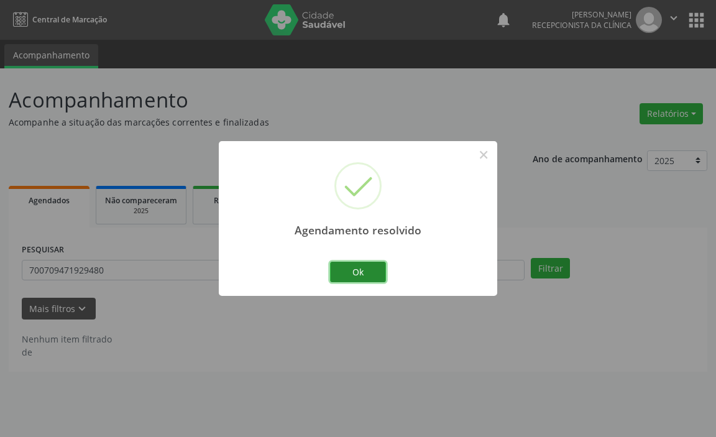
click at [364, 280] on button "Ok" at bounding box center [358, 272] width 56 height 21
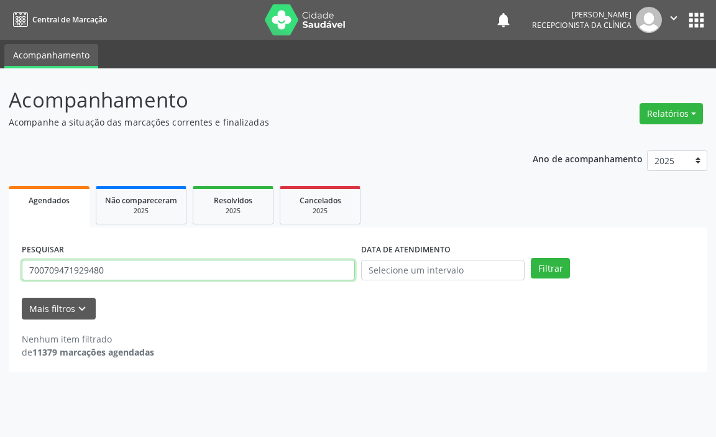
click at [323, 278] on input "700709471929480" at bounding box center [188, 270] width 333 height 21
click at [320, 275] on input "700709471929480" at bounding box center [188, 270] width 333 height 21
click at [310, 268] on input "700709471929480" at bounding box center [188, 270] width 333 height 21
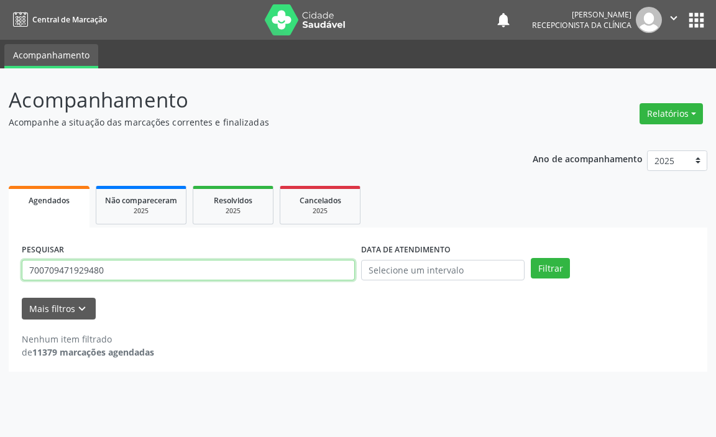
click at [310, 268] on input "700709471929480" at bounding box center [188, 270] width 333 height 21
click at [531, 258] on button "Filtrar" at bounding box center [550, 268] width 39 height 21
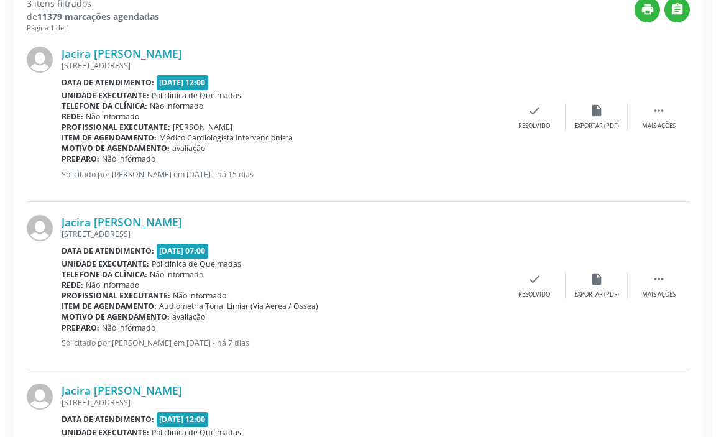
scroll to position [334, 0]
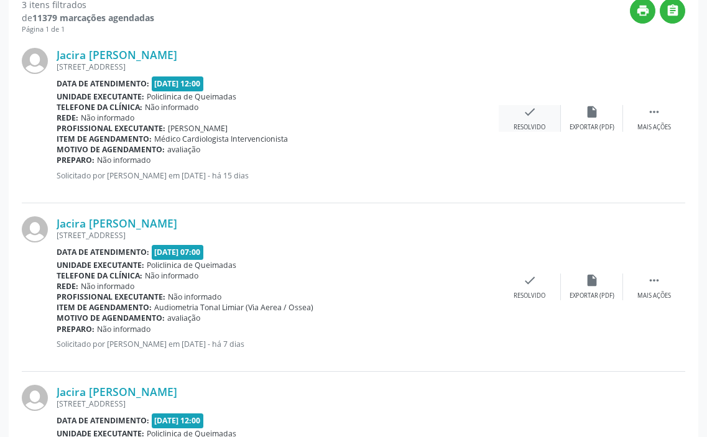
click at [538, 124] on div "Resolvido" at bounding box center [530, 127] width 32 height 9
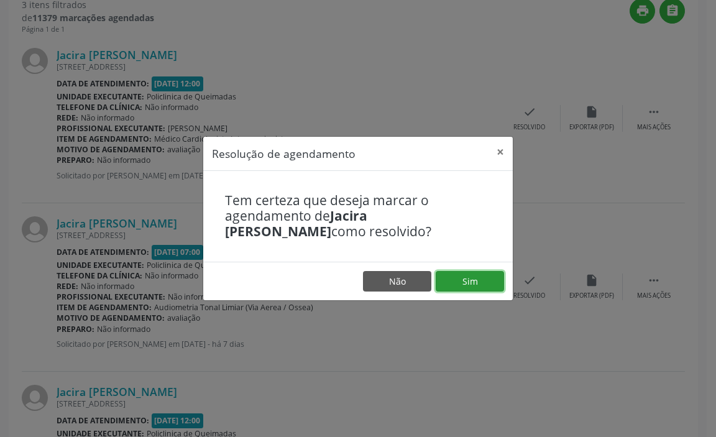
click at [480, 279] on button "Sim" at bounding box center [470, 281] width 68 height 21
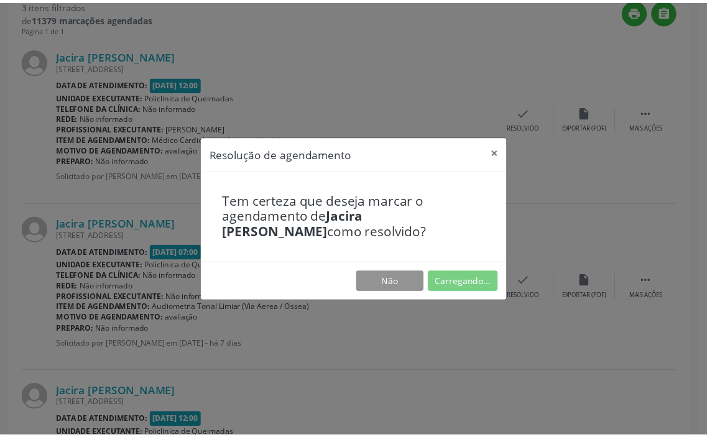
scroll to position [0, 0]
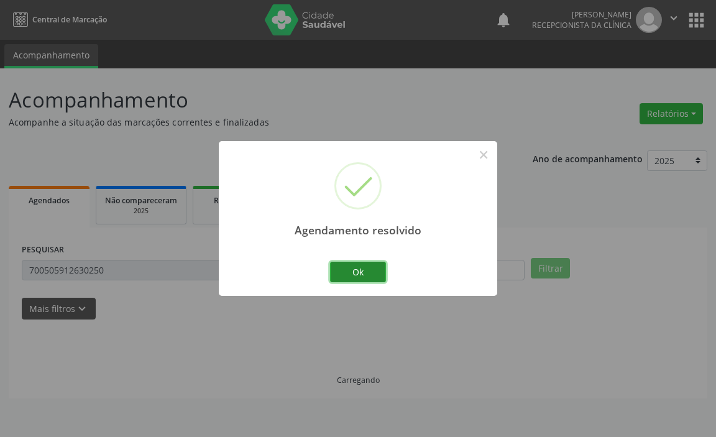
click at [369, 269] on button "Ok" at bounding box center [358, 272] width 56 height 21
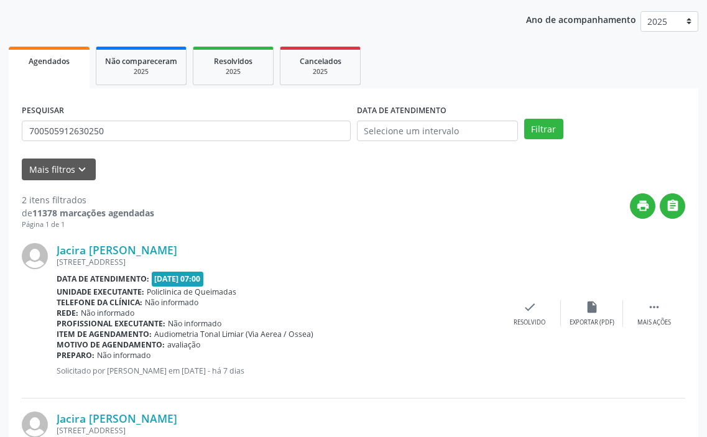
scroll to position [104, 0]
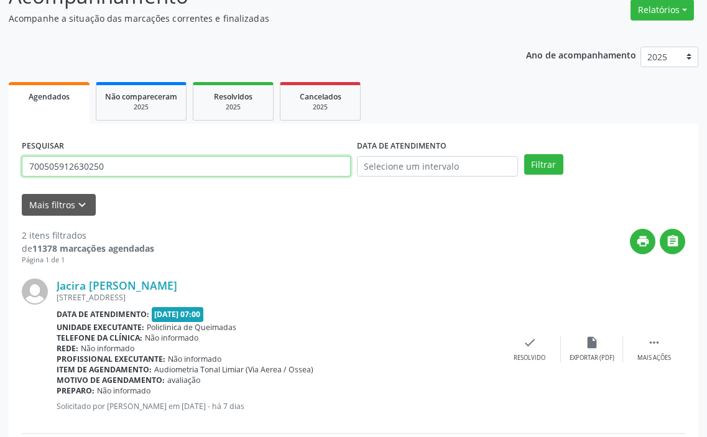
click at [191, 166] on input "700505912630250" at bounding box center [186, 166] width 329 height 21
click at [524, 154] on button "Filtrar" at bounding box center [543, 164] width 39 height 21
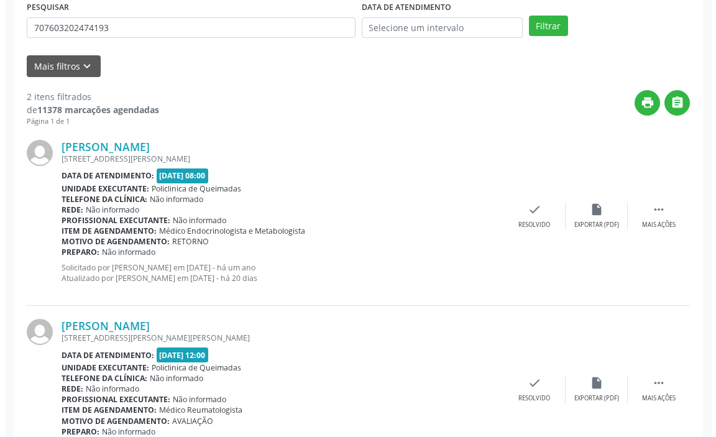
scroll to position [301, 0]
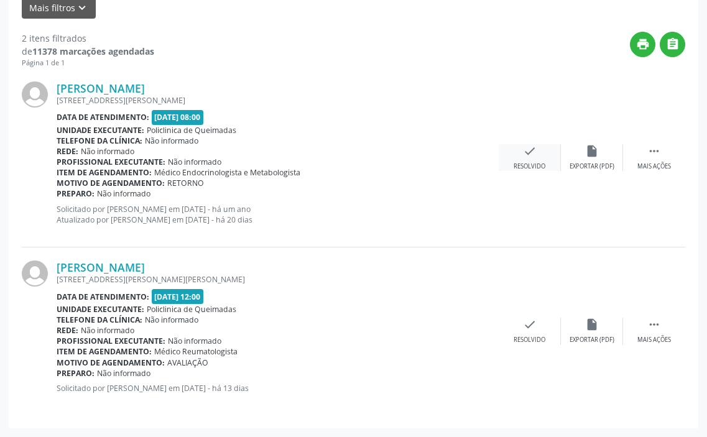
click at [520, 155] on div "check Resolvido" at bounding box center [530, 157] width 62 height 27
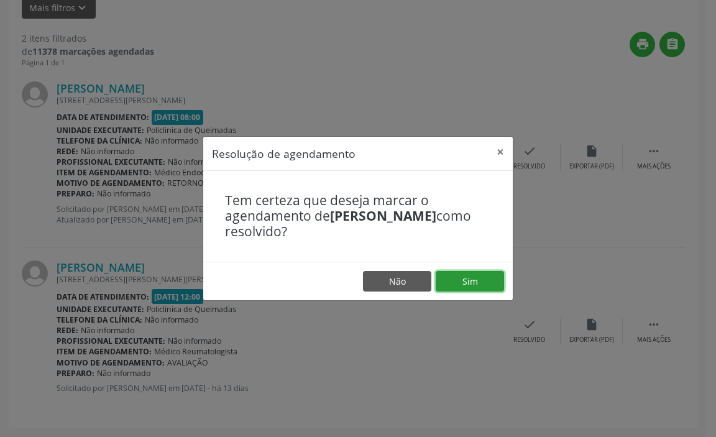
click at [468, 282] on button "Sim" at bounding box center [470, 281] width 68 height 21
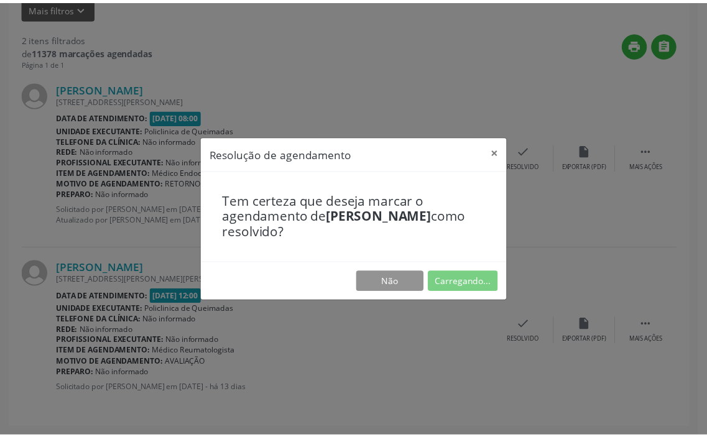
scroll to position [0, 0]
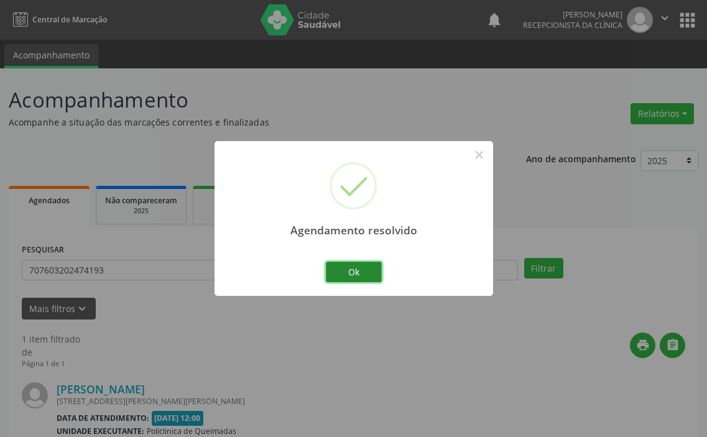
click at [366, 267] on button "Ok" at bounding box center [354, 272] width 56 height 21
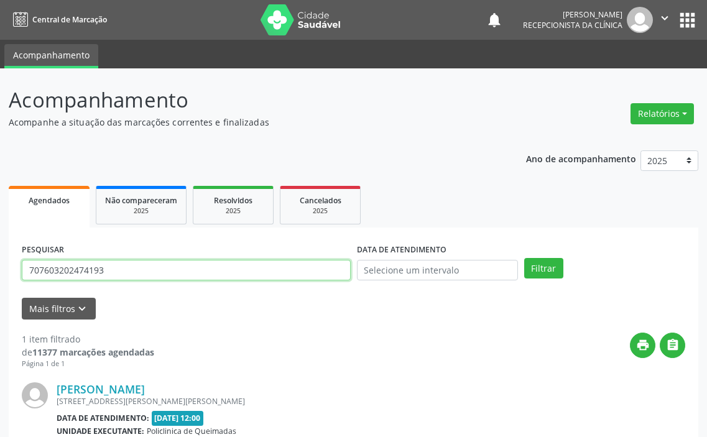
click at [299, 269] on input "707603202474193" at bounding box center [186, 270] width 329 height 21
click at [524, 258] on button "Filtrar" at bounding box center [543, 268] width 39 height 21
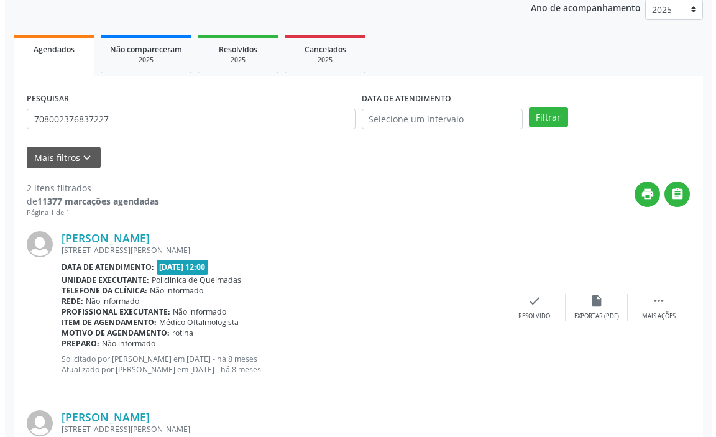
scroll to position [187, 0]
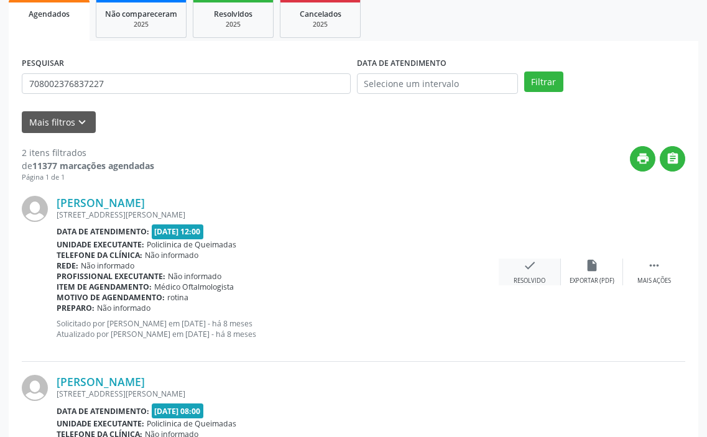
click at [523, 269] on icon "check" at bounding box center [530, 266] width 14 height 14
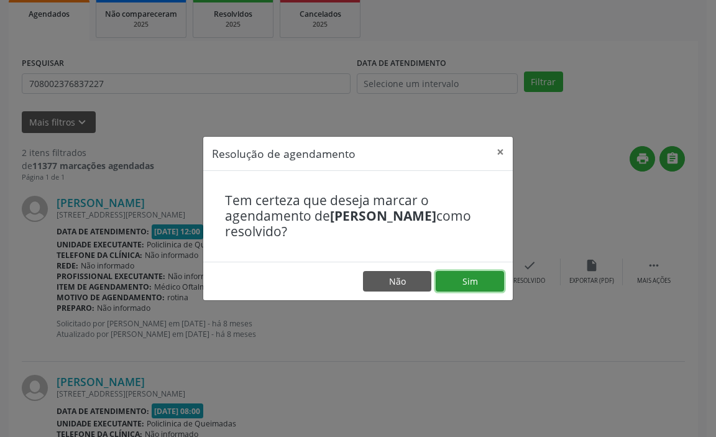
click at [465, 277] on button "Sim" at bounding box center [470, 281] width 68 height 21
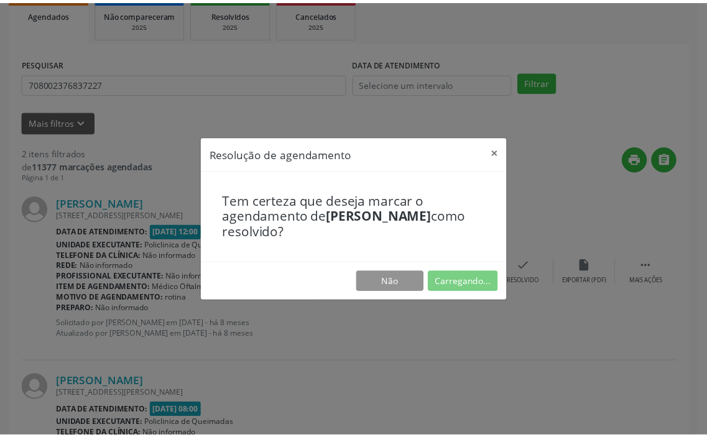
scroll to position [0, 0]
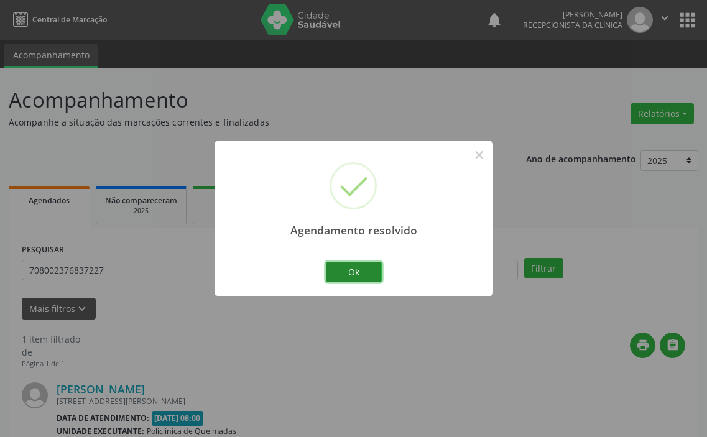
click at [364, 272] on button "Ok" at bounding box center [354, 272] width 56 height 21
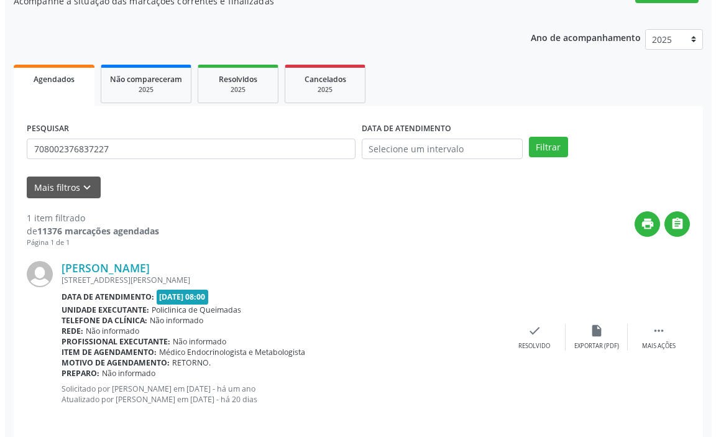
scroll to position [132, 0]
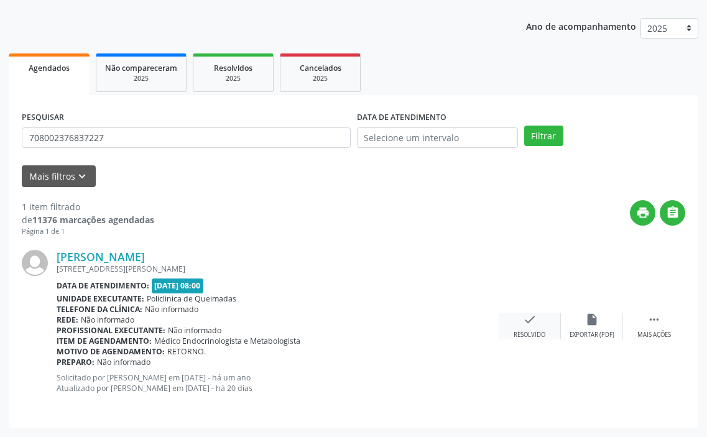
click at [525, 328] on div "check Resolvido" at bounding box center [530, 326] width 62 height 27
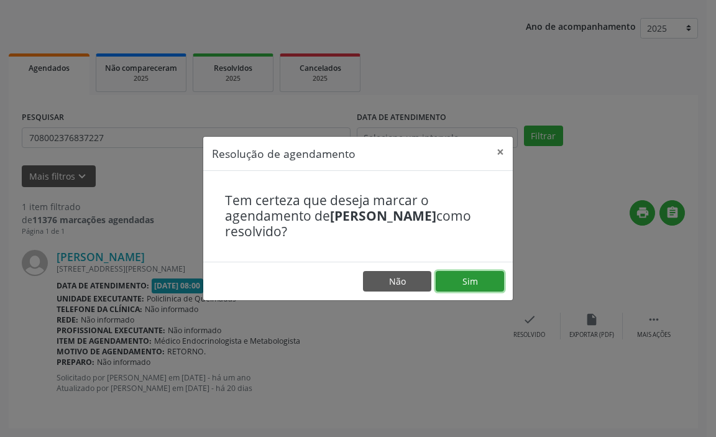
click at [468, 284] on button "Sim" at bounding box center [470, 281] width 68 height 21
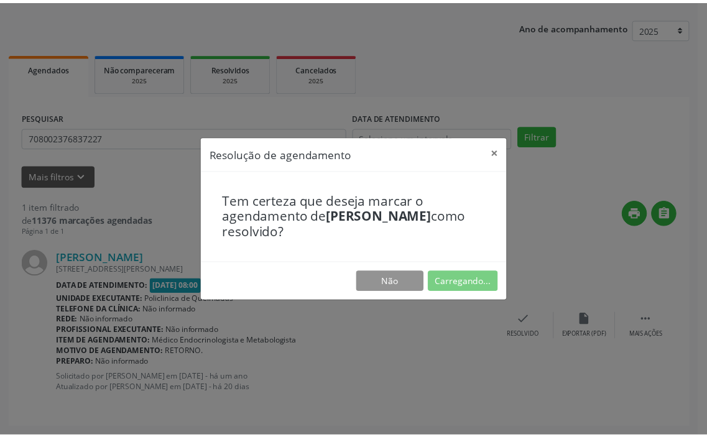
scroll to position [0, 0]
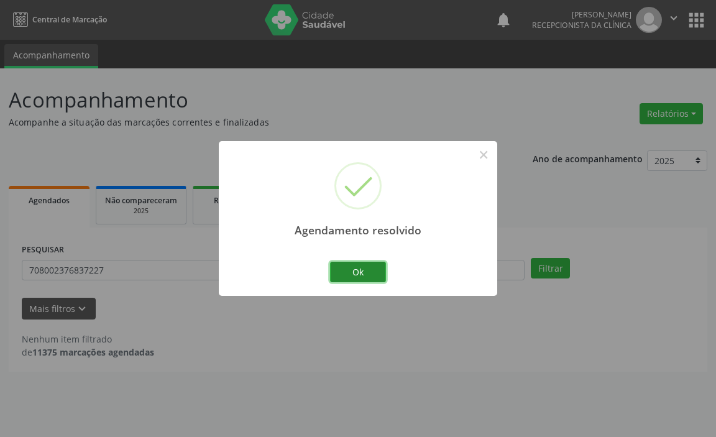
click at [361, 272] on button "Ok" at bounding box center [358, 272] width 56 height 21
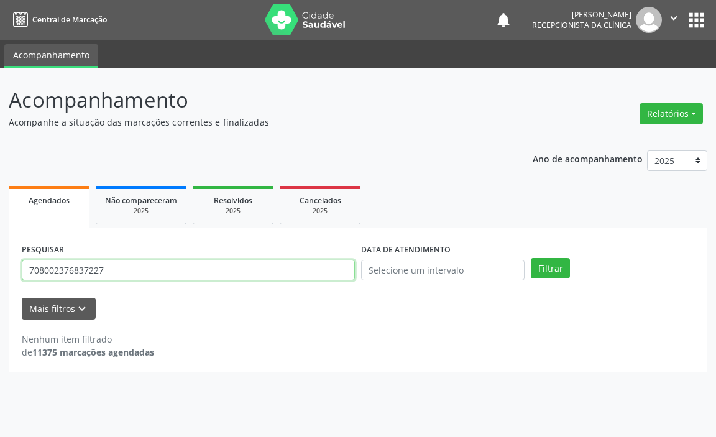
click at [315, 277] on input "708002376837227" at bounding box center [188, 270] width 333 height 21
type input "7"
click at [531, 258] on button "Filtrar" at bounding box center [550, 268] width 39 height 21
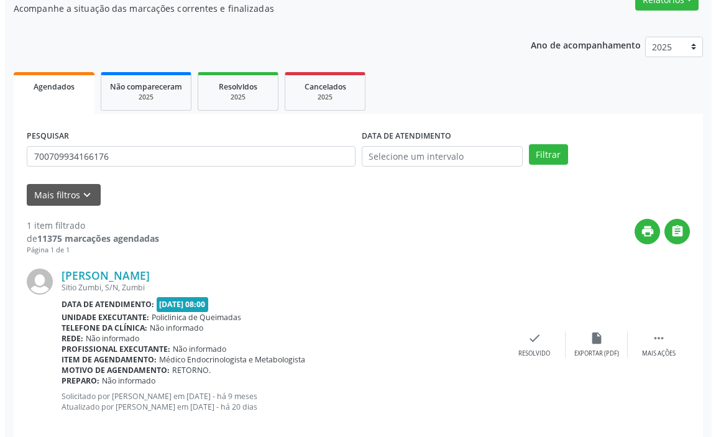
scroll to position [132, 0]
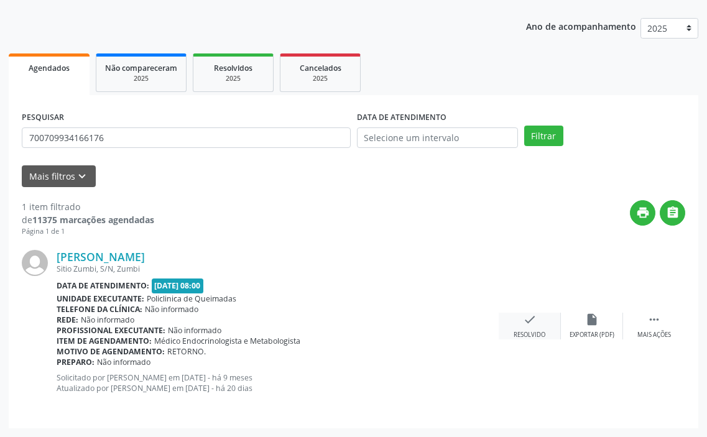
click at [535, 324] on icon "check" at bounding box center [530, 320] width 14 height 14
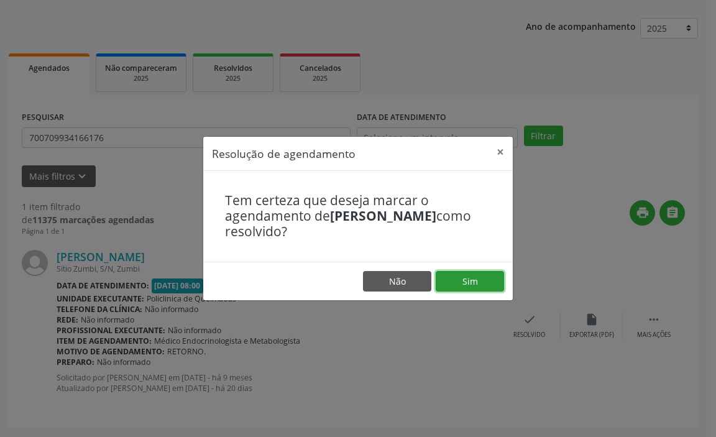
click at [477, 287] on button "Sim" at bounding box center [470, 281] width 68 height 21
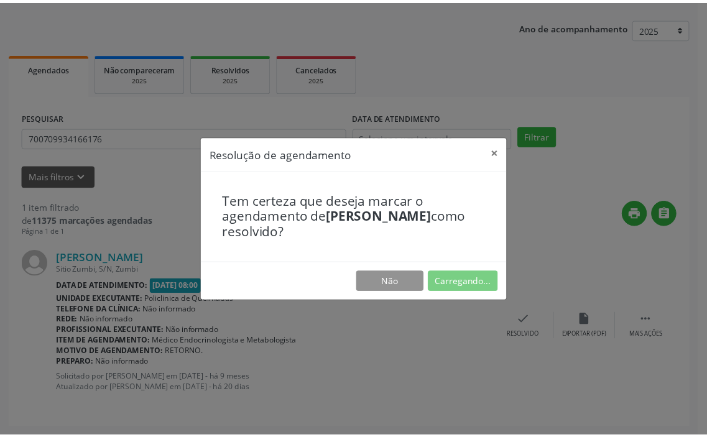
scroll to position [0, 0]
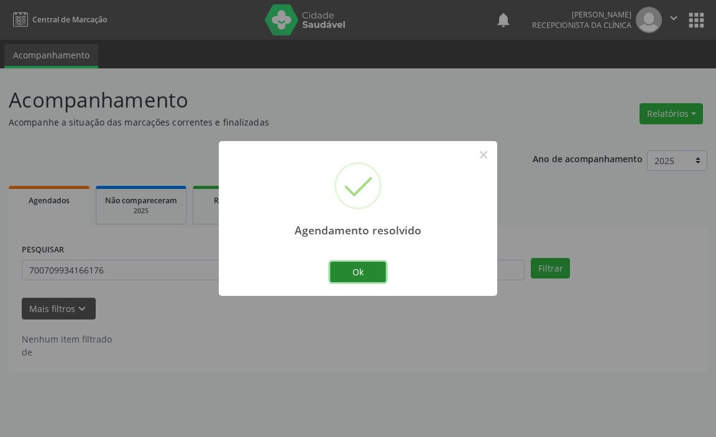
click at [363, 272] on button "Ok" at bounding box center [358, 272] width 56 height 21
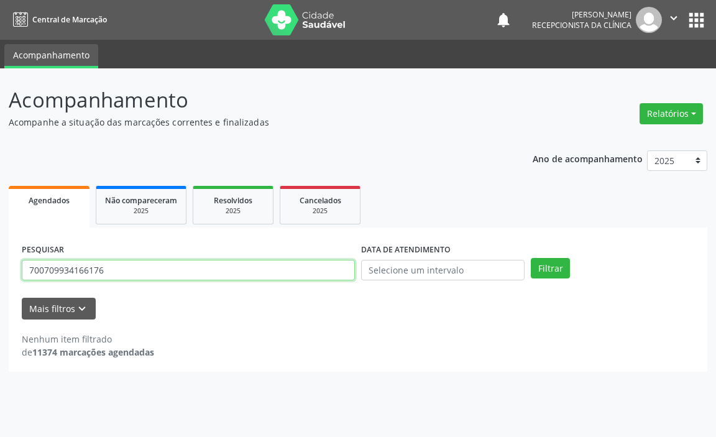
click at [331, 271] on input "700709934166176" at bounding box center [188, 270] width 333 height 21
click at [531, 258] on button "Filtrar" at bounding box center [550, 268] width 39 height 21
click at [334, 270] on input "700808445051986" at bounding box center [188, 270] width 333 height 21
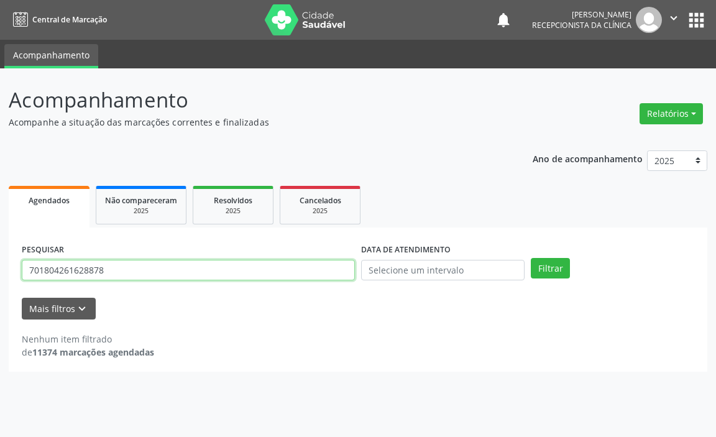
click at [531, 258] on button "Filtrar" at bounding box center [550, 268] width 39 height 21
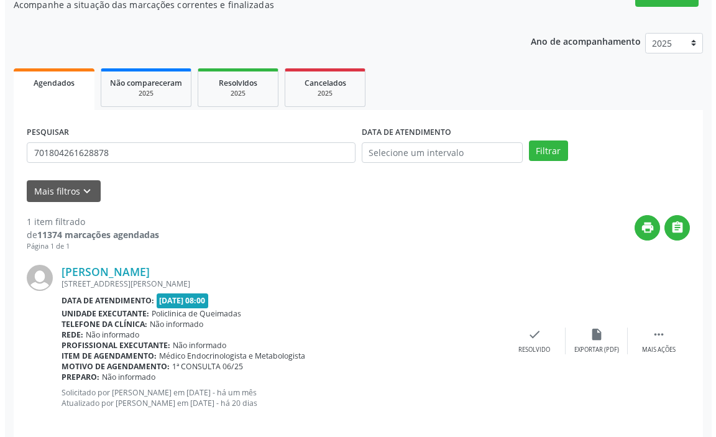
scroll to position [132, 0]
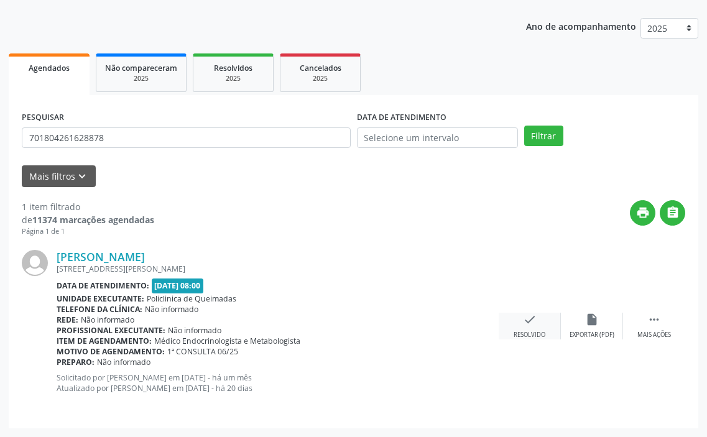
click at [532, 321] on icon "check" at bounding box center [530, 320] width 14 height 14
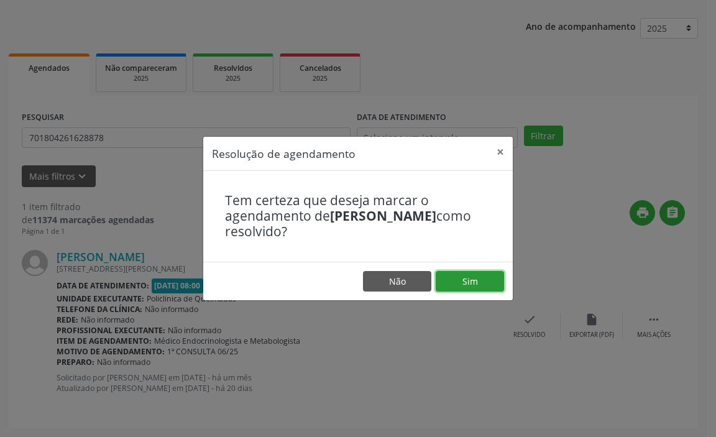
click at [477, 285] on button "Sim" at bounding box center [470, 281] width 68 height 21
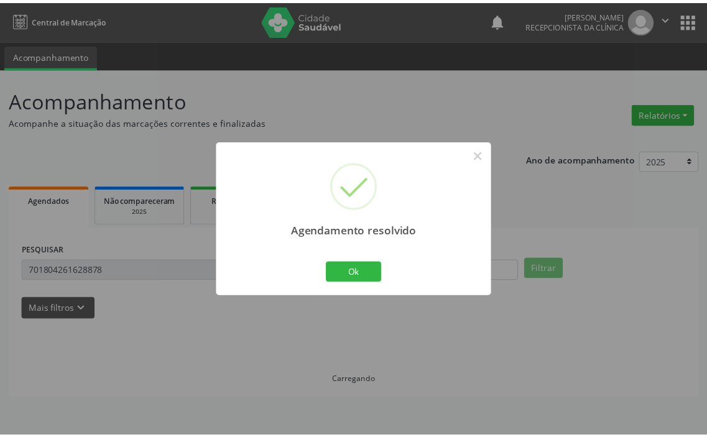
scroll to position [0, 0]
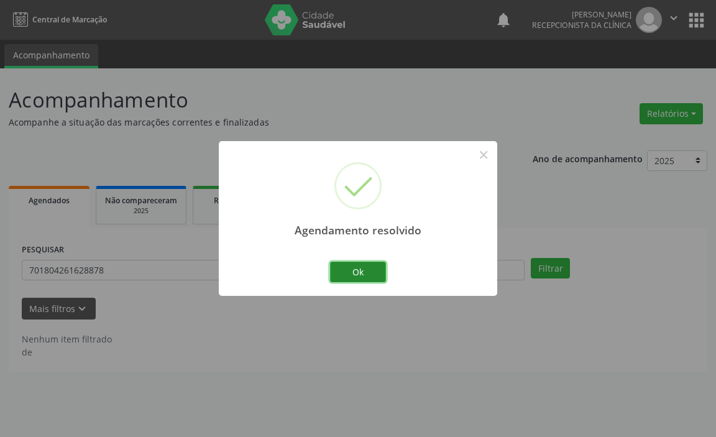
click at [346, 274] on button "Ok" at bounding box center [358, 272] width 56 height 21
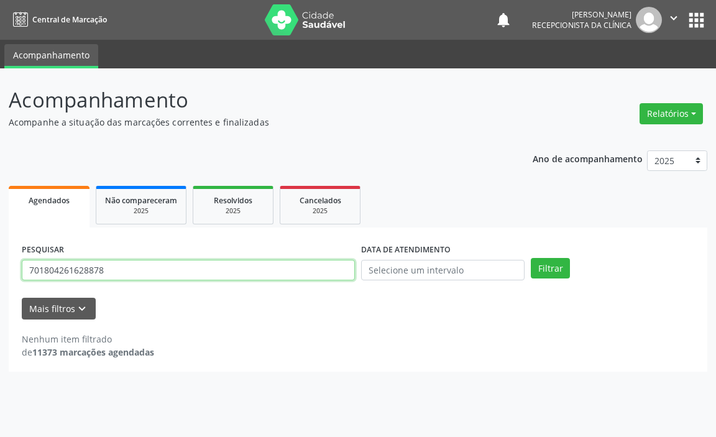
click at [342, 272] on input "701804261628878" at bounding box center [188, 270] width 333 height 21
click at [531, 258] on button "Filtrar" at bounding box center [550, 268] width 39 height 21
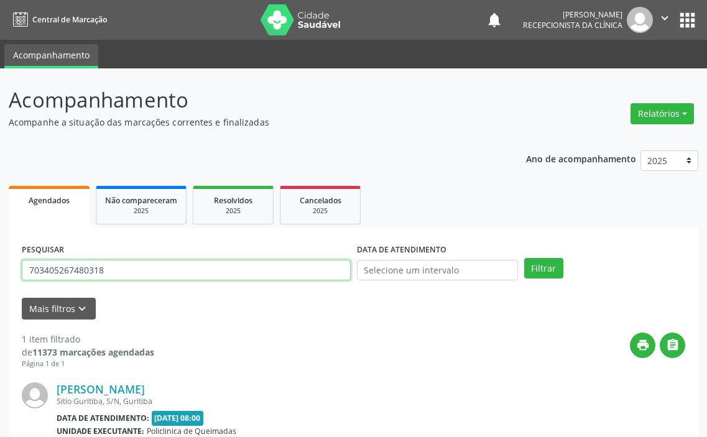
click at [282, 271] on input "703405267480318" at bounding box center [186, 270] width 329 height 21
click at [284, 272] on input "707" at bounding box center [186, 270] width 329 height 21
click at [288, 277] on input "707" at bounding box center [186, 270] width 329 height 21
click at [288, 276] on input "707" at bounding box center [186, 270] width 329 height 21
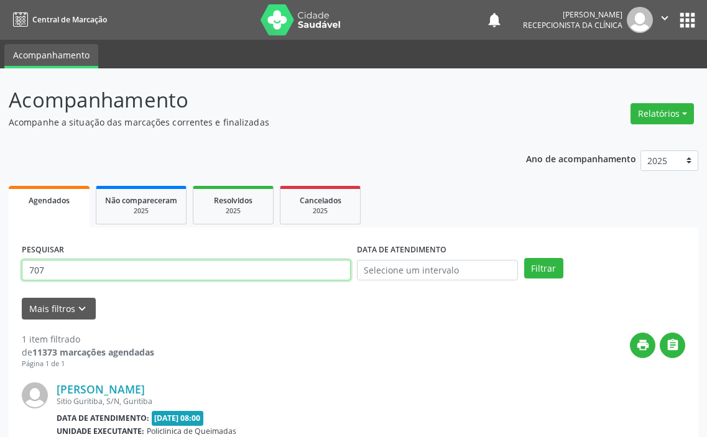
click at [290, 274] on input "707" at bounding box center [186, 270] width 329 height 21
click at [524, 258] on button "Filtrar" at bounding box center [543, 268] width 39 height 21
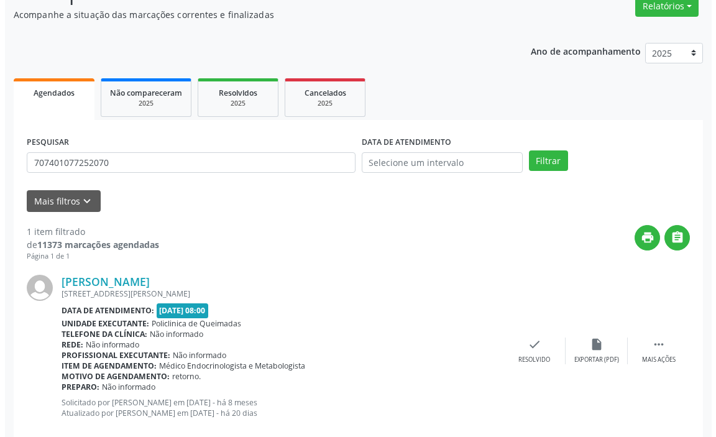
scroll to position [132, 0]
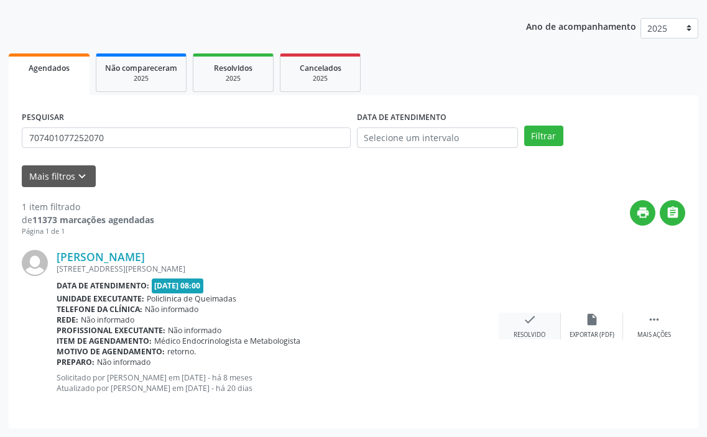
click at [528, 331] on div "Resolvido" at bounding box center [530, 335] width 32 height 9
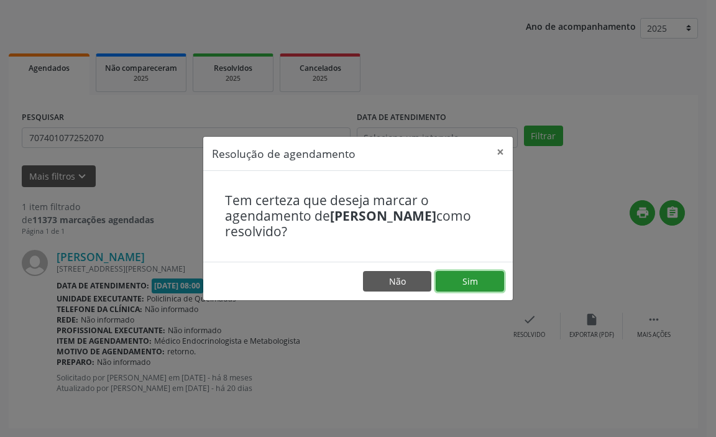
click at [473, 283] on button "Sim" at bounding box center [470, 281] width 68 height 21
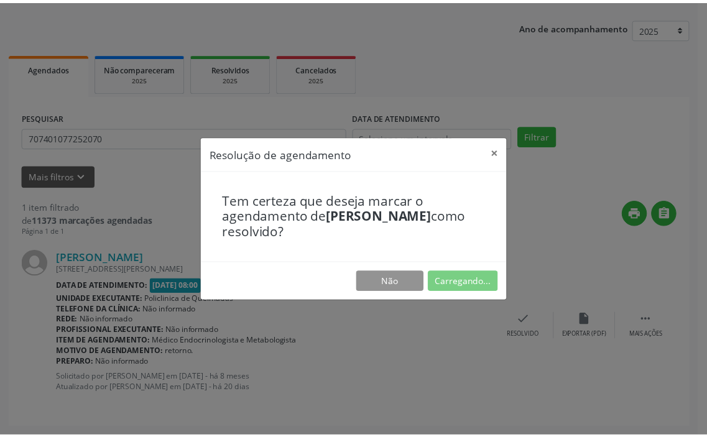
scroll to position [0, 0]
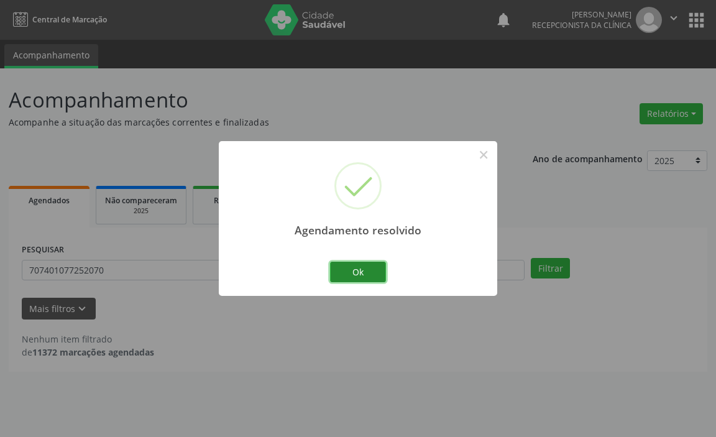
click at [357, 262] on button "Ok" at bounding box center [358, 272] width 56 height 21
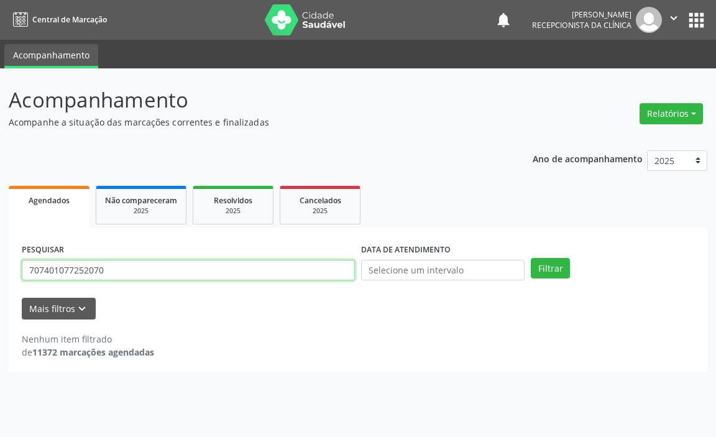
click at [274, 264] on input "707401077252070" at bounding box center [188, 270] width 333 height 21
click at [531, 258] on button "Filtrar" at bounding box center [550, 268] width 39 height 21
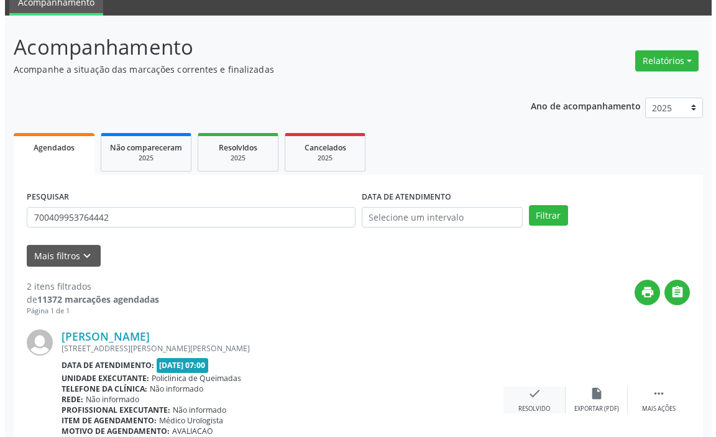
scroll to position [187, 0]
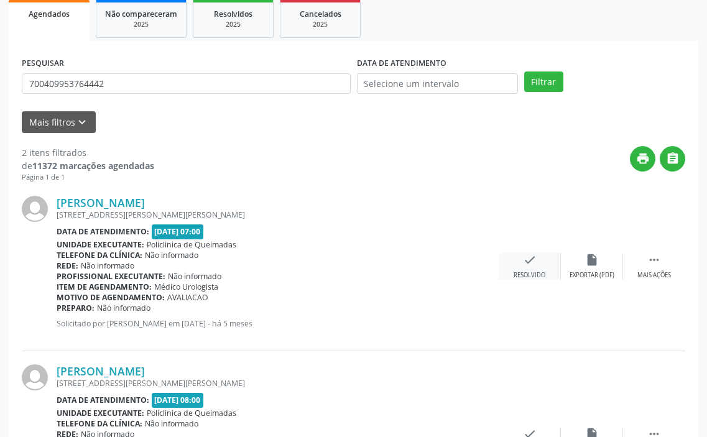
click at [527, 268] on div "check Resolvido" at bounding box center [530, 266] width 62 height 27
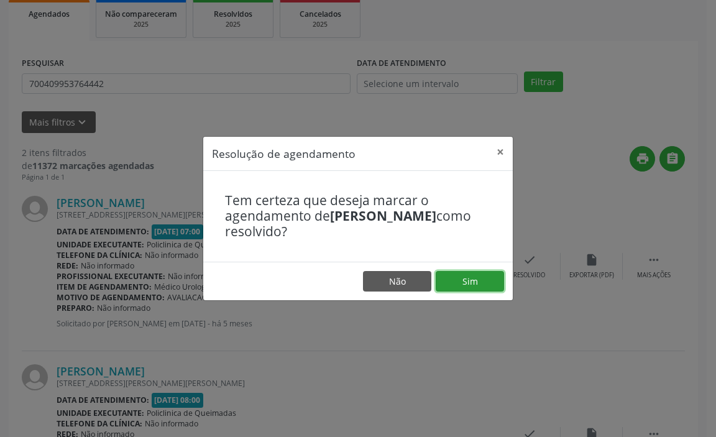
click at [471, 279] on button "Sim" at bounding box center [470, 281] width 68 height 21
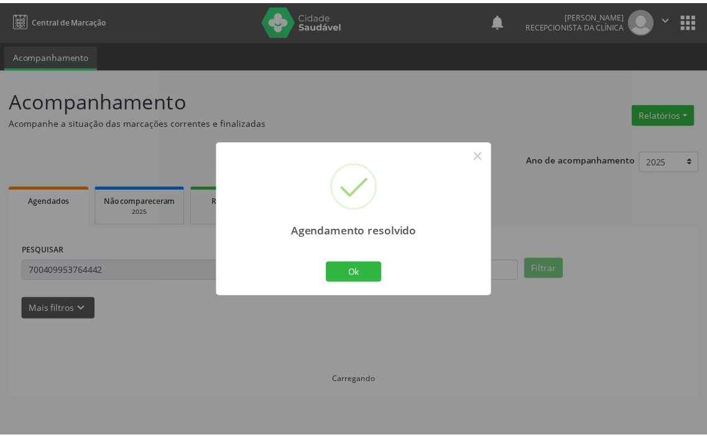
scroll to position [0, 0]
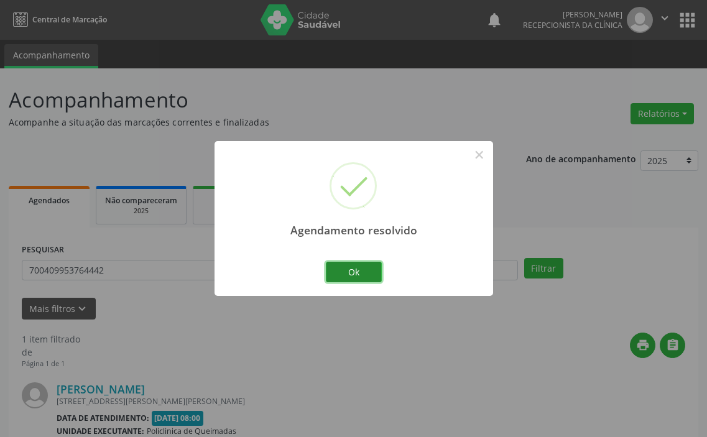
click at [351, 272] on button "Ok" at bounding box center [354, 272] width 56 height 21
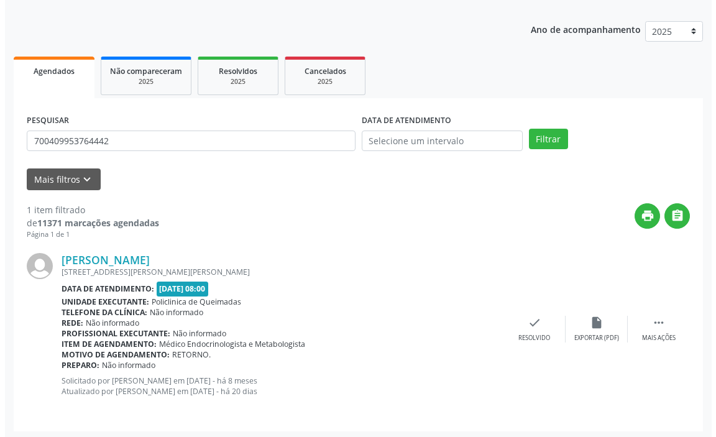
scroll to position [132, 0]
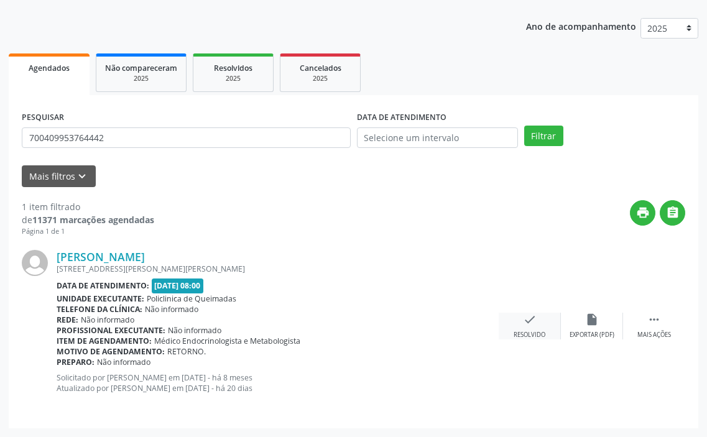
click at [532, 323] on icon "check" at bounding box center [530, 320] width 14 height 14
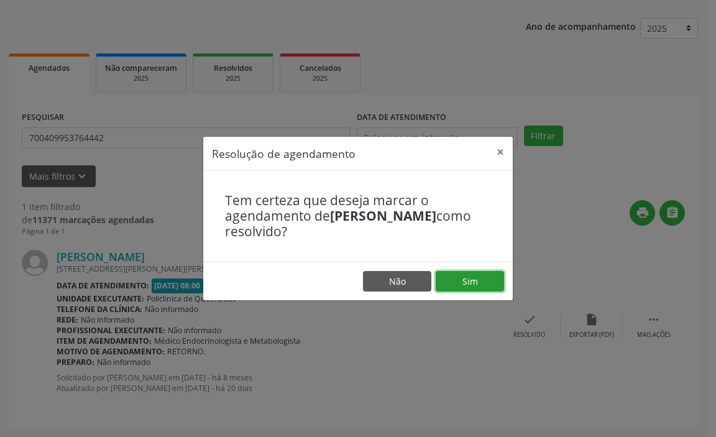
click at [468, 283] on button "Sim" at bounding box center [470, 281] width 68 height 21
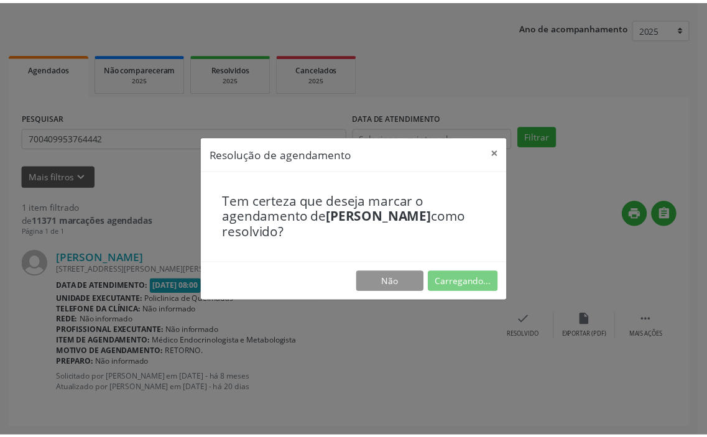
scroll to position [0, 0]
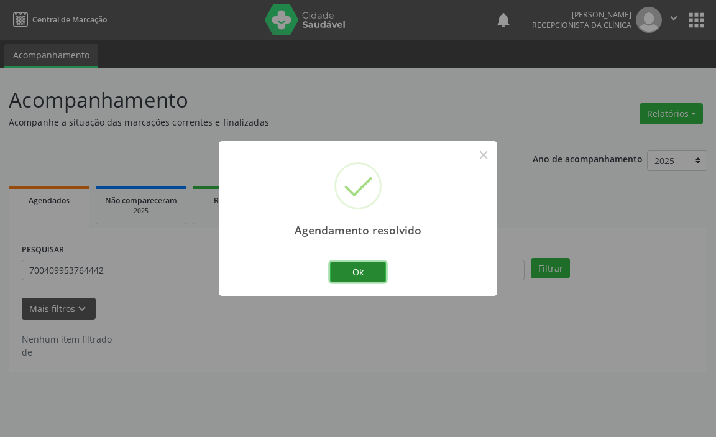
click at [364, 273] on button "Ok" at bounding box center [358, 272] width 56 height 21
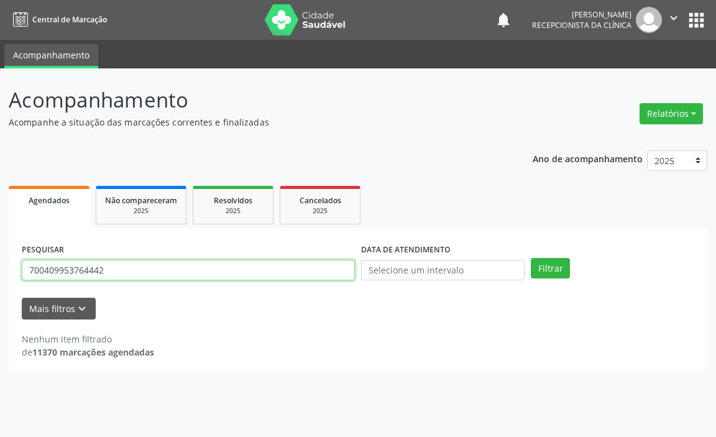
click at [318, 274] on input "700409953764442" at bounding box center [188, 270] width 333 height 21
click at [531, 258] on button "Filtrar" at bounding box center [550, 268] width 39 height 21
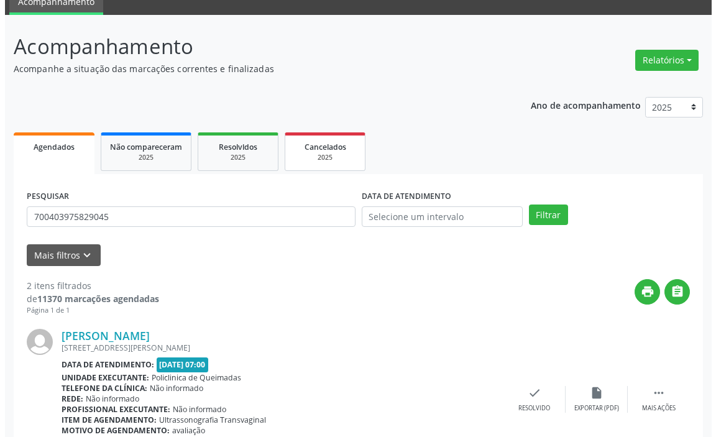
scroll to position [301, 0]
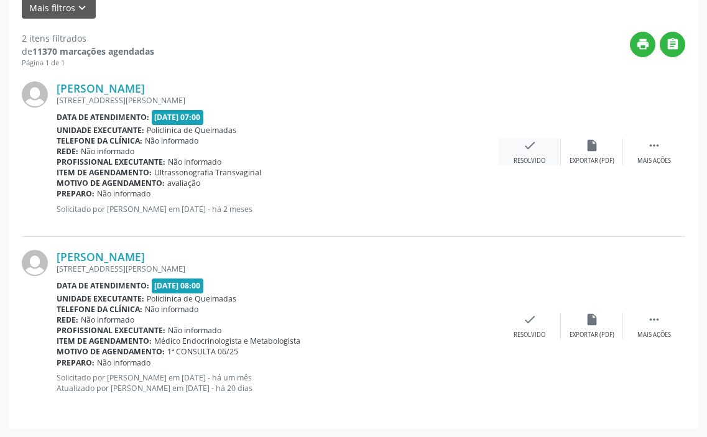
click at [523, 150] on icon "check" at bounding box center [530, 146] width 14 height 14
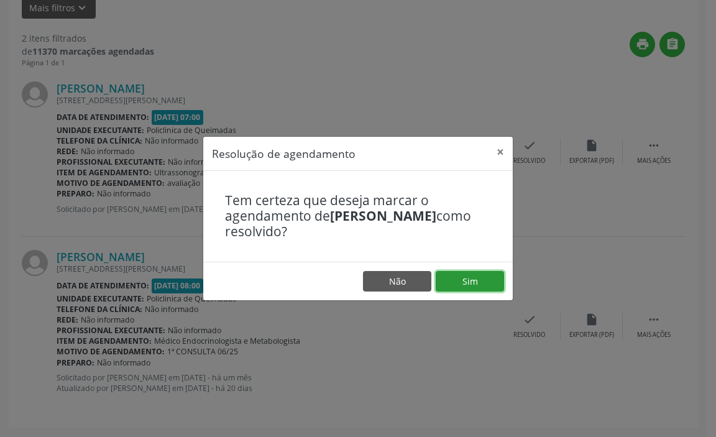
click at [486, 274] on button "Sim" at bounding box center [470, 281] width 68 height 21
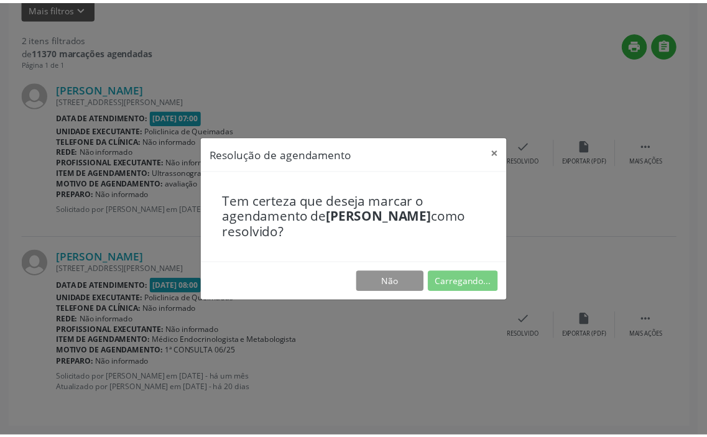
scroll to position [0, 0]
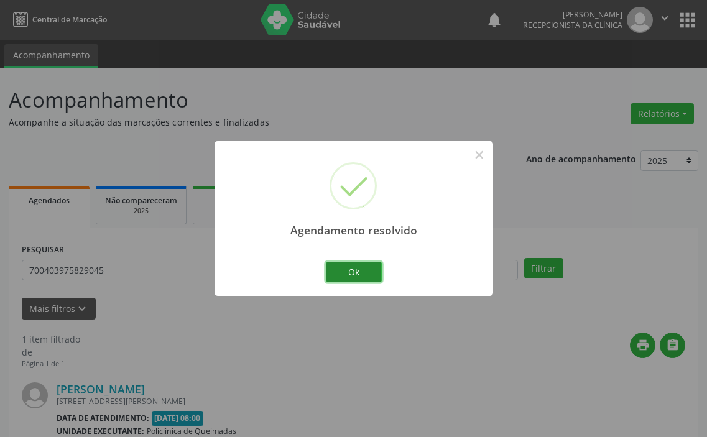
click at [358, 272] on button "Ok" at bounding box center [354, 272] width 56 height 21
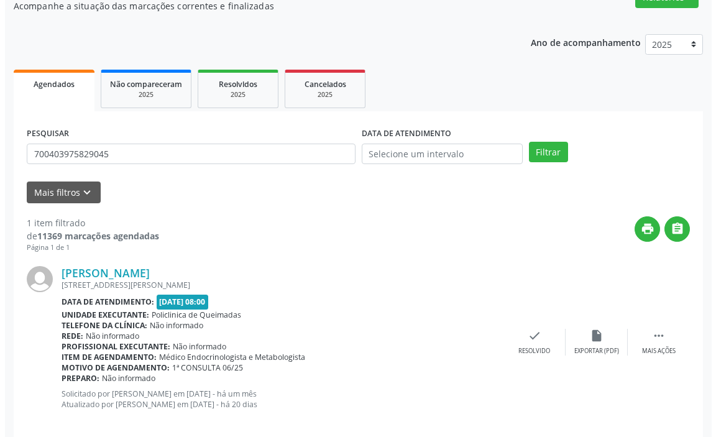
scroll to position [132, 0]
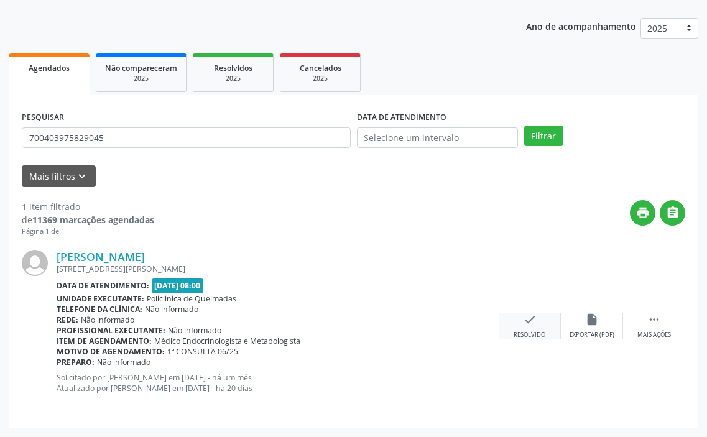
click at [528, 328] on div "check Resolvido" at bounding box center [530, 326] width 62 height 27
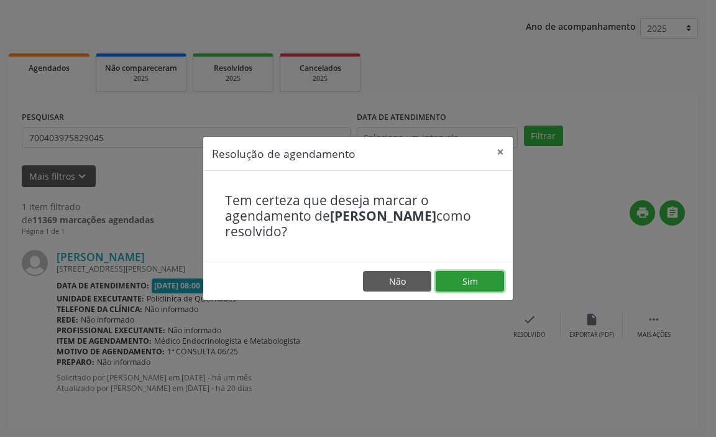
click at [461, 277] on button "Sim" at bounding box center [470, 281] width 68 height 21
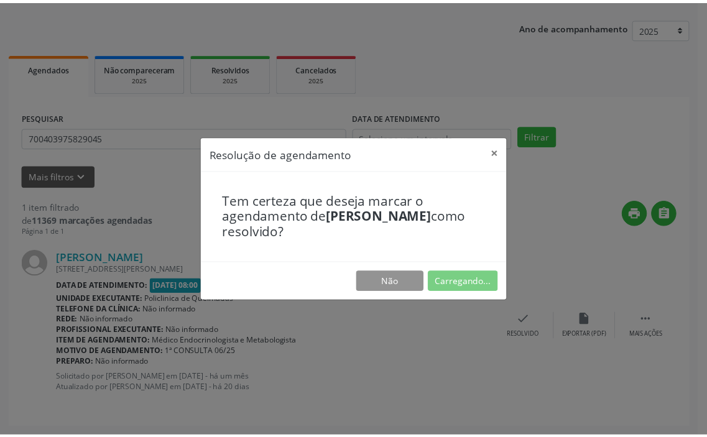
scroll to position [0, 0]
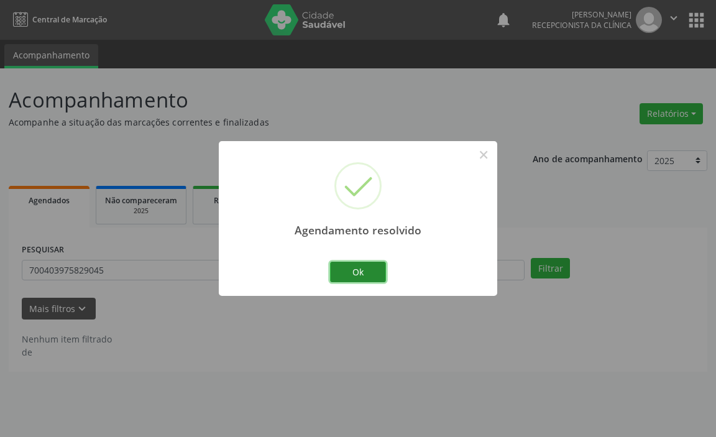
click at [354, 265] on button "Ok" at bounding box center [358, 272] width 56 height 21
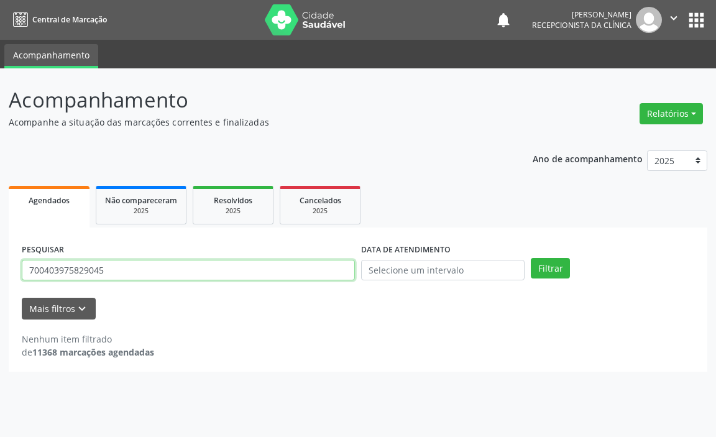
click at [344, 270] on input "700403975829045" at bounding box center [188, 270] width 333 height 21
click at [531, 258] on button "Filtrar" at bounding box center [550, 268] width 39 height 21
click at [322, 273] on input "708005344897723" at bounding box center [188, 270] width 333 height 21
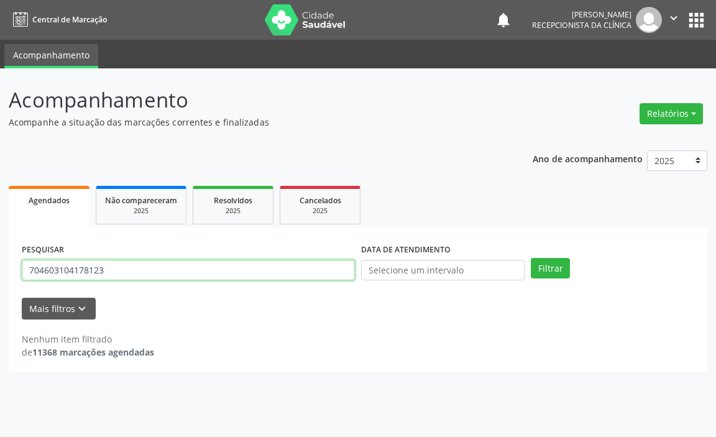
click at [531, 258] on button "Filtrar" at bounding box center [550, 268] width 39 height 21
click at [229, 277] on input "704603104178123" at bounding box center [188, 270] width 333 height 21
click at [531, 258] on button "Filtrar" at bounding box center [550, 268] width 39 height 21
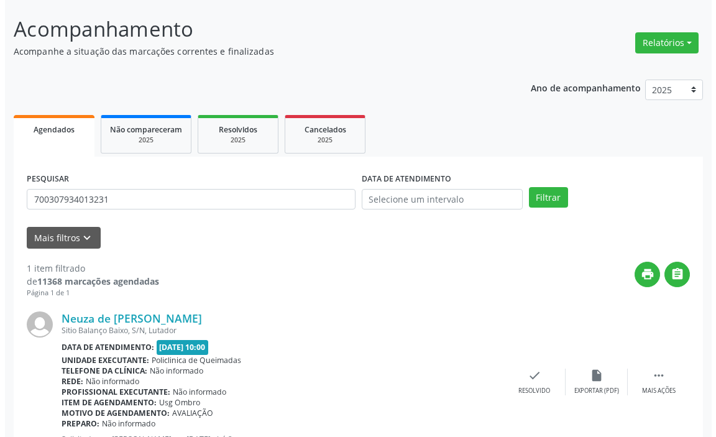
scroll to position [122, 0]
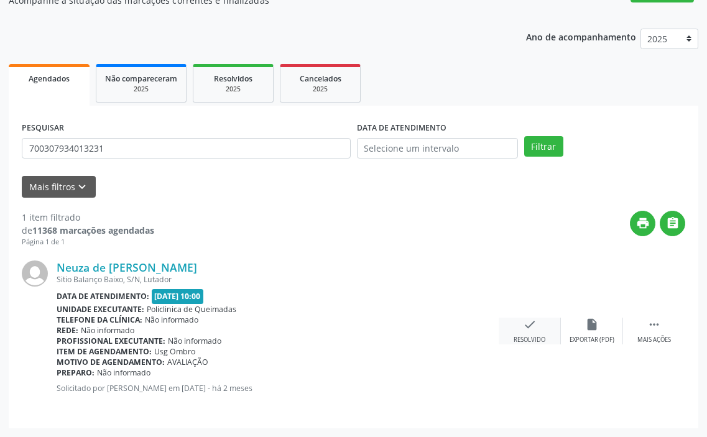
click at [531, 333] on div "check Resolvido" at bounding box center [530, 331] width 62 height 27
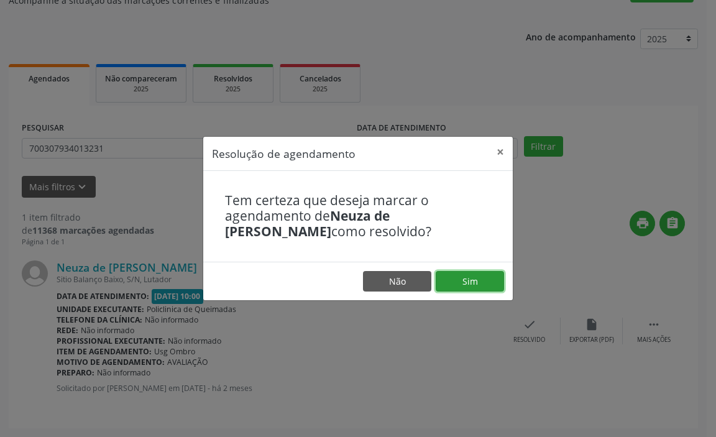
click at [471, 284] on button "Sim" at bounding box center [470, 281] width 68 height 21
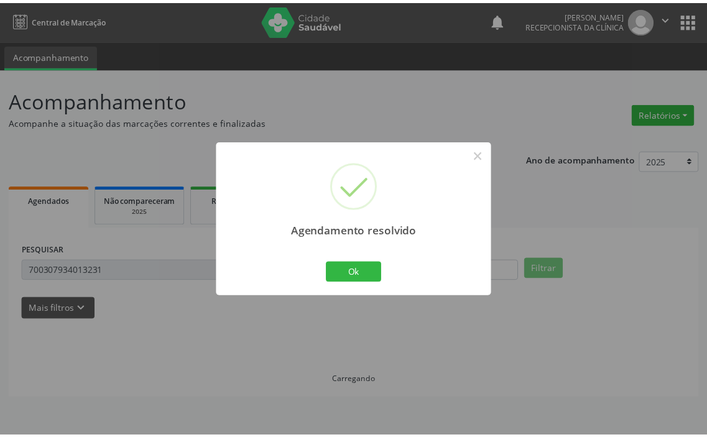
scroll to position [0, 0]
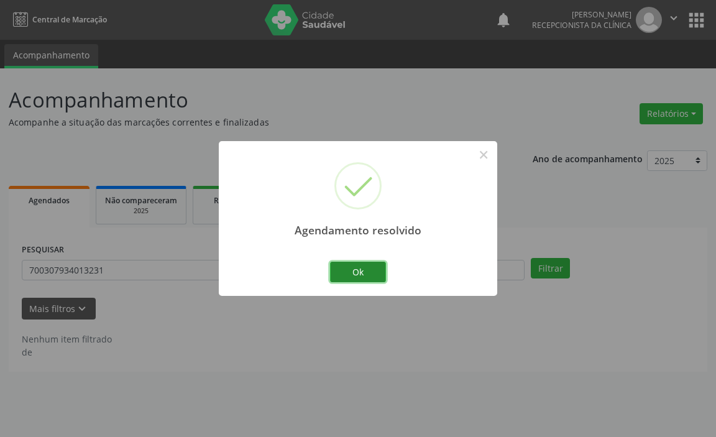
click at [350, 266] on button "Ok" at bounding box center [358, 272] width 56 height 21
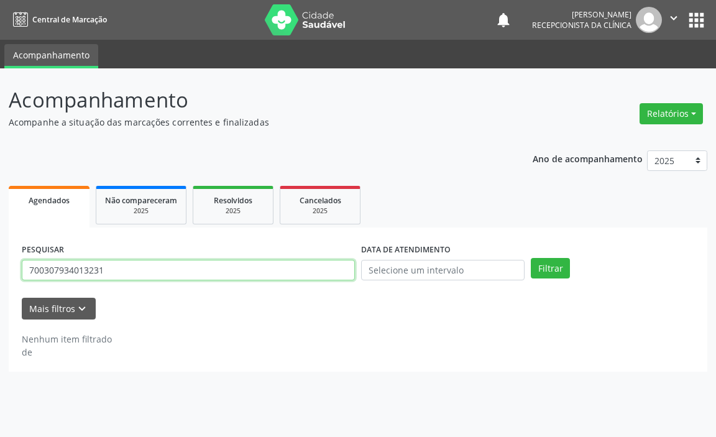
click at [325, 274] on input "700307934013231" at bounding box center [188, 270] width 333 height 21
click at [531, 258] on button "Filtrar" at bounding box center [550, 268] width 39 height 21
click at [321, 267] on input "708200650875344" at bounding box center [188, 270] width 333 height 21
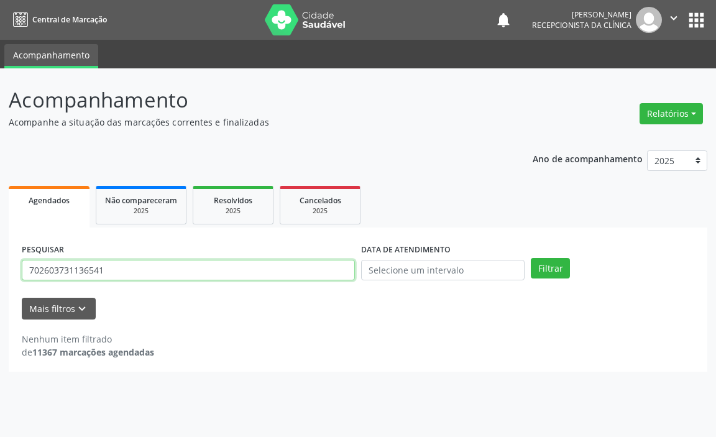
click at [531, 258] on button "Filtrar" at bounding box center [550, 268] width 39 height 21
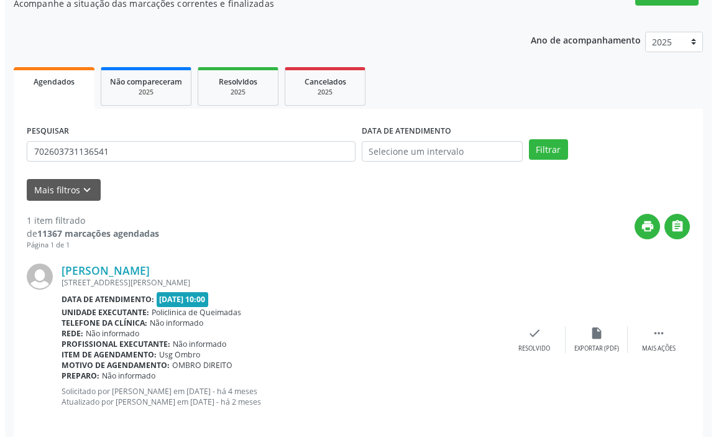
scroll to position [132, 0]
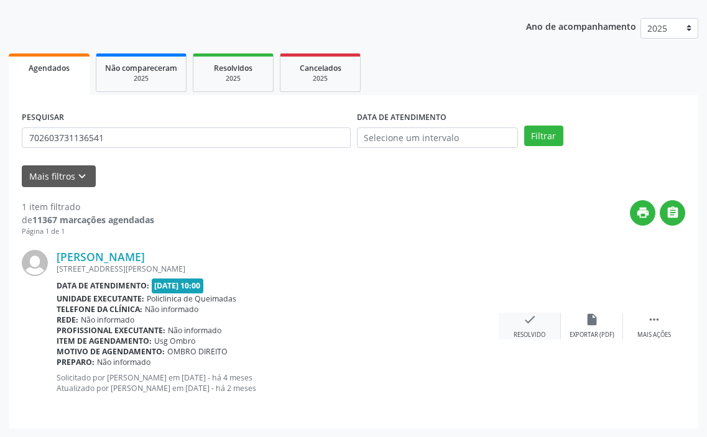
click at [523, 319] on icon "check" at bounding box center [530, 320] width 14 height 14
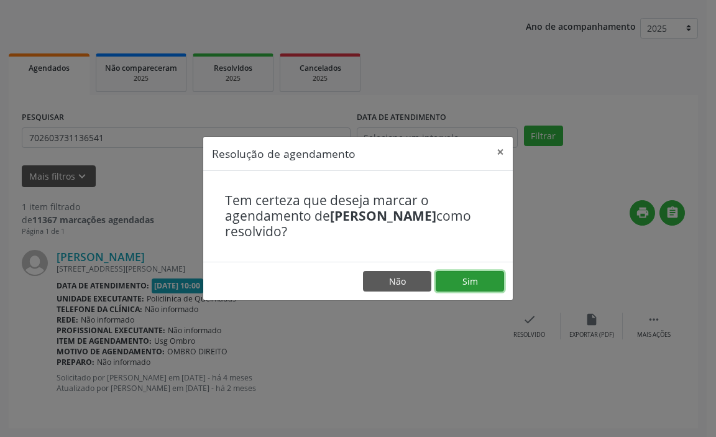
click at [448, 285] on button "Sim" at bounding box center [470, 281] width 68 height 21
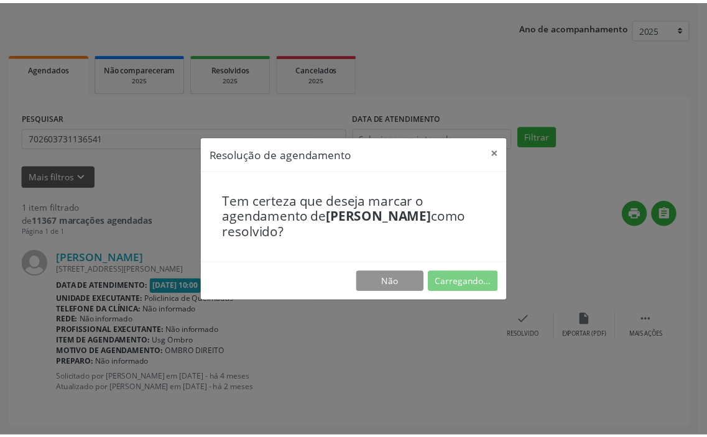
scroll to position [0, 0]
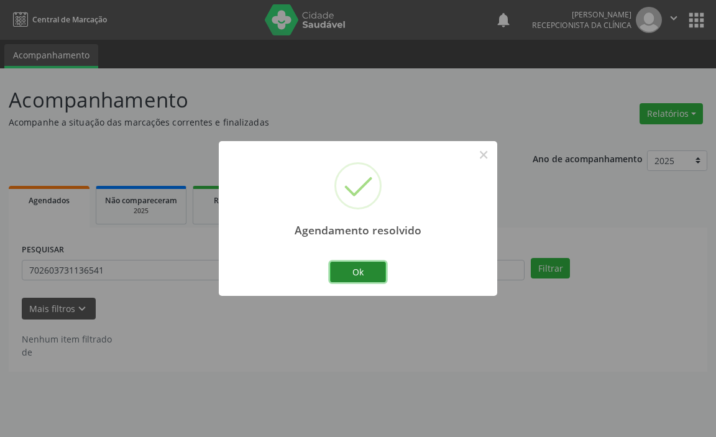
click at [369, 267] on button "Ok" at bounding box center [358, 272] width 56 height 21
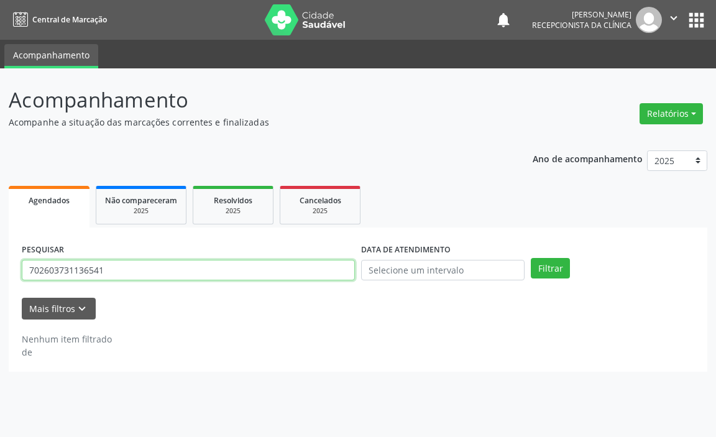
click at [330, 273] on input "702603731136541" at bounding box center [188, 270] width 333 height 21
click at [531, 258] on button "Filtrar" at bounding box center [550, 268] width 39 height 21
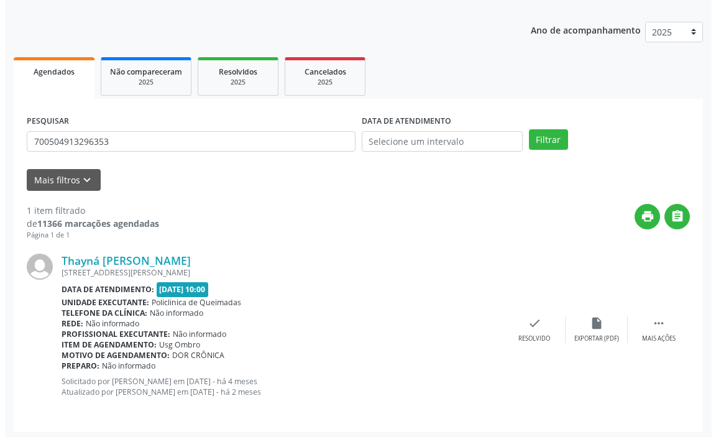
scroll to position [132, 0]
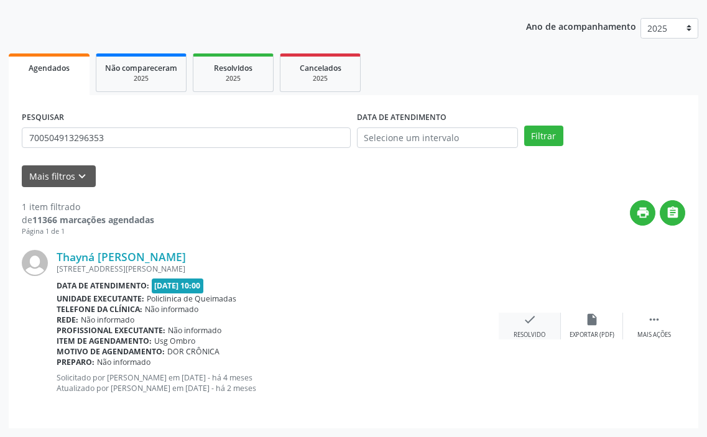
click at [529, 318] on icon "check" at bounding box center [530, 320] width 14 height 14
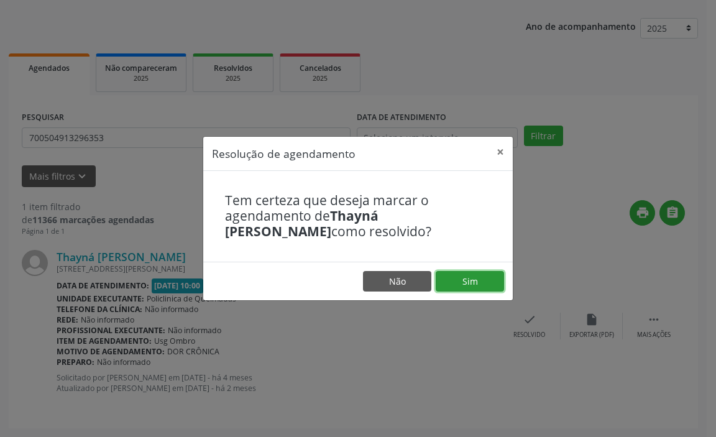
click at [474, 286] on button "Sim" at bounding box center [470, 281] width 68 height 21
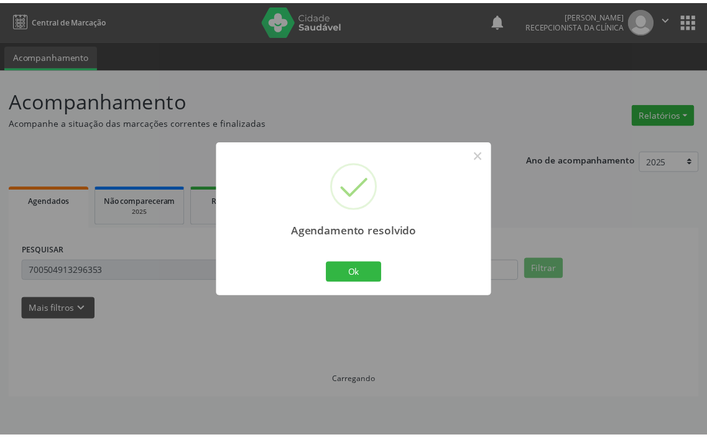
scroll to position [0, 0]
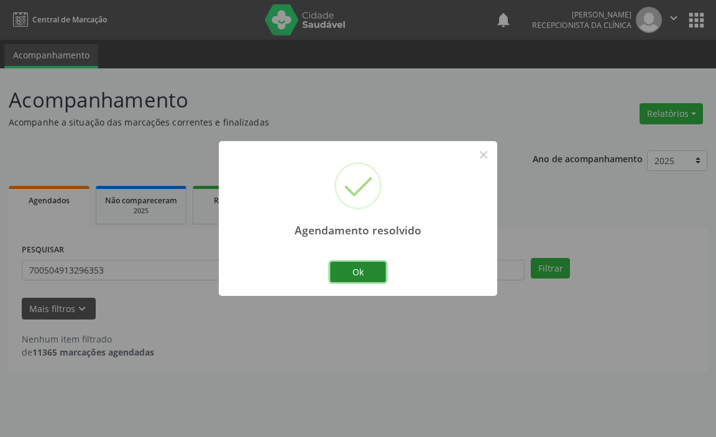
drag, startPoint x: 354, startPoint y: 274, endPoint x: 344, endPoint y: 262, distance: 15.4
click at [350, 269] on button "Ok" at bounding box center [358, 272] width 56 height 21
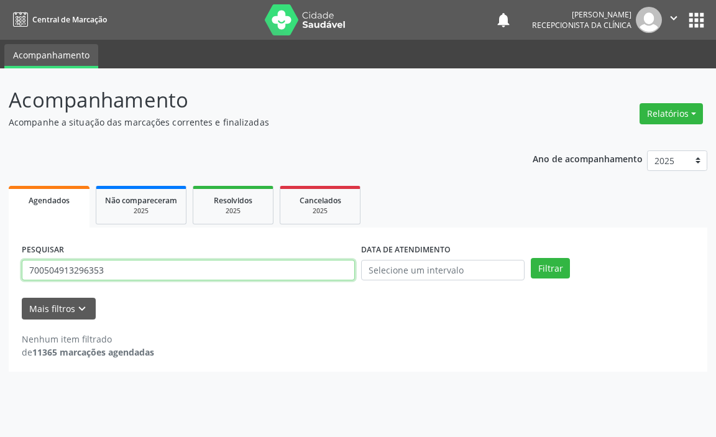
click at [315, 269] on input "700504913296353" at bounding box center [188, 270] width 333 height 21
click at [316, 269] on input "700504913296353" at bounding box center [188, 270] width 333 height 21
click at [531, 258] on button "Filtrar" at bounding box center [550, 268] width 39 height 21
click at [325, 269] on input "705803407657135" at bounding box center [188, 270] width 333 height 21
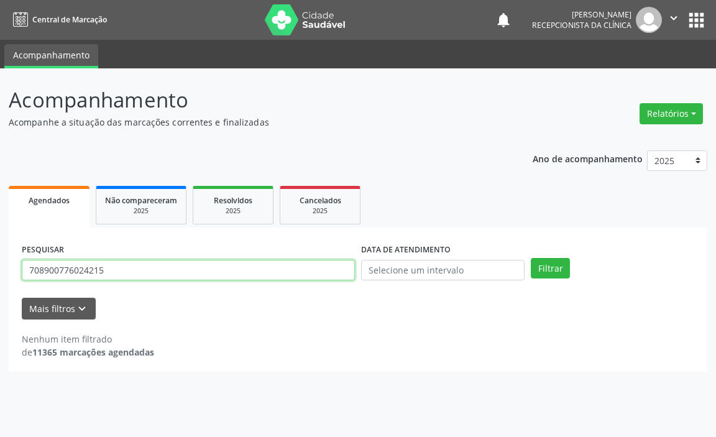
click at [531, 258] on button "Filtrar" at bounding box center [550, 268] width 39 height 21
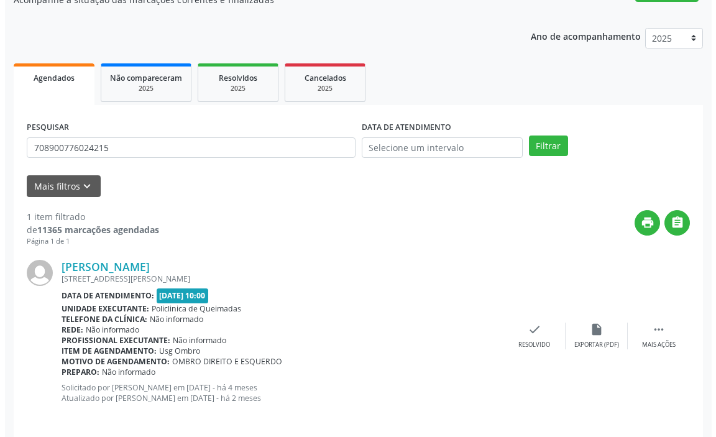
scroll to position [132, 0]
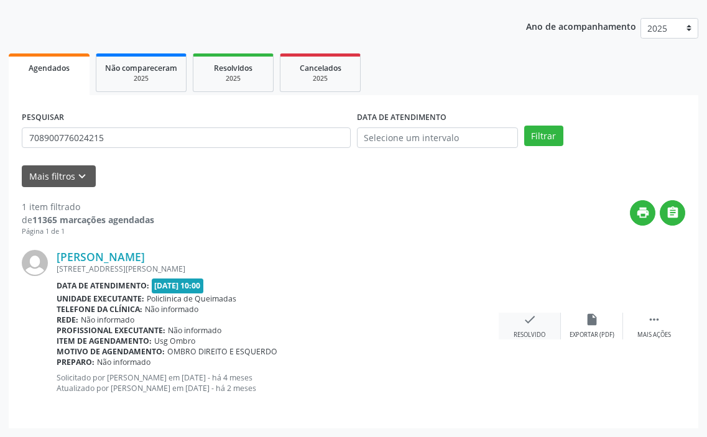
click at [540, 320] on div "check Resolvido" at bounding box center [530, 326] width 62 height 27
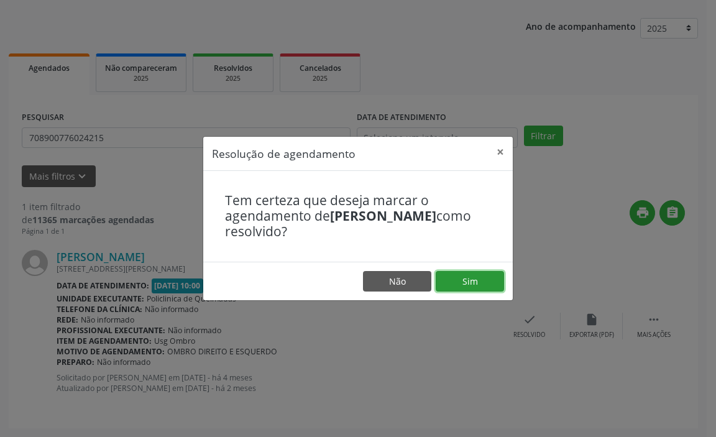
click at [453, 286] on button "Sim" at bounding box center [470, 281] width 68 height 21
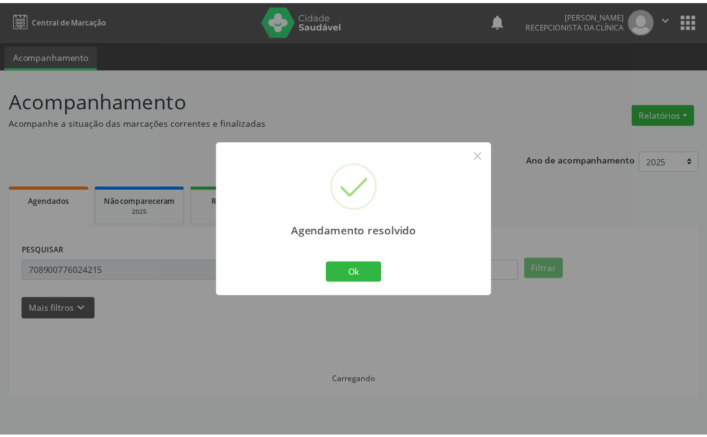
scroll to position [0, 0]
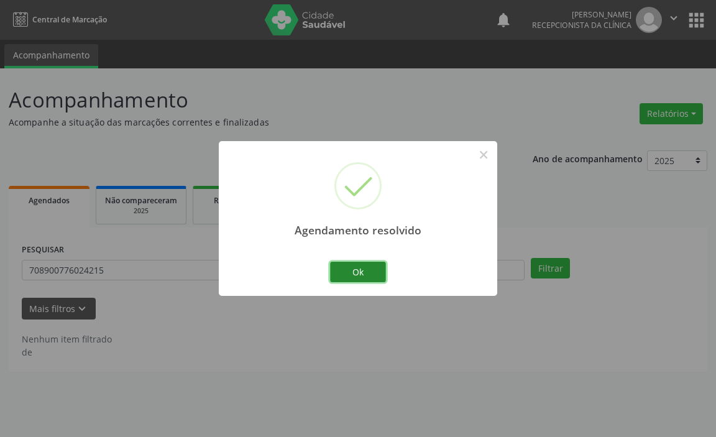
click at [367, 275] on button "Ok" at bounding box center [358, 272] width 56 height 21
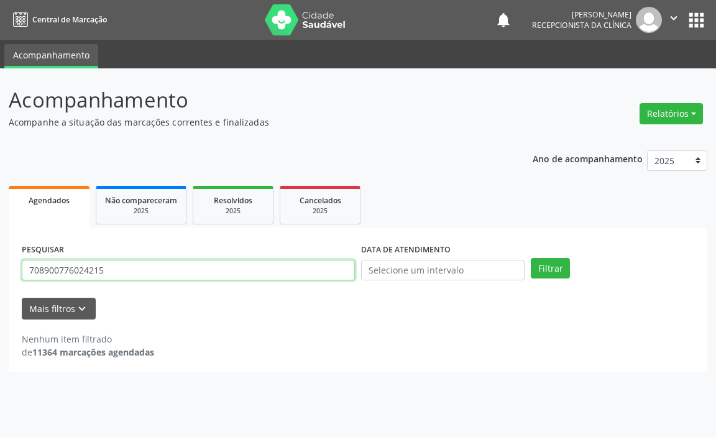
click at [224, 277] on input "708900776024215" at bounding box center [188, 270] width 333 height 21
click at [531, 258] on button "Filtrar" at bounding box center [550, 268] width 39 height 21
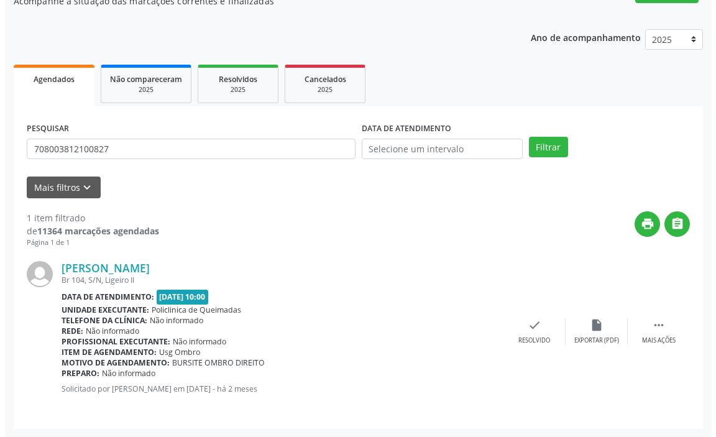
scroll to position [122, 0]
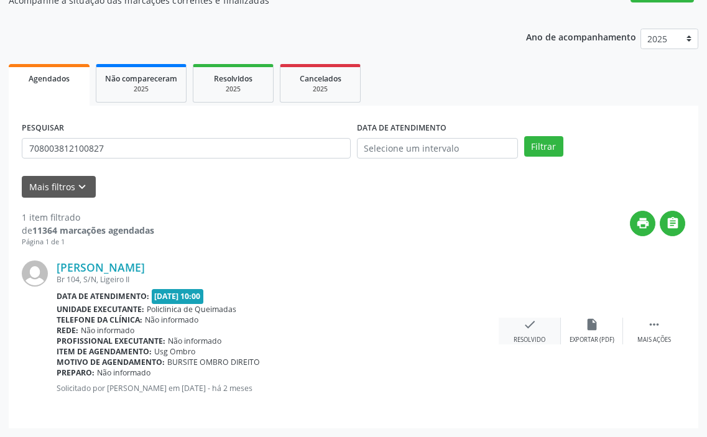
click at [533, 320] on icon "check" at bounding box center [530, 325] width 14 height 14
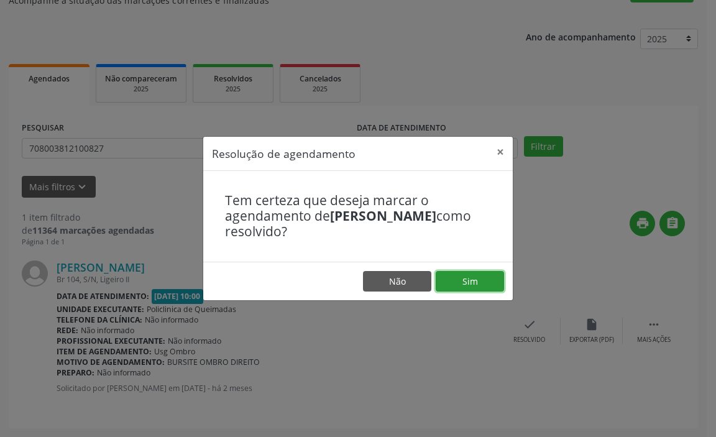
click at [475, 287] on button "Sim" at bounding box center [470, 281] width 68 height 21
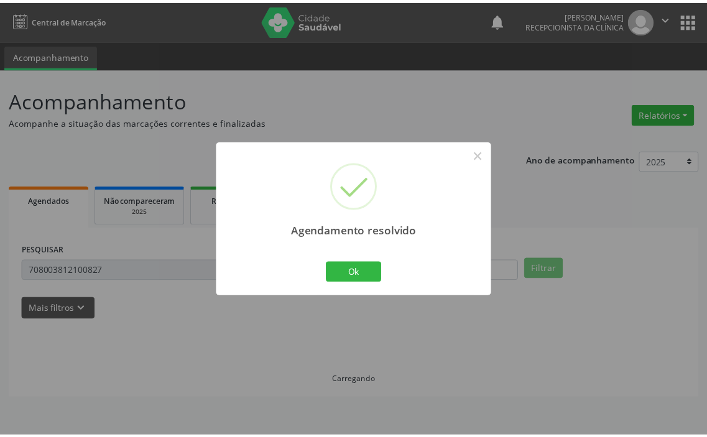
scroll to position [0, 0]
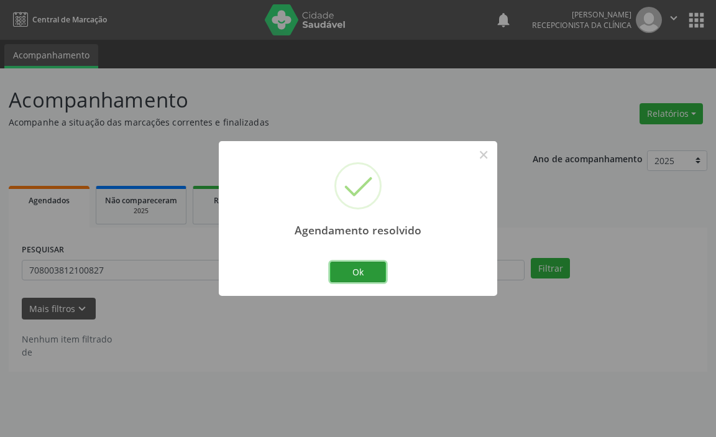
click at [372, 274] on button "Ok" at bounding box center [358, 272] width 56 height 21
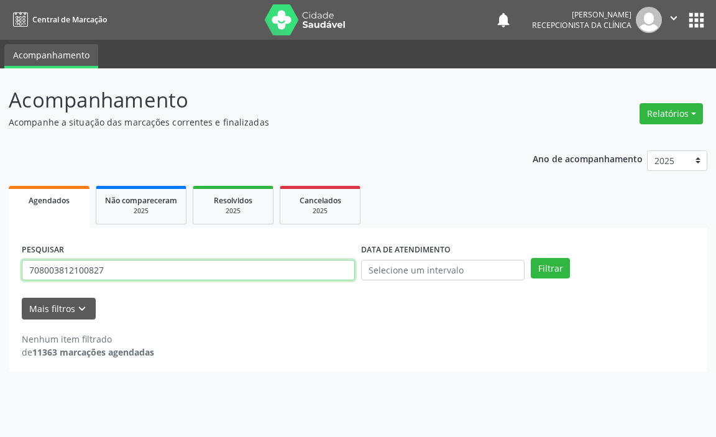
click at [295, 272] on input "708003812100827" at bounding box center [188, 270] width 333 height 21
click at [531, 258] on button "Filtrar" at bounding box center [550, 268] width 39 height 21
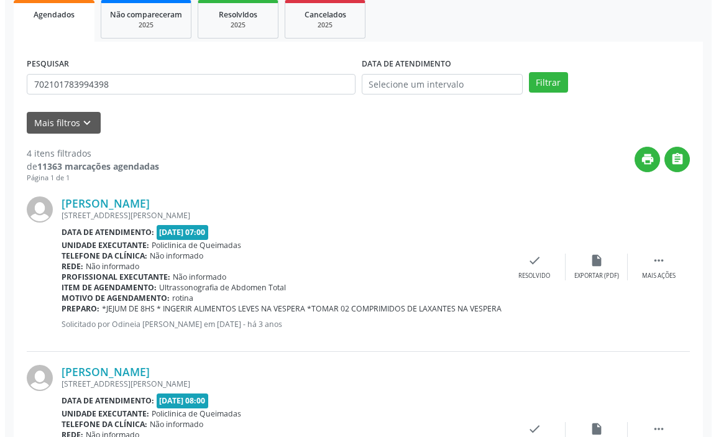
scroll to position [187, 0]
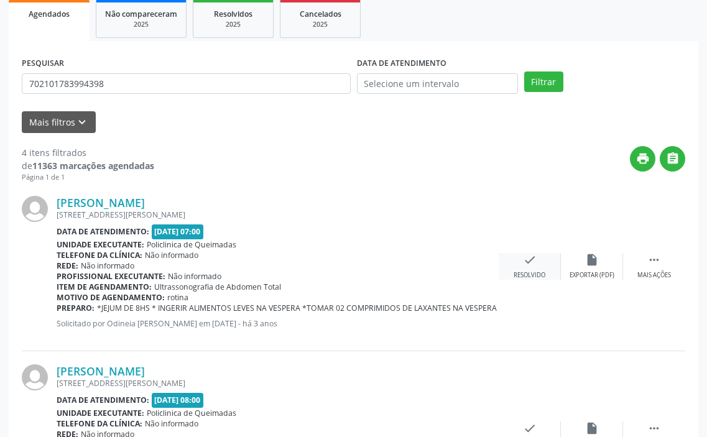
click at [523, 263] on icon "check" at bounding box center [530, 260] width 14 height 14
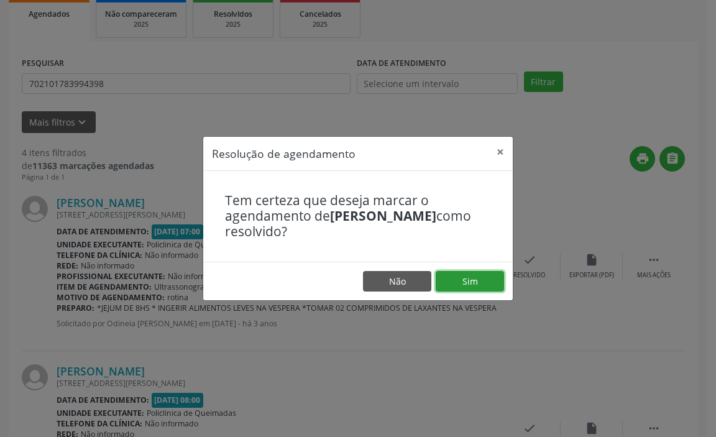
click at [467, 278] on button "Sim" at bounding box center [470, 281] width 68 height 21
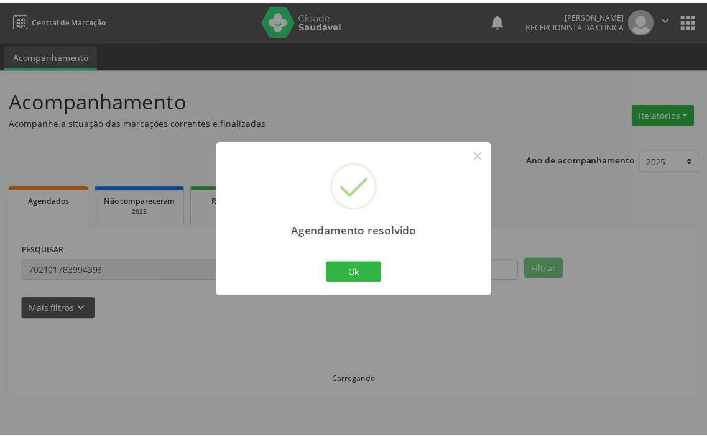
scroll to position [0, 0]
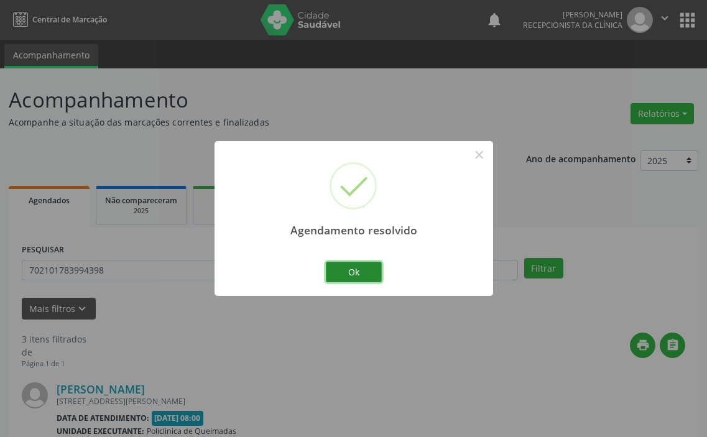
click at [359, 267] on button "Ok" at bounding box center [354, 272] width 56 height 21
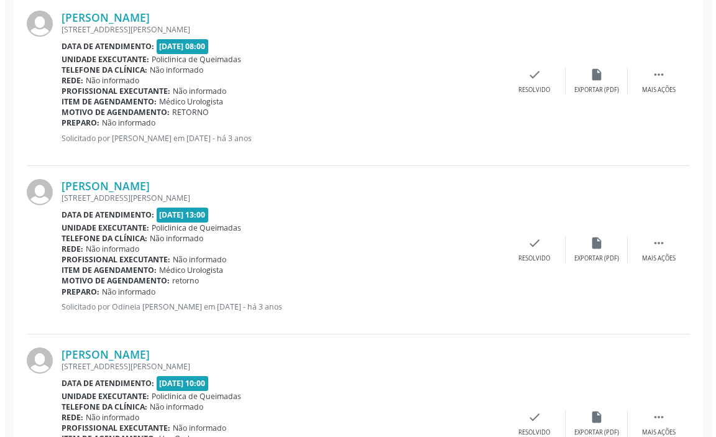
scroll to position [373, 0]
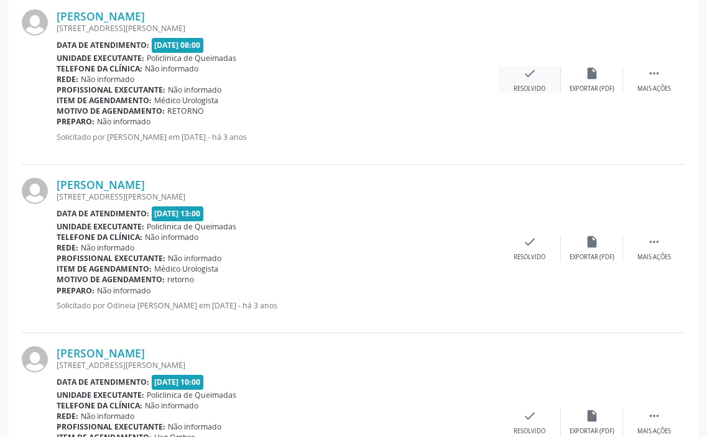
click at [519, 85] on div "Resolvido" at bounding box center [530, 89] width 32 height 9
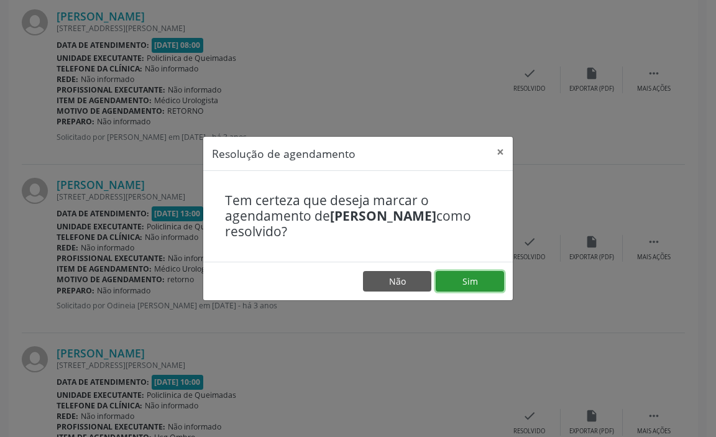
click at [458, 280] on button "Sim" at bounding box center [470, 281] width 68 height 21
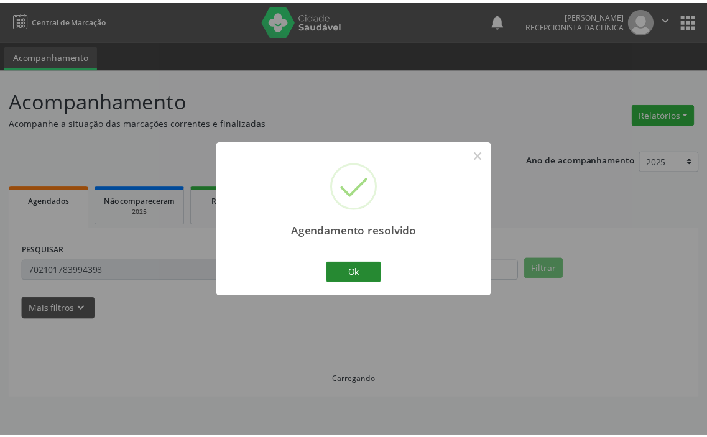
scroll to position [0, 0]
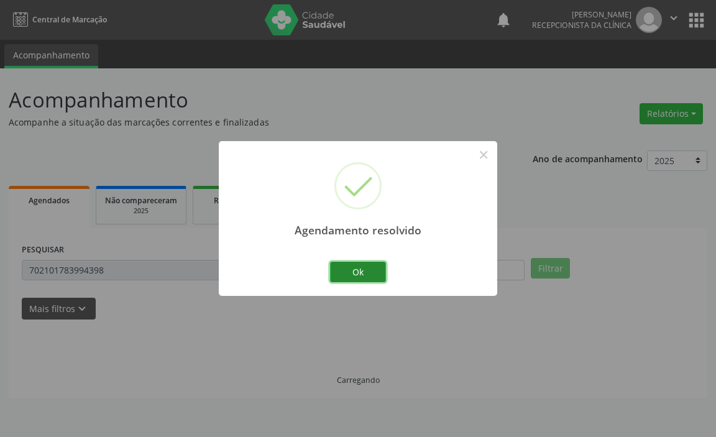
click at [337, 272] on button "Ok" at bounding box center [358, 272] width 56 height 21
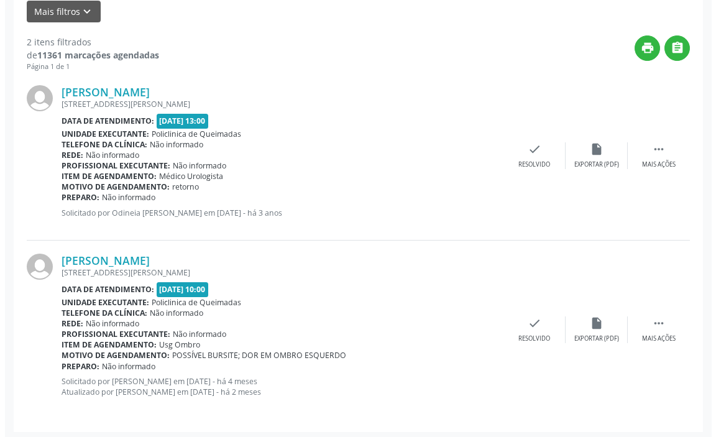
scroll to position [301, 0]
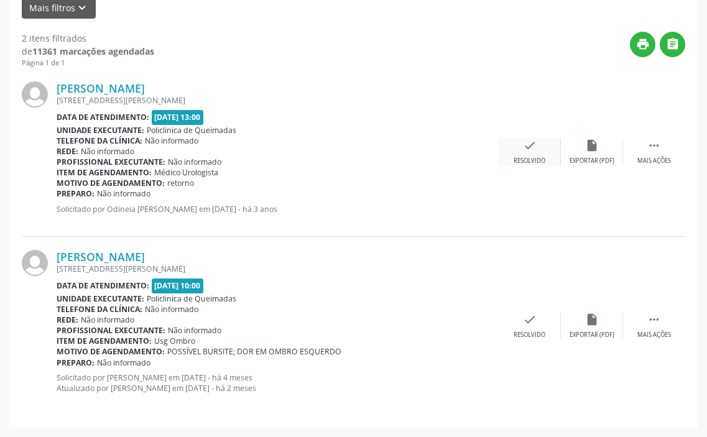
click at [519, 147] on div "check Resolvido" at bounding box center [530, 152] width 62 height 27
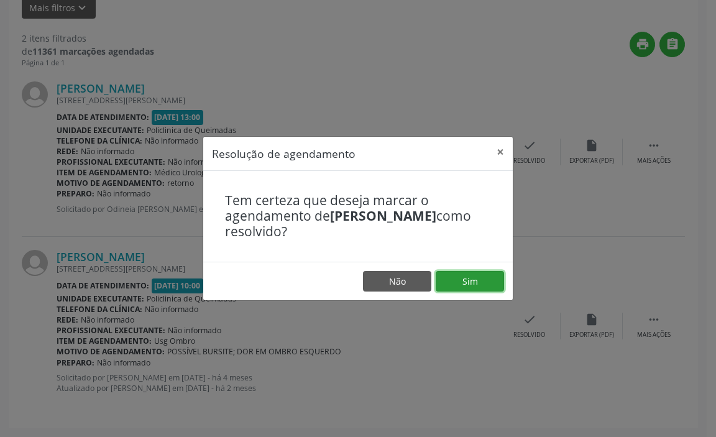
click at [468, 277] on button "Sim" at bounding box center [470, 281] width 68 height 21
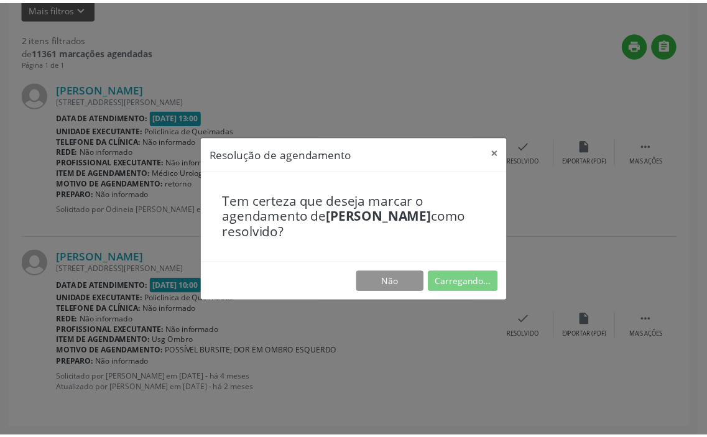
scroll to position [0, 0]
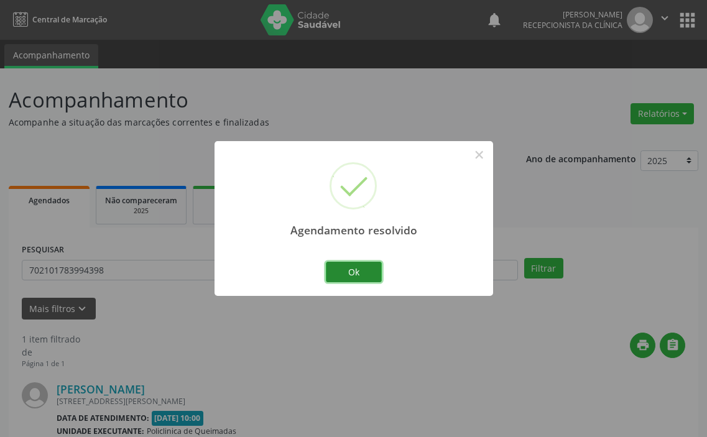
click at [371, 270] on button "Ok" at bounding box center [354, 272] width 56 height 21
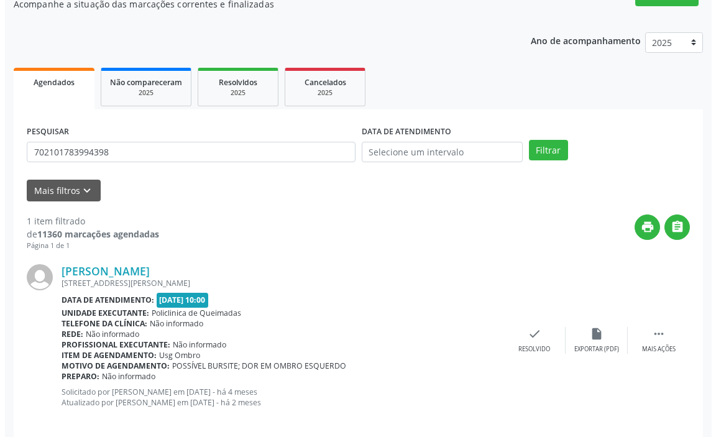
scroll to position [132, 0]
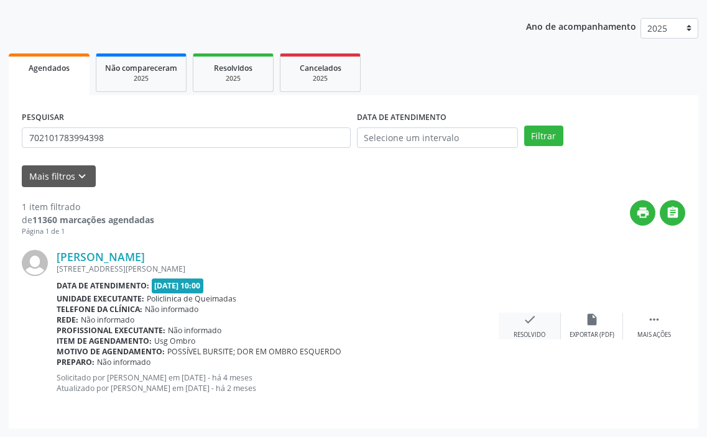
click at [521, 324] on div "check Resolvido" at bounding box center [530, 326] width 62 height 27
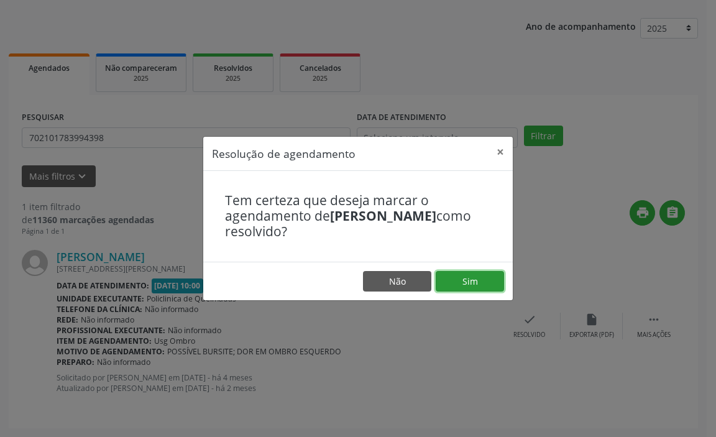
click at [454, 282] on button "Sim" at bounding box center [470, 281] width 68 height 21
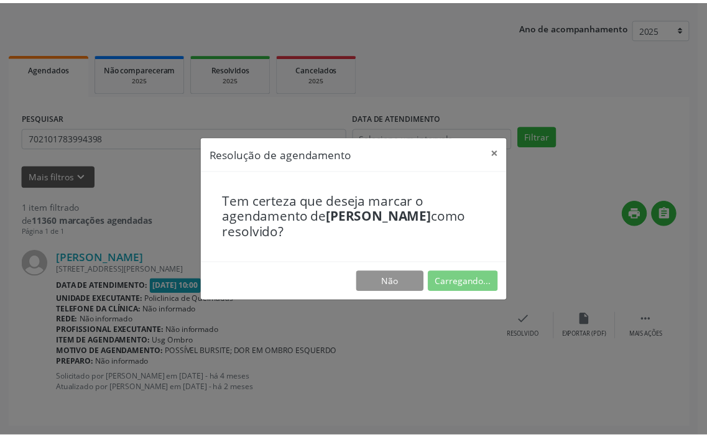
scroll to position [0, 0]
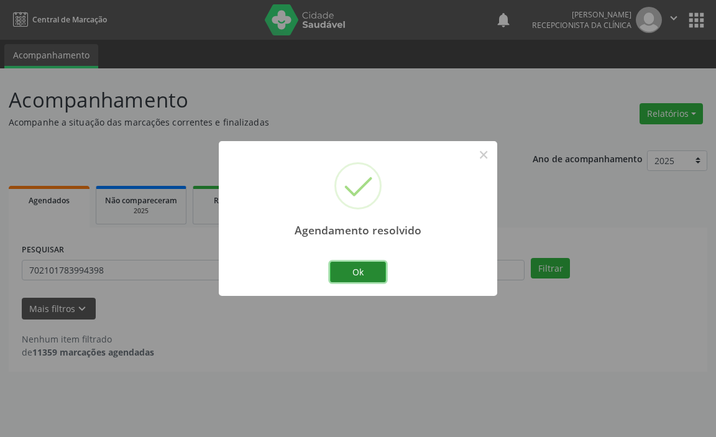
click at [353, 264] on button "Ok" at bounding box center [358, 272] width 56 height 21
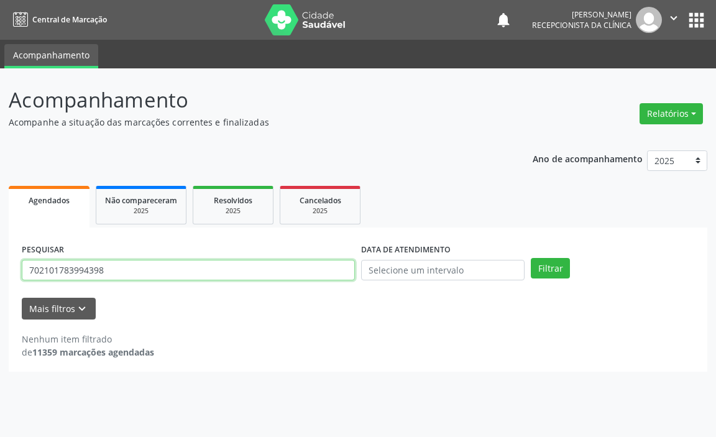
click at [193, 276] on input "702101783994398" at bounding box center [188, 270] width 333 height 21
type input "7"
click at [198, 270] on input "text" at bounding box center [188, 270] width 333 height 21
click at [531, 258] on button "Filtrar" at bounding box center [550, 268] width 39 height 21
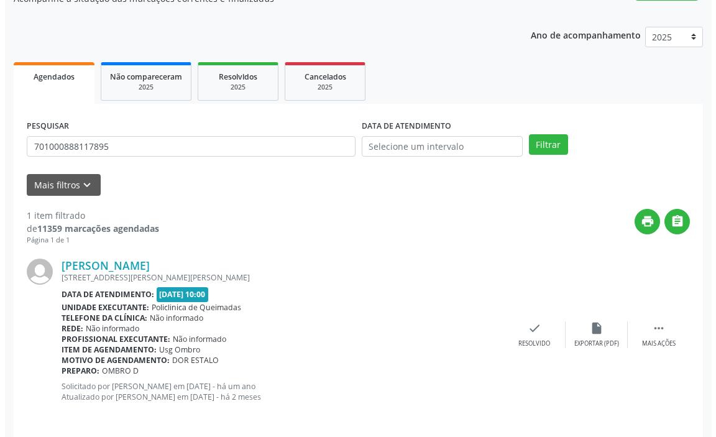
scroll to position [132, 0]
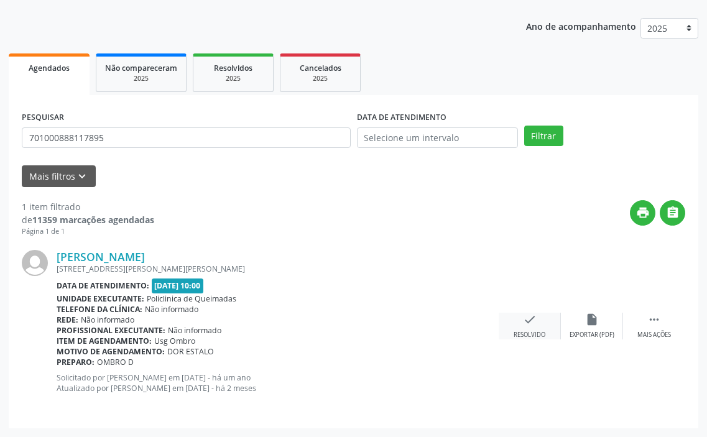
click at [527, 322] on icon "check" at bounding box center [530, 320] width 14 height 14
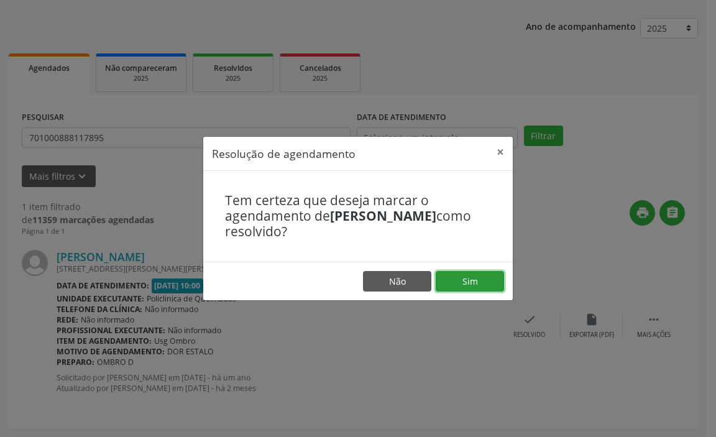
click at [459, 279] on button "Sim" at bounding box center [470, 281] width 68 height 21
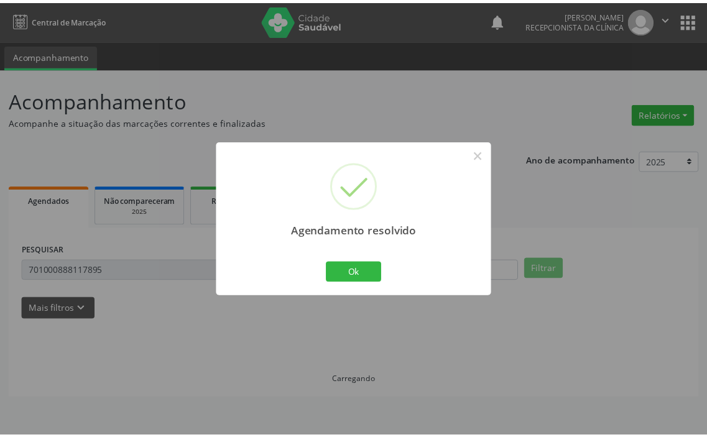
scroll to position [0, 0]
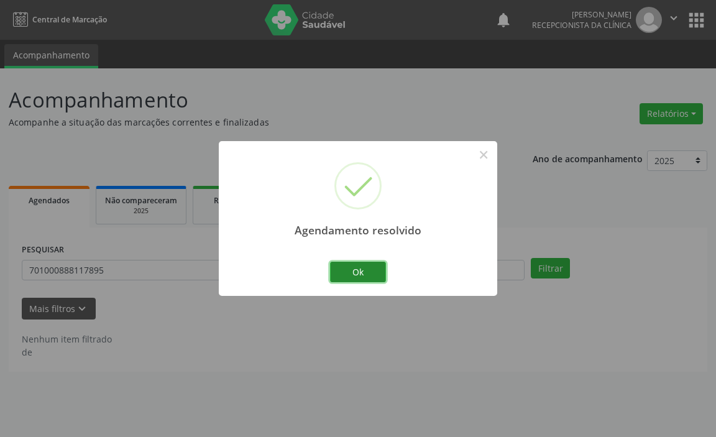
click at [362, 274] on button "Ok" at bounding box center [358, 272] width 56 height 21
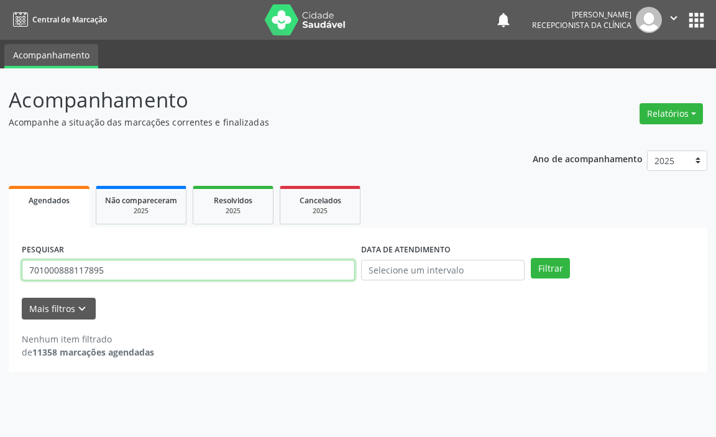
click at [238, 275] on input "701000888117895" at bounding box center [188, 270] width 333 height 21
click at [531, 258] on button "Filtrar" at bounding box center [550, 268] width 39 height 21
click at [114, 269] on input "700806469787980" at bounding box center [188, 270] width 333 height 21
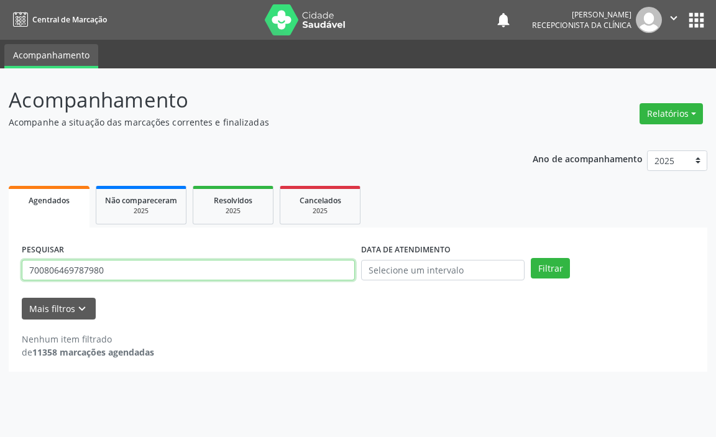
click at [114, 269] on input "700806469787980" at bounding box center [188, 270] width 333 height 21
click at [531, 258] on button "Filtrar" at bounding box center [550, 268] width 39 height 21
click at [114, 269] on input "704002864410165" at bounding box center [188, 270] width 333 height 21
click at [531, 258] on button "Filtrar" at bounding box center [550, 268] width 39 height 21
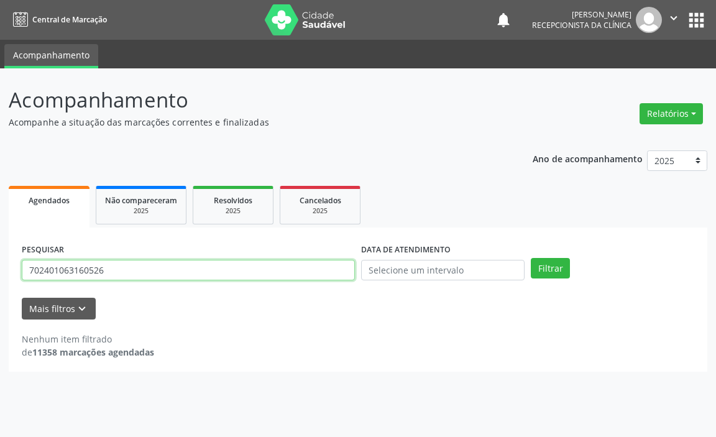
click at [114, 269] on input "702401063160526" at bounding box center [188, 270] width 333 height 21
type input "4"
click at [531, 258] on button "Filtrar" at bounding box center [550, 268] width 39 height 21
click at [114, 269] on input "704802060395143" at bounding box center [188, 270] width 333 height 21
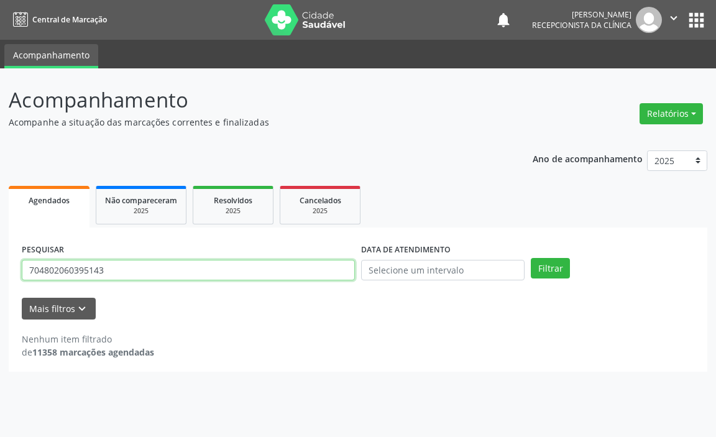
click at [114, 269] on input "704802060395143" at bounding box center [188, 270] width 333 height 21
click at [531, 258] on button "Filtrar" at bounding box center [550, 268] width 39 height 21
click at [114, 269] on input "704609195849426" at bounding box center [188, 270] width 333 height 21
click at [531, 258] on button "Filtrar" at bounding box center [550, 268] width 39 height 21
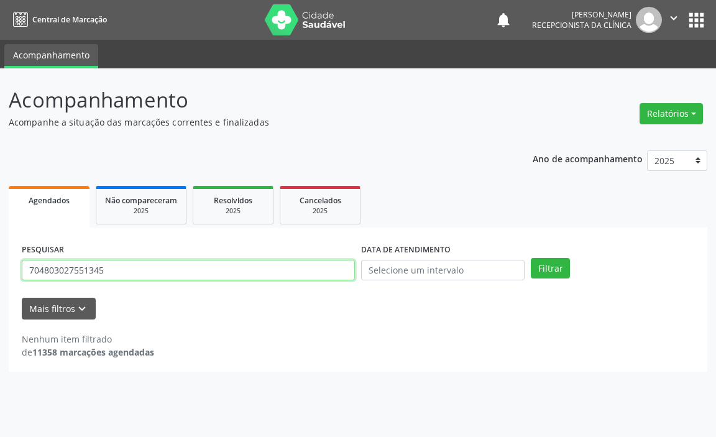
click at [111, 268] on input "704803027551345" at bounding box center [188, 270] width 333 height 21
click at [531, 258] on button "Filtrar" at bounding box center [550, 268] width 39 height 21
click at [112, 268] on input "700506978802050" at bounding box center [188, 270] width 333 height 21
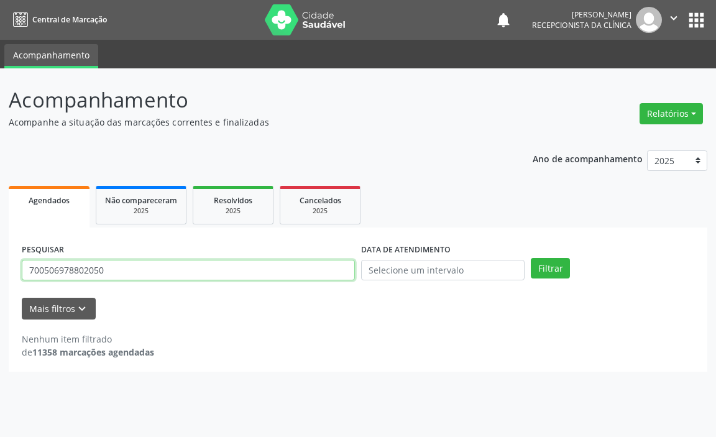
click at [112, 268] on input "700506978802050" at bounding box center [188, 270] width 333 height 21
type input "708204179776543"
click at [531, 258] on button "Filtrar" at bounding box center [550, 268] width 39 height 21
click at [224, 265] on input "708204179776543" at bounding box center [188, 270] width 333 height 21
click at [224, 266] on input "708204179776543" at bounding box center [188, 270] width 333 height 21
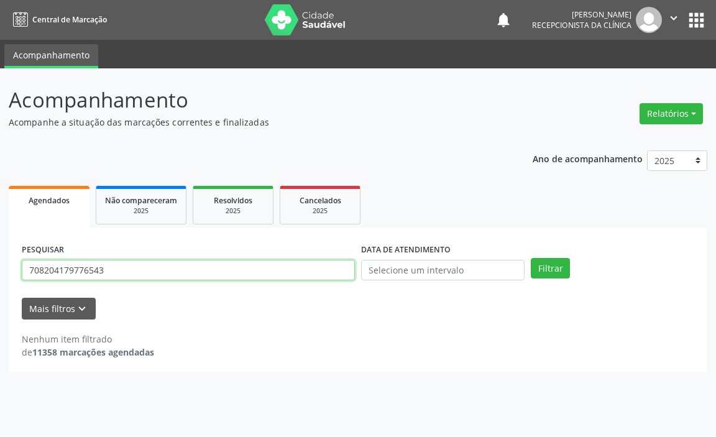
click at [224, 266] on input "708204179776543" at bounding box center [188, 270] width 333 height 21
type input "708204179776543"
click at [531, 258] on button "Filtrar" at bounding box center [550, 268] width 39 height 21
click at [223, 277] on input "708204179776543" at bounding box center [188, 270] width 333 height 21
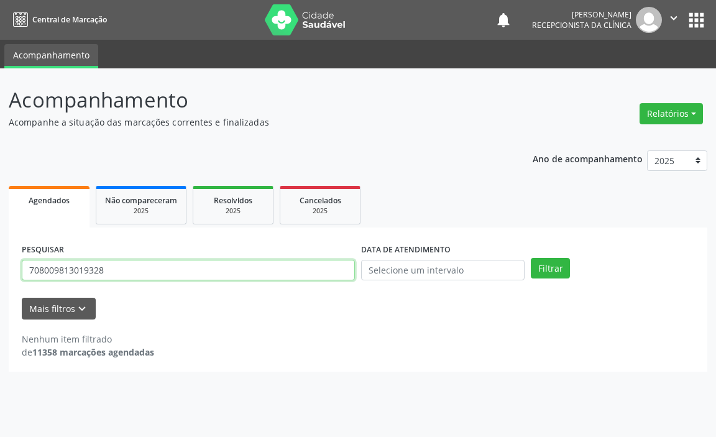
click at [531, 258] on button "Filtrar" at bounding box center [550, 268] width 39 height 21
click at [226, 272] on input "708009813019328" at bounding box center [188, 270] width 333 height 21
type input "700504989466756"
click at [531, 258] on button "Filtrar" at bounding box center [550, 268] width 39 height 21
